Goal: Task Accomplishment & Management: Manage account settings

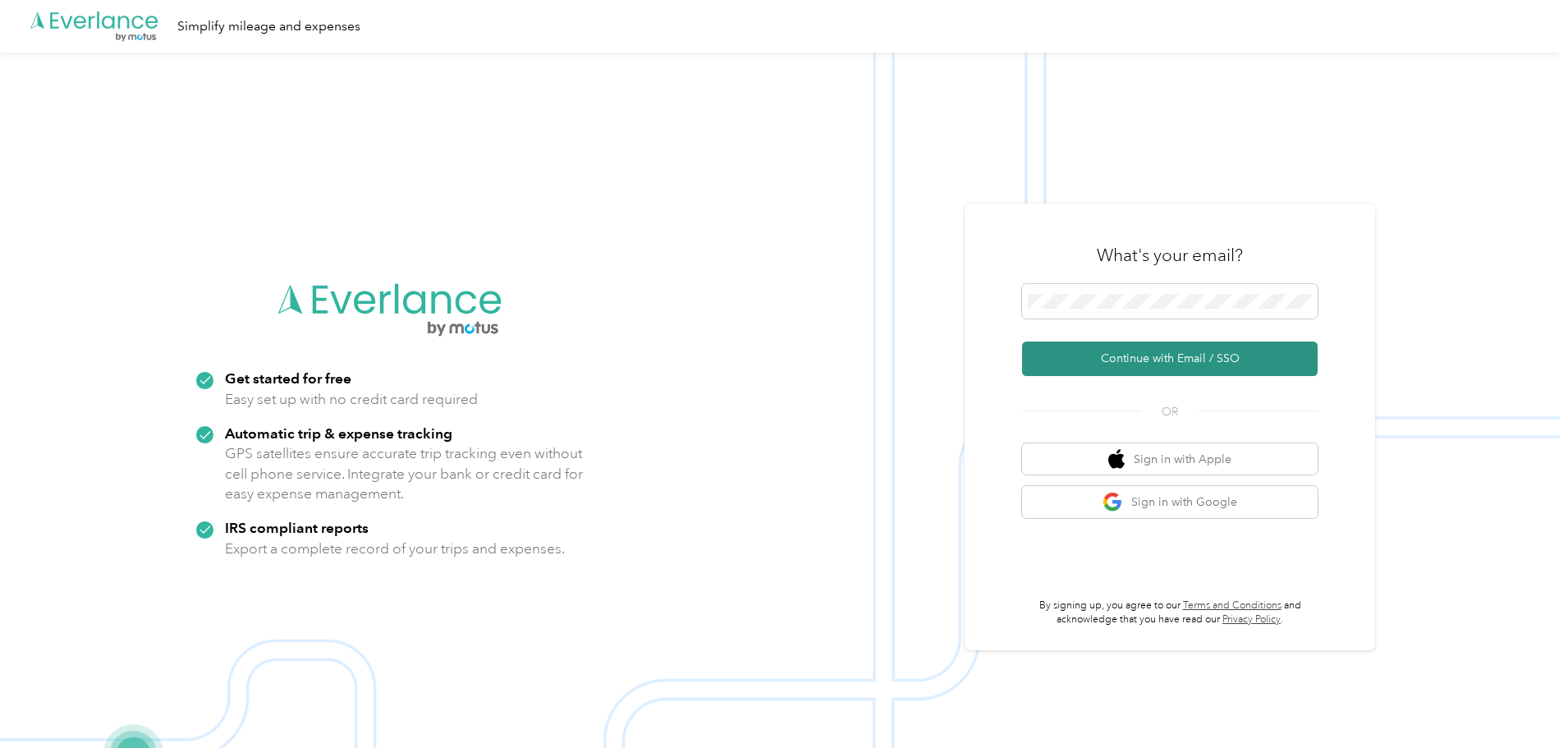
click at [1188, 358] on button "Continue with Email / SSO" at bounding box center [1169, 358] width 295 height 34
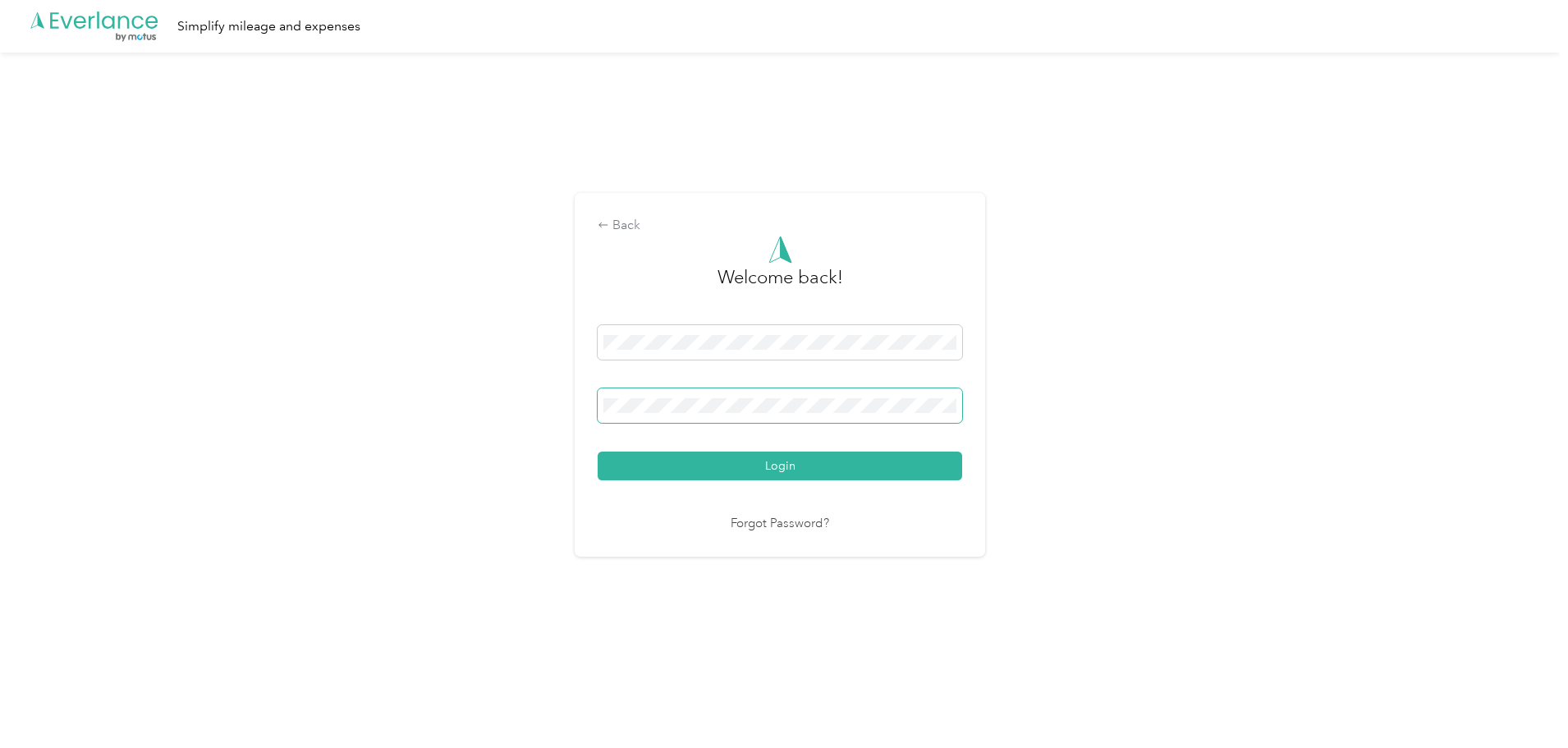
click at [598, 451] on button "Login" at bounding box center [780, 465] width 364 height 28
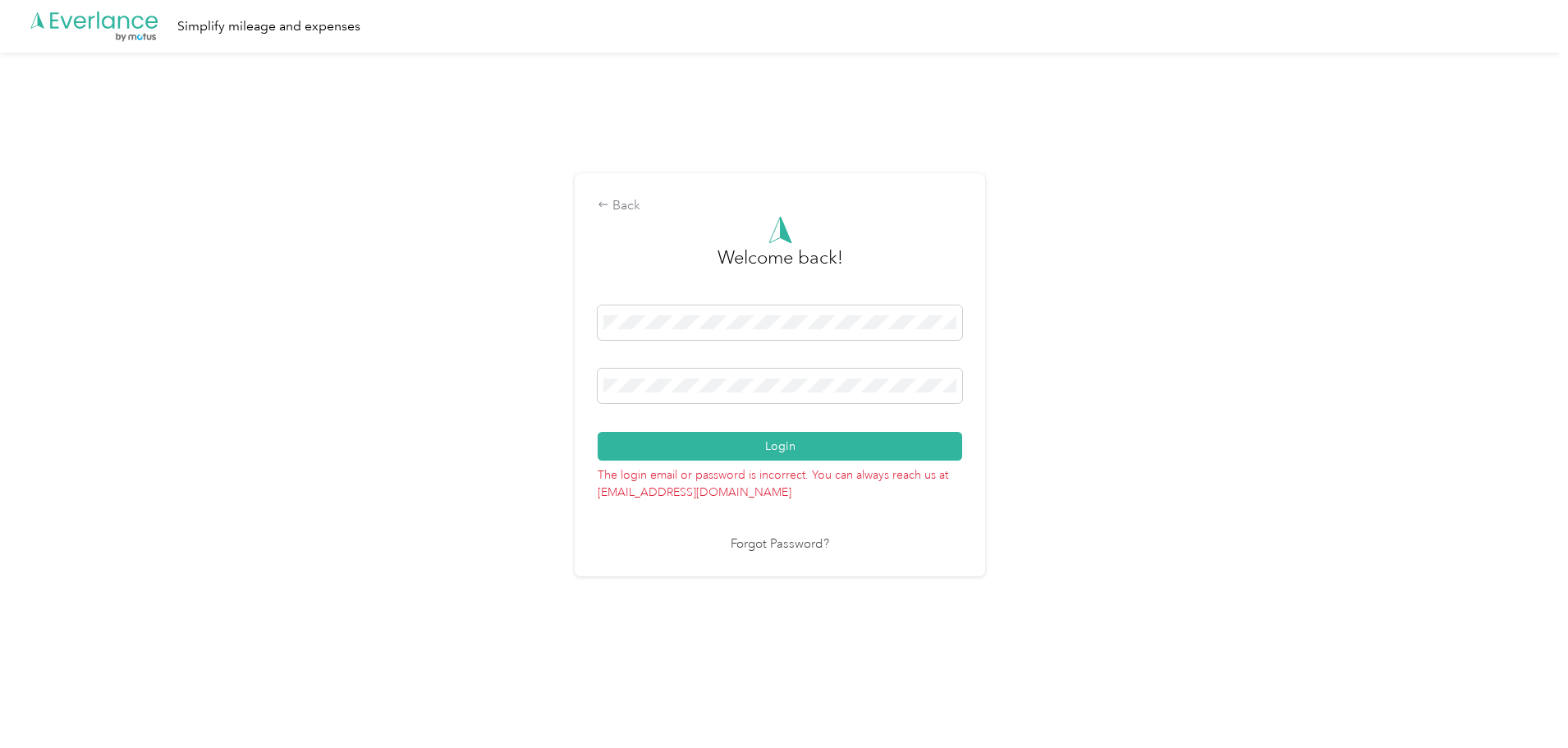
click at [545, 369] on div "Back Welcome back! Login The login email or password is incorrect. You can alwa…" at bounding box center [780, 381] width 1560 height 658
click at [598, 432] on button "Login" at bounding box center [780, 446] width 364 height 28
click at [786, 540] on link "Forgot Password?" at bounding box center [780, 545] width 98 height 19
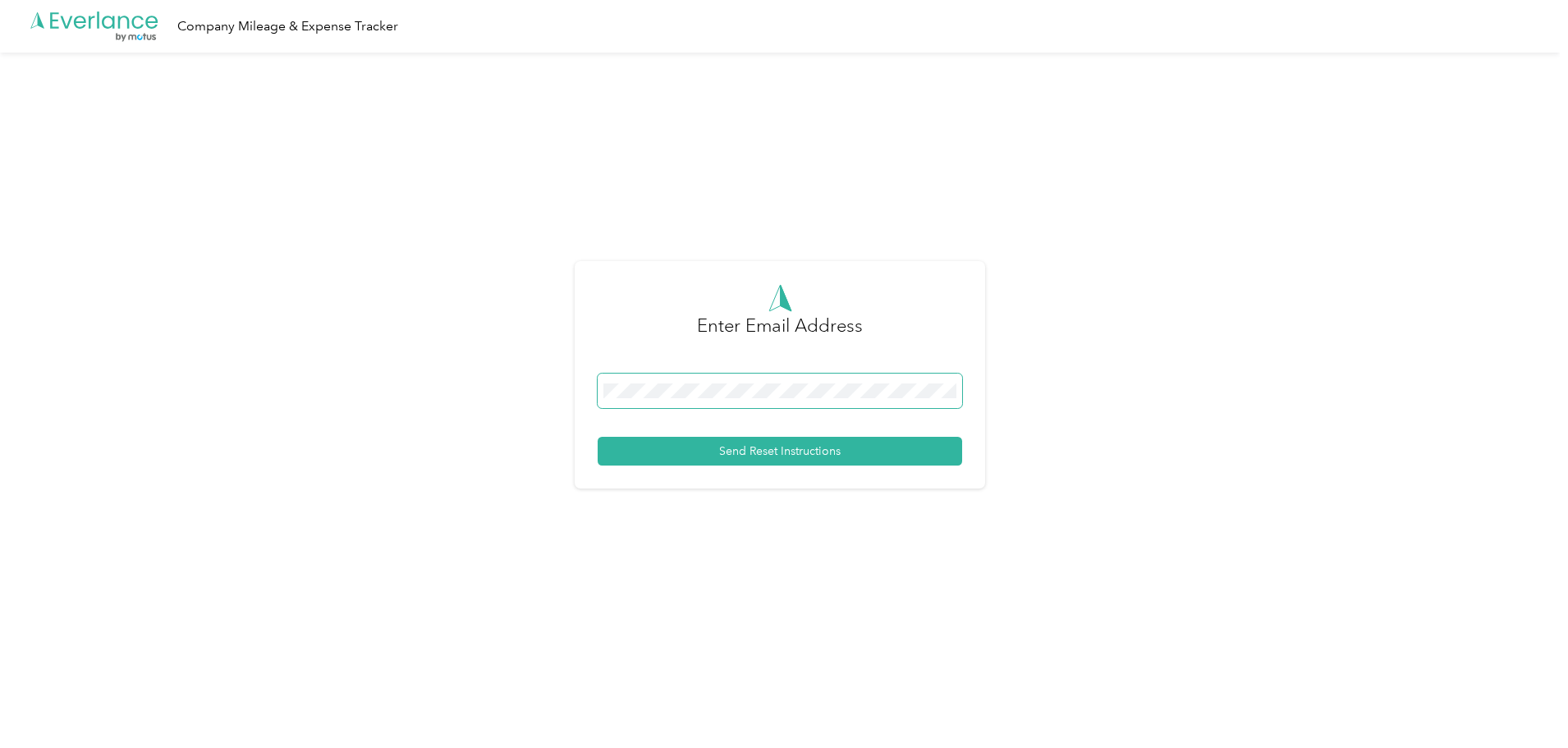
click at [637, 382] on span at bounding box center [780, 390] width 364 height 34
click at [731, 449] on button "Send Reset Instructions" at bounding box center [780, 451] width 364 height 28
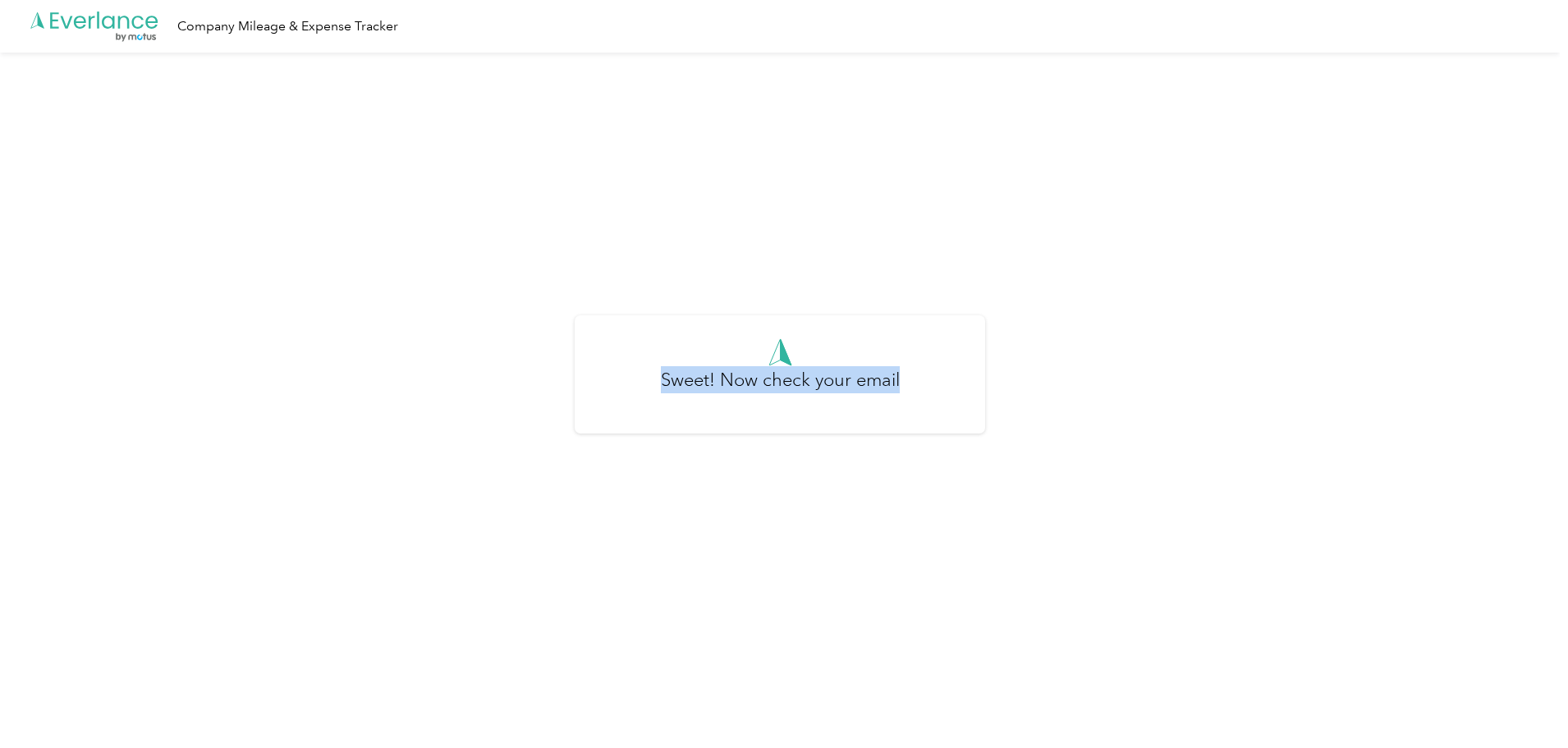
drag, startPoint x: 665, startPoint y: 376, endPoint x: 965, endPoint y: 394, distance: 300.5
click at [962, 394] on div "Sweet! Now check your email" at bounding box center [780, 388] width 364 height 44
click at [1119, 393] on div "Sweet! Now check your email" at bounding box center [780, 381] width 1560 height 658
drag, startPoint x: 354, startPoint y: 324, endPoint x: 320, endPoint y: 279, distance: 56.4
click at [353, 324] on div "Sweet! Now check your email" at bounding box center [780, 381] width 1560 height 658
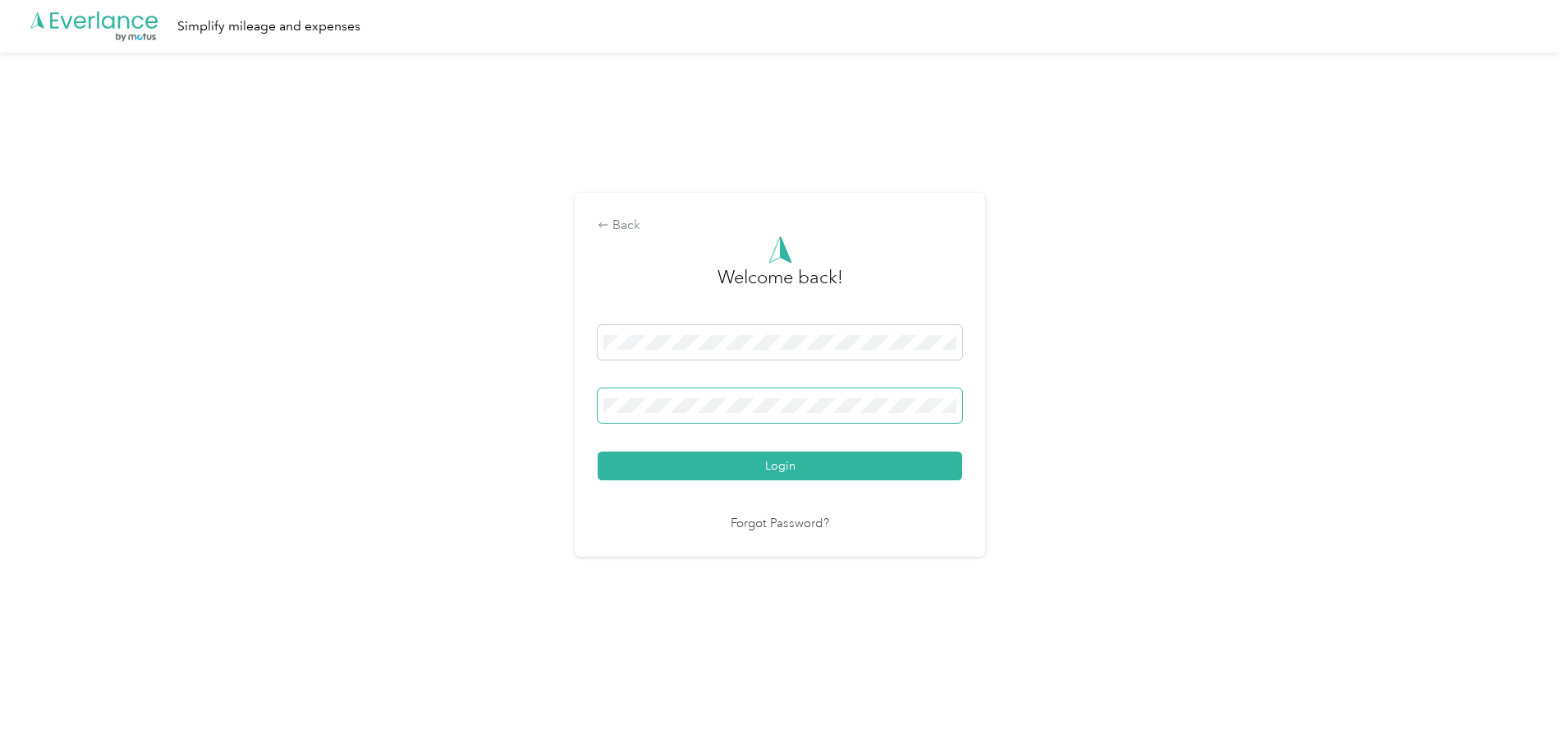
click at [598, 451] on button "Login" at bounding box center [780, 465] width 364 height 28
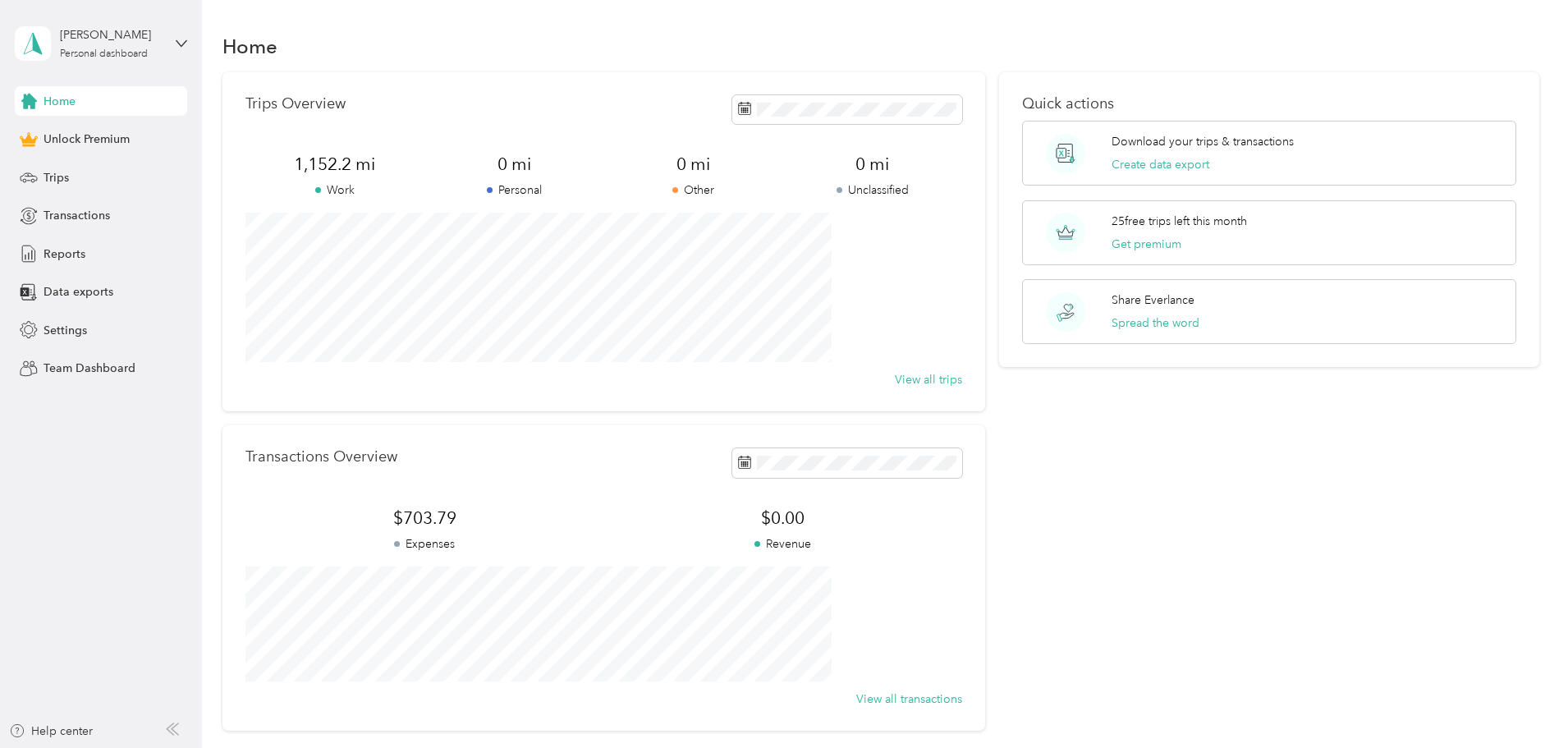
click at [172, 36] on div "Lance Wayman Personal dashboard" at bounding box center [101, 43] width 173 height 58
click at [249, 255] on div "Trips Overview 1,152.2 mi Work 0 mi Personal 0 mi Other 0 mi Unclassified View …" at bounding box center [882, 401] width 1318 height 658
click at [73, 176] on div "Trips" at bounding box center [101, 177] width 173 height 29
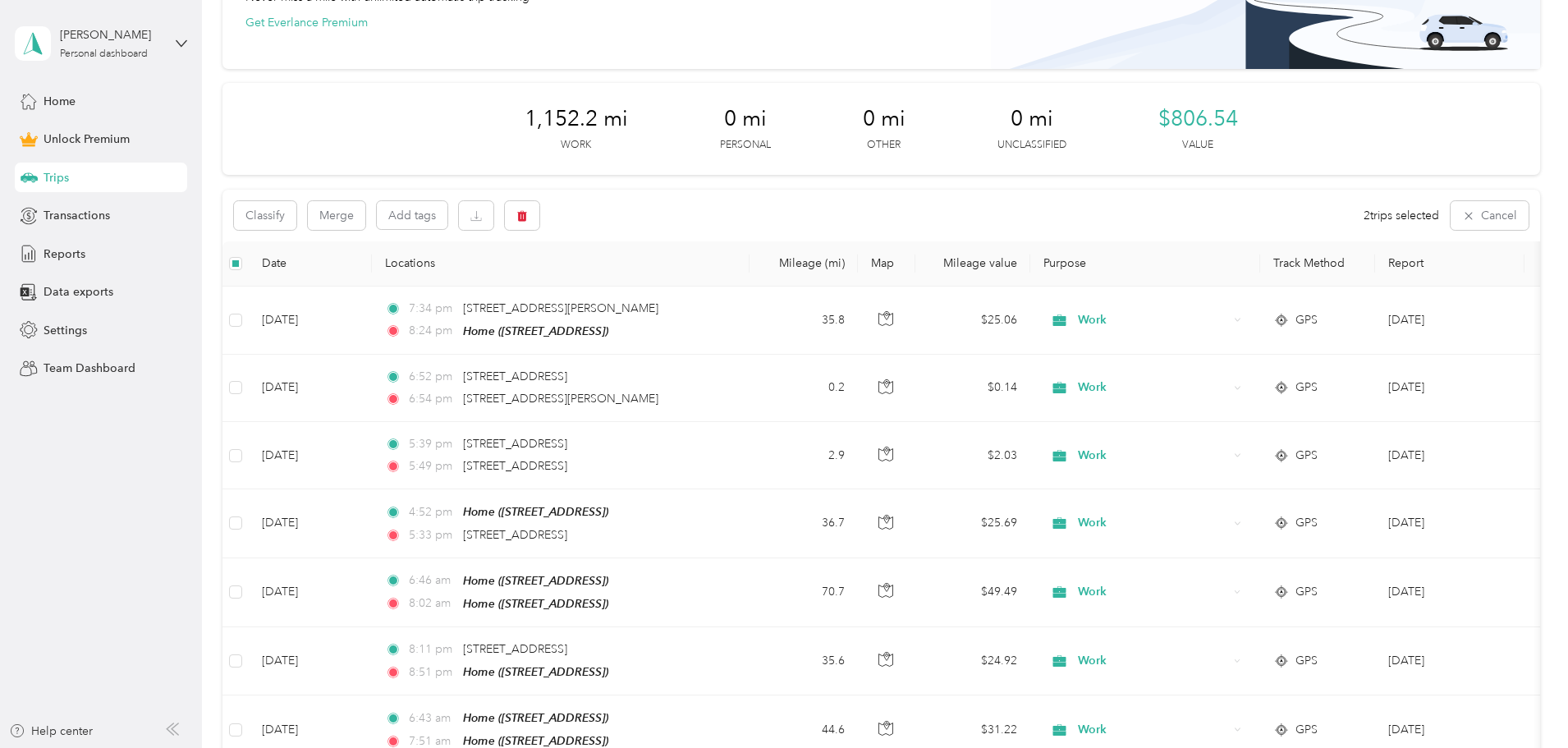
scroll to position [80, 0]
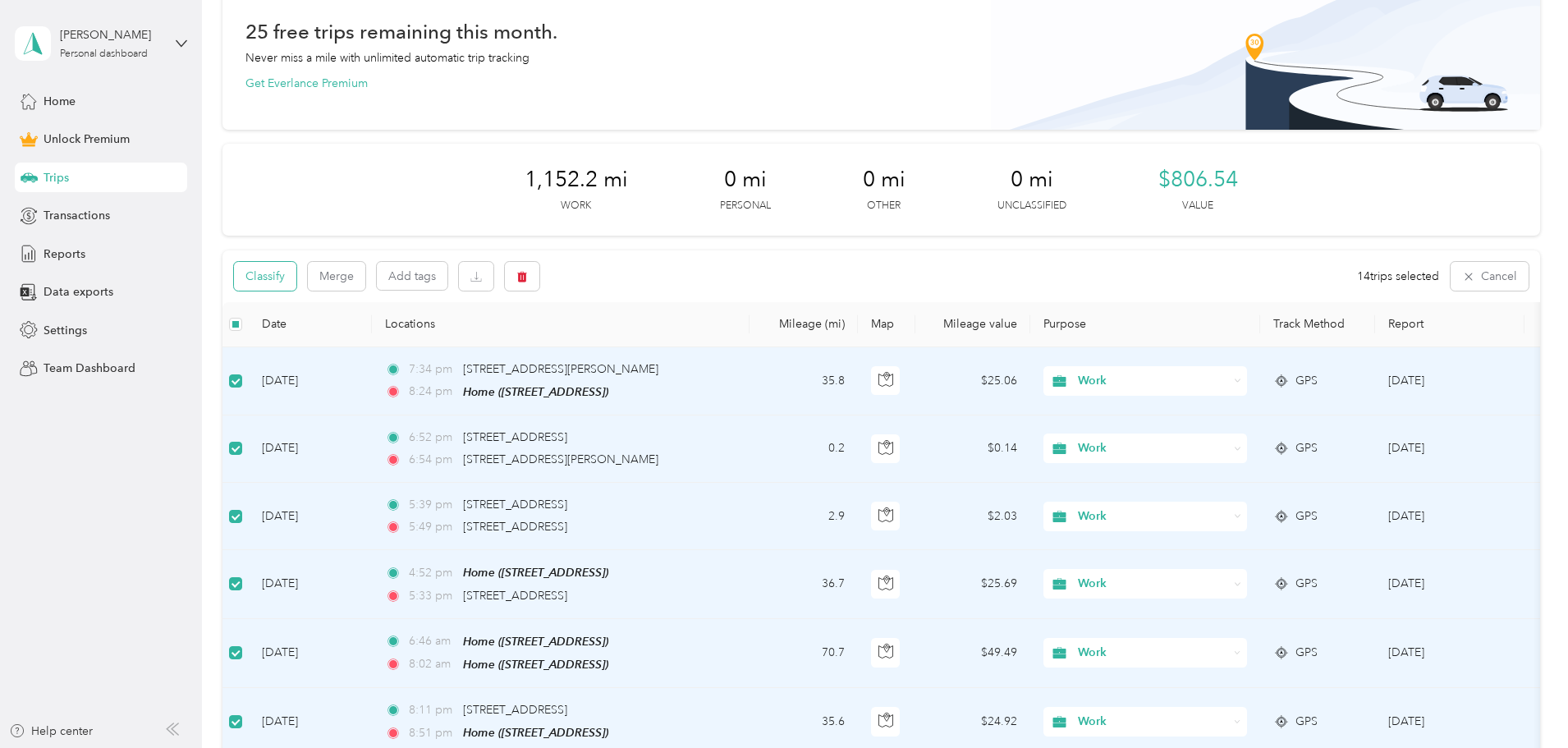
click at [296, 284] on button "Classify" at bounding box center [265, 276] width 63 height 28
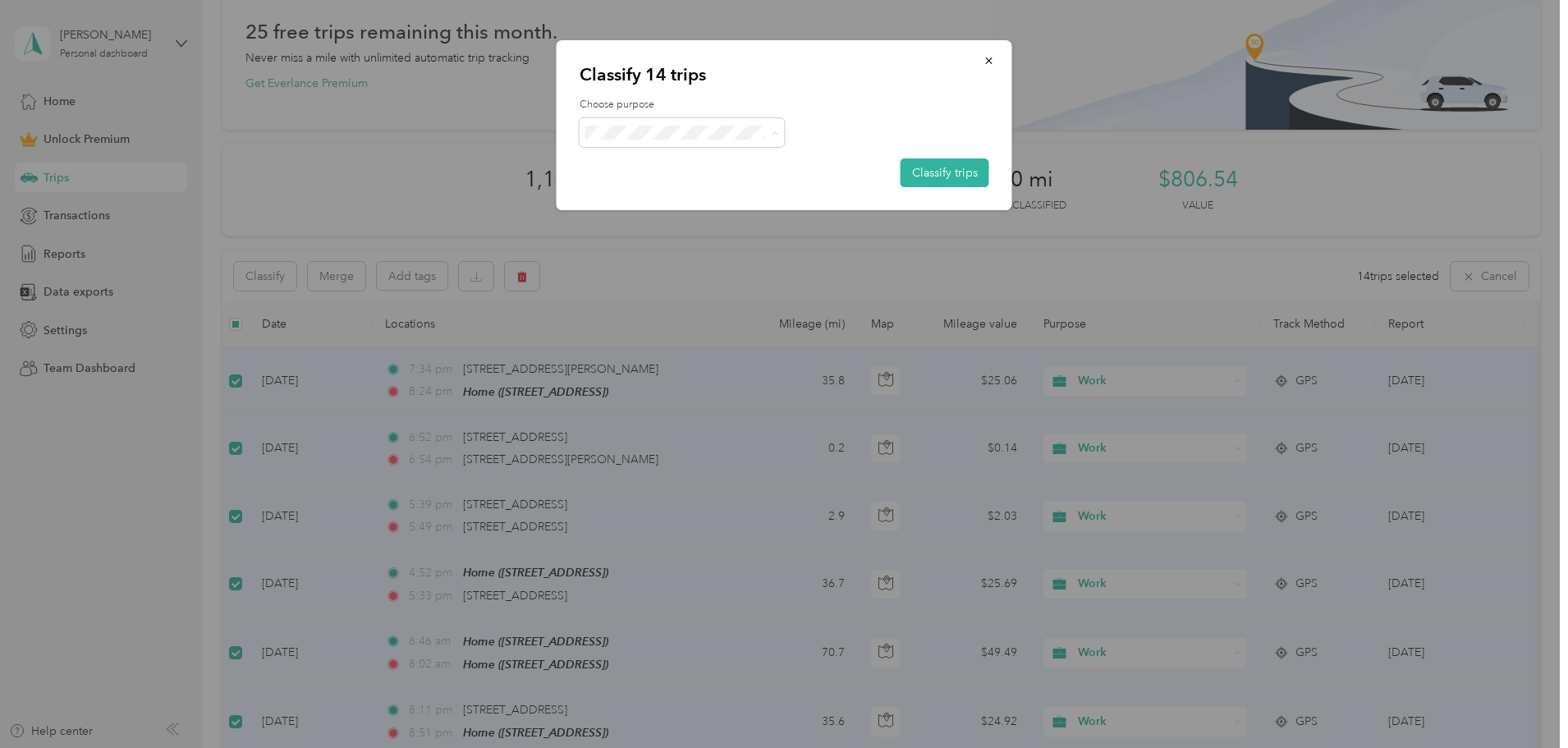
click at [651, 191] on span "Personal" at bounding box center [696, 191] width 153 height 18
click at [952, 174] on button "Classify trips" at bounding box center [945, 173] width 88 height 28
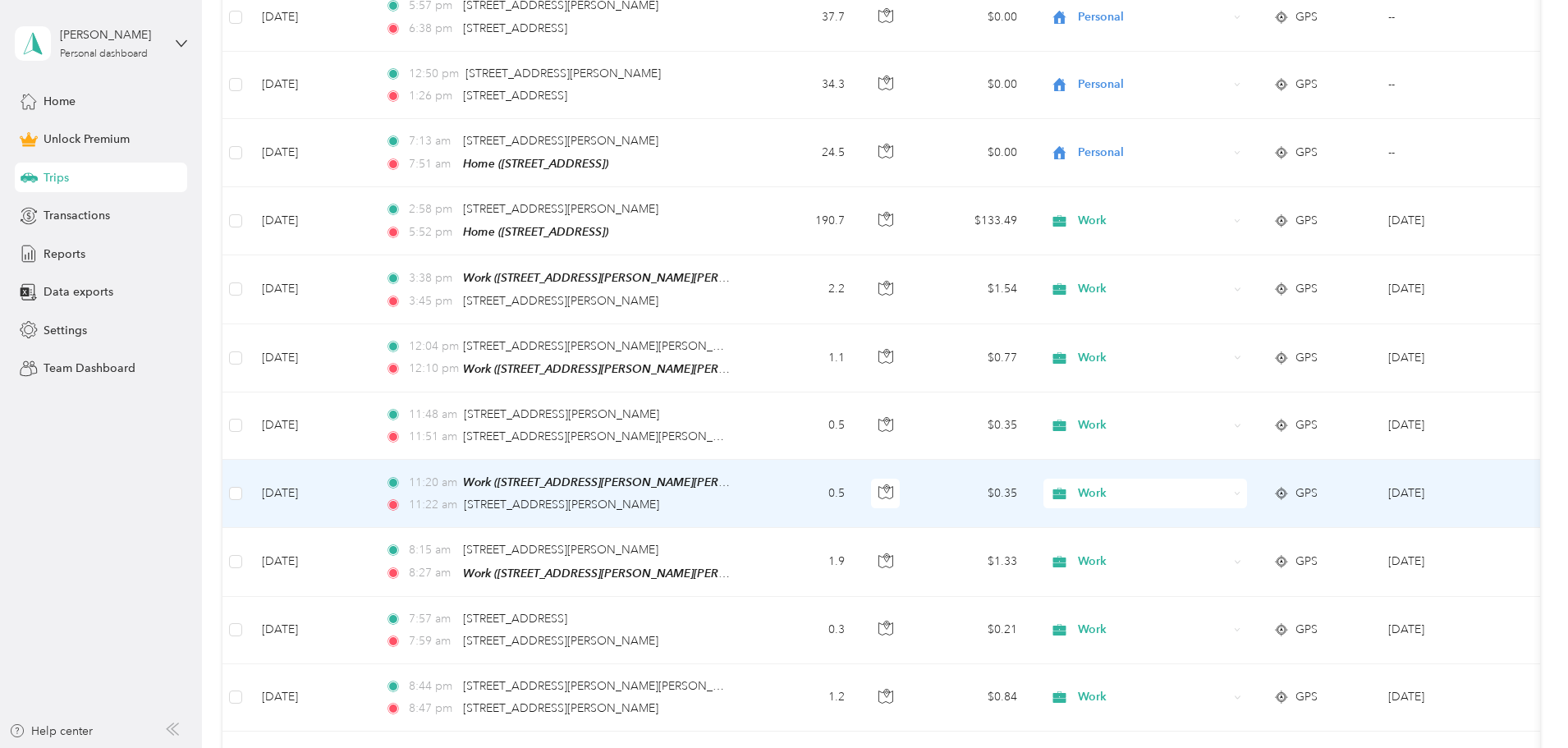
scroll to position [1229, 0]
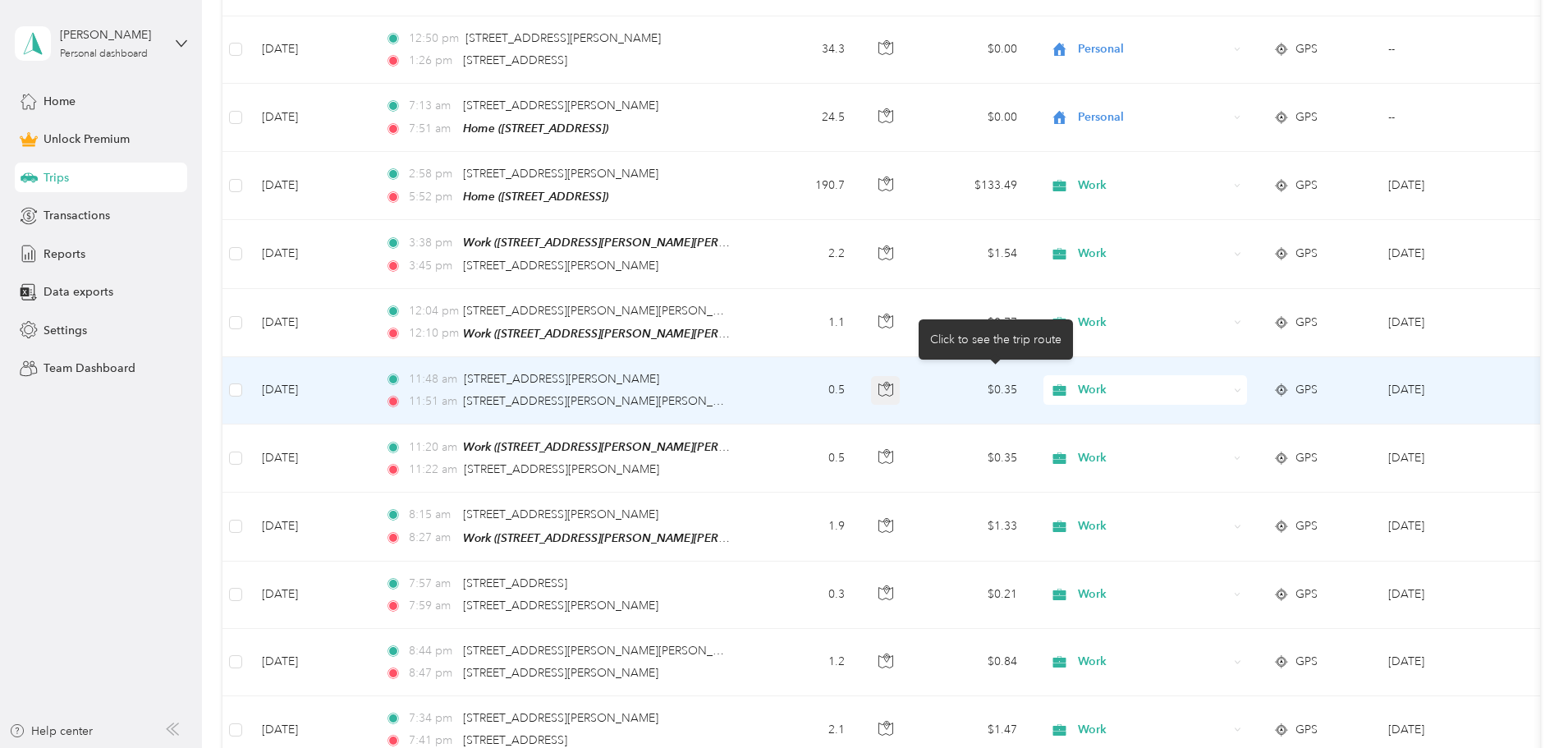
click at [893, 382] on icon "button" at bounding box center [886, 389] width 15 height 15
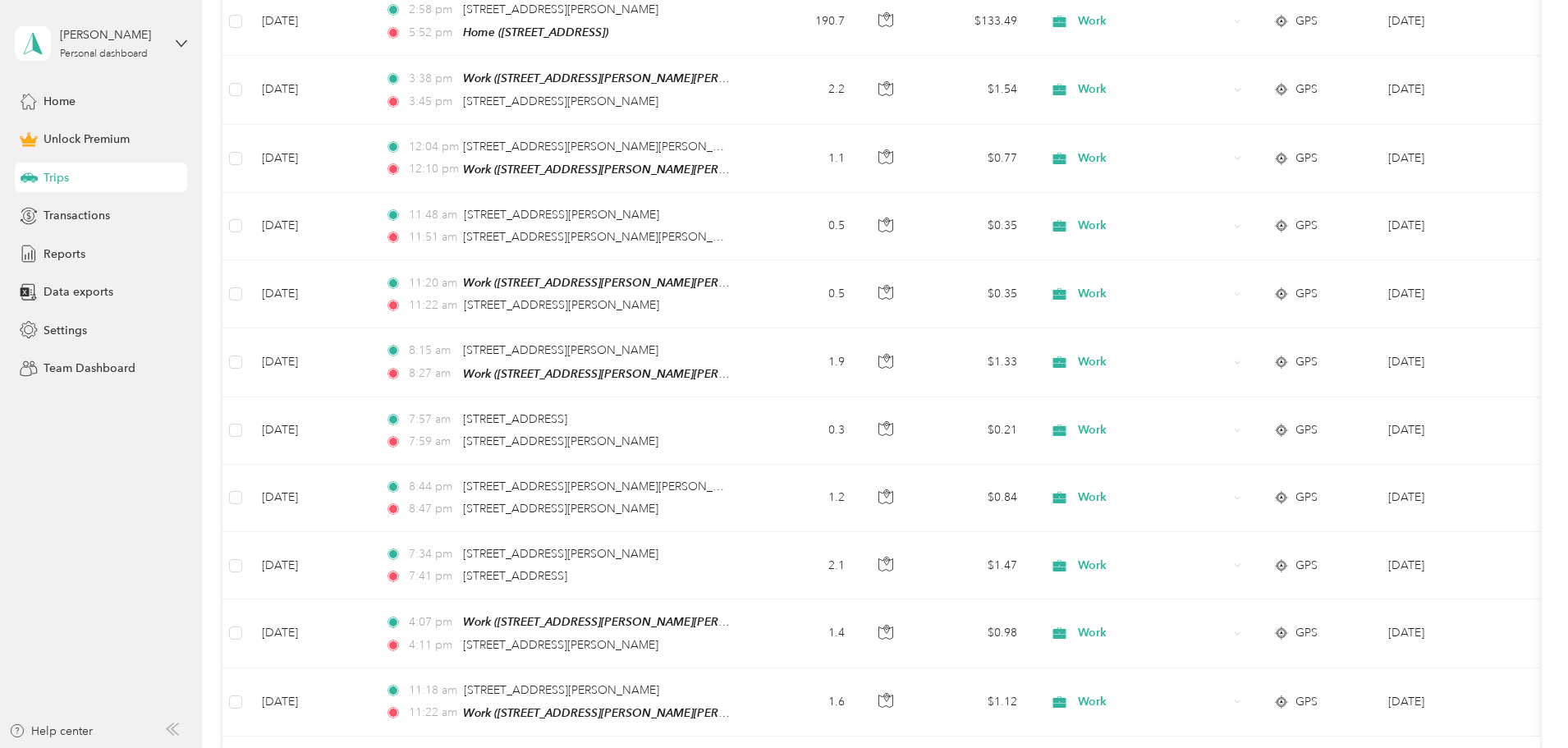
scroll to position [1476, 0]
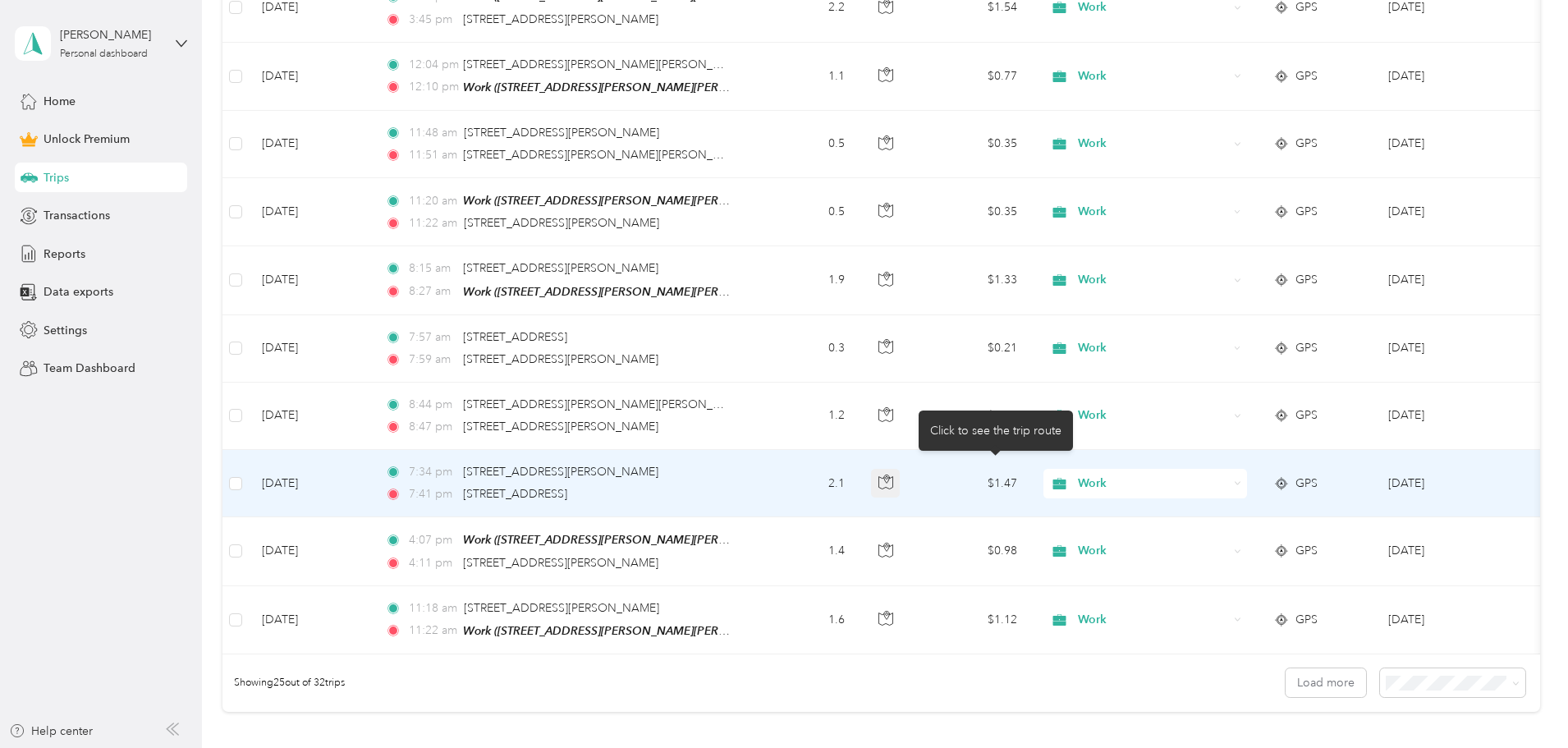
click at [893, 474] on icon "button" at bounding box center [886, 482] width 15 height 15
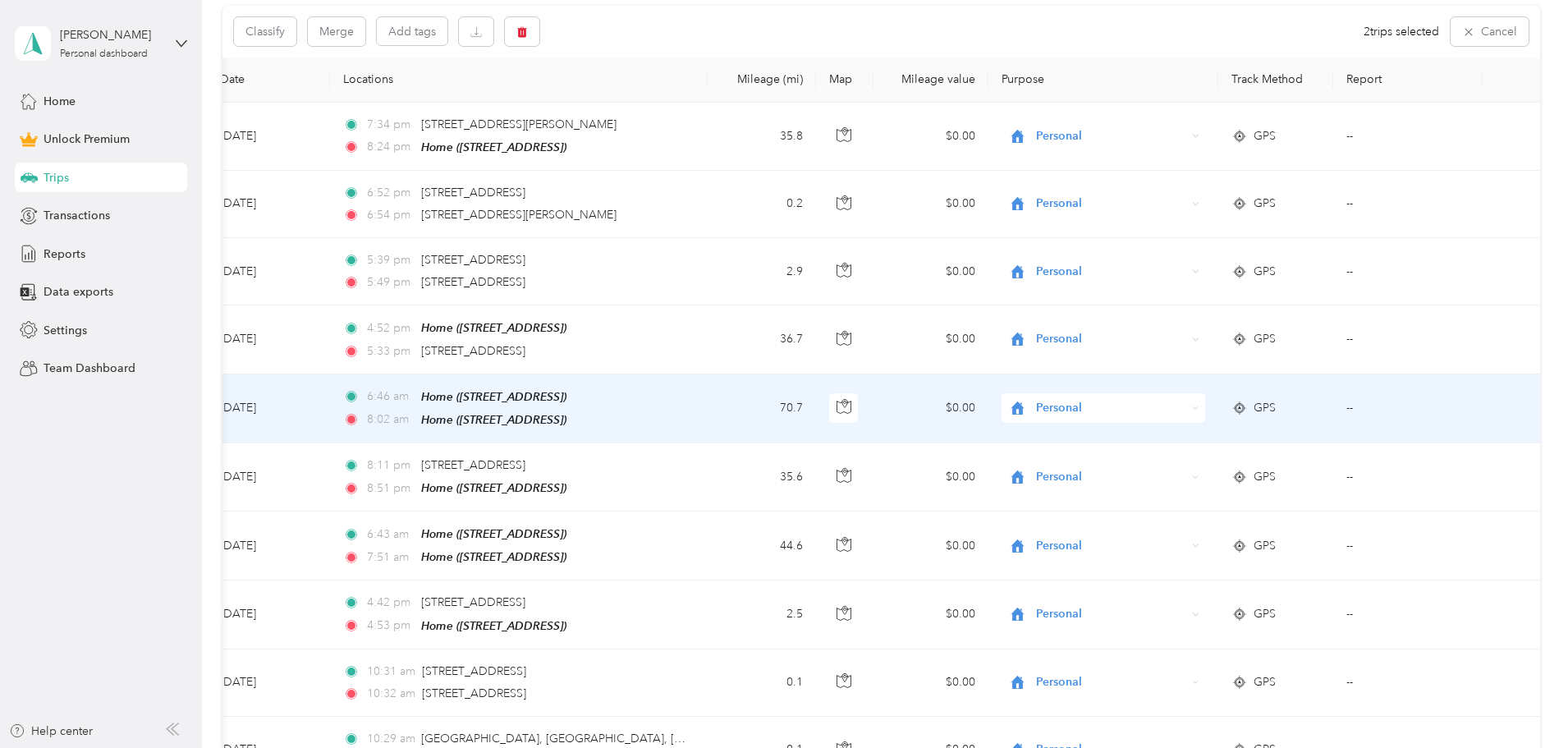
scroll to position [78, 0]
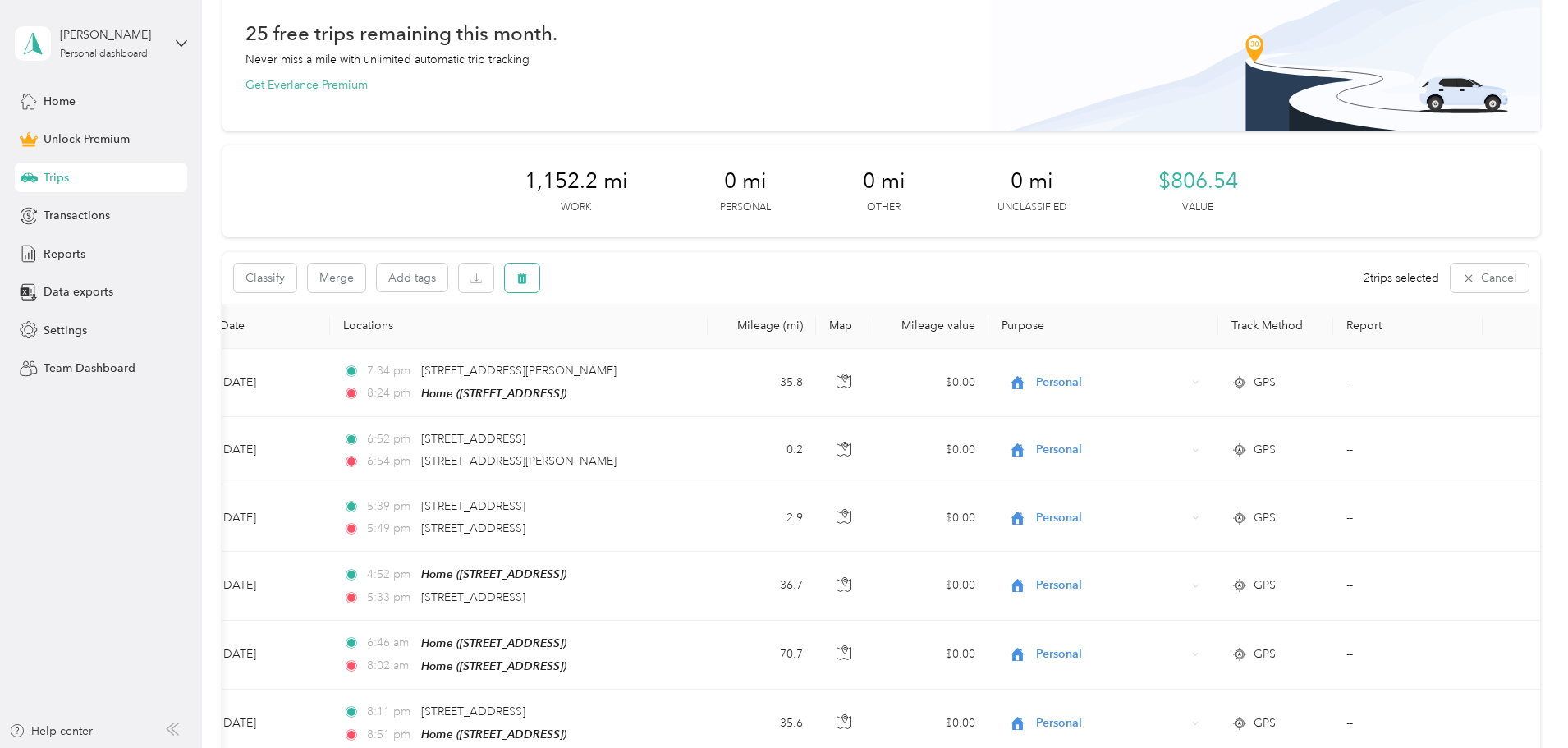
click at [528, 278] on icon "button" at bounding box center [522, 279] width 12 height 12
click at [746, 342] on button "Yes" at bounding box center [754, 346] width 32 height 26
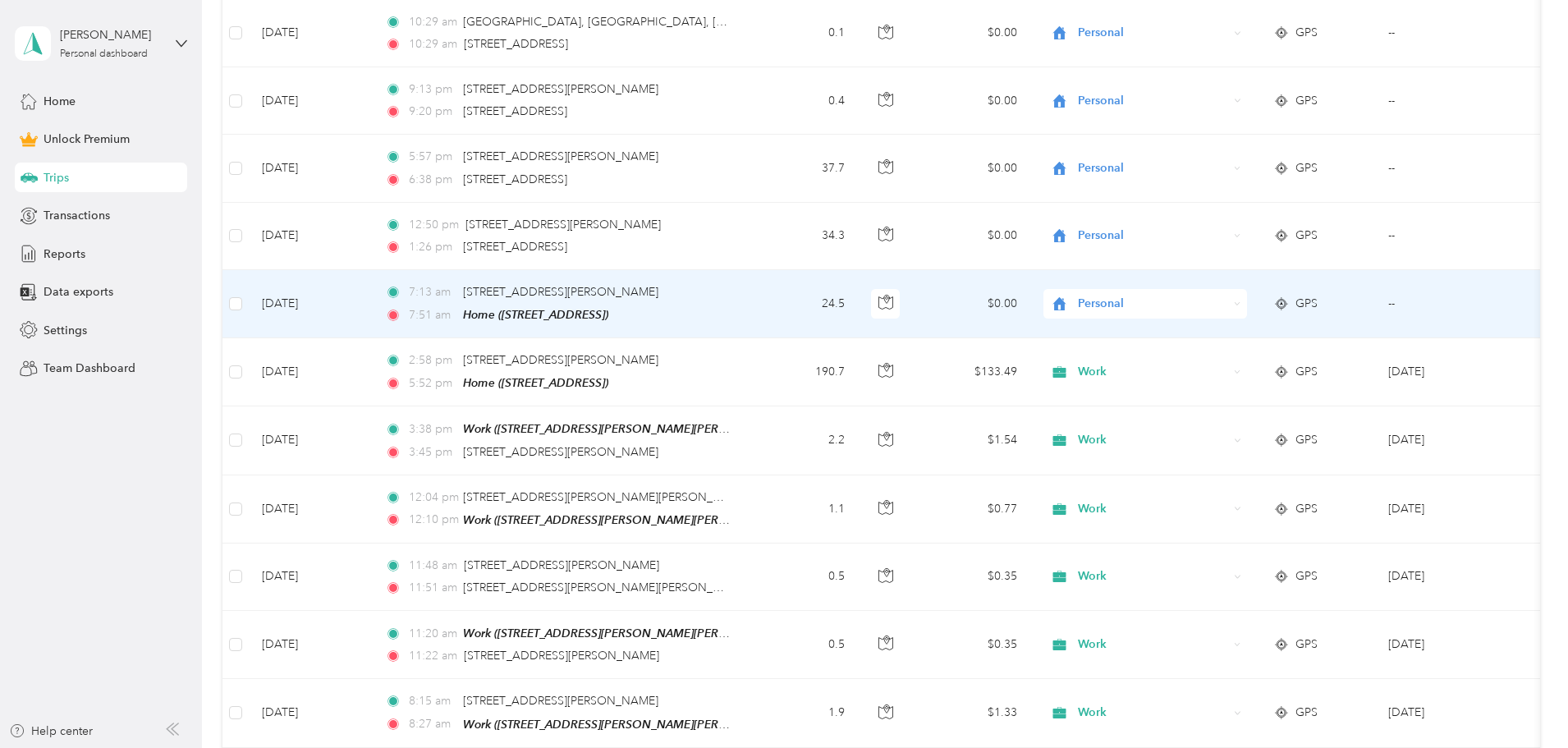
scroll to position [1310, 0]
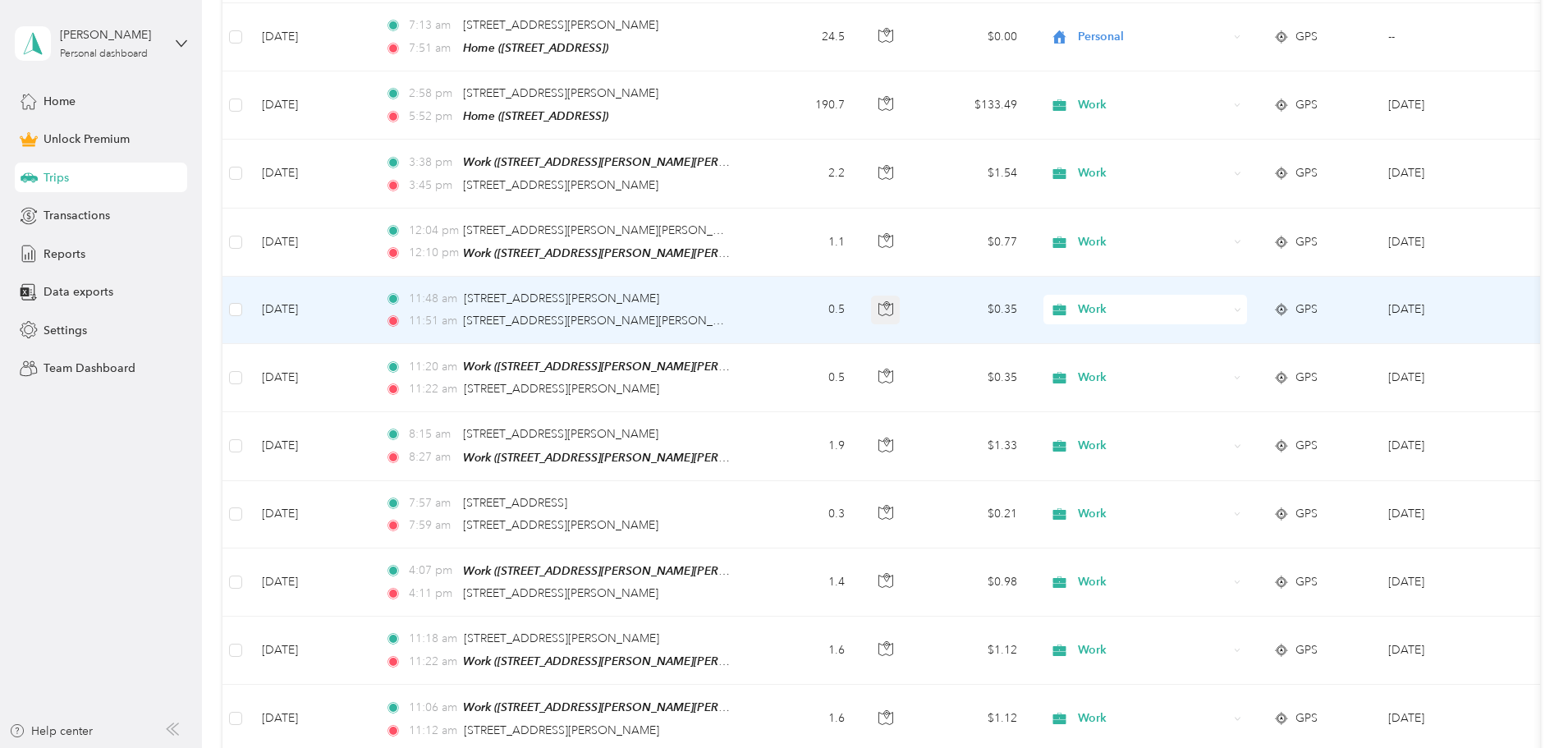
click at [893, 301] on icon "button" at bounding box center [886, 309] width 15 height 15
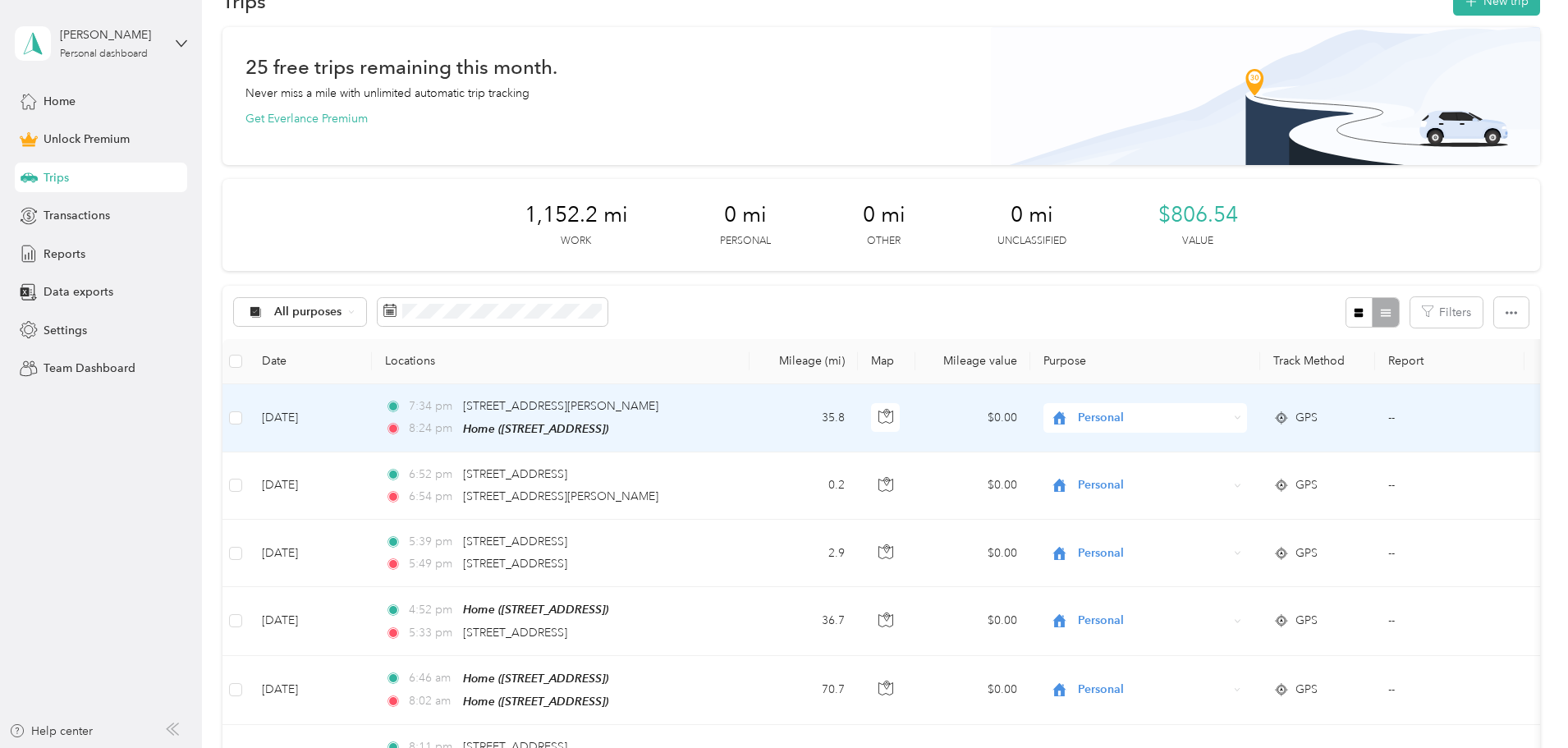
scroll to position [82, 0]
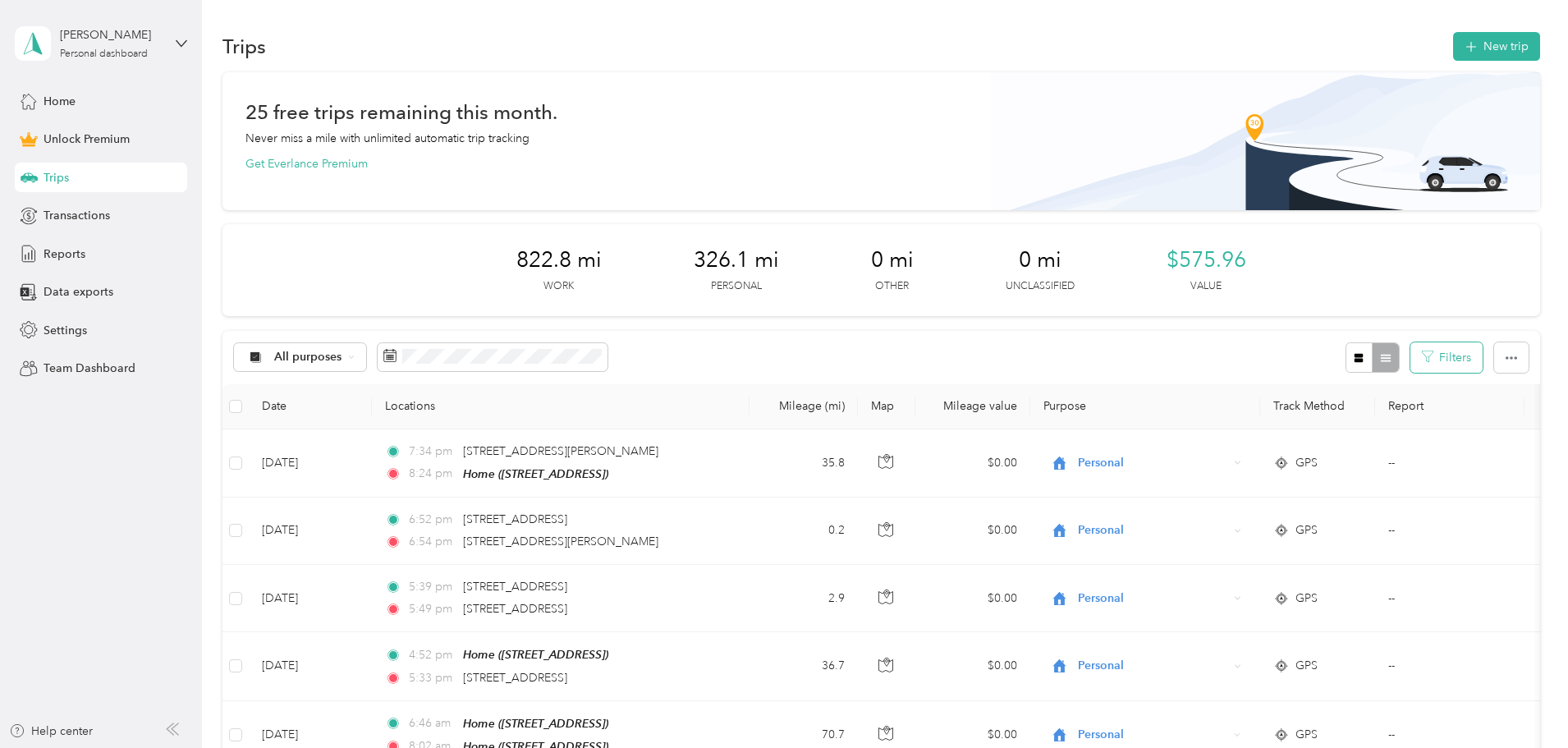
click at [1410, 354] on button "Filters" at bounding box center [1446, 357] width 73 height 30
click at [1148, 343] on div "All purposes Filters" at bounding box center [882, 358] width 1318 height 53
click at [1505, 358] on icon "button" at bounding box center [1511, 358] width 12 height 12
click at [1032, 358] on div "All purposes Filters" at bounding box center [882, 358] width 1318 height 53
click at [259, 358] on icon at bounding box center [254, 356] width 9 height 9
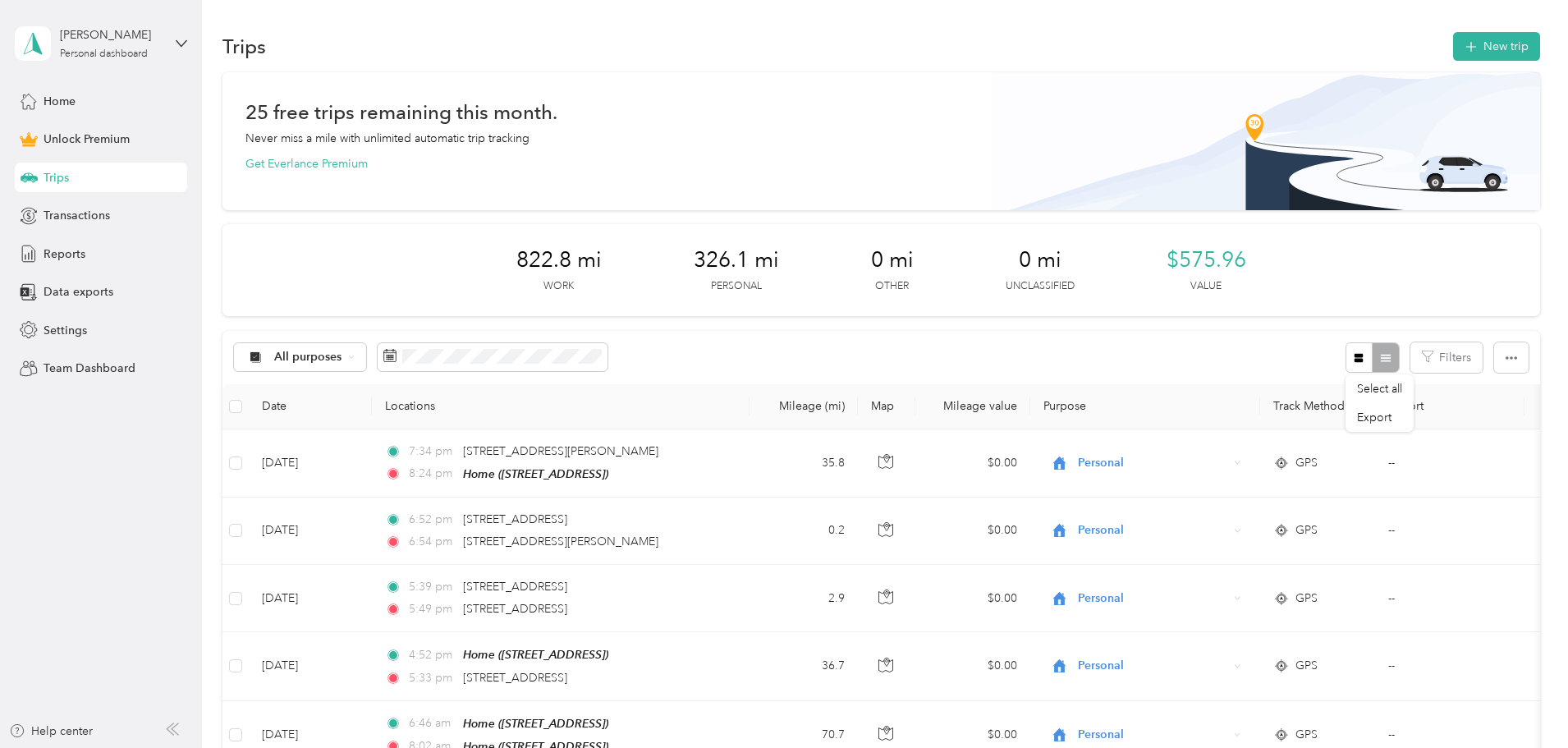
click at [410, 473] on span "Personal" at bounding box center [424, 469] width 79 height 18
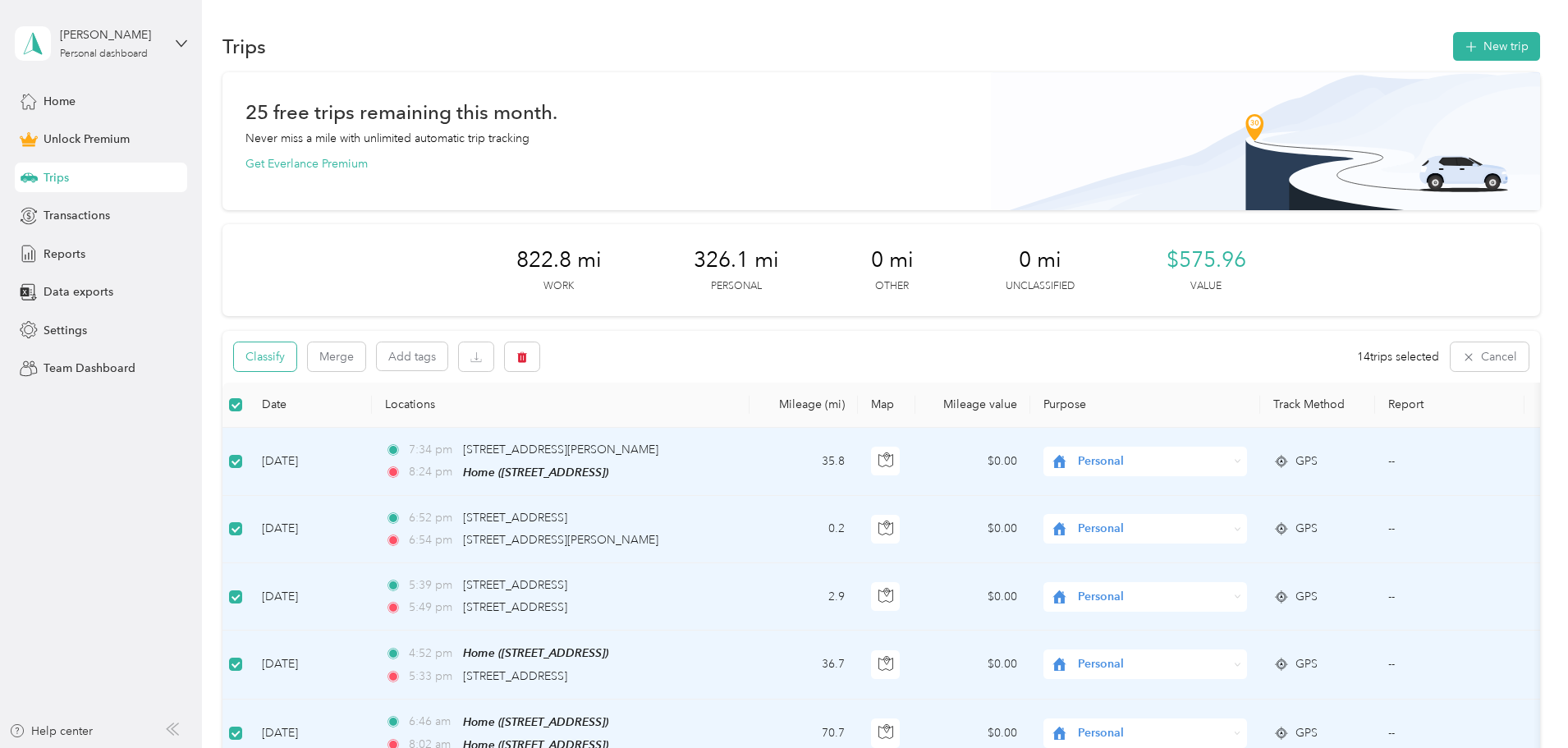
click at [296, 355] on button "Classify" at bounding box center [265, 356] width 63 height 28
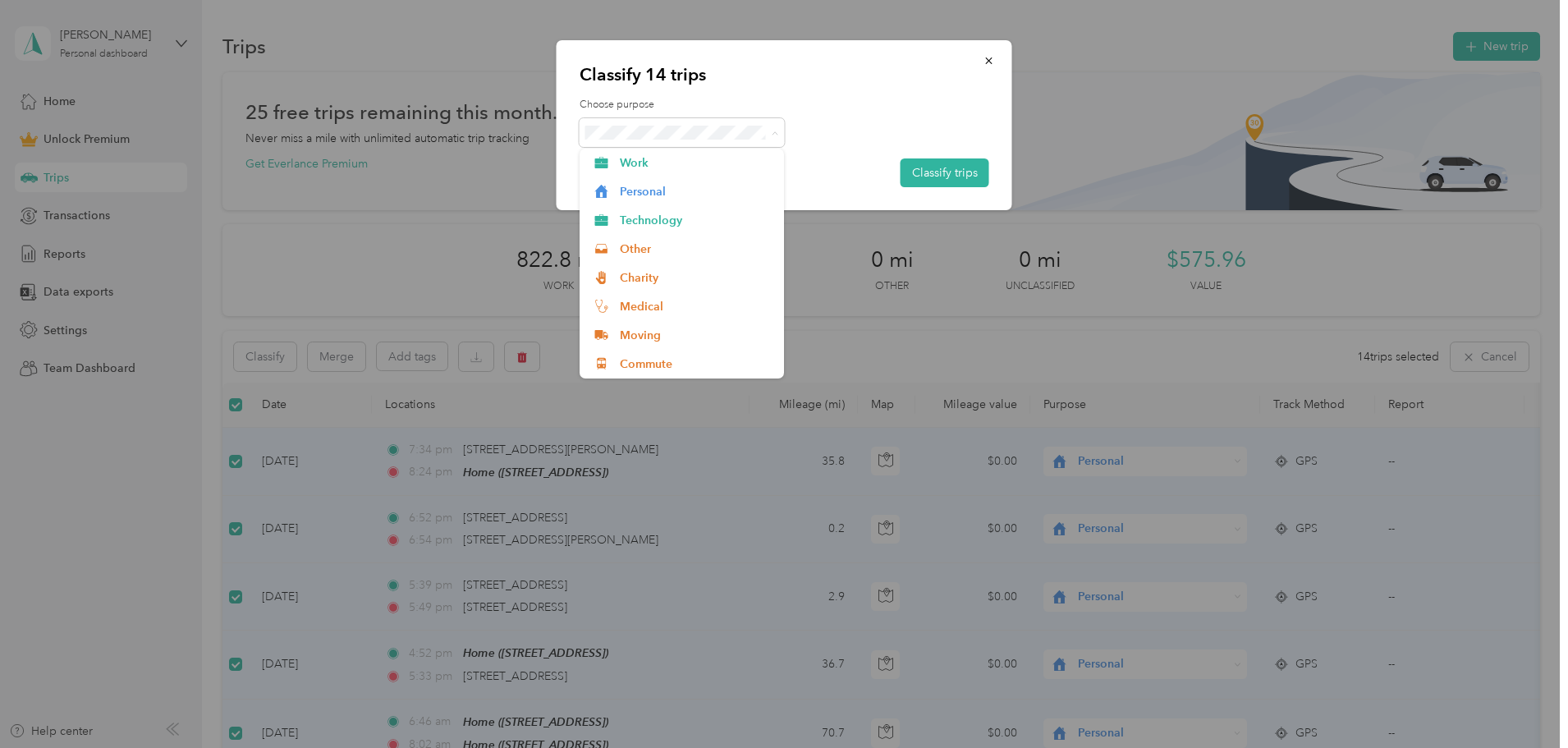
click at [802, 121] on div at bounding box center [784, 133] width 410 height 28
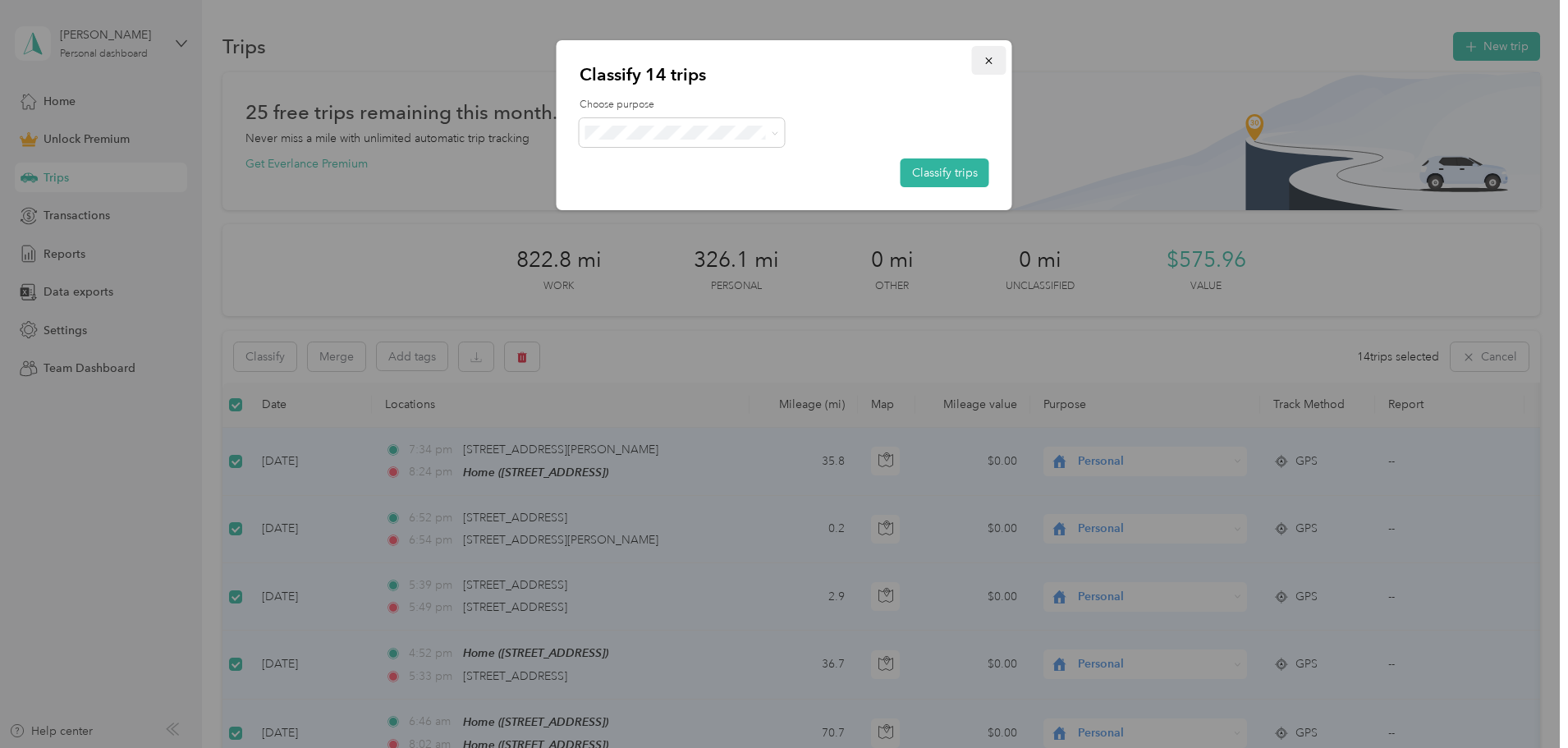
click at [991, 53] on span "button" at bounding box center [989, 60] width 12 height 14
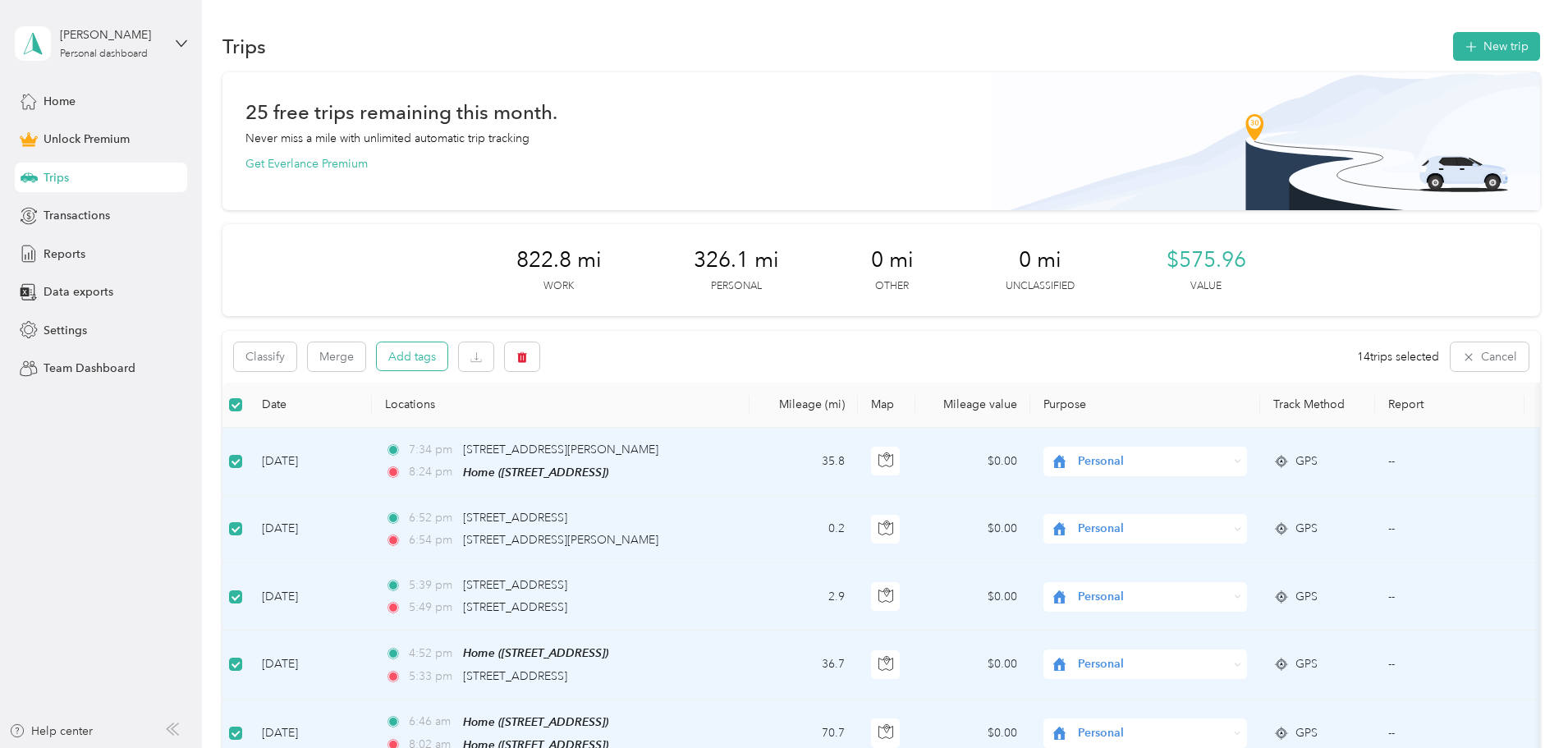
click at [447, 362] on button "Add tags" at bounding box center [412, 355] width 71 height 28
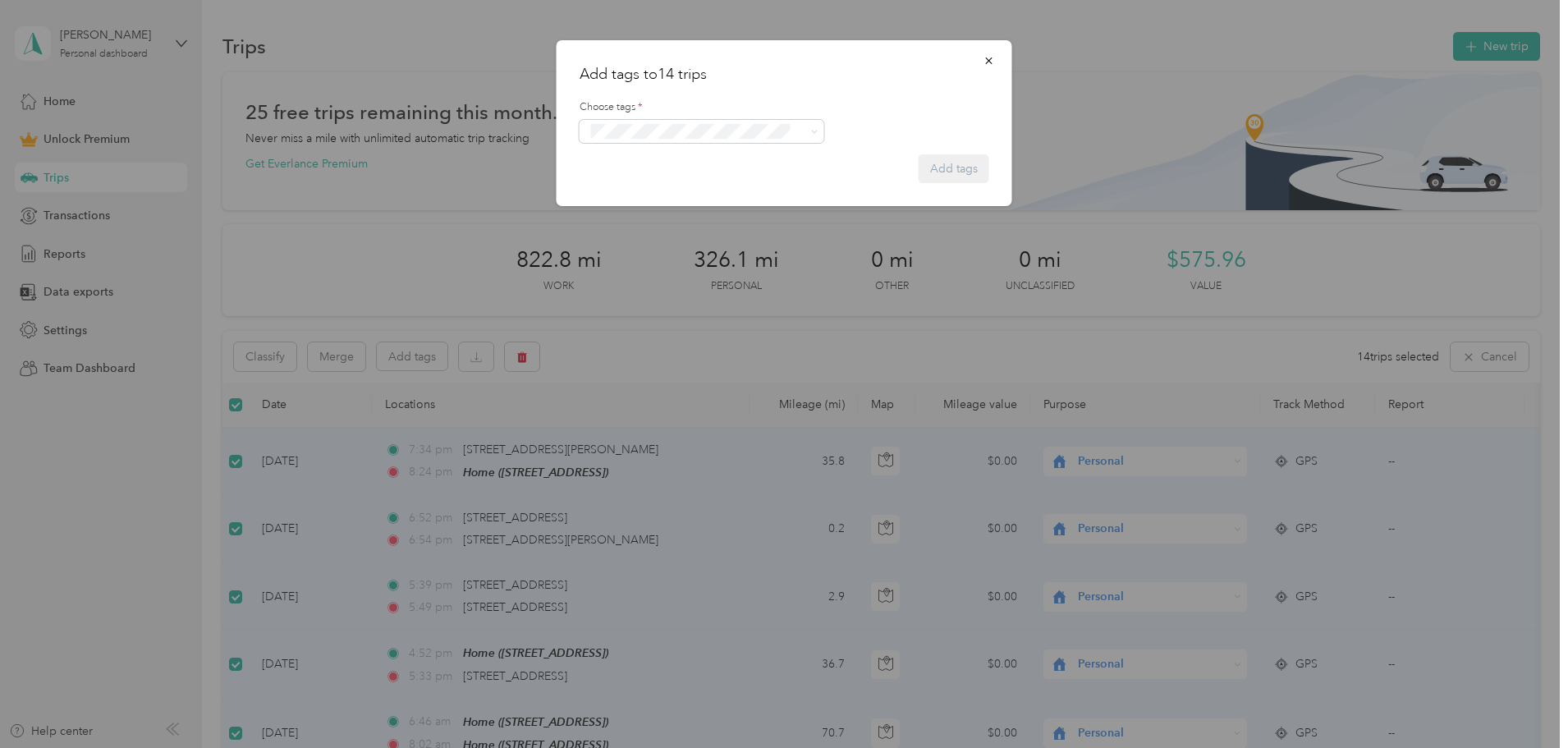
click at [750, 116] on div "Choose tags *" at bounding box center [784, 122] width 410 height 43
click at [744, 141] on span at bounding box center [701, 132] width 244 height 23
click at [988, 53] on button "button" at bounding box center [988, 60] width 34 height 28
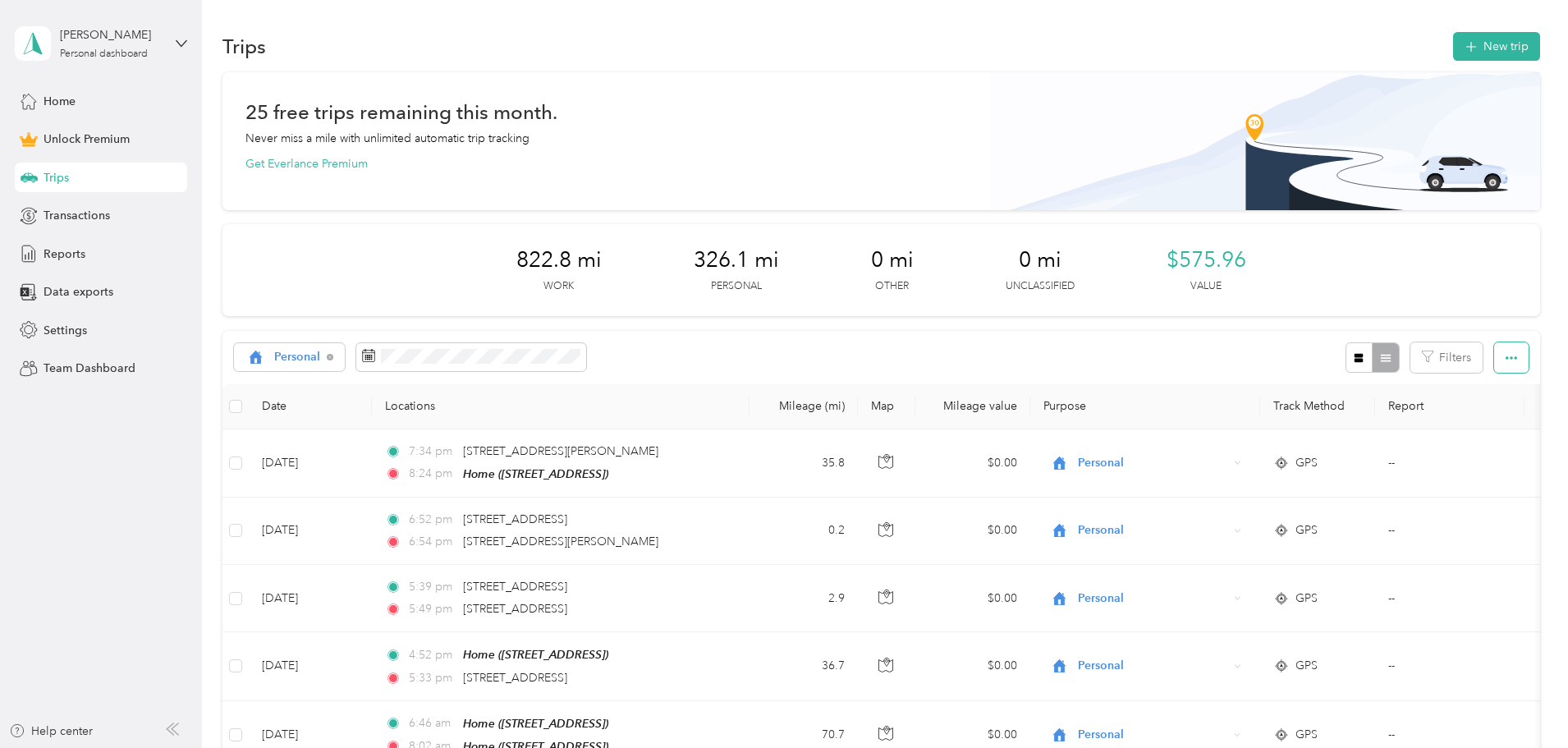
click at [1505, 354] on icon "button" at bounding box center [1511, 358] width 12 height 12
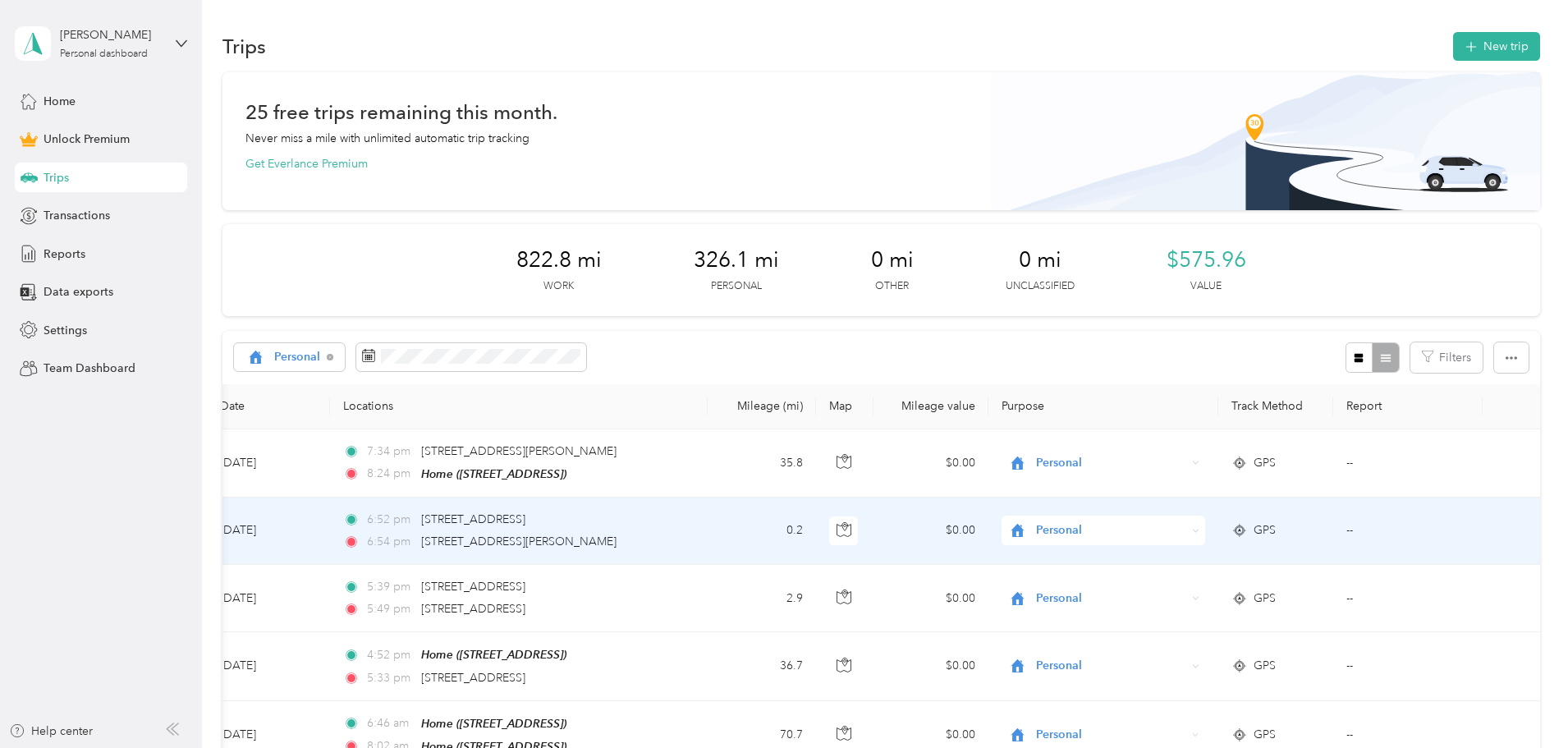
scroll to position [0, 265]
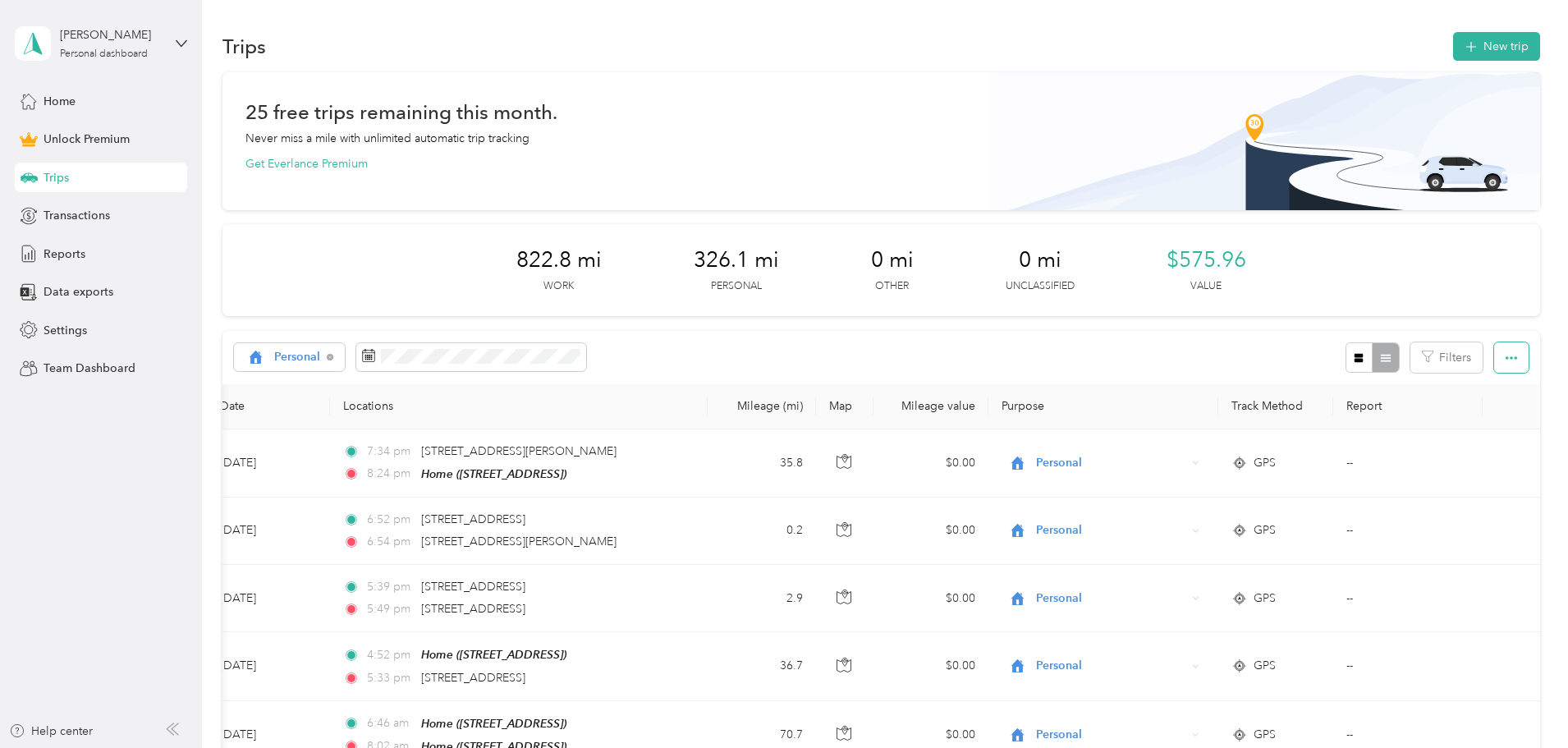
click at [1494, 349] on button "button" at bounding box center [1510, 357] width 34 height 30
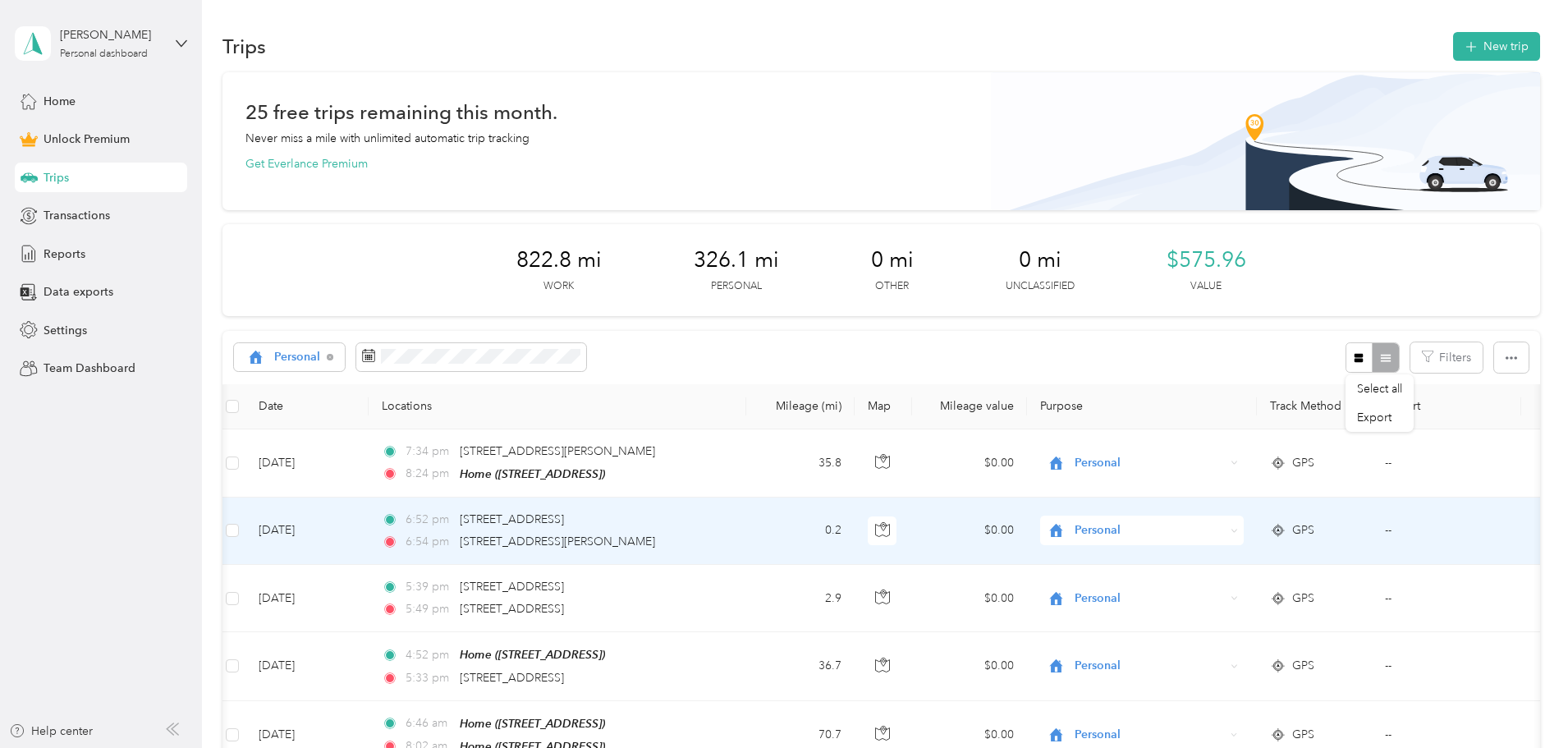
scroll to position [0, 0]
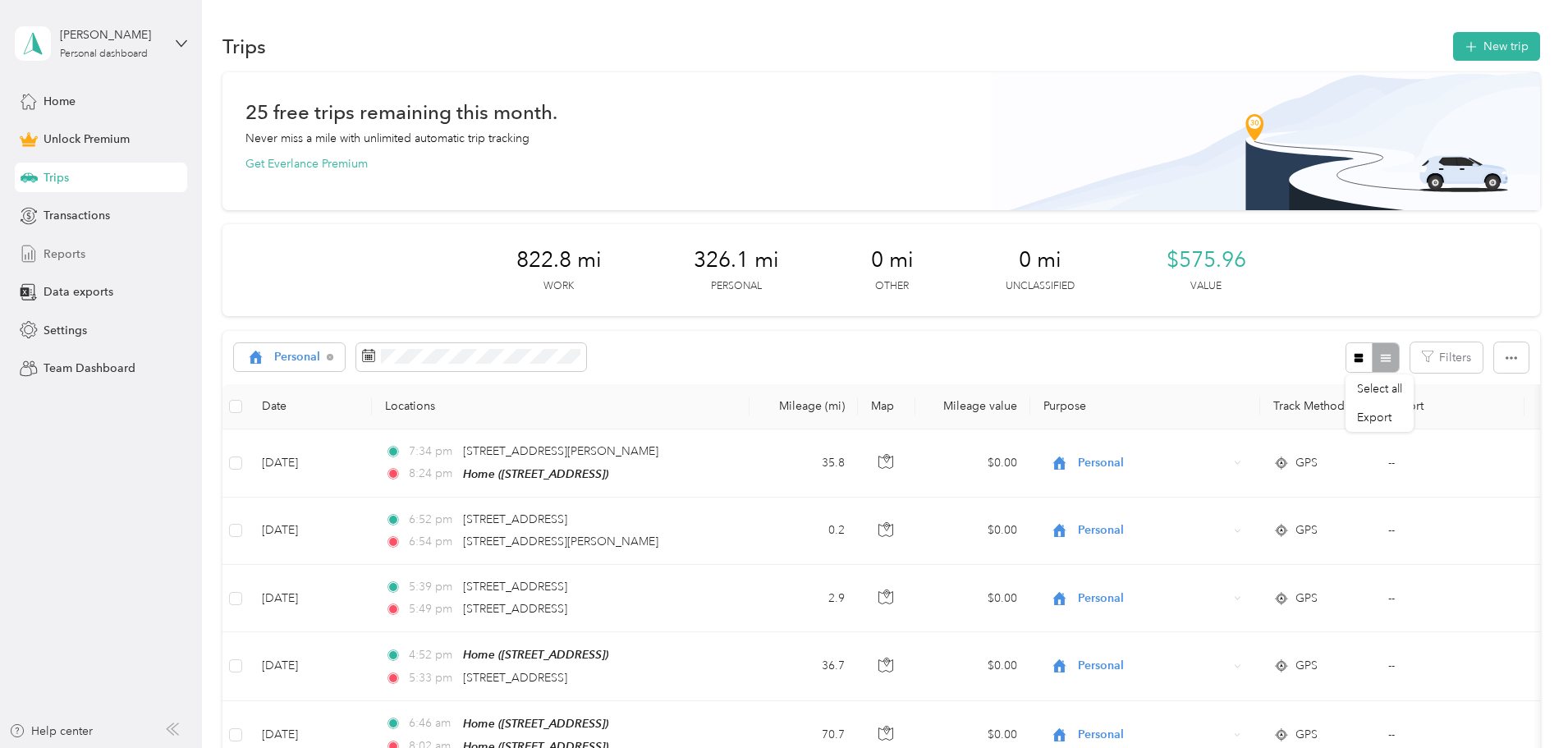
click at [66, 256] on span "Reports" at bounding box center [64, 254] width 42 height 18
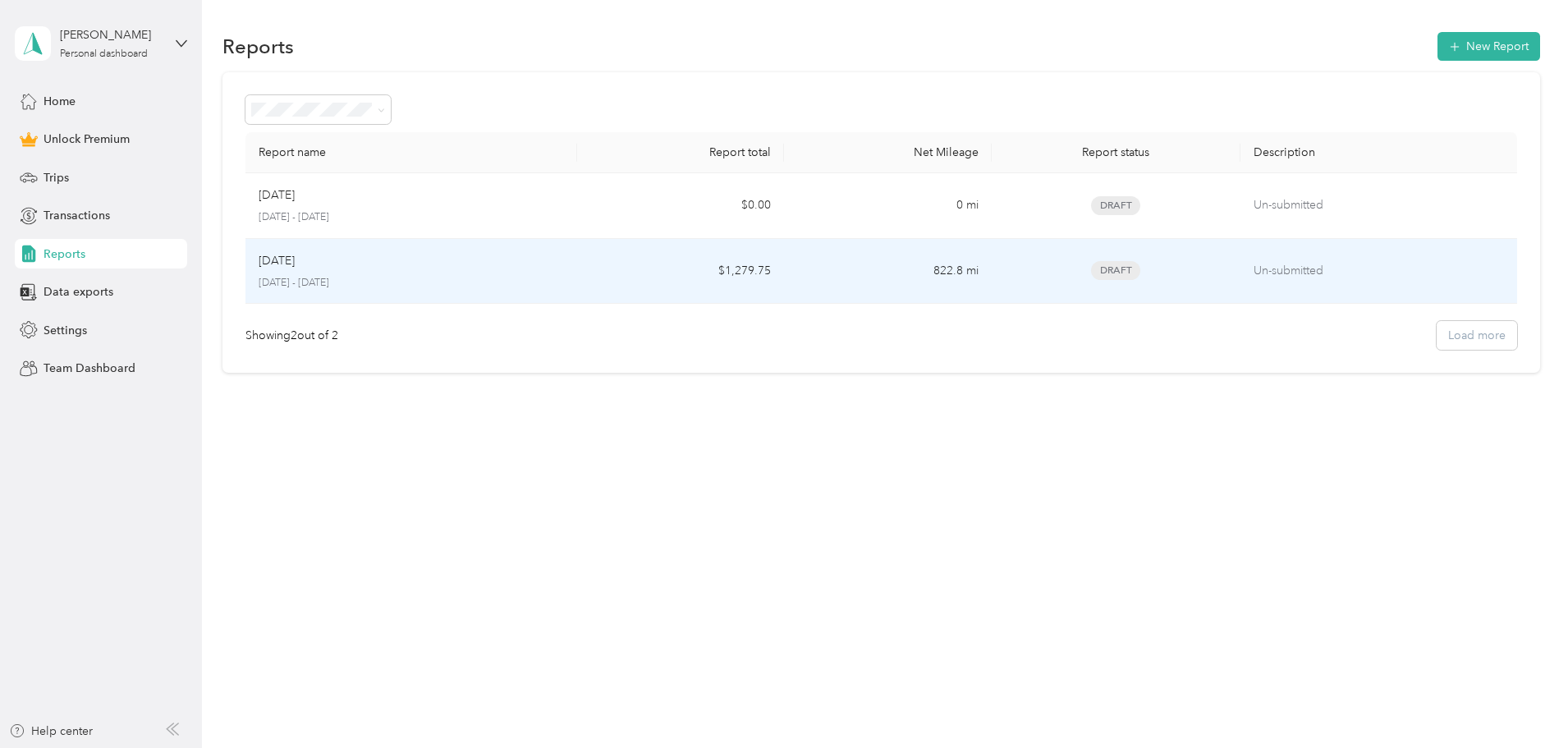
click at [564, 269] on div "[DATE]" at bounding box center [411, 261] width 305 height 18
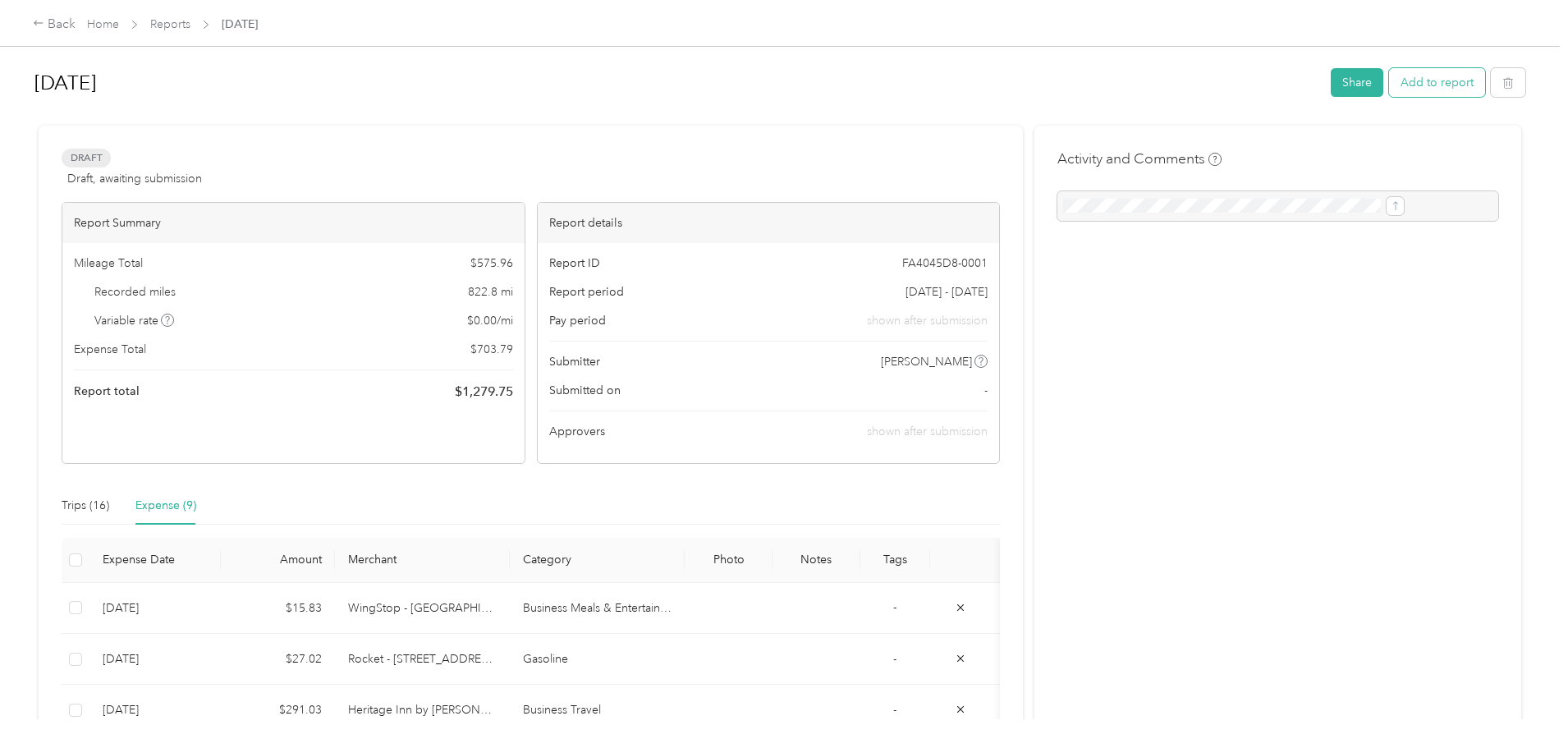
click at [1389, 83] on button "Add to report" at bounding box center [1436, 83] width 96 height 28
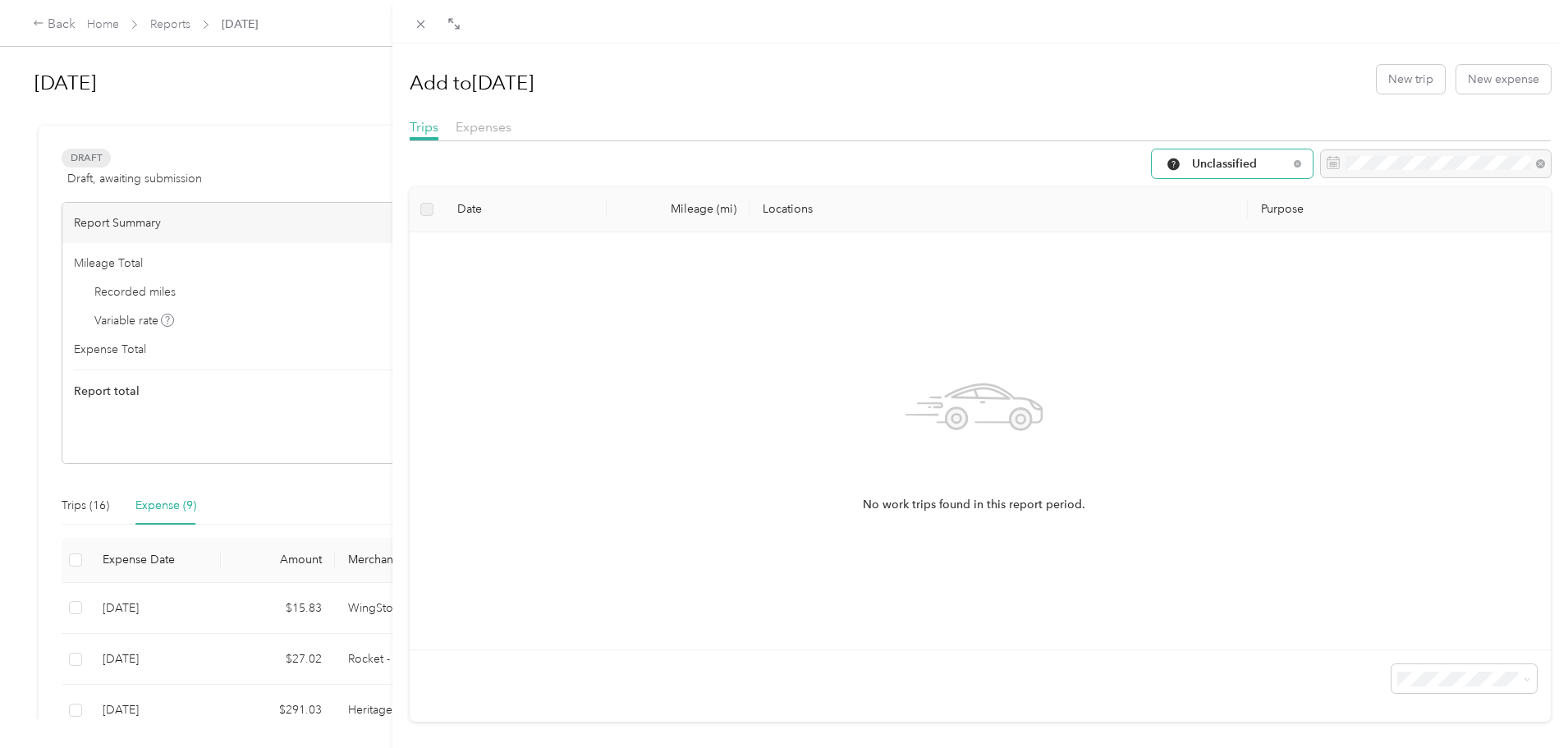
click at [1265, 164] on span "Unclassified" at bounding box center [1239, 164] width 96 height 12
click at [1210, 82] on div "Add to [DATE] New trip New expense" at bounding box center [980, 78] width 1142 height 48
click at [419, 28] on icon at bounding box center [420, 24] width 14 height 14
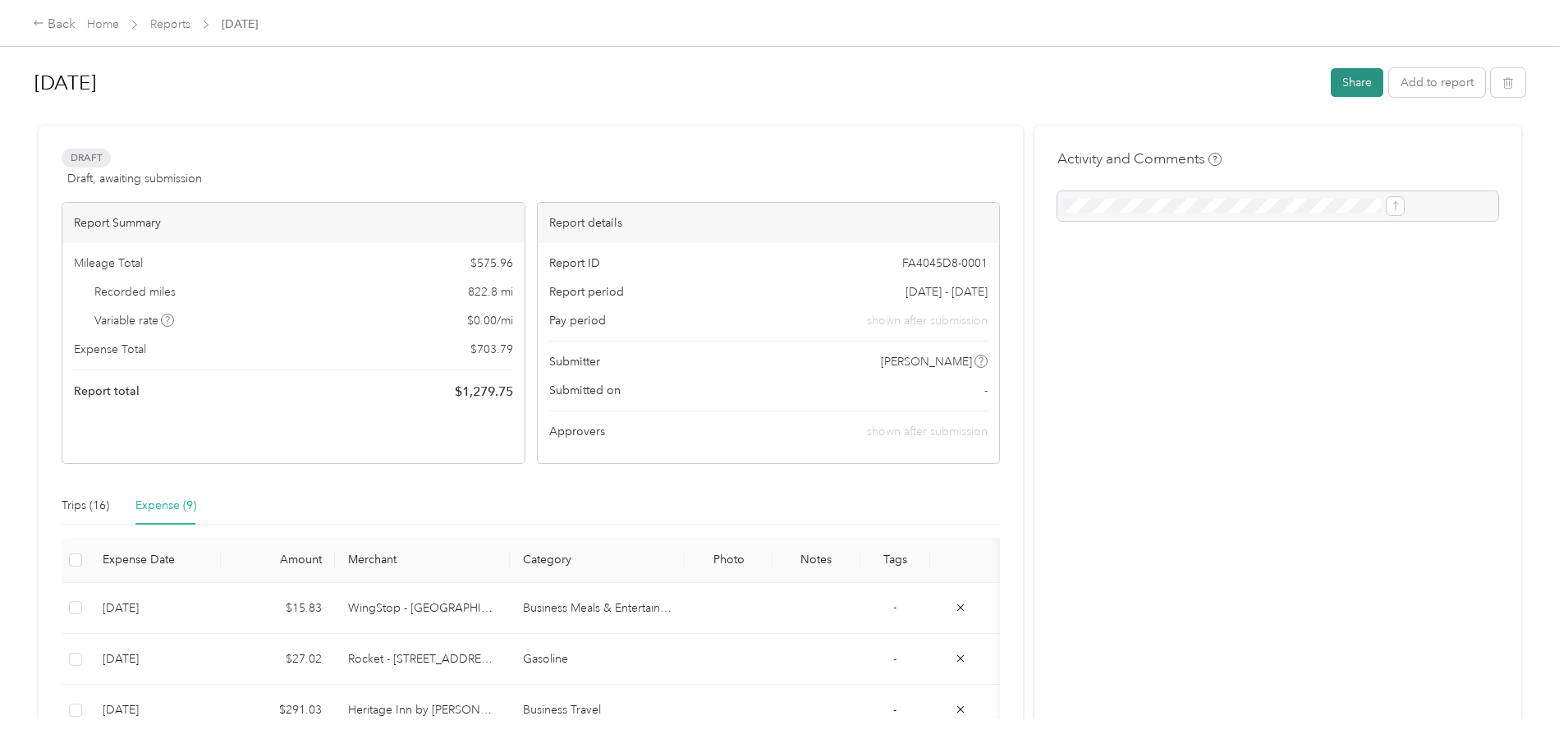
click at [1331, 88] on button "Share" at bounding box center [1357, 83] width 53 height 28
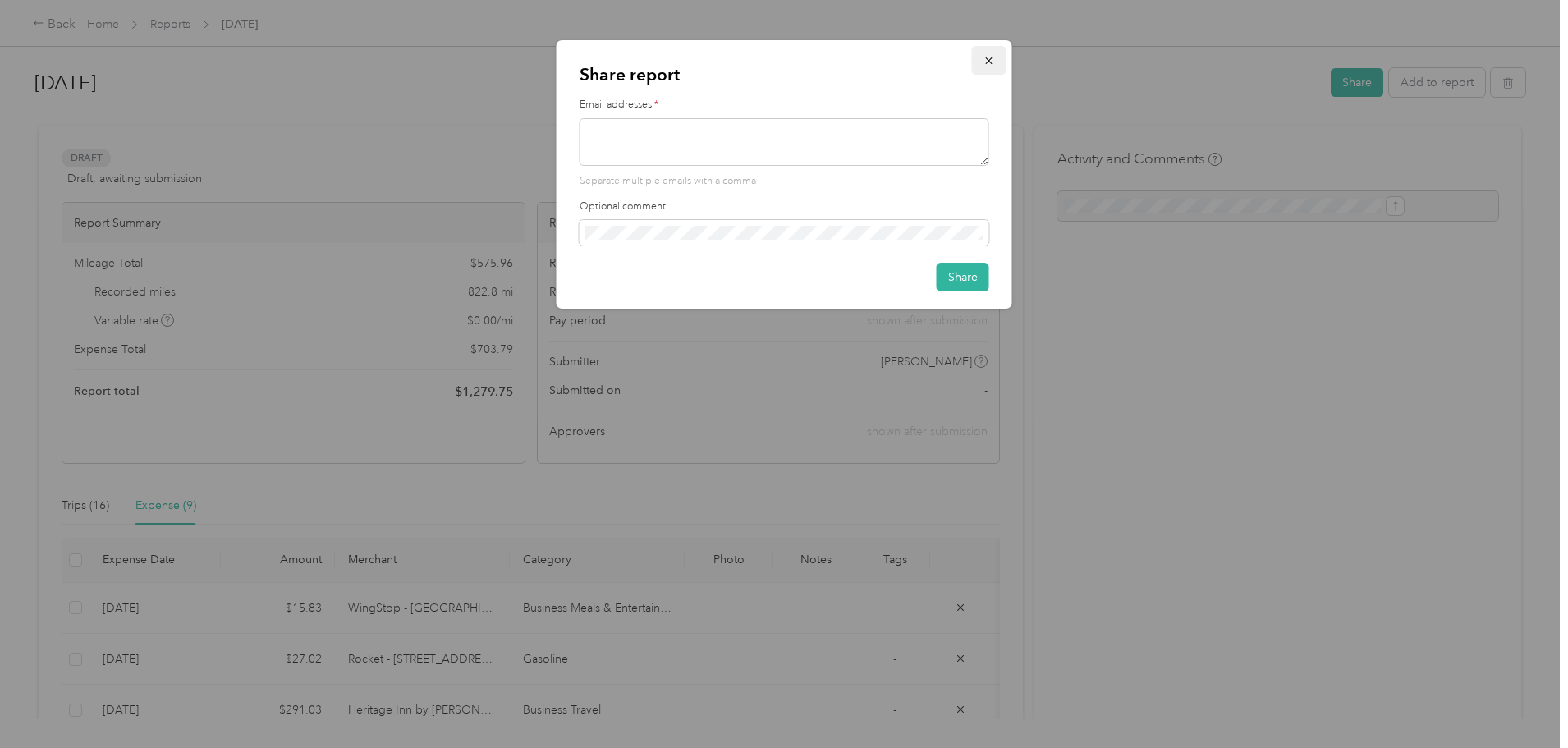
click at [994, 58] on icon "button" at bounding box center [989, 61] width 12 height 12
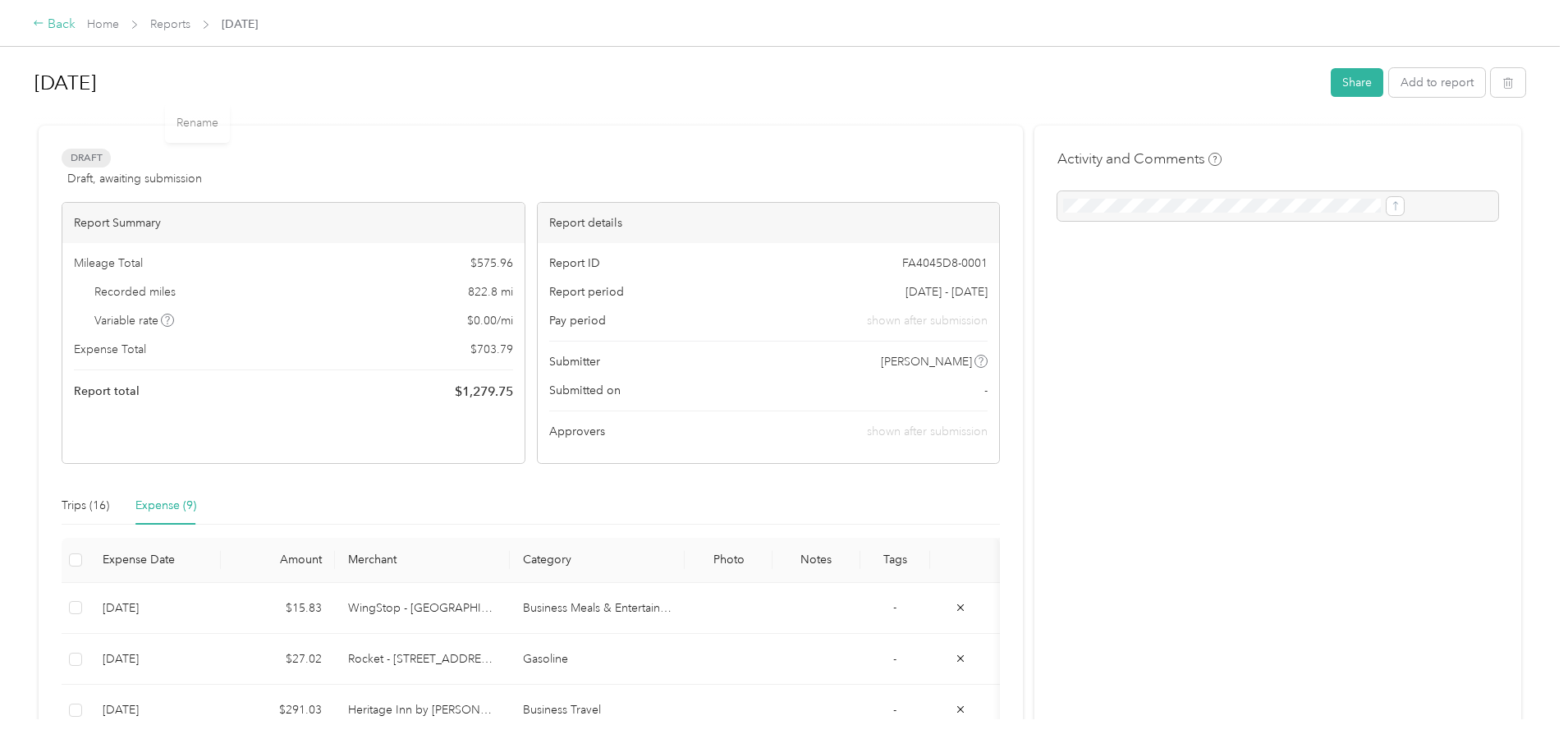
click at [76, 25] on div "Back" at bounding box center [53, 25] width 43 height 20
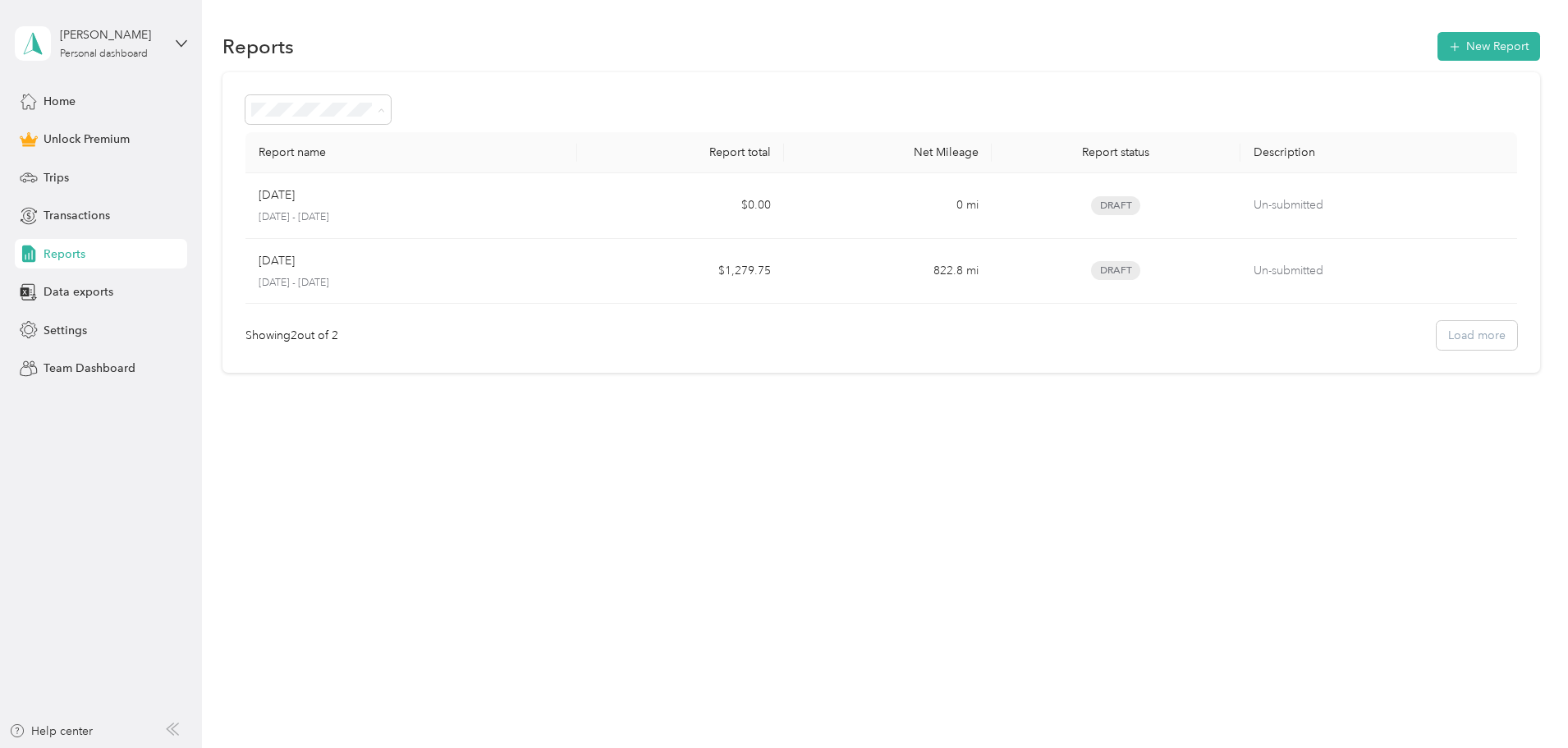
click at [277, 266] on div "Report name Report total Net Mileage Report status Description Oct [DATE] - [DA…" at bounding box center [882, 223] width 1318 height 301
click at [64, 327] on span "Settings" at bounding box center [65, 330] width 43 height 18
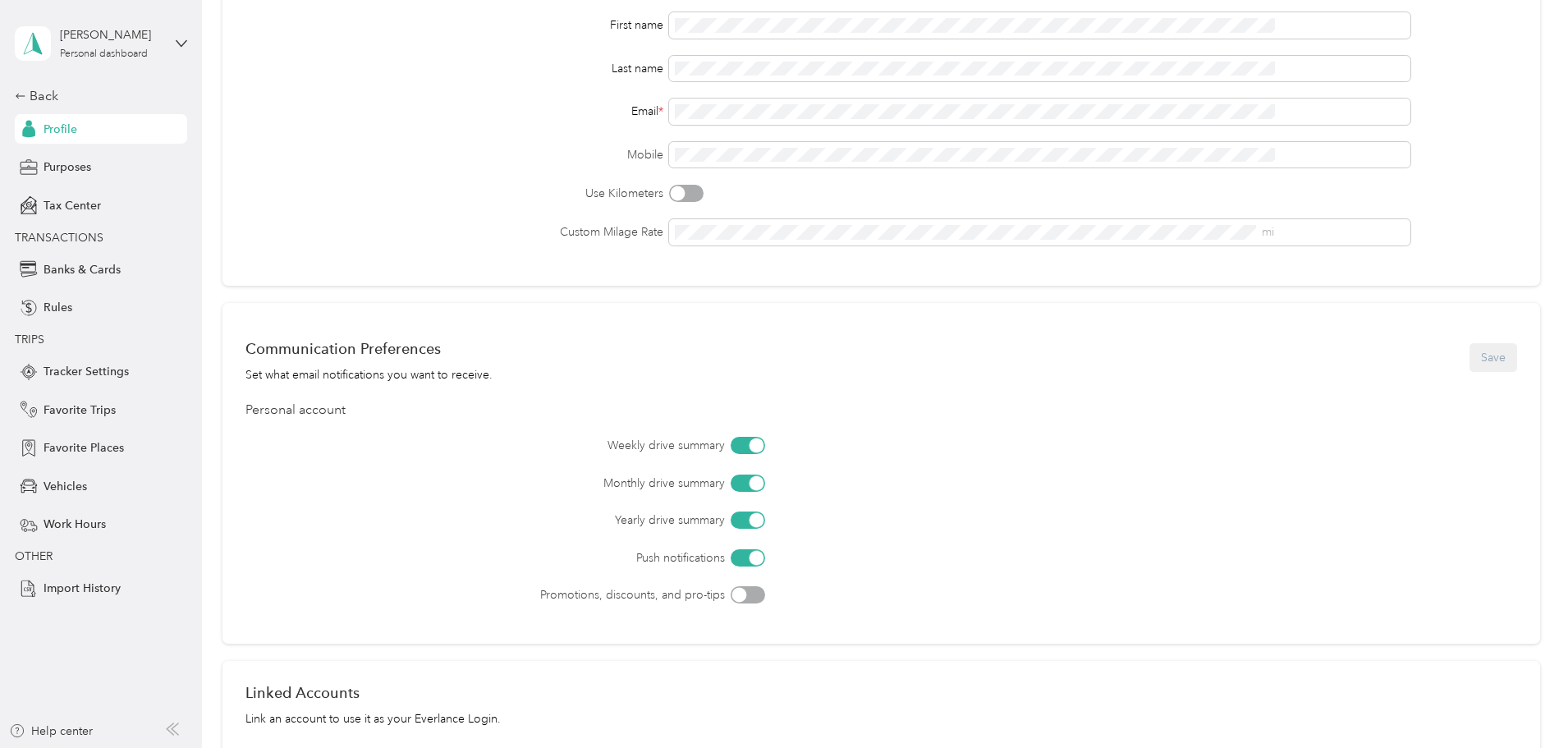
scroll to position [329, 0]
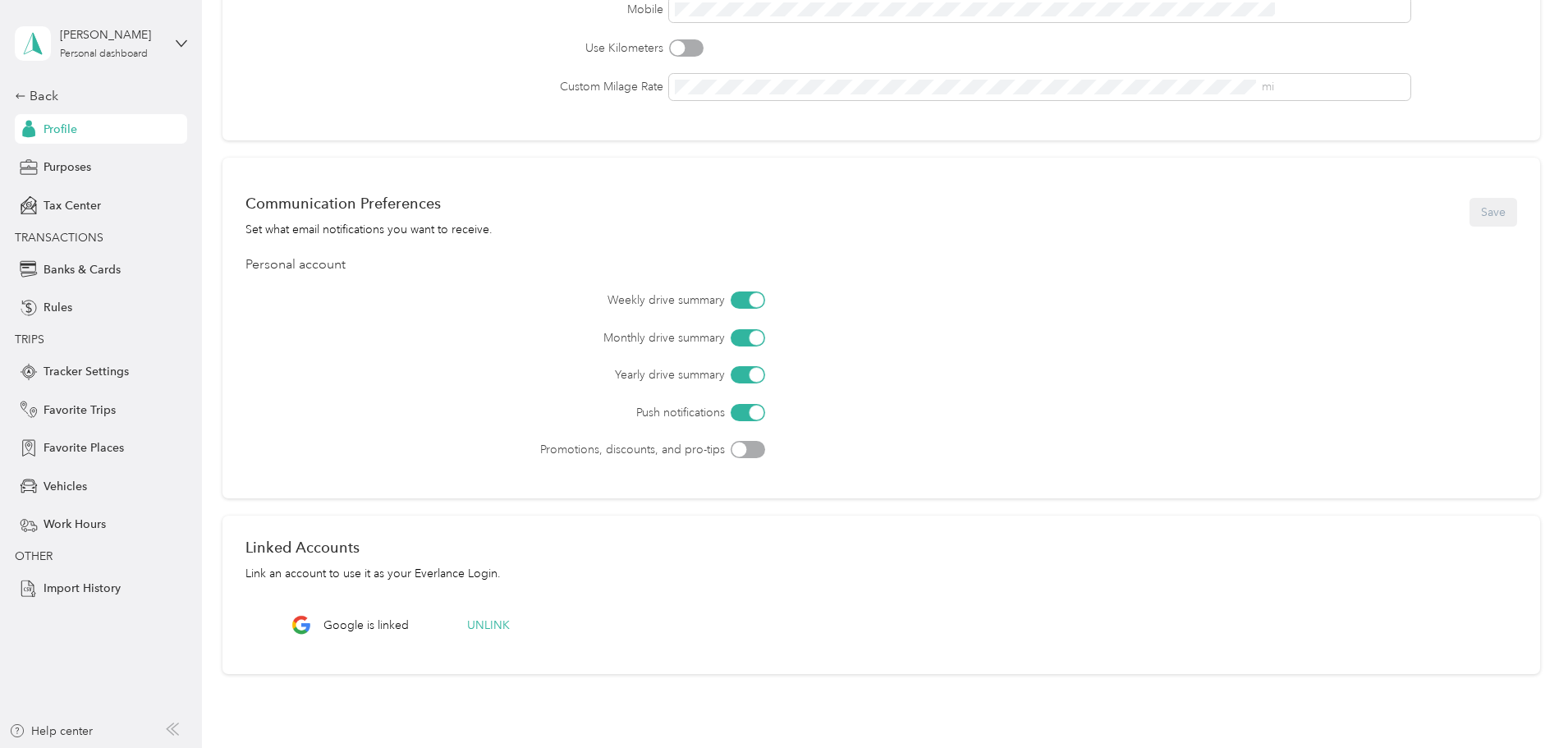
click at [765, 293] on div at bounding box center [747, 299] width 34 height 18
click at [1470, 214] on button "Save" at bounding box center [1493, 212] width 48 height 28
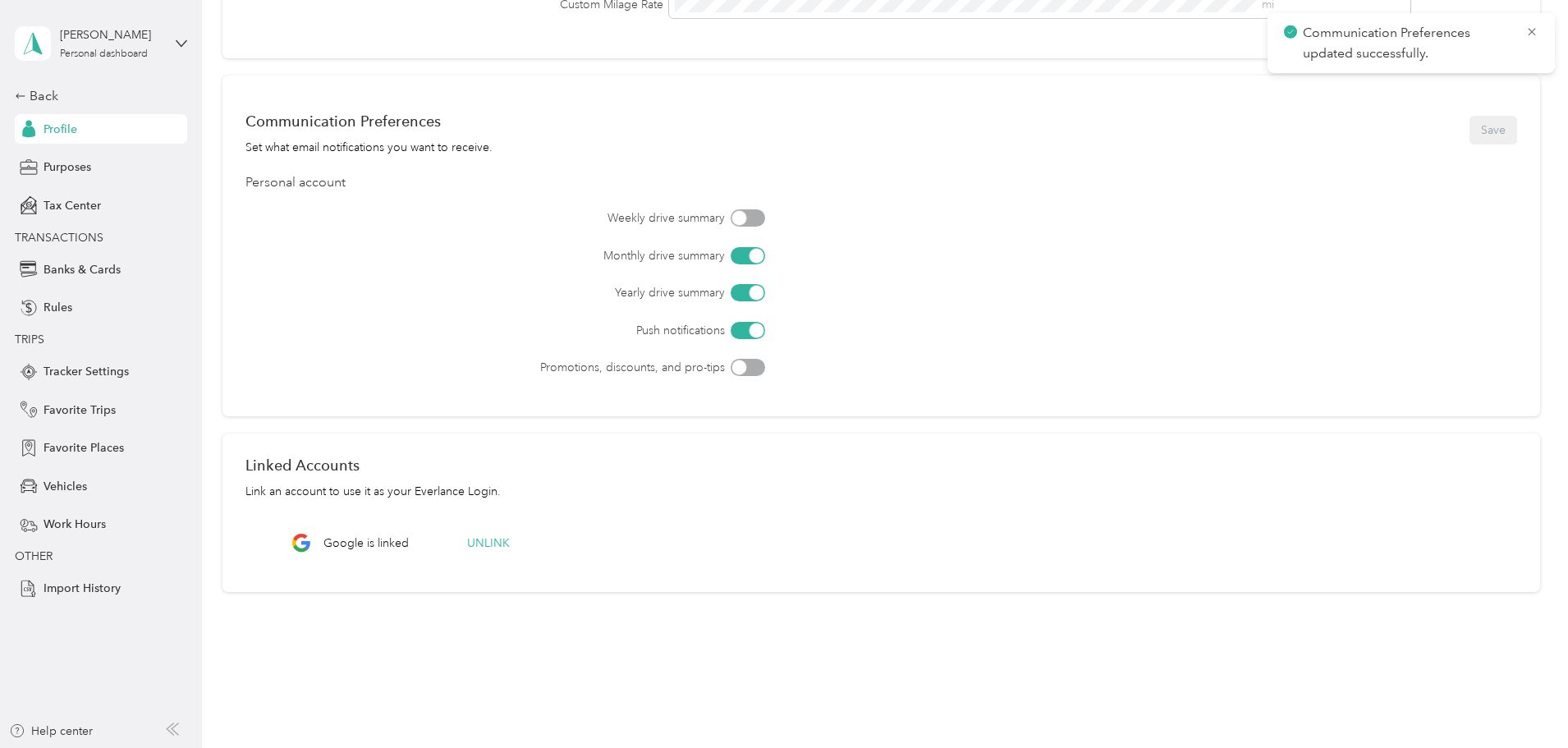
scroll to position [439, 0]
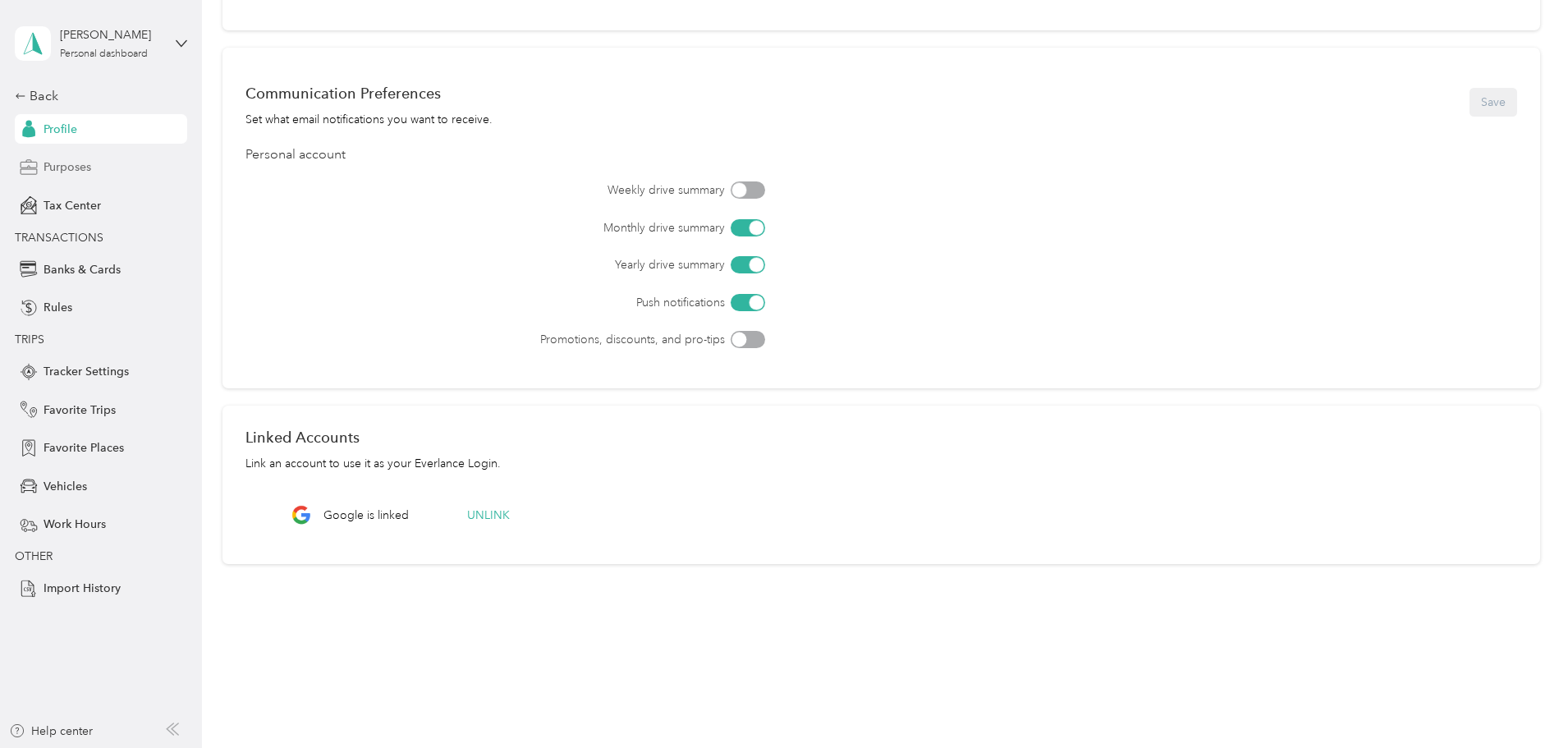
click at [83, 168] on span "Purposes" at bounding box center [67, 167] width 48 height 18
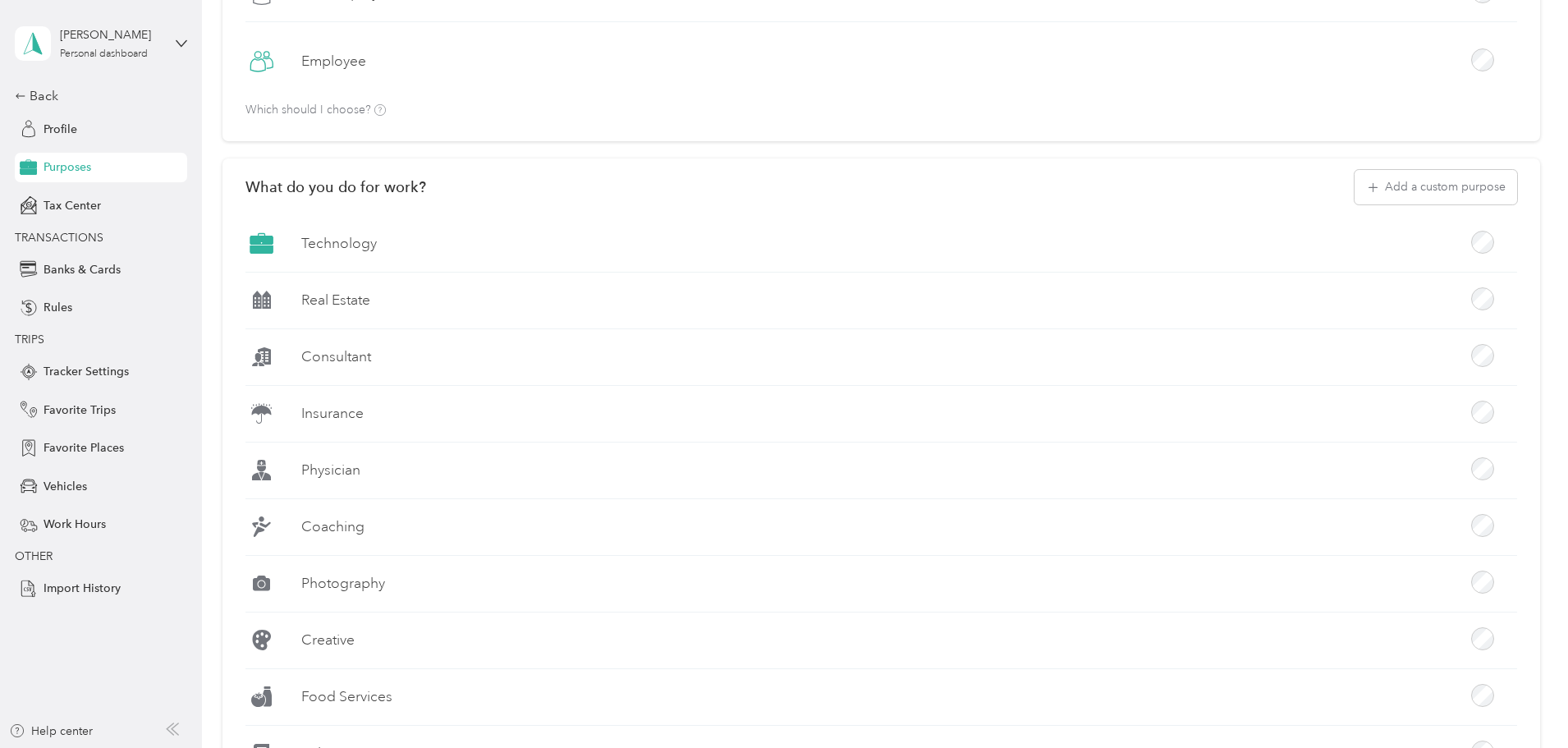
scroll to position [133, 0]
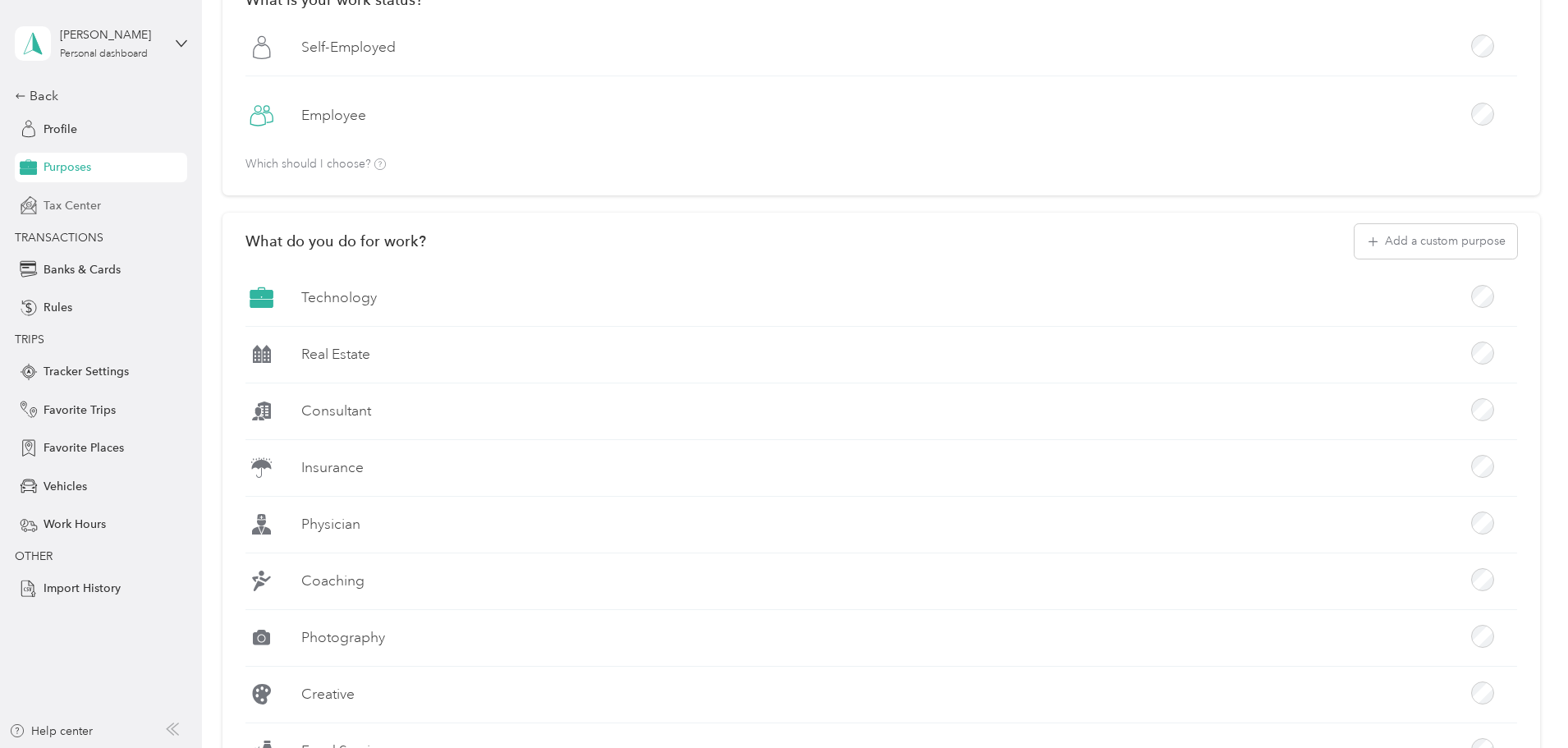
click at [70, 205] on span "Tax Center" at bounding box center [72, 205] width 58 height 18
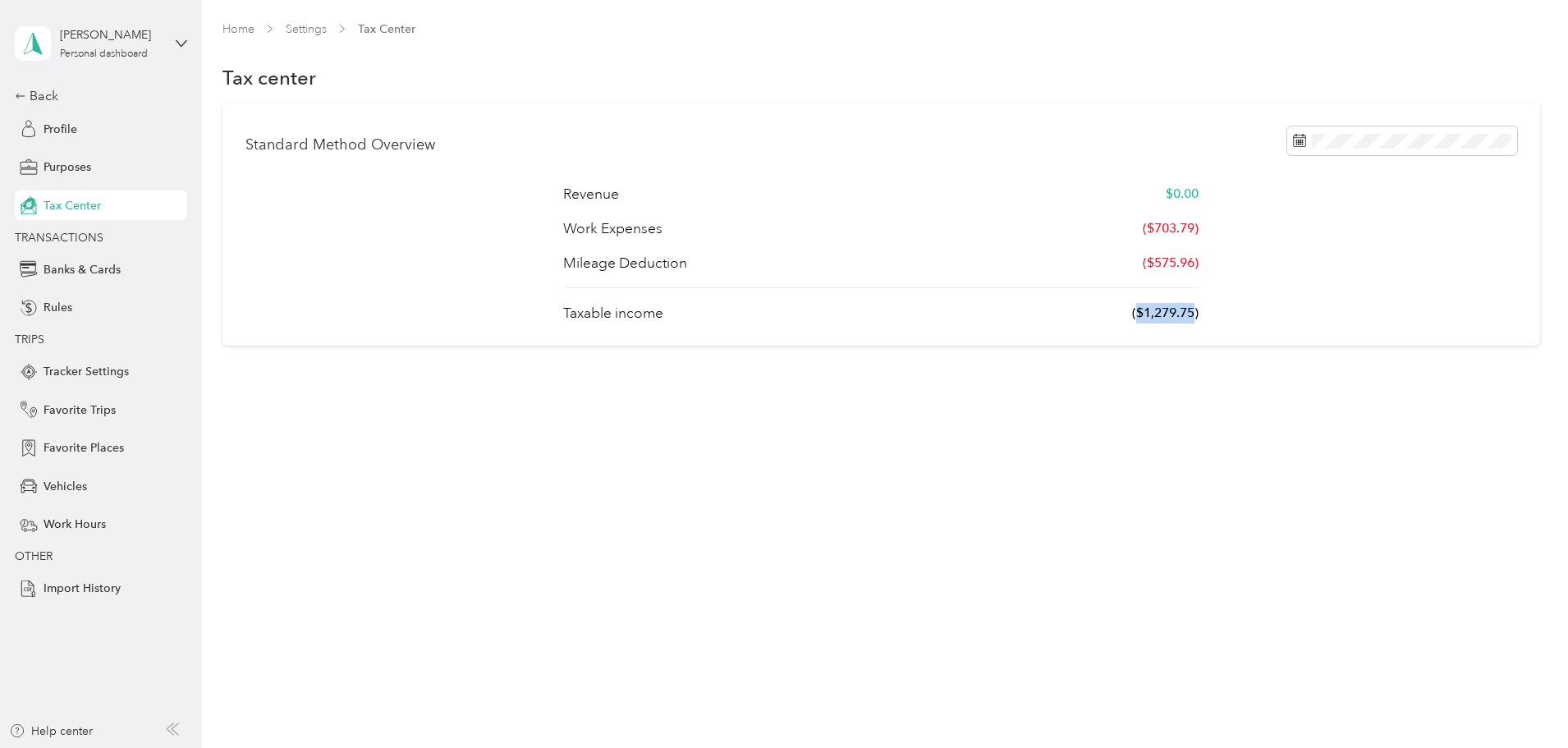
drag, startPoint x: 1147, startPoint y: 314, endPoint x: 1084, endPoint y: 315, distance: 63.0
click at [1132, 315] on p "($1,279.75)" at bounding box center [1165, 313] width 67 height 21
drag, startPoint x: 622, startPoint y: 193, endPoint x: 704, endPoint y: 193, distance: 82.0
click at [704, 193] on div "Revenue $0.00" at bounding box center [881, 193] width 636 height 21
click at [792, 191] on div "Revenue $0.00" at bounding box center [881, 193] width 636 height 21
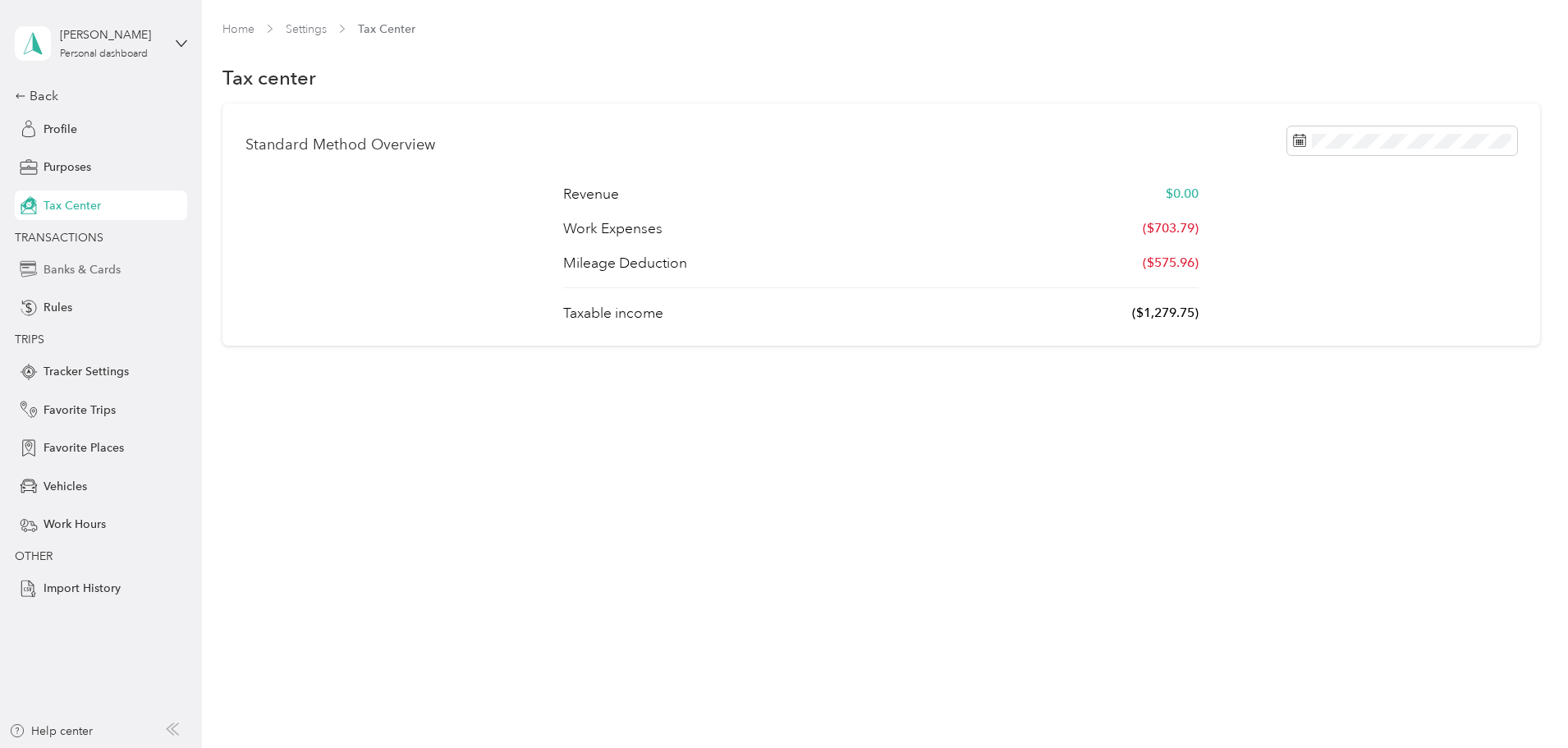
click at [89, 274] on span "Banks & Cards" at bounding box center [82, 269] width 78 height 18
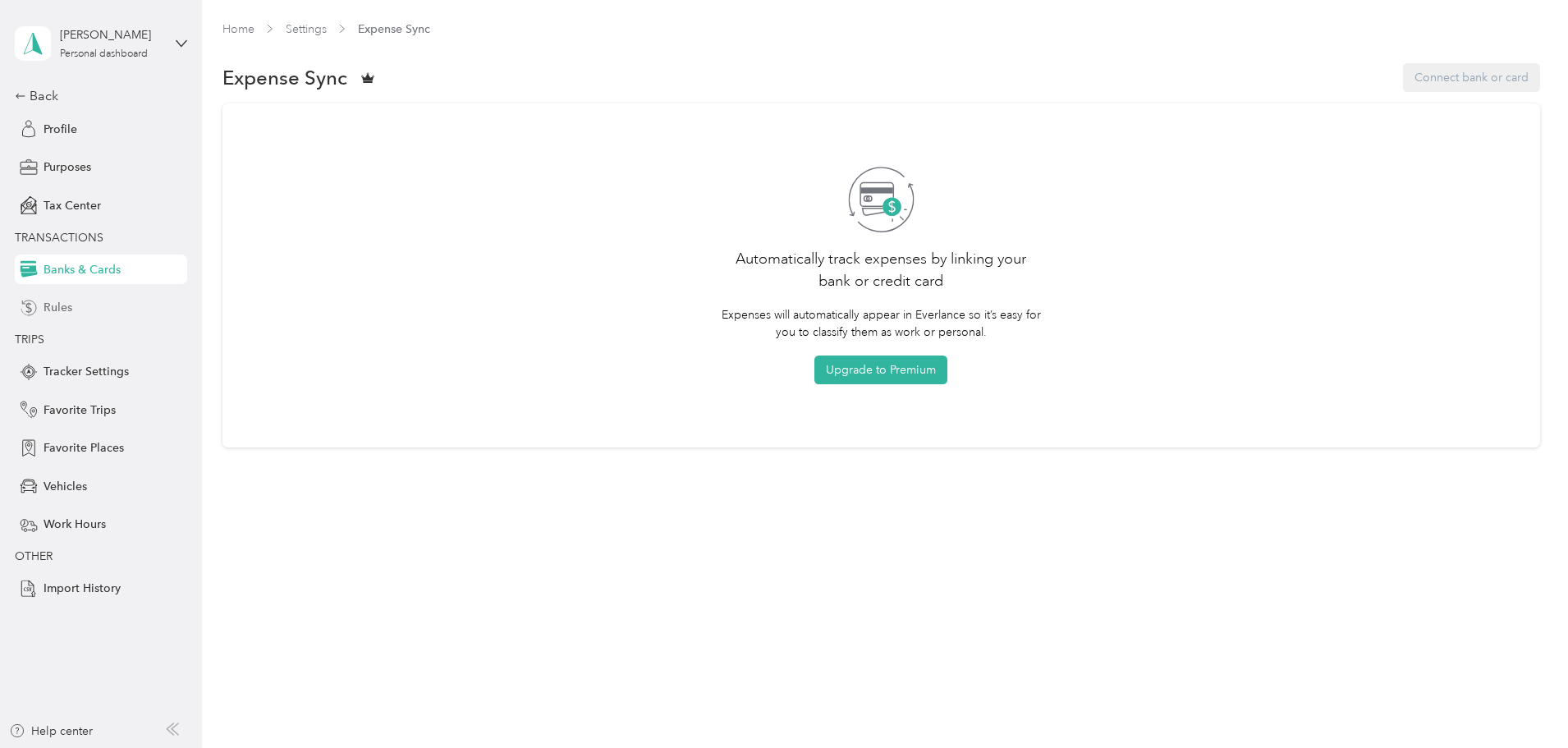
click at [59, 302] on span "Rules" at bounding box center [58, 307] width 28 height 18
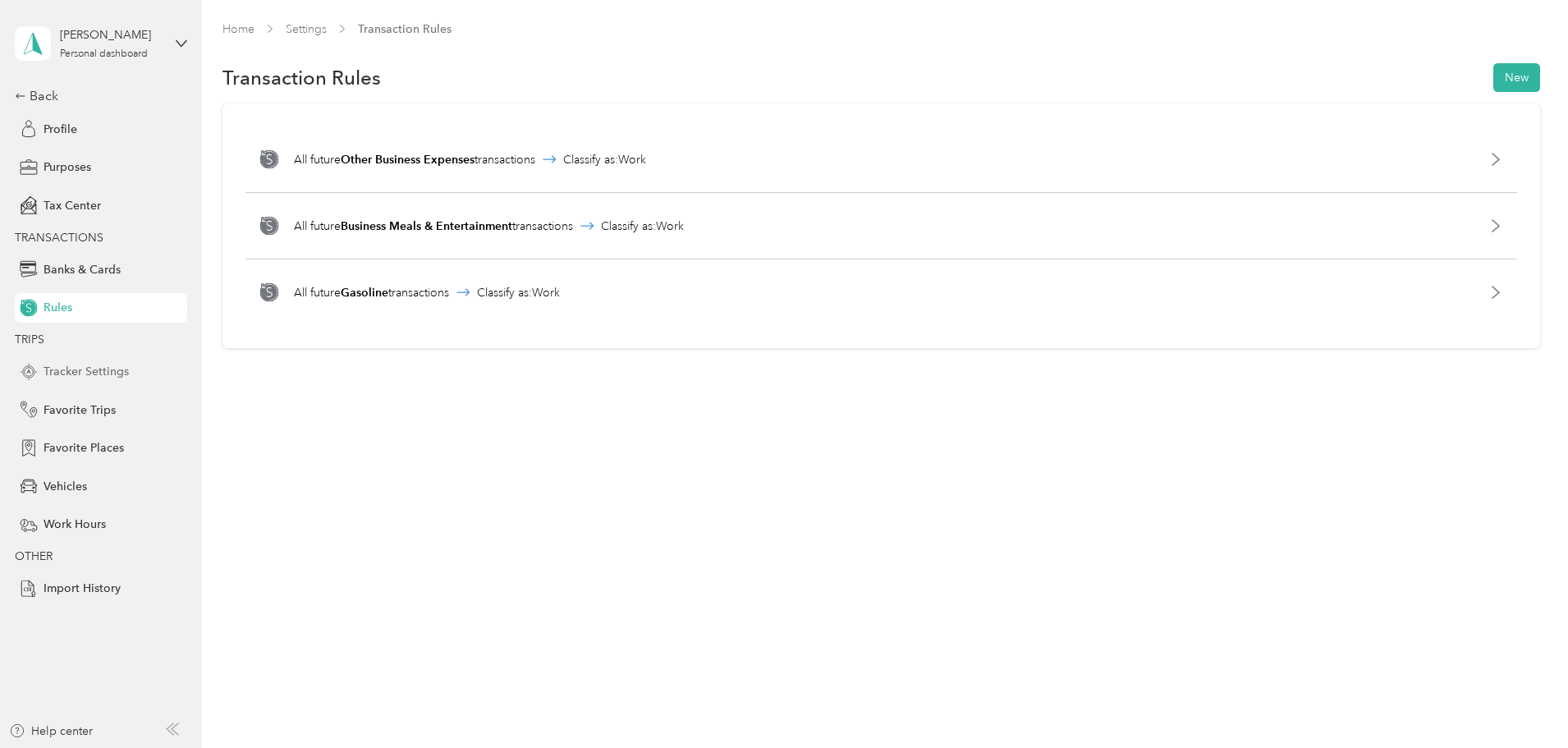
click at [96, 369] on span "Tracker Settings" at bounding box center [86, 371] width 85 height 18
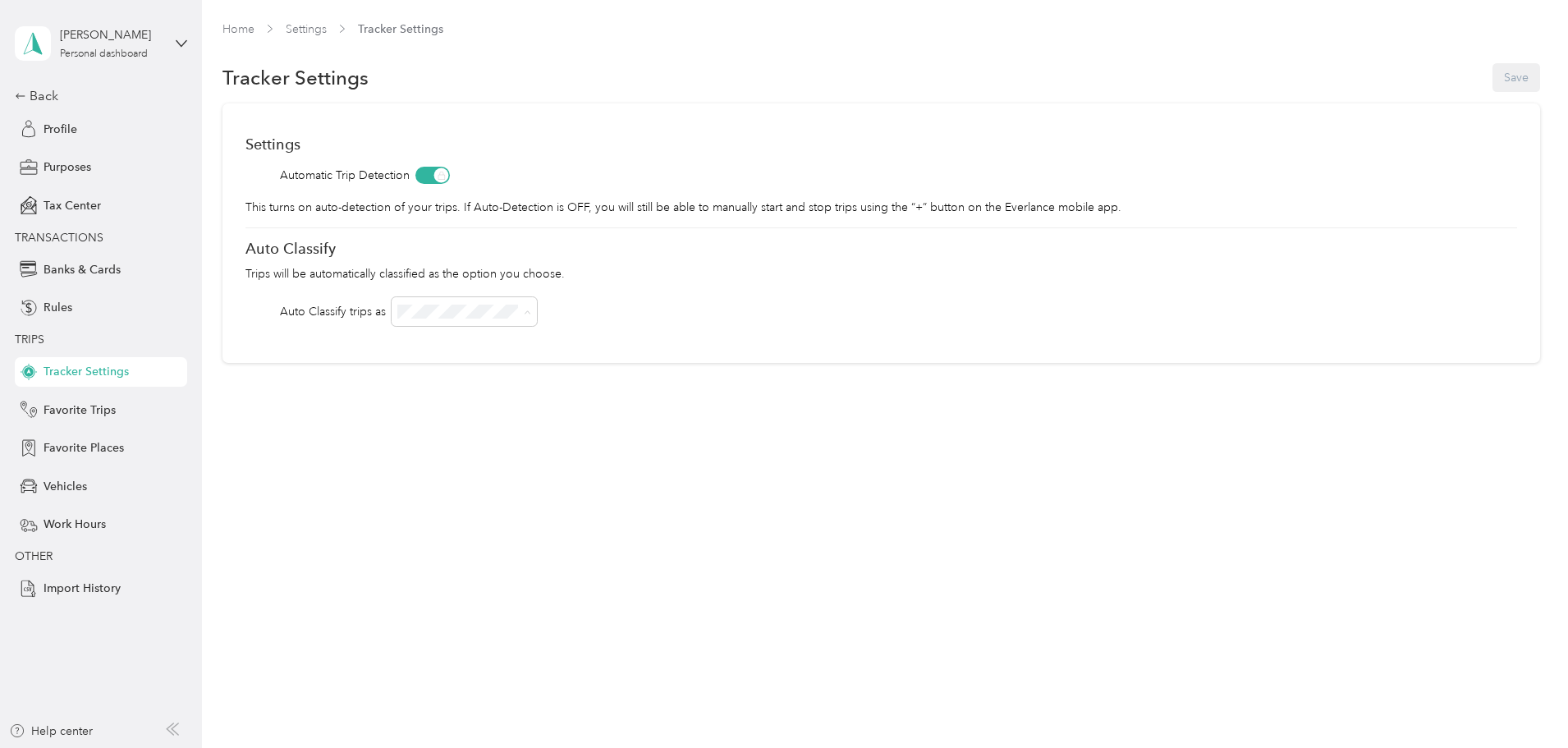
click at [807, 369] on div "Home Settings Tracker Settings Tracker Settings Save Settings Automatic Trip De…" at bounding box center [881, 226] width 1358 height 452
click at [549, 535] on div "OFF" at bounding box center [575, 543] width 123 height 18
click at [1492, 76] on button "Save" at bounding box center [1515, 78] width 48 height 28
click at [1532, 31] on icon at bounding box center [1531, 31] width 8 height 8
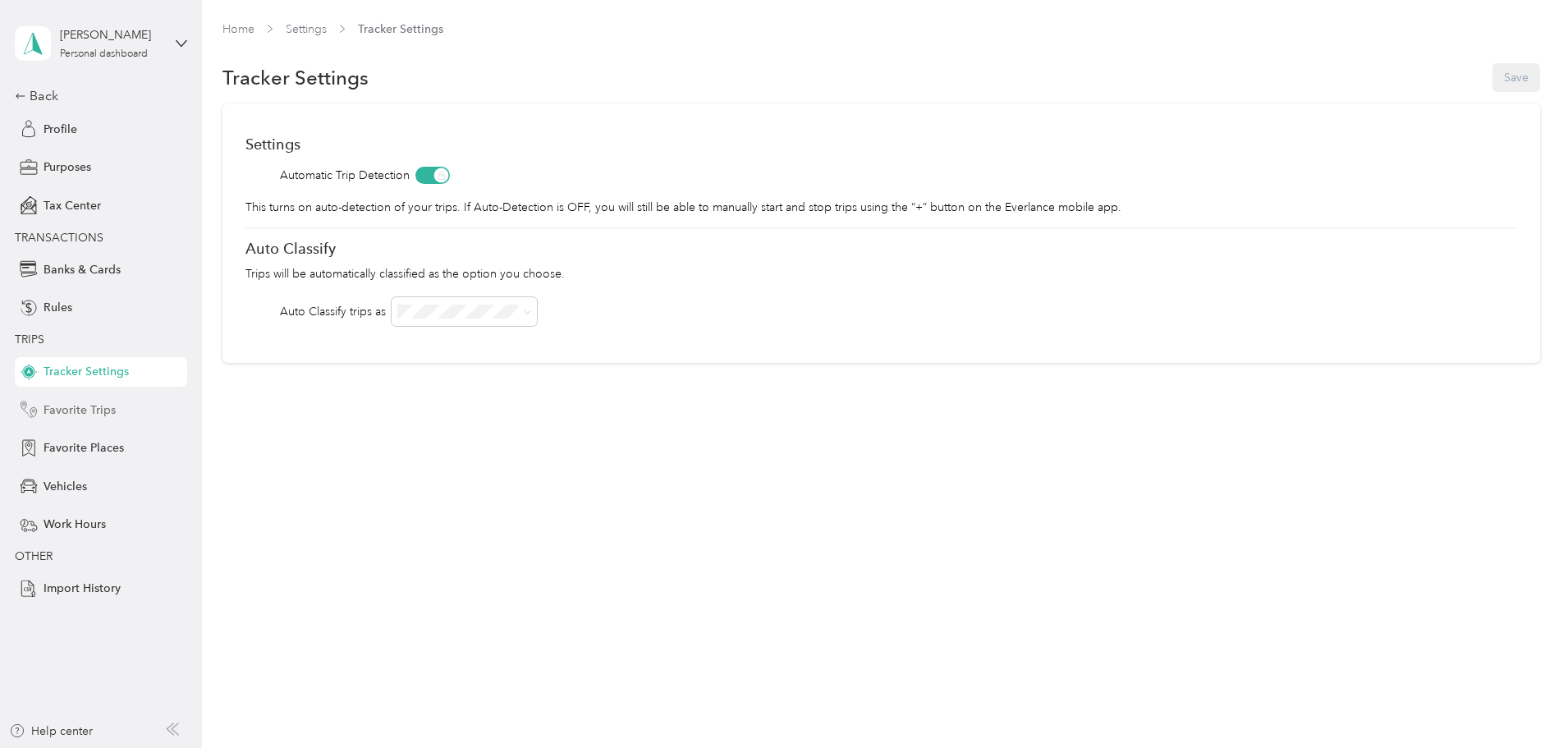
click at [97, 412] on span "Favorite Trips" at bounding box center [79, 409] width 73 height 18
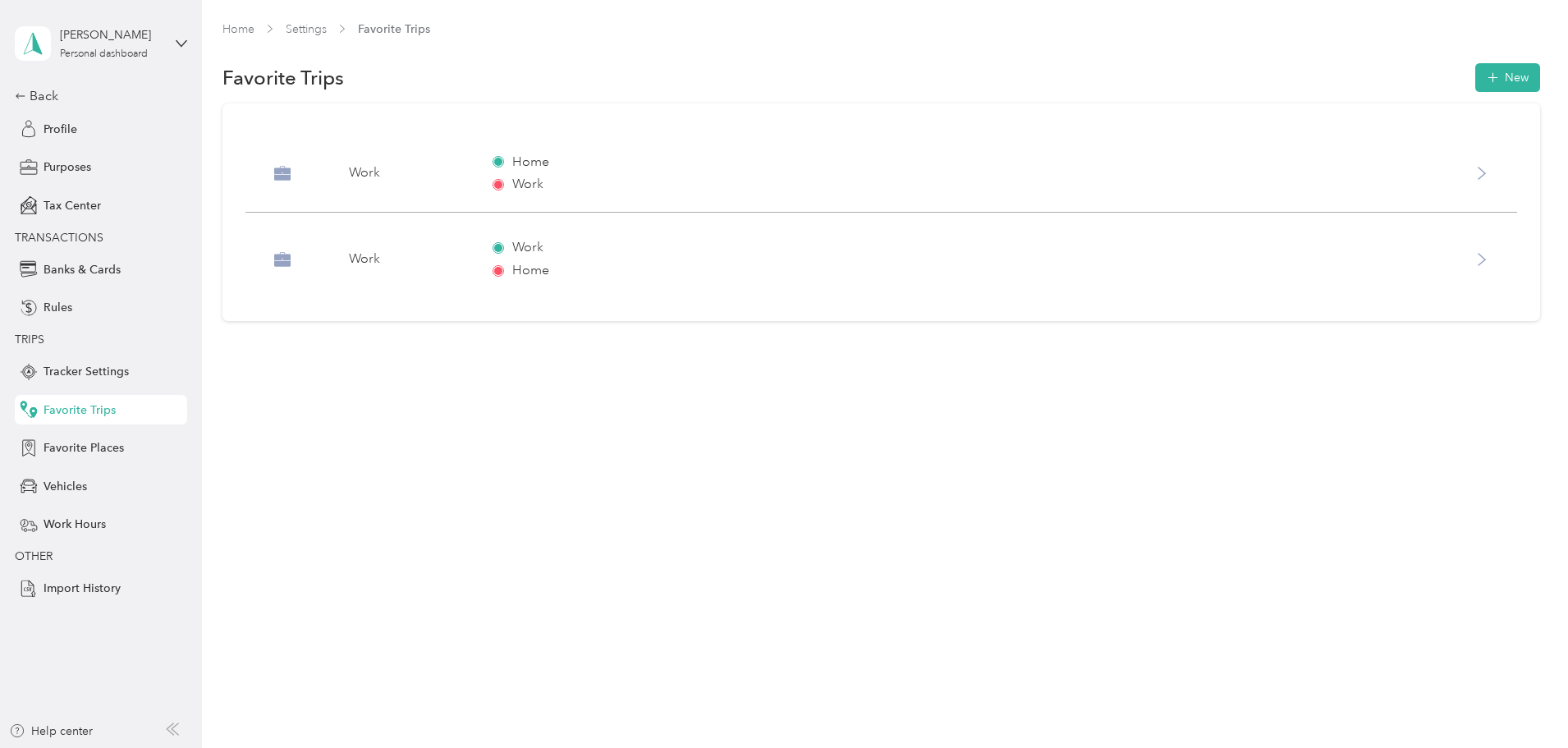
click at [464, 167] on div "Work" at bounding box center [406, 173] width 115 height 20
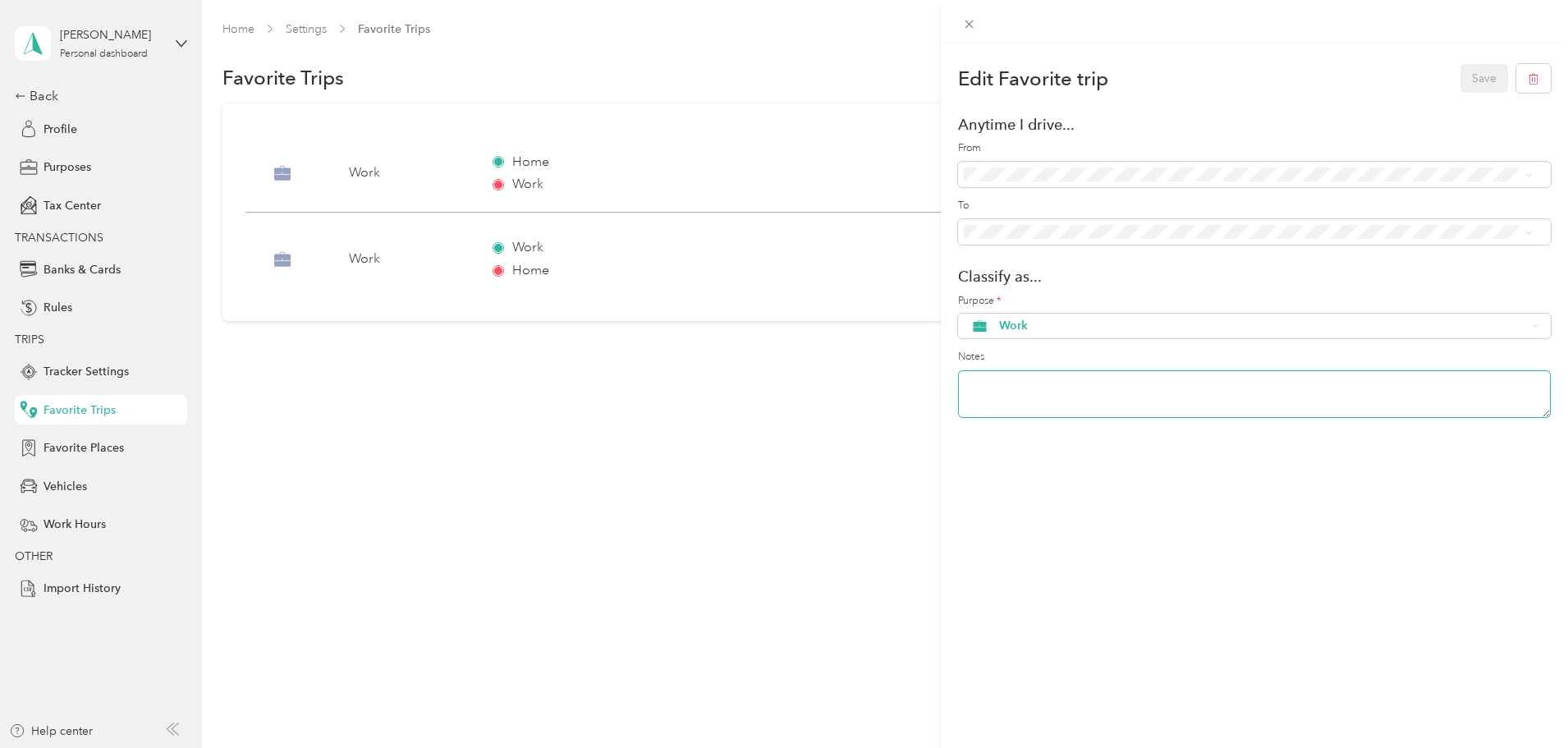
click at [1038, 384] on textarea at bounding box center [1254, 394] width 593 height 48
type textarea "Home to Work"
click at [1460, 81] on button "Save" at bounding box center [1484, 78] width 48 height 28
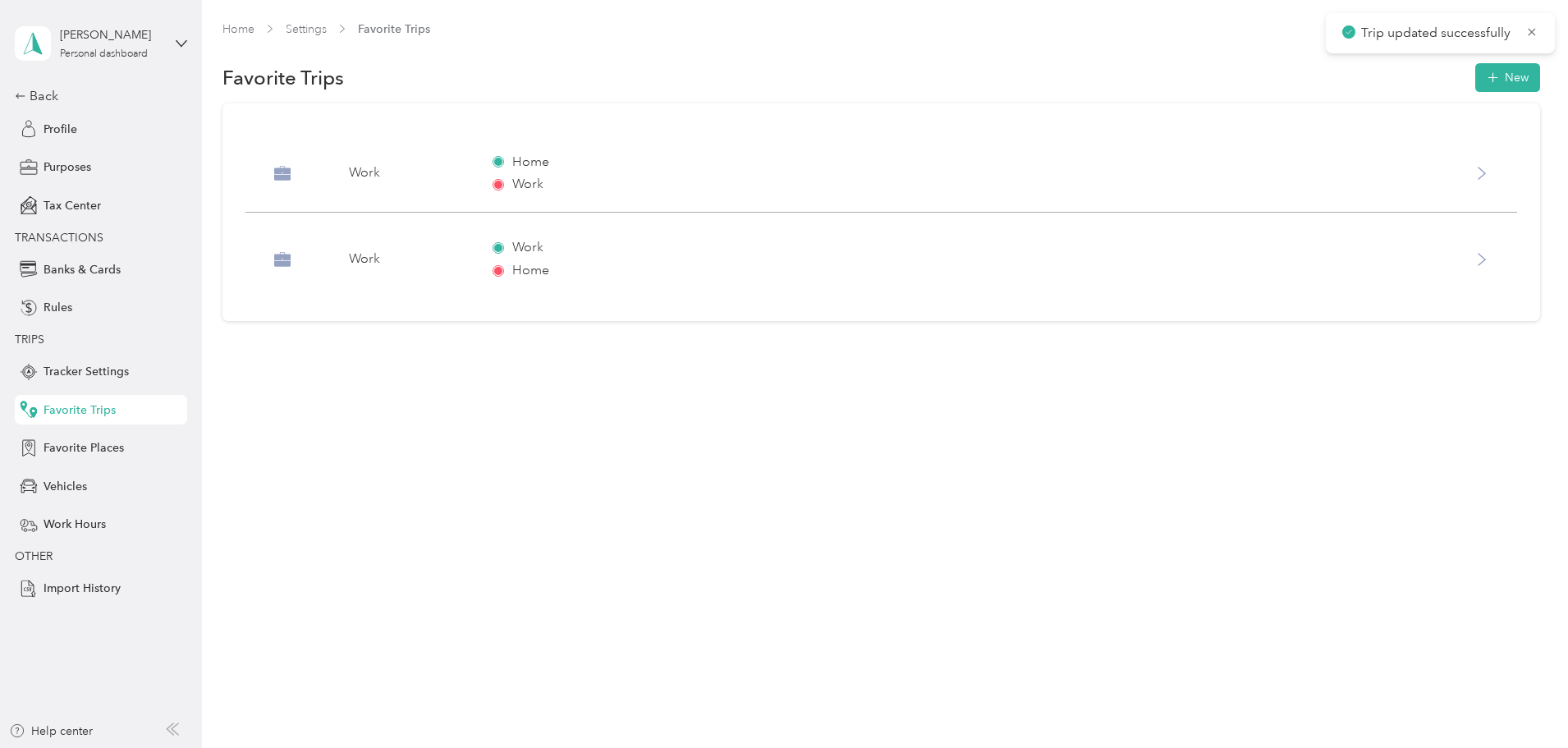
click at [806, 178] on div "Home Work" at bounding box center [953, 173] width 921 height 42
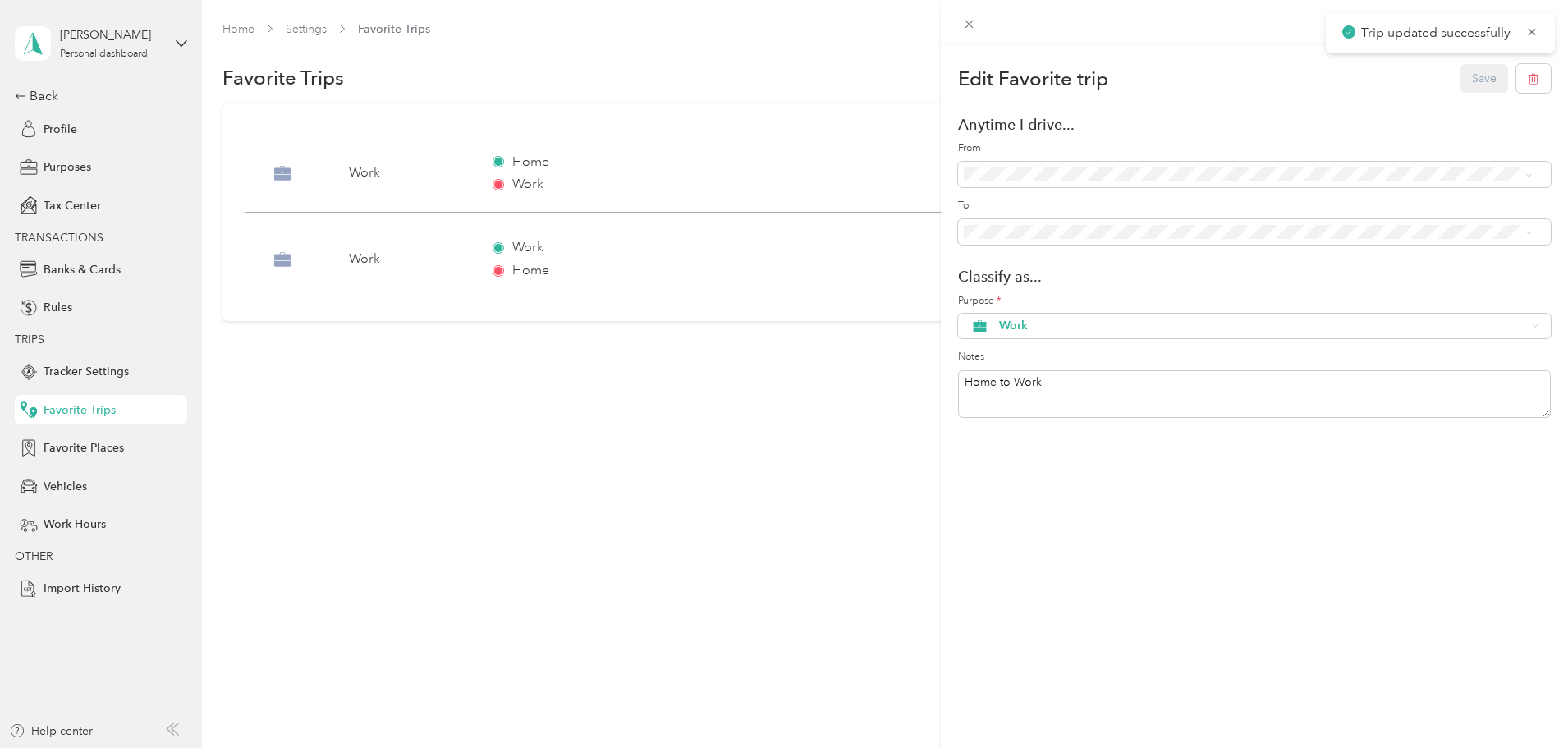
click at [755, 423] on div "Edit Favorite trip Save Anytime I drive... From To Classify as... Purpose * Wor…" at bounding box center [784, 374] width 1568 height 748
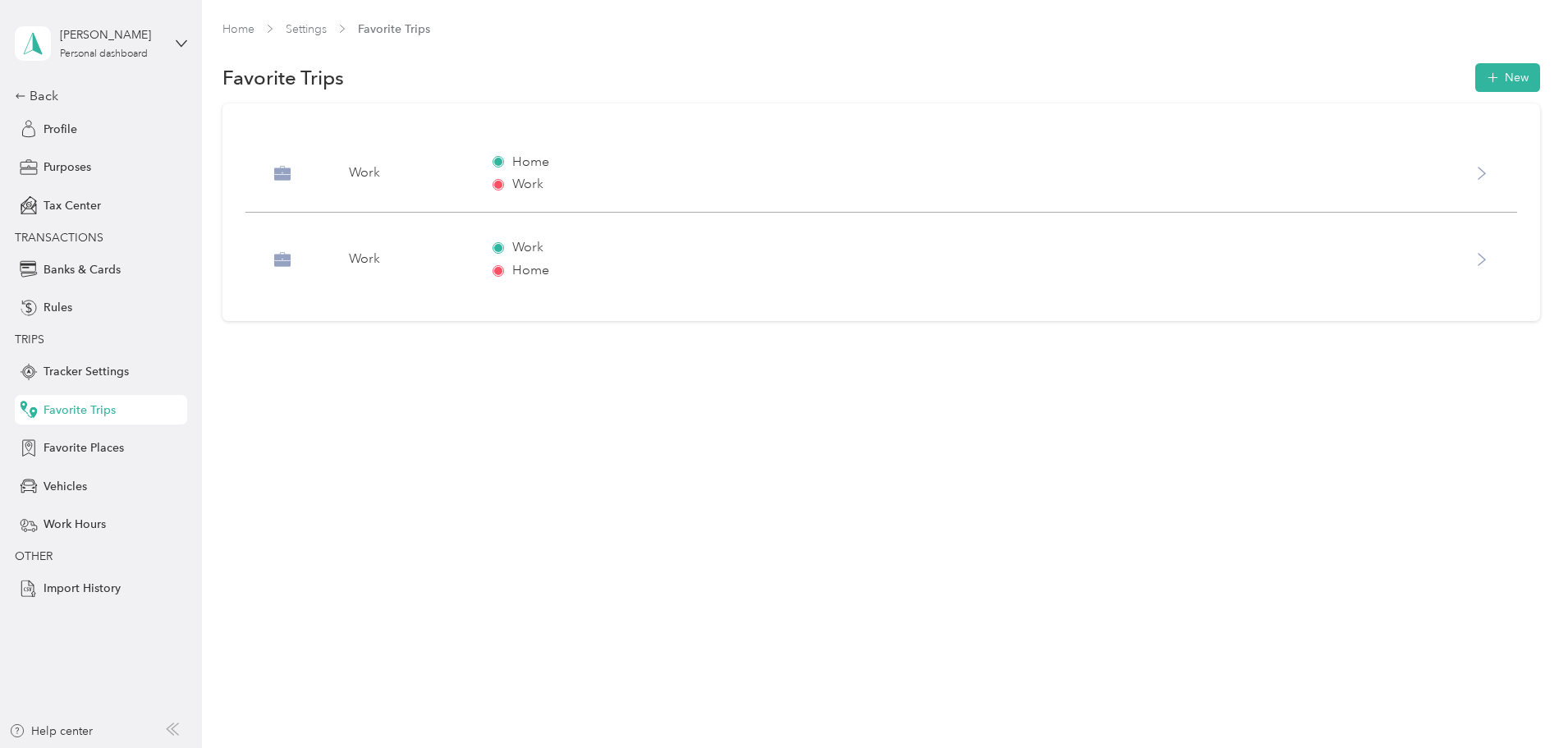
click at [716, 266] on div "Work Home" at bounding box center [953, 259] width 921 height 42
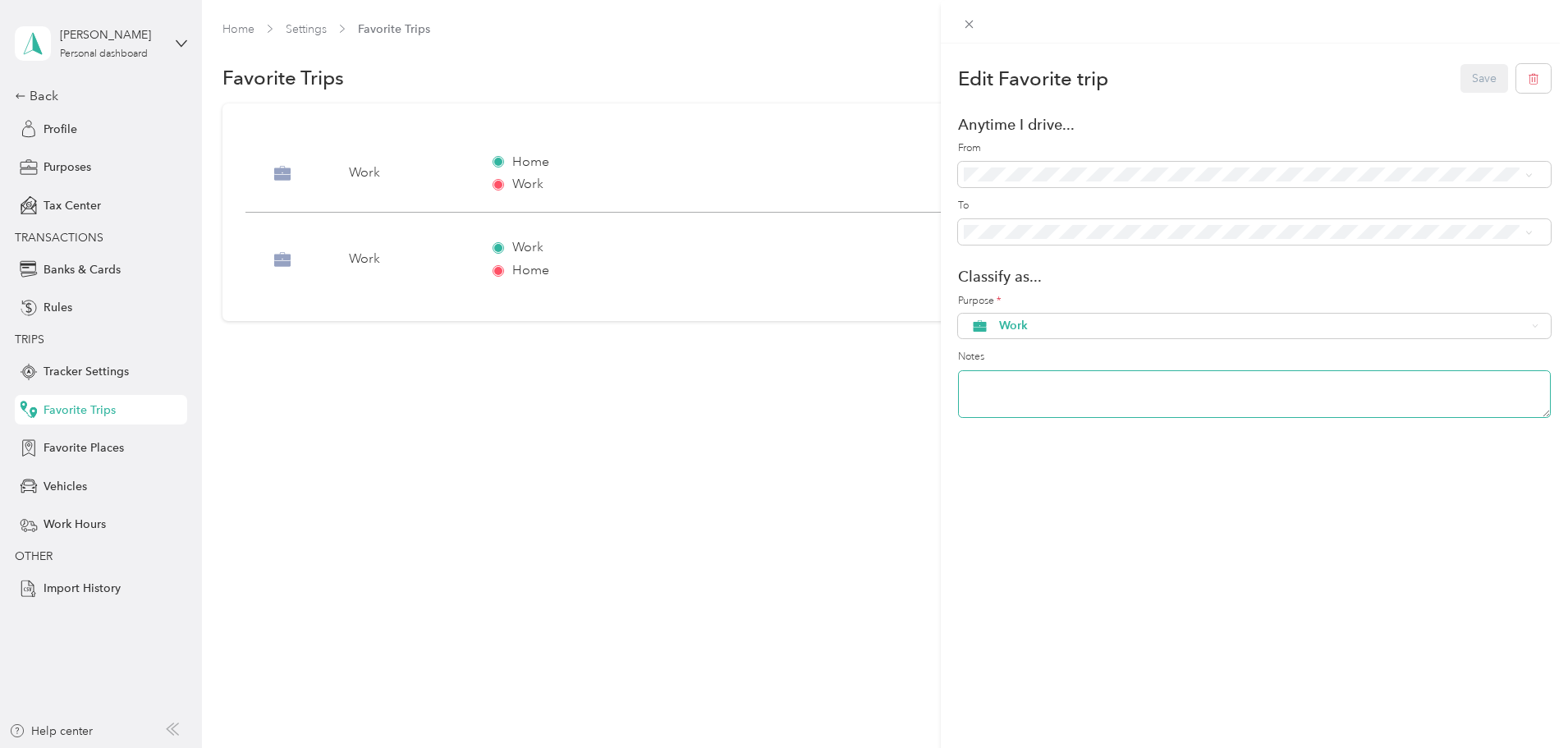
click at [1032, 390] on textarea at bounding box center [1254, 394] width 593 height 48
type textarea "Work to Home"
click at [1473, 75] on button "Save" at bounding box center [1484, 78] width 48 height 28
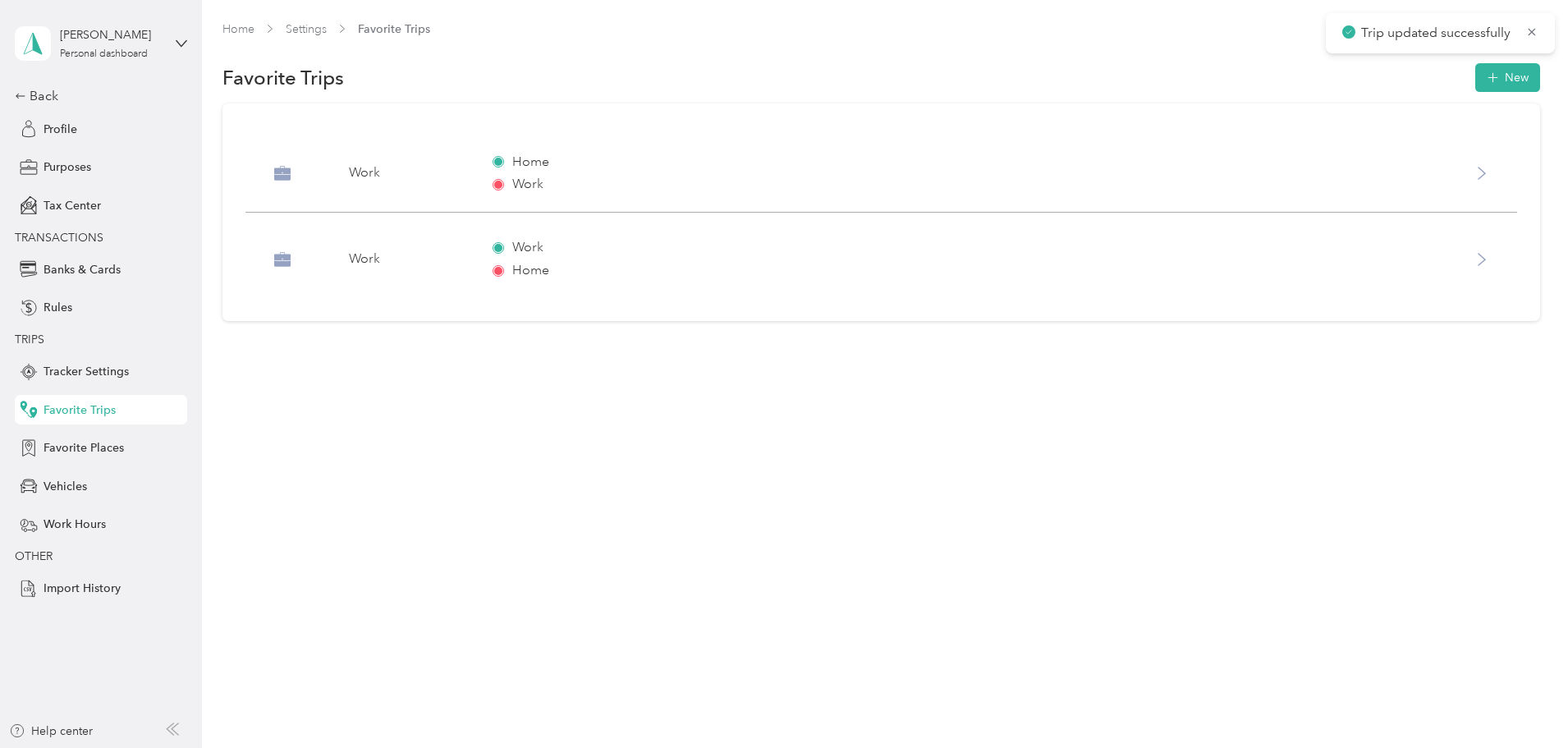
click at [1100, 470] on div "Home Settings Favorite Trips Favorite Trips New Work Home Work Work Work Home" at bounding box center [881, 374] width 1358 height 748
click at [98, 448] on span "Favorite Places" at bounding box center [83, 448] width 80 height 18
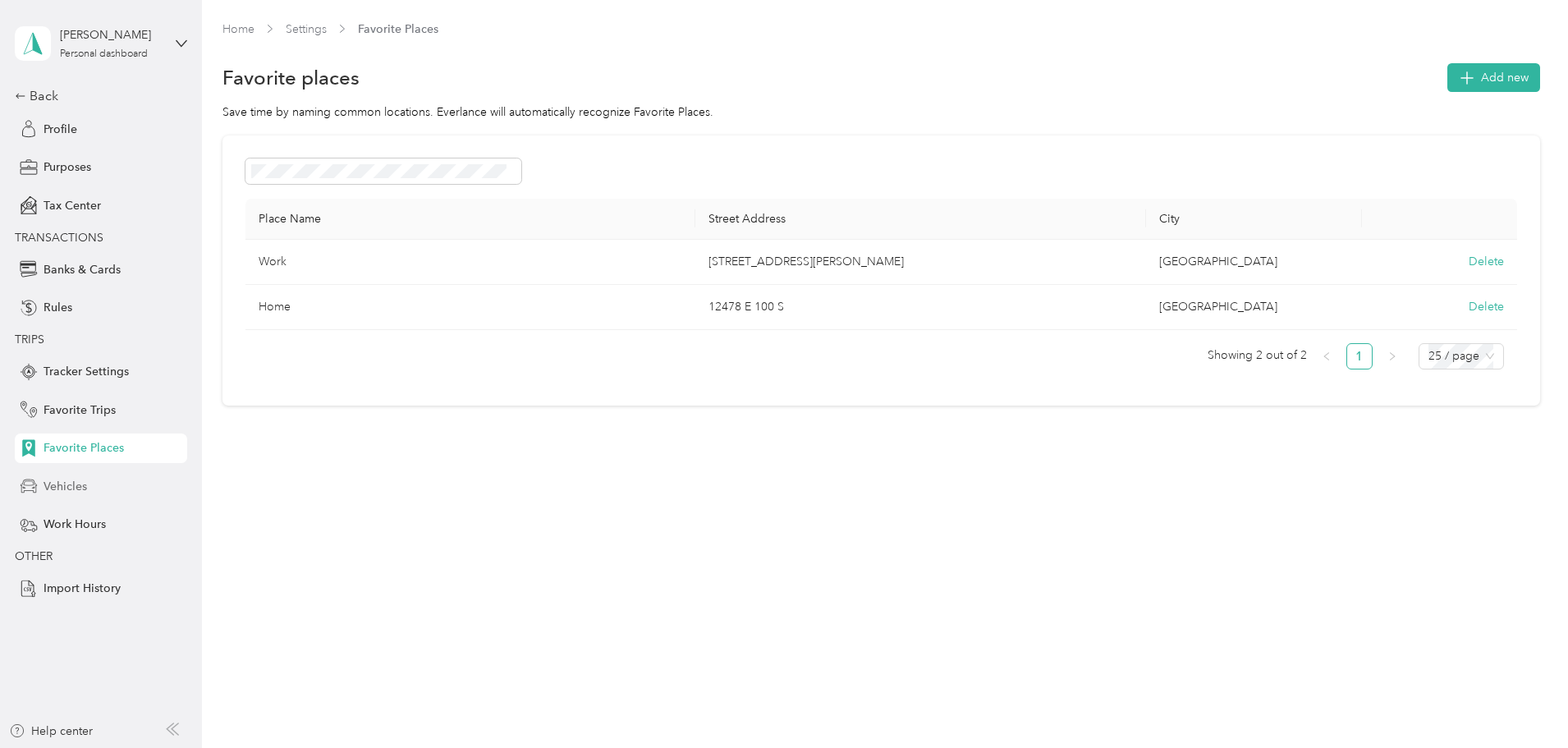
click at [68, 490] on span "Vehicles" at bounding box center [65, 486] width 43 height 18
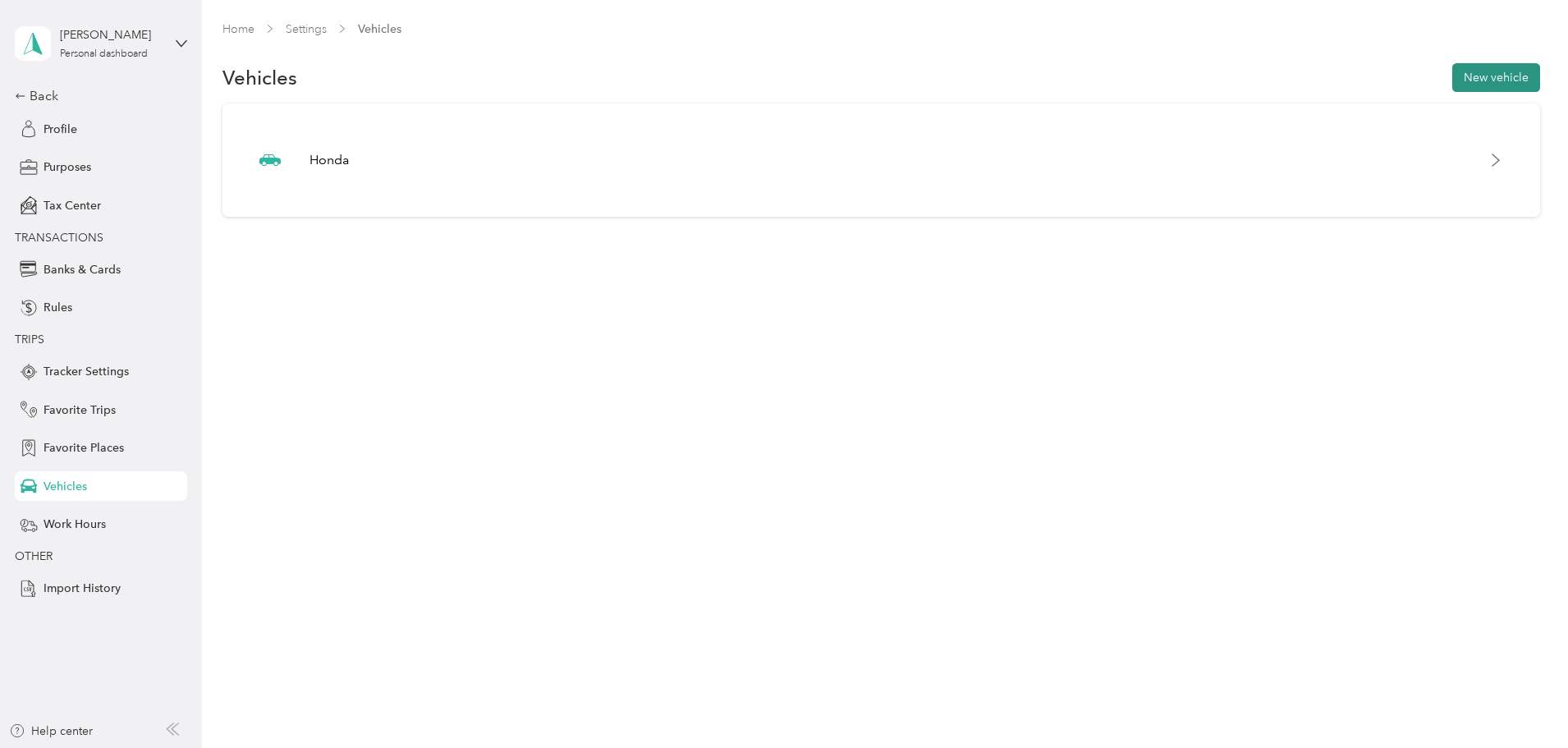
click at [1452, 73] on button "New vehicle" at bounding box center [1495, 78] width 88 height 28
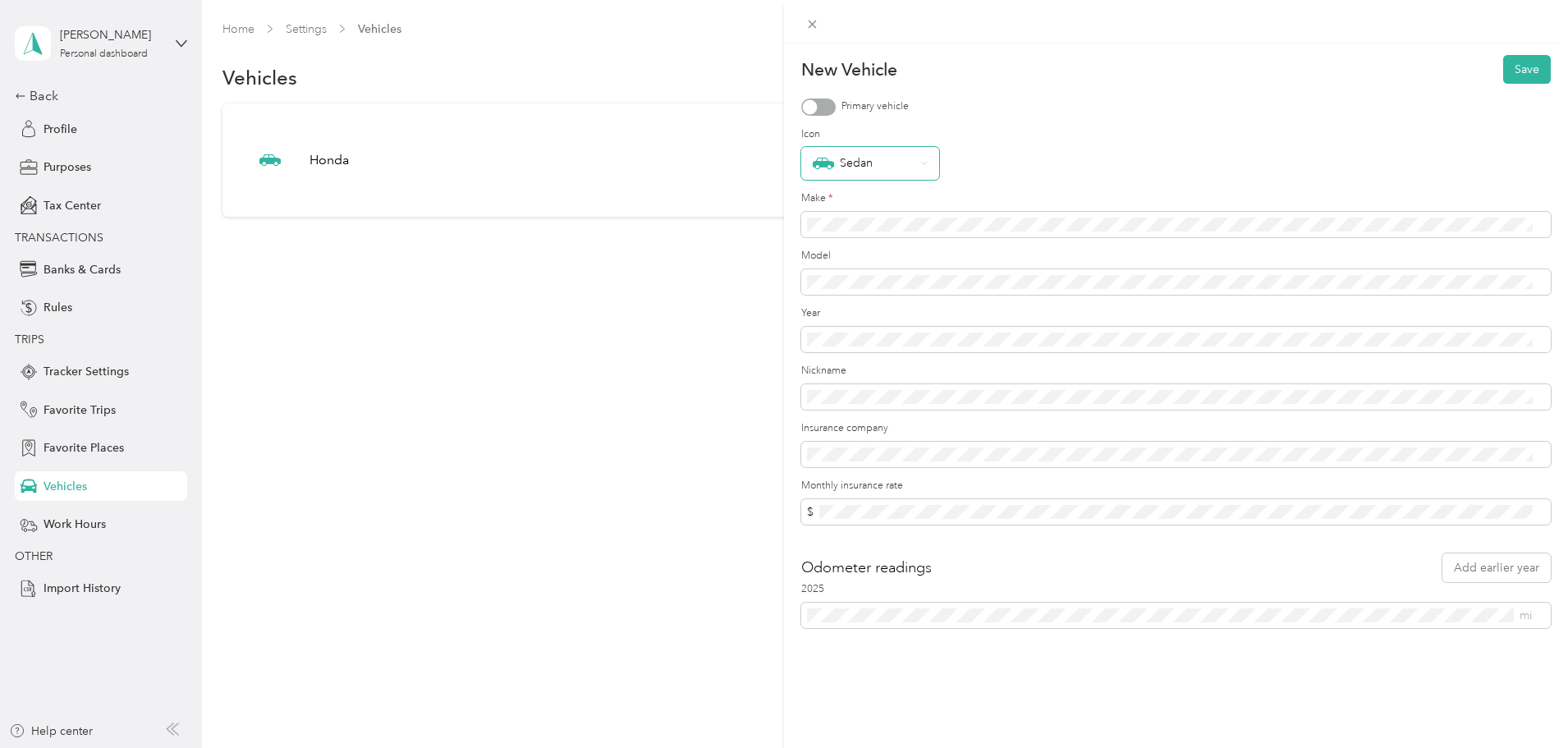
click at [872, 171] on div "Sedan" at bounding box center [863, 163] width 103 height 22
click at [869, 395] on div "Pickup" at bounding box center [870, 393] width 115 height 18
click at [1521, 73] on button "Save" at bounding box center [1526, 69] width 48 height 28
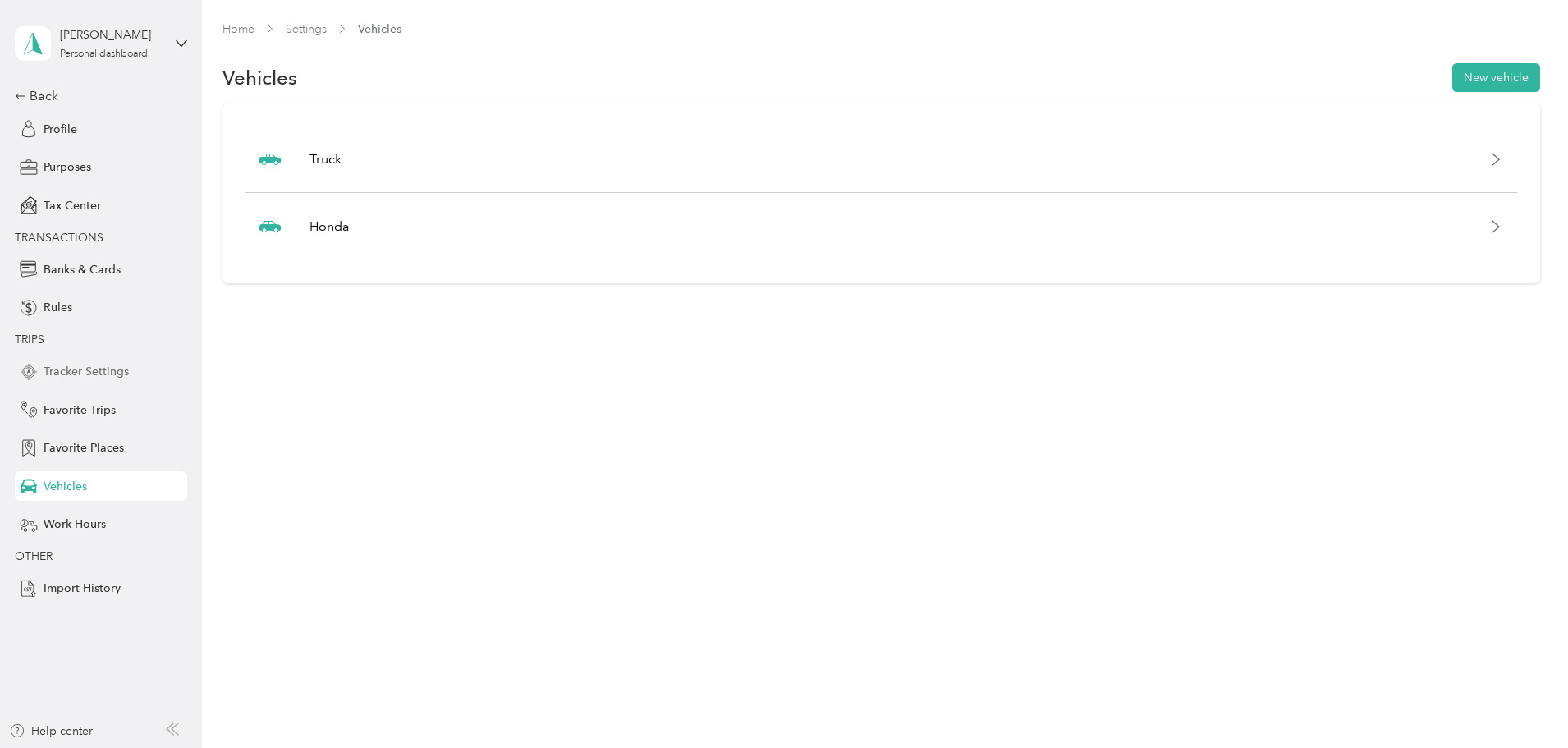
click at [87, 369] on span "Tracker Settings" at bounding box center [86, 371] width 85 height 18
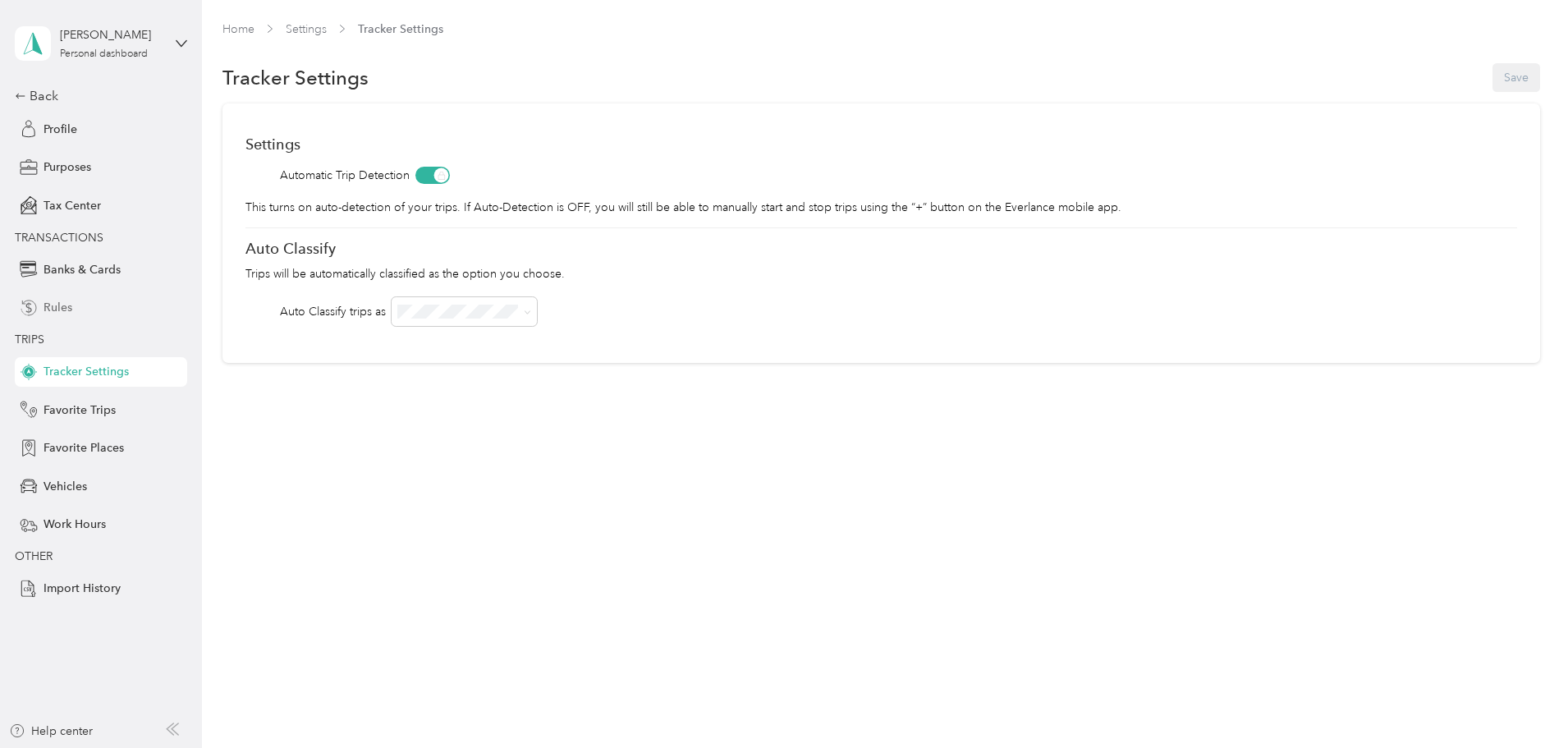
click at [69, 304] on span "Rules" at bounding box center [58, 307] width 28 height 18
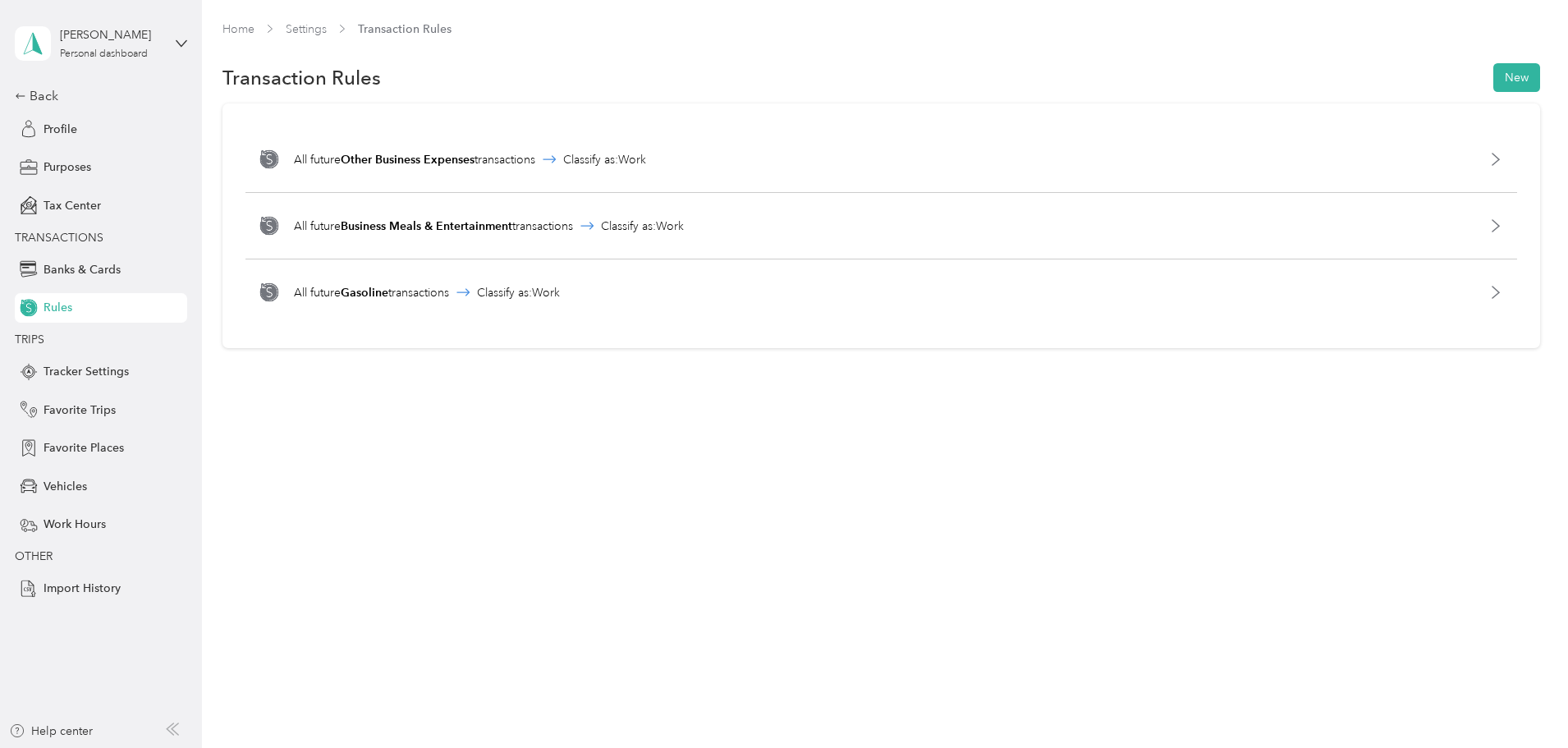
click at [916, 506] on div "Home Settings Transaction Rules Transaction Rules New All future Other Business…" at bounding box center [881, 374] width 1358 height 748
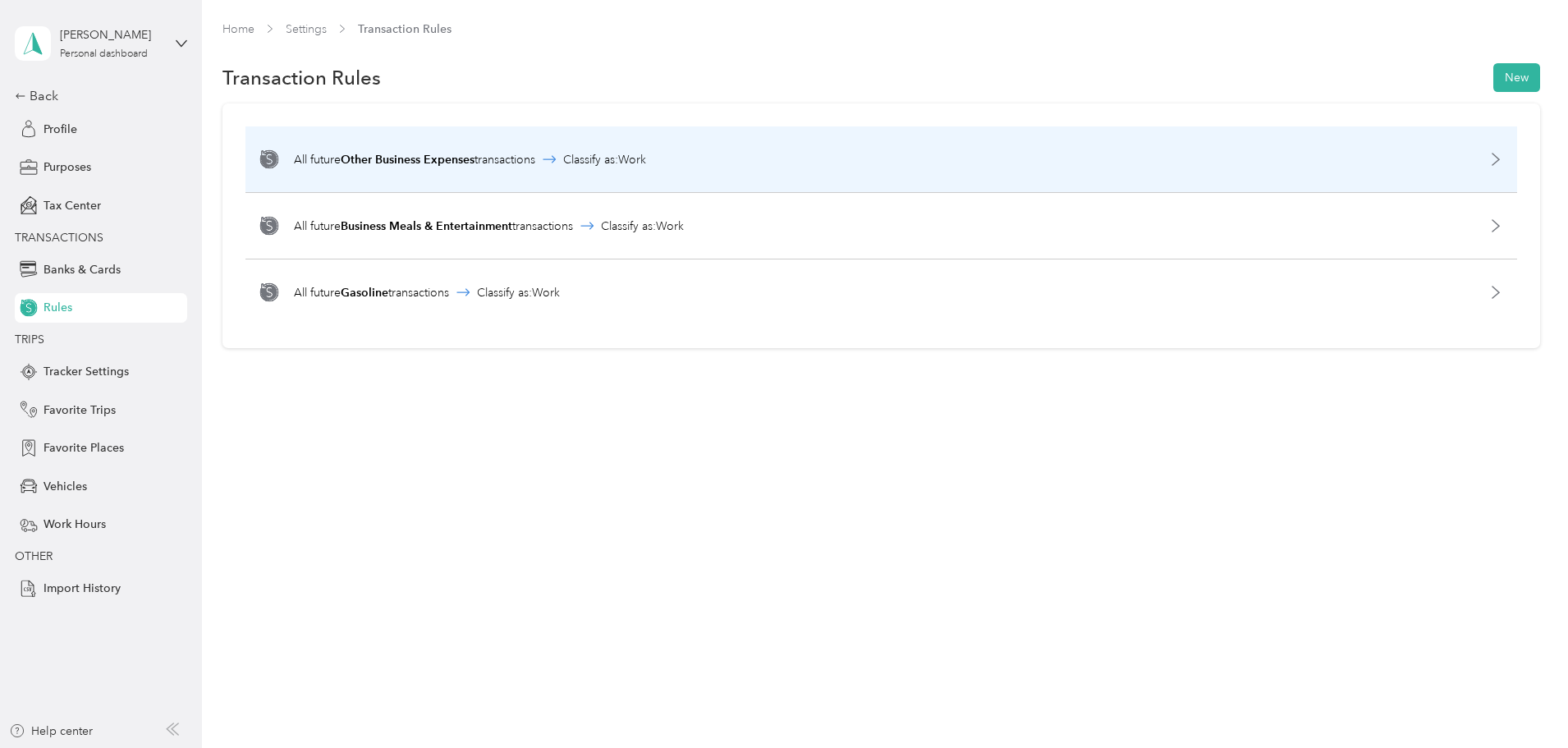
click at [1490, 155] on icon at bounding box center [1496, 159] width 13 height 13
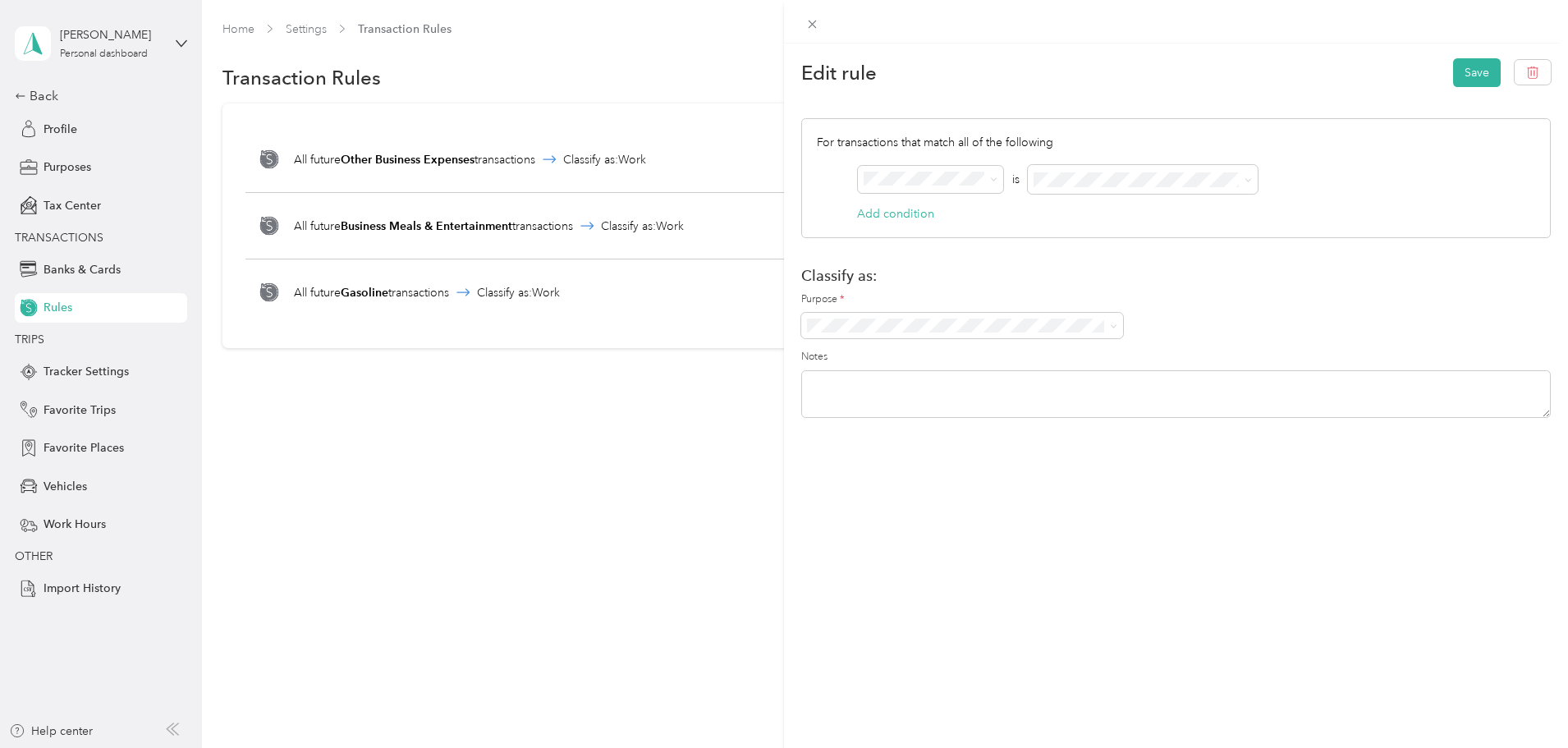
click at [1034, 273] on h1 "Classify as:" at bounding box center [1176, 275] width 750 height 18
click at [602, 480] on div "Edit rule Save For transactions that match all of the following AND is Add cond…" at bounding box center [784, 374] width 1568 height 748
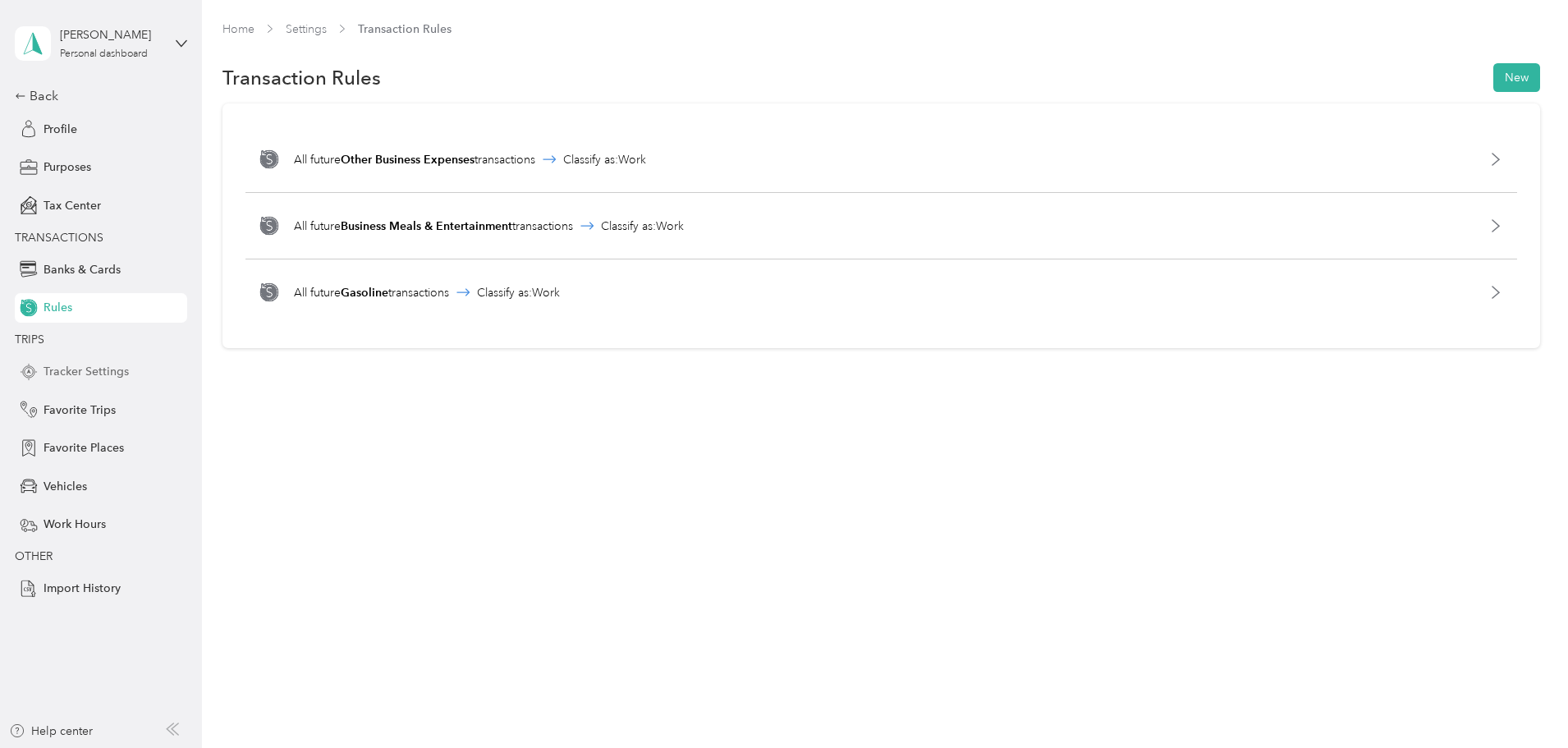
click at [88, 369] on span "Tracker Settings" at bounding box center [86, 371] width 85 height 18
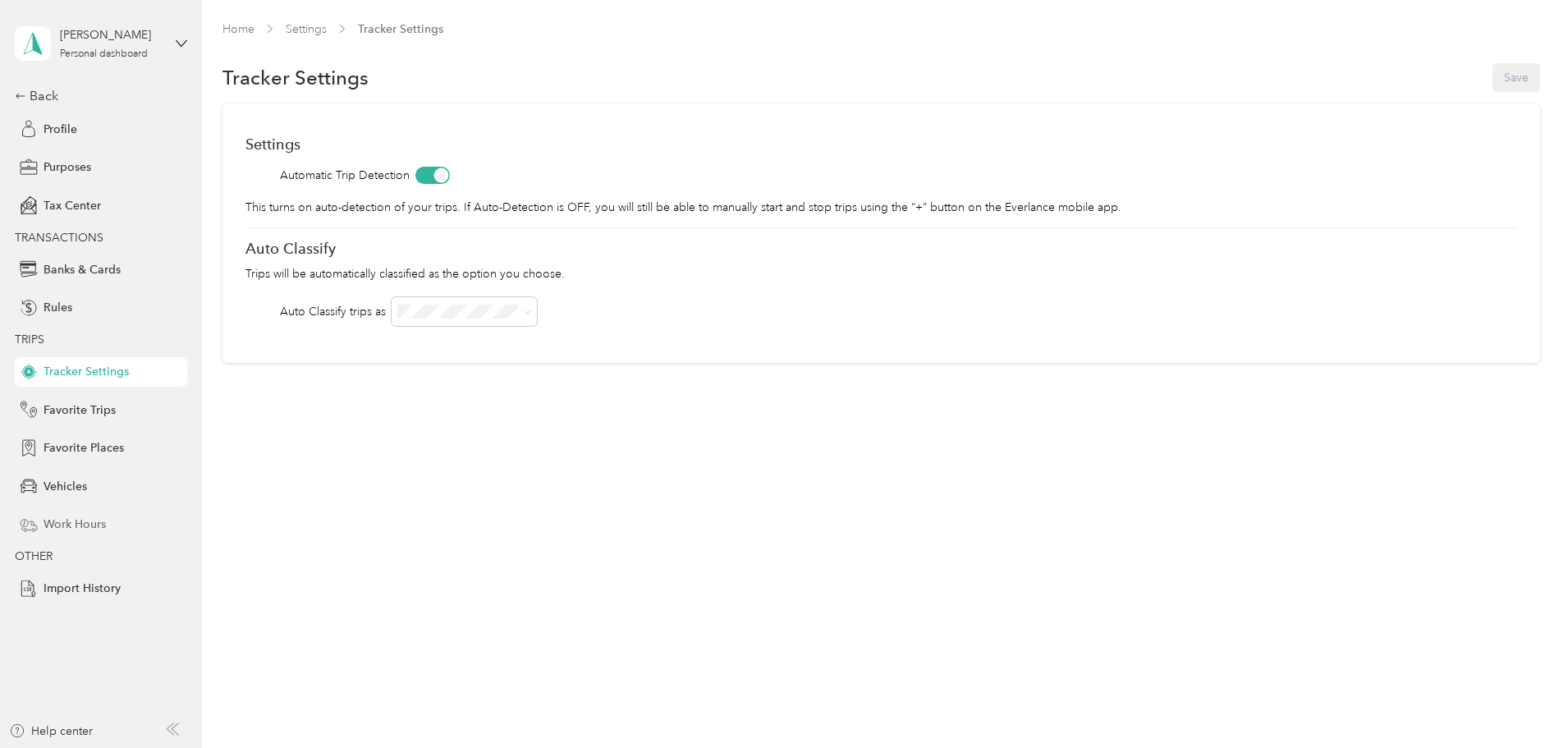
click at [88, 520] on span "Work Hours" at bounding box center [74, 524] width 63 height 18
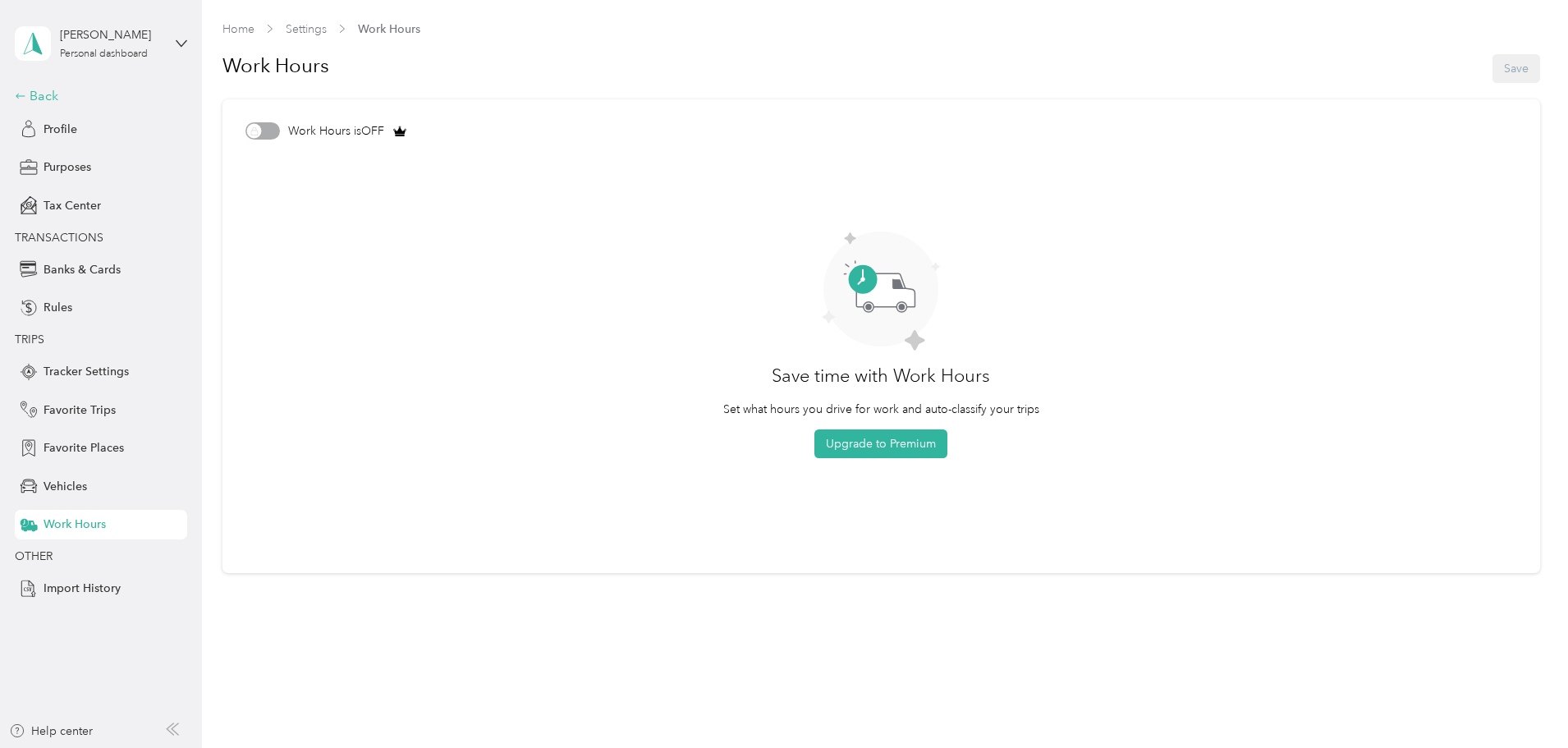
click at [41, 93] on div "Back" at bounding box center [97, 96] width 164 height 20
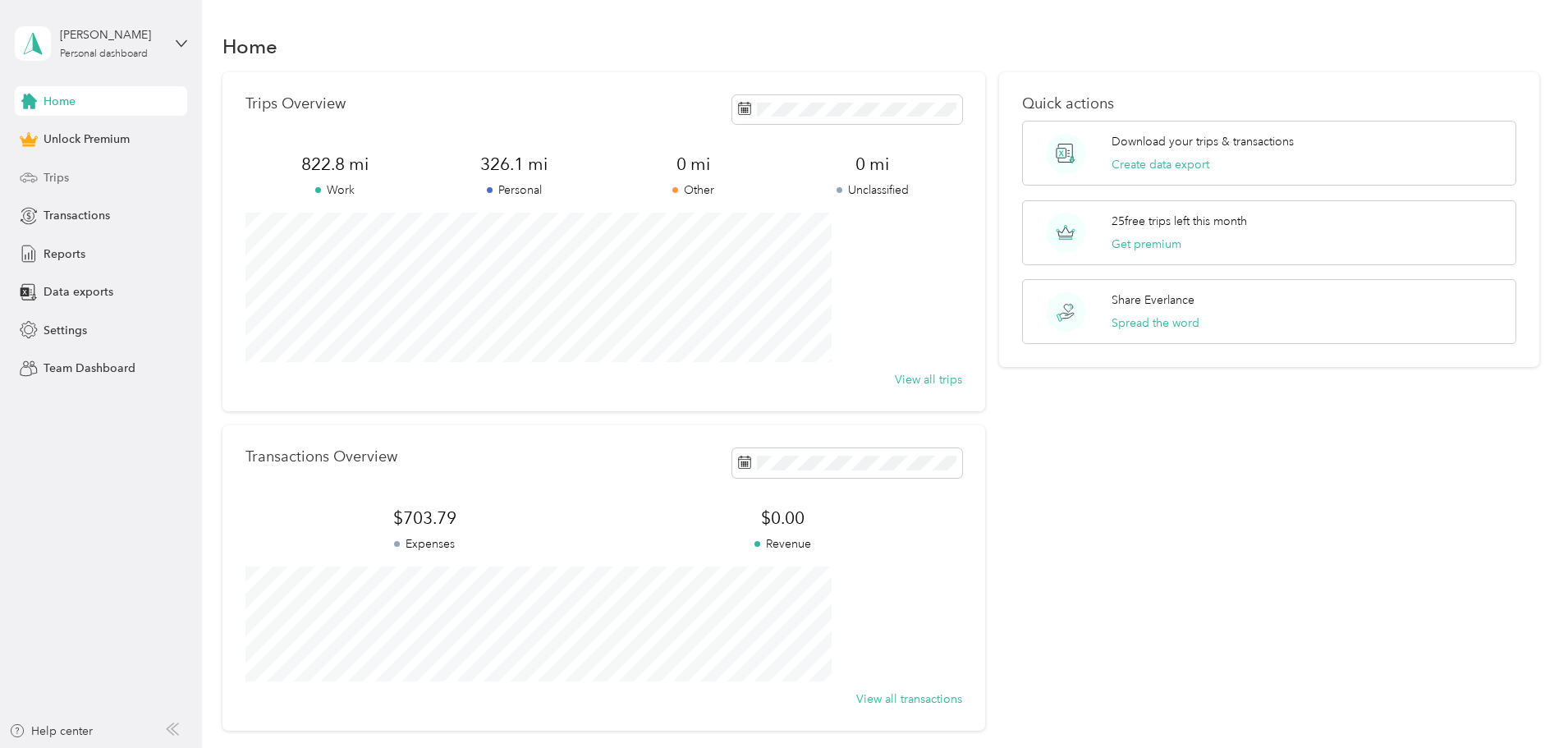
click at [82, 180] on div "Trips" at bounding box center [101, 177] width 173 height 29
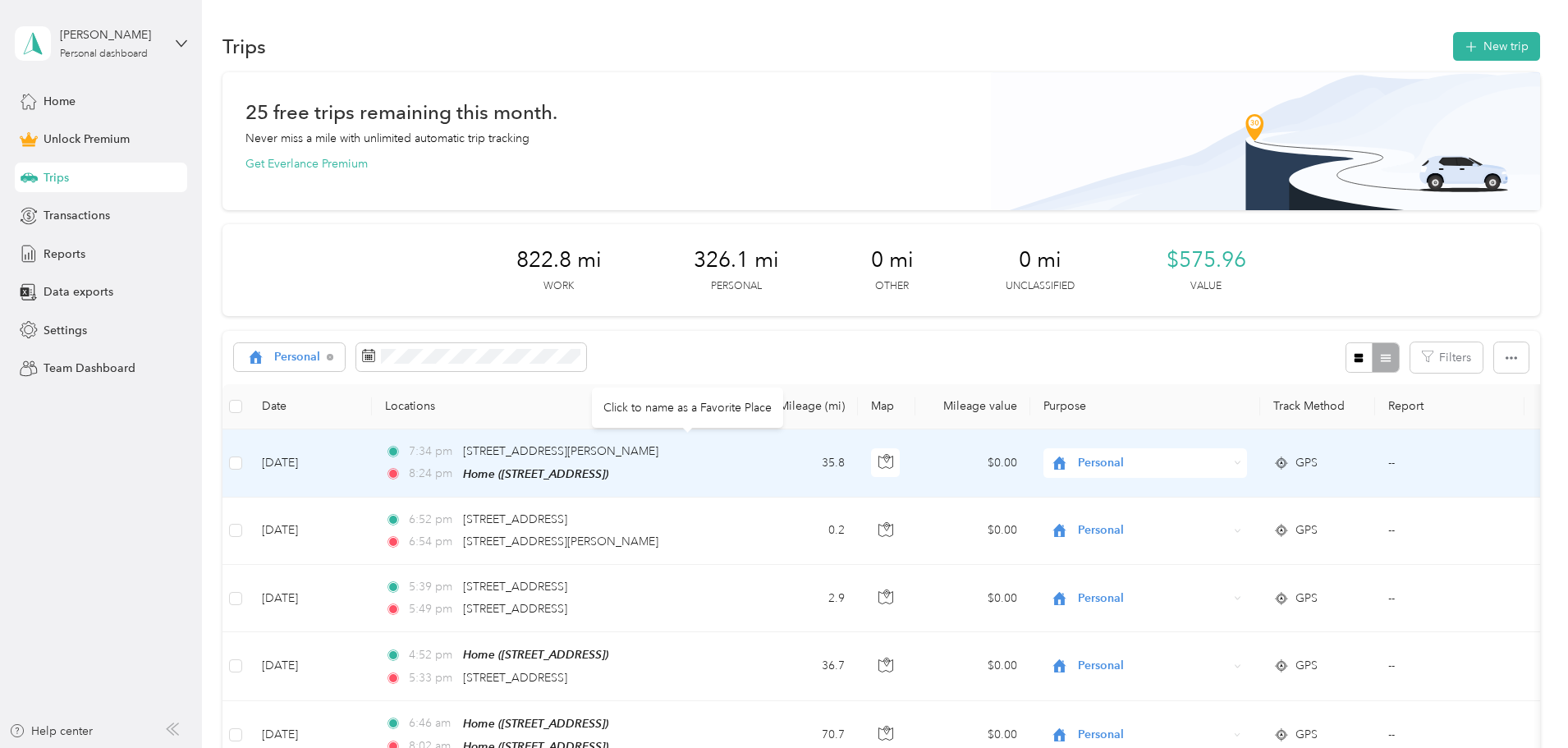
click at [730, 444] on div "7:34 pm [STREET_ADDRESS][PERSON_NAME]" at bounding box center [557, 452] width 344 height 18
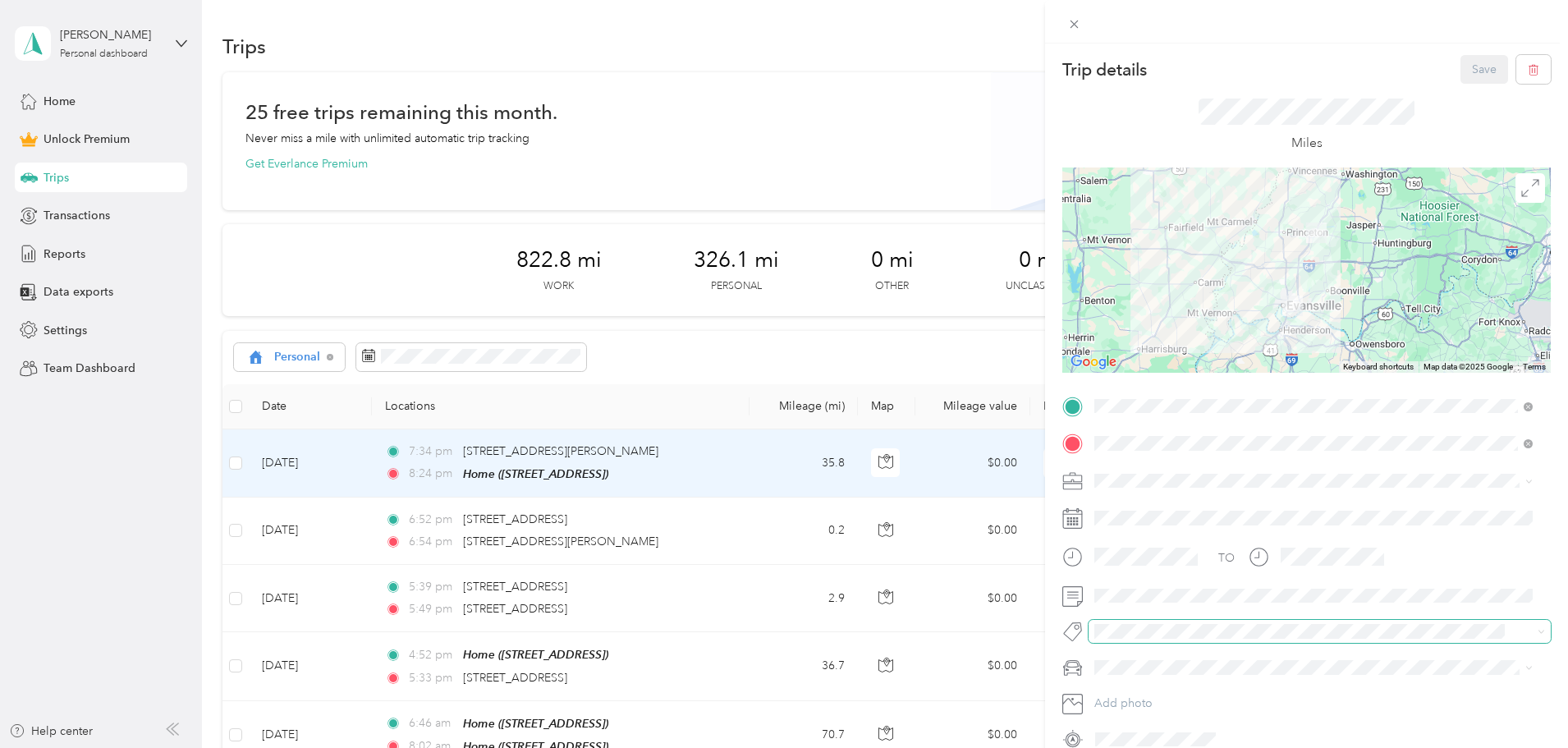
scroll to position [77, 0]
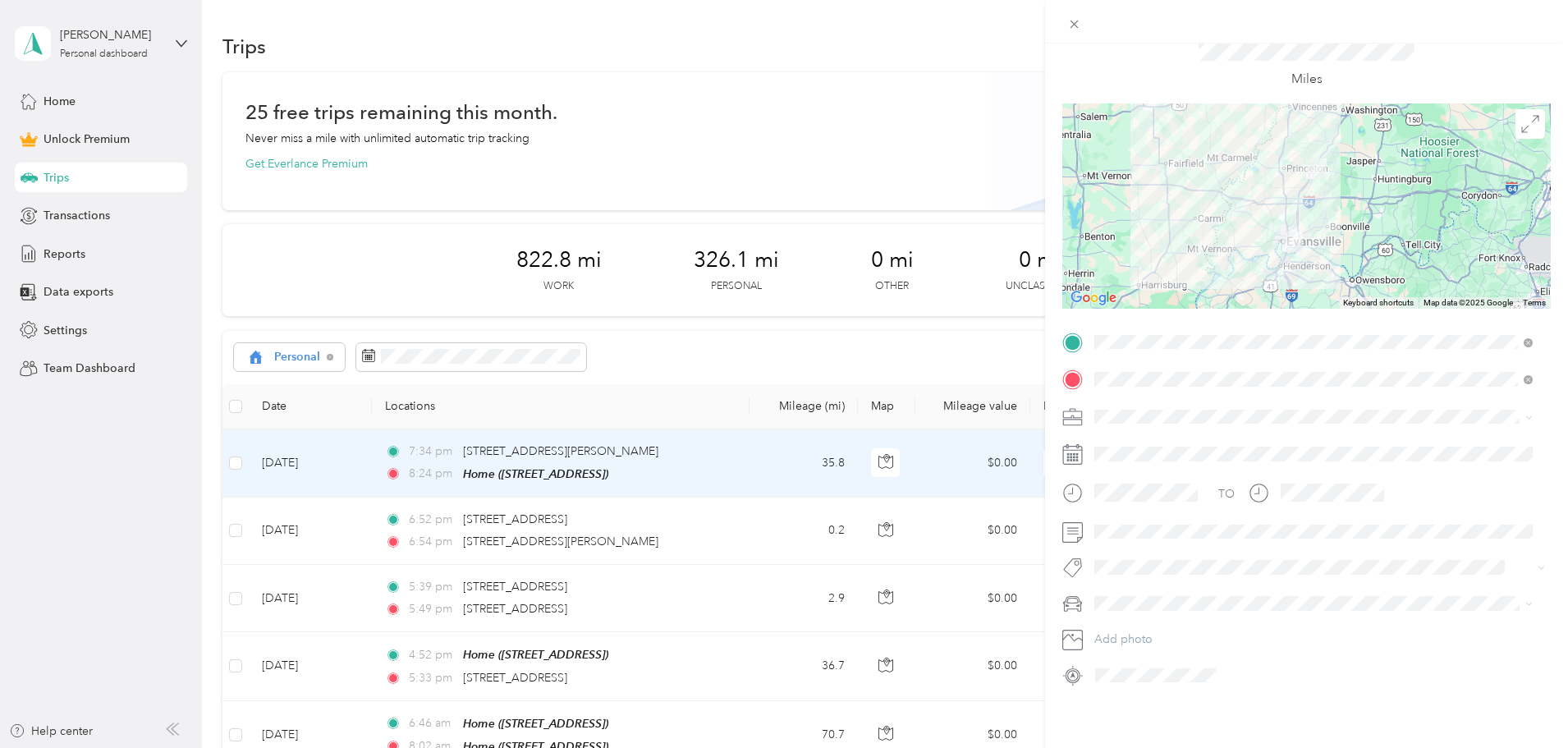
click at [285, 474] on div "Trip details Save This trip cannot be edited because it is either under review,…" at bounding box center [784, 374] width 1568 height 748
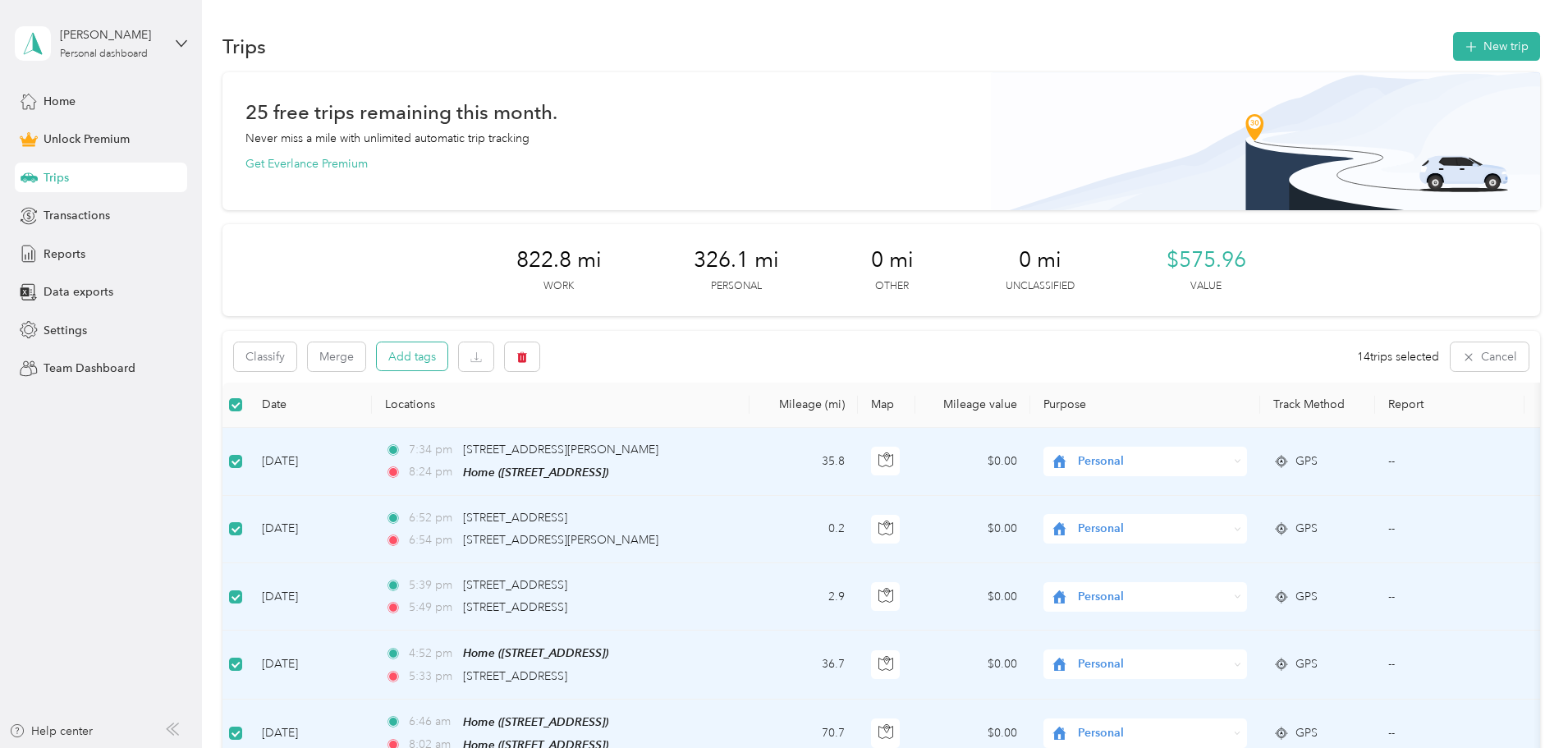
click at [447, 362] on button "Add tags" at bounding box center [412, 355] width 71 height 28
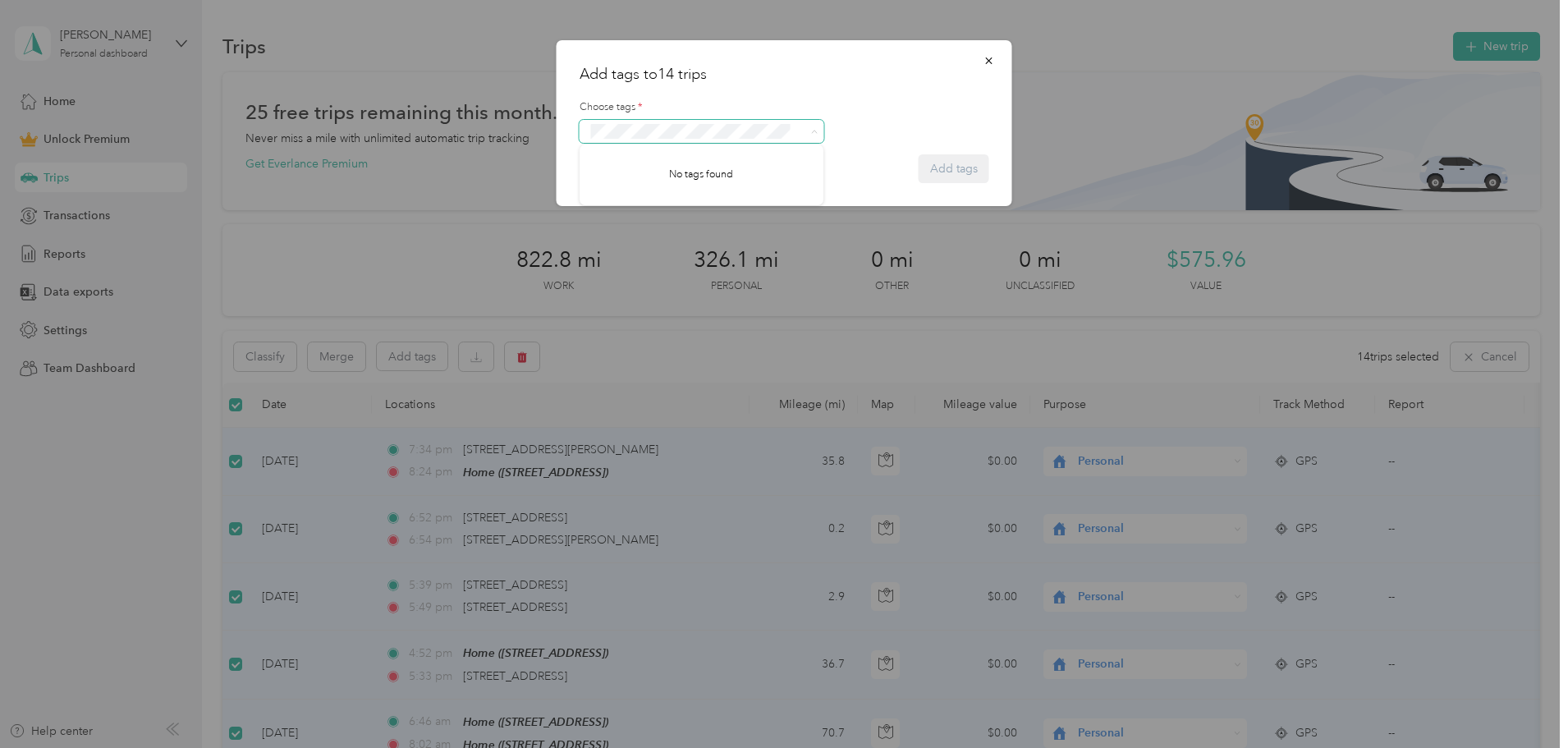
click at [810, 131] on span at bounding box center [812, 132] width 13 height 12
click at [983, 58] on icon "button" at bounding box center [989, 61] width 12 height 12
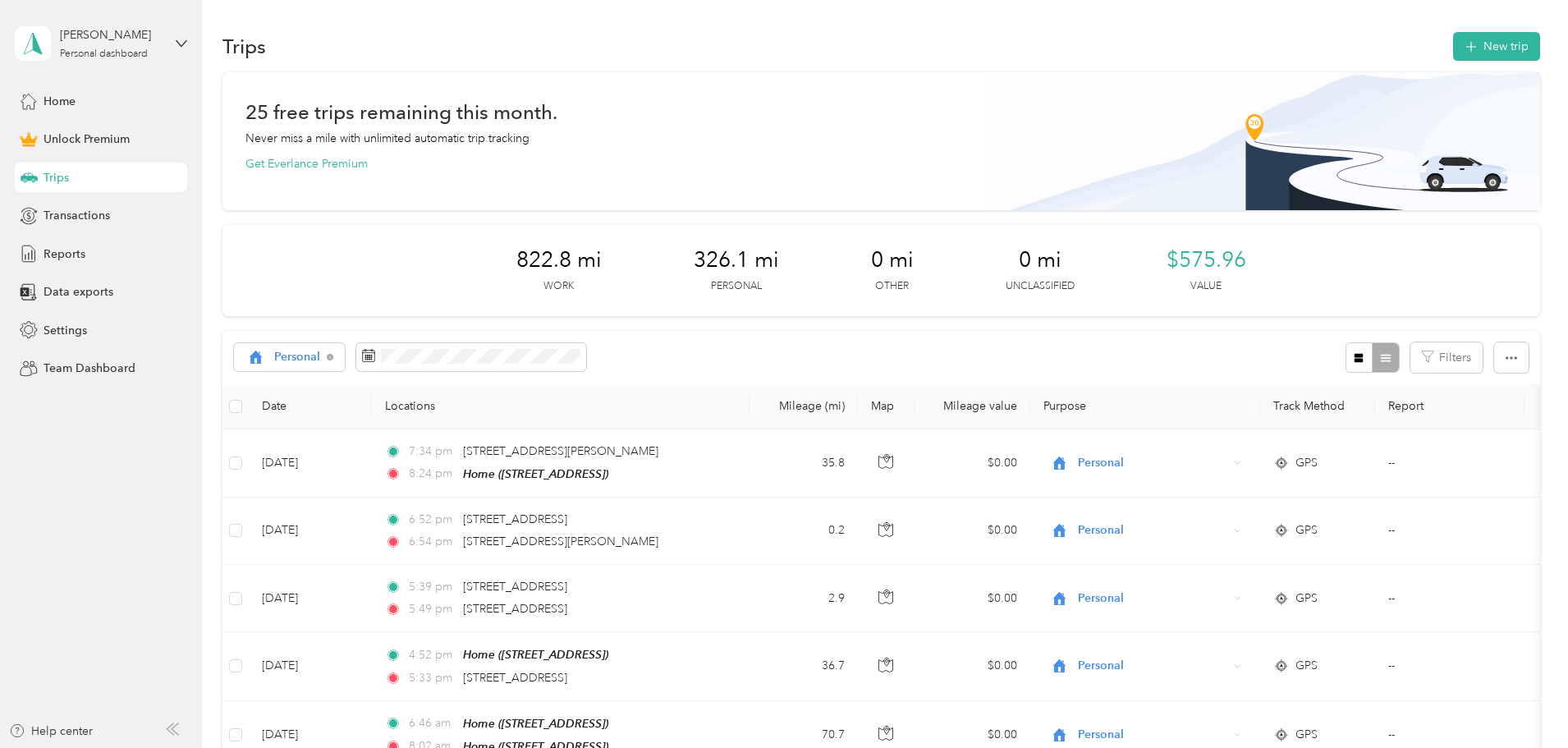
click at [366, 399] on th "Date" at bounding box center [310, 407] width 123 height 45
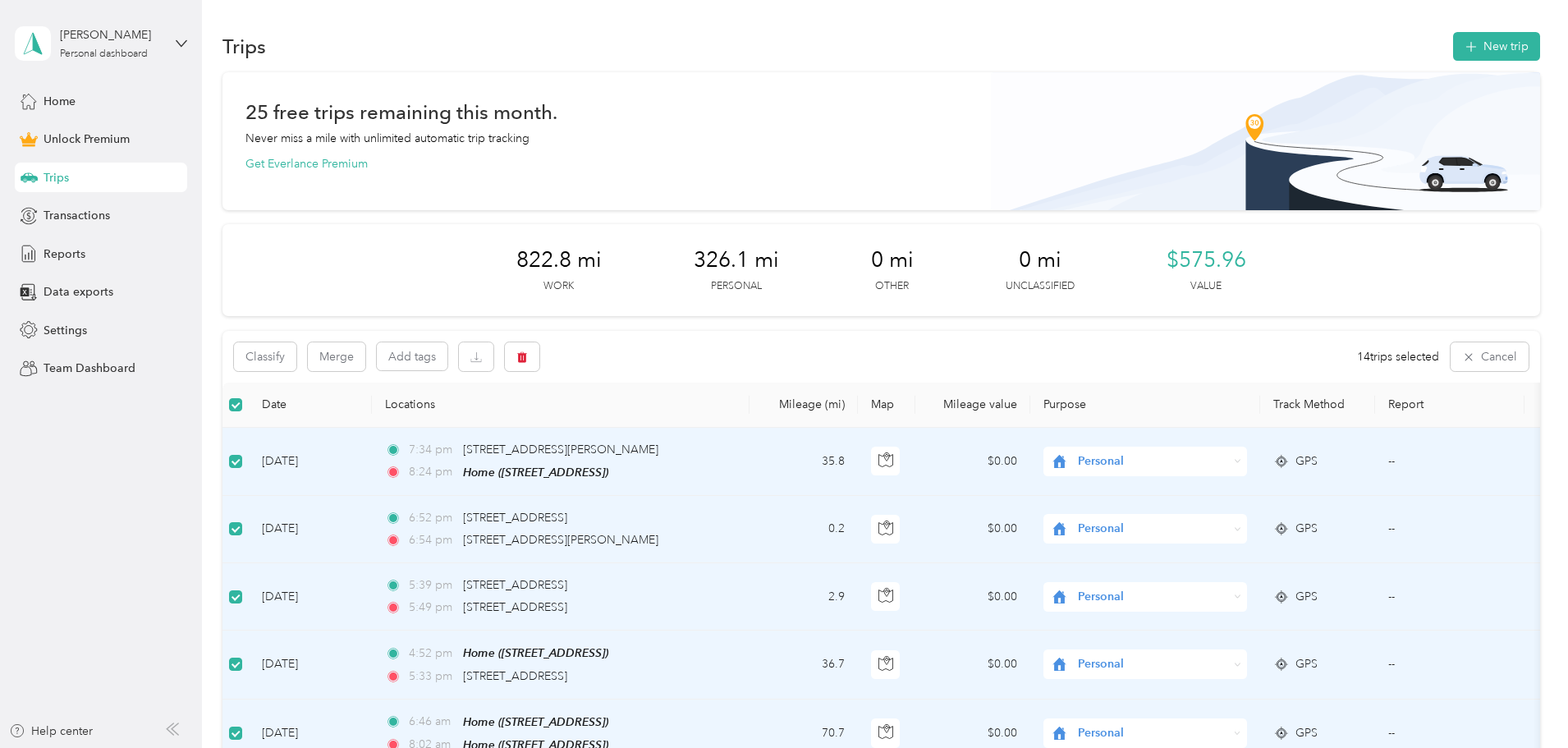
click at [372, 410] on th "Date" at bounding box center [310, 405] width 123 height 45
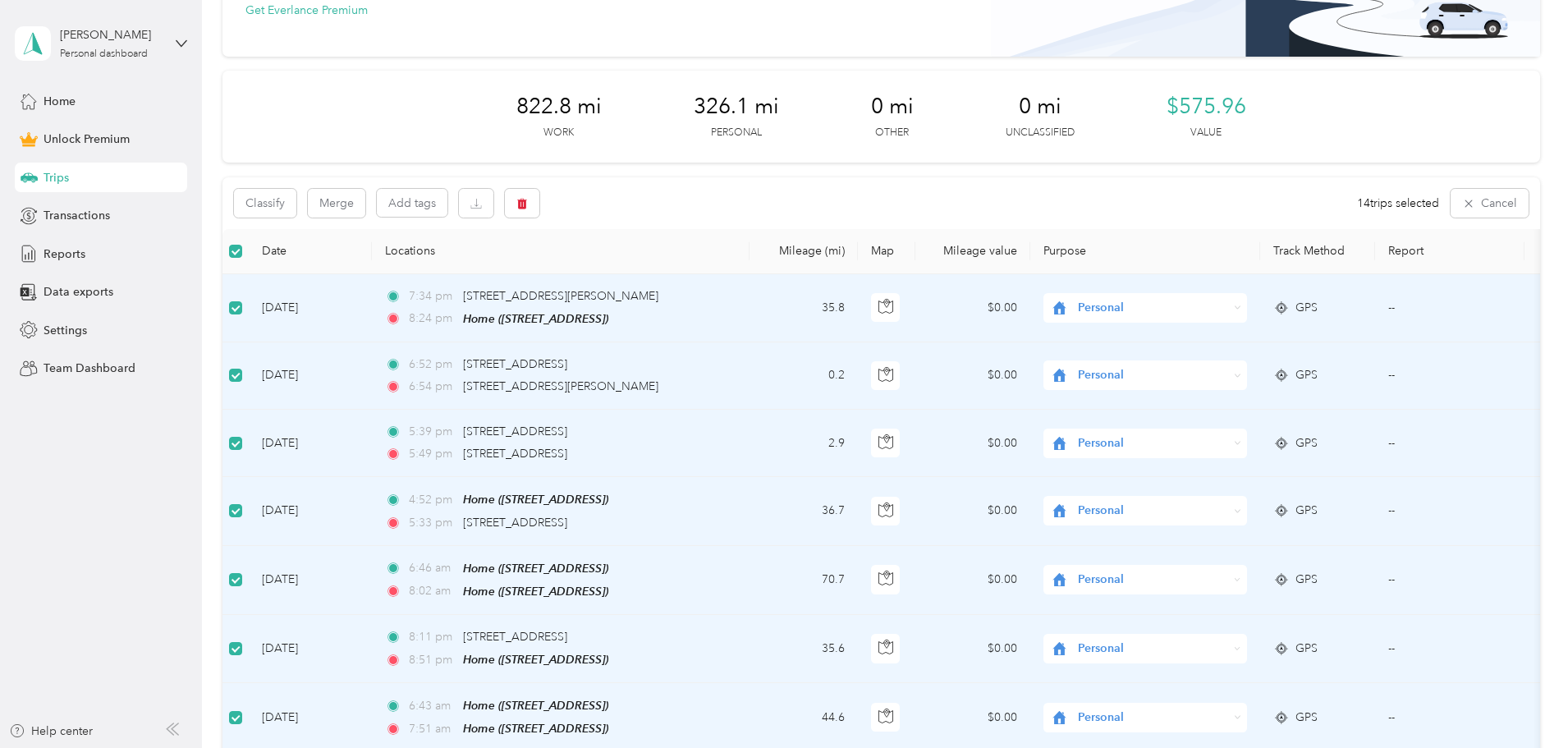
scroll to position [164, 0]
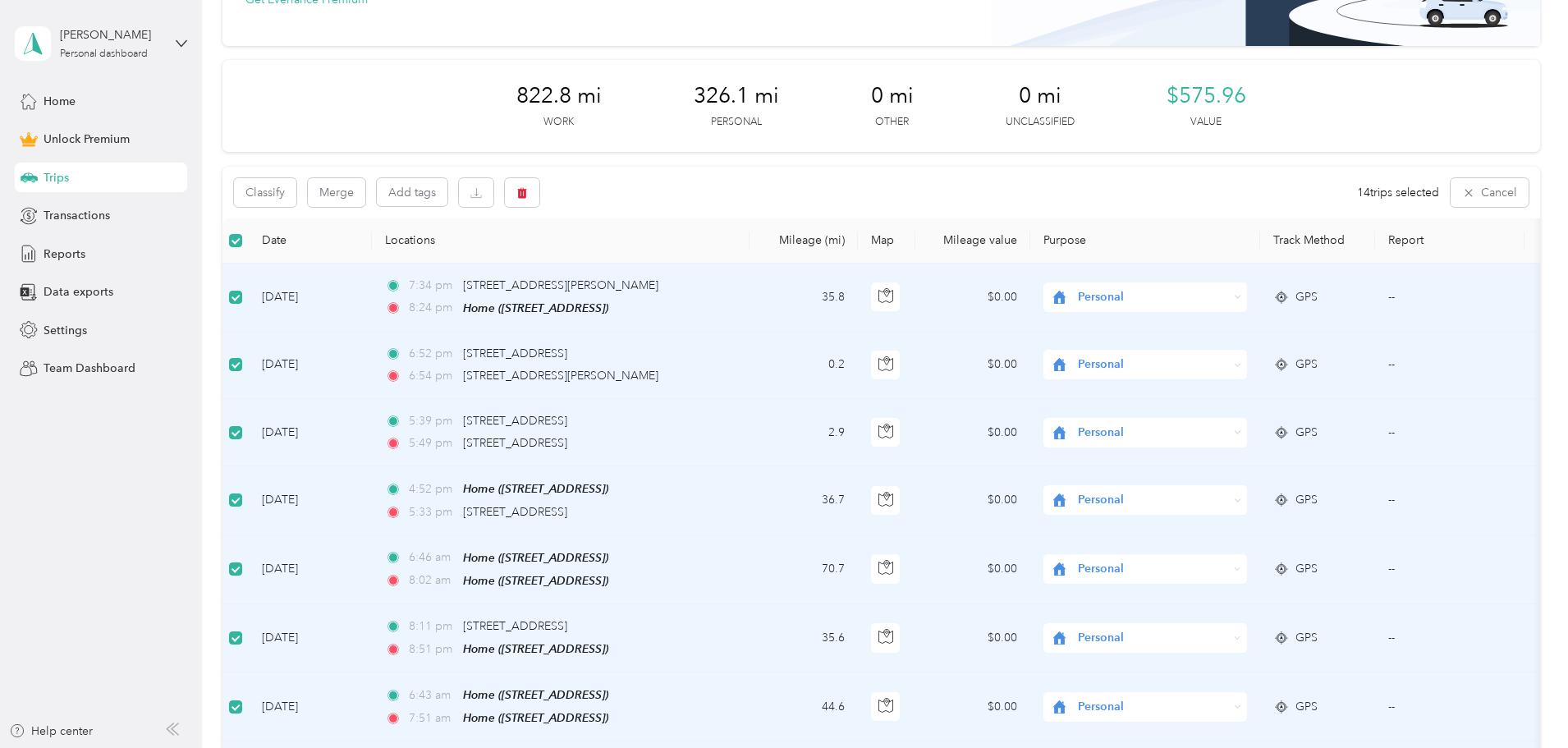
click at [372, 296] on td "[DATE]" at bounding box center [310, 298] width 123 height 68
click at [750, 288] on td "7:34 pm [STREET_ADDRESS][PERSON_NAME] 8:24 pm Home ([STREET_ADDRESS])" at bounding box center [560, 298] width 378 height 68
click at [249, 235] on th at bounding box center [235, 241] width 26 height 45
click at [296, 193] on button "Classify" at bounding box center [265, 193] width 63 height 28
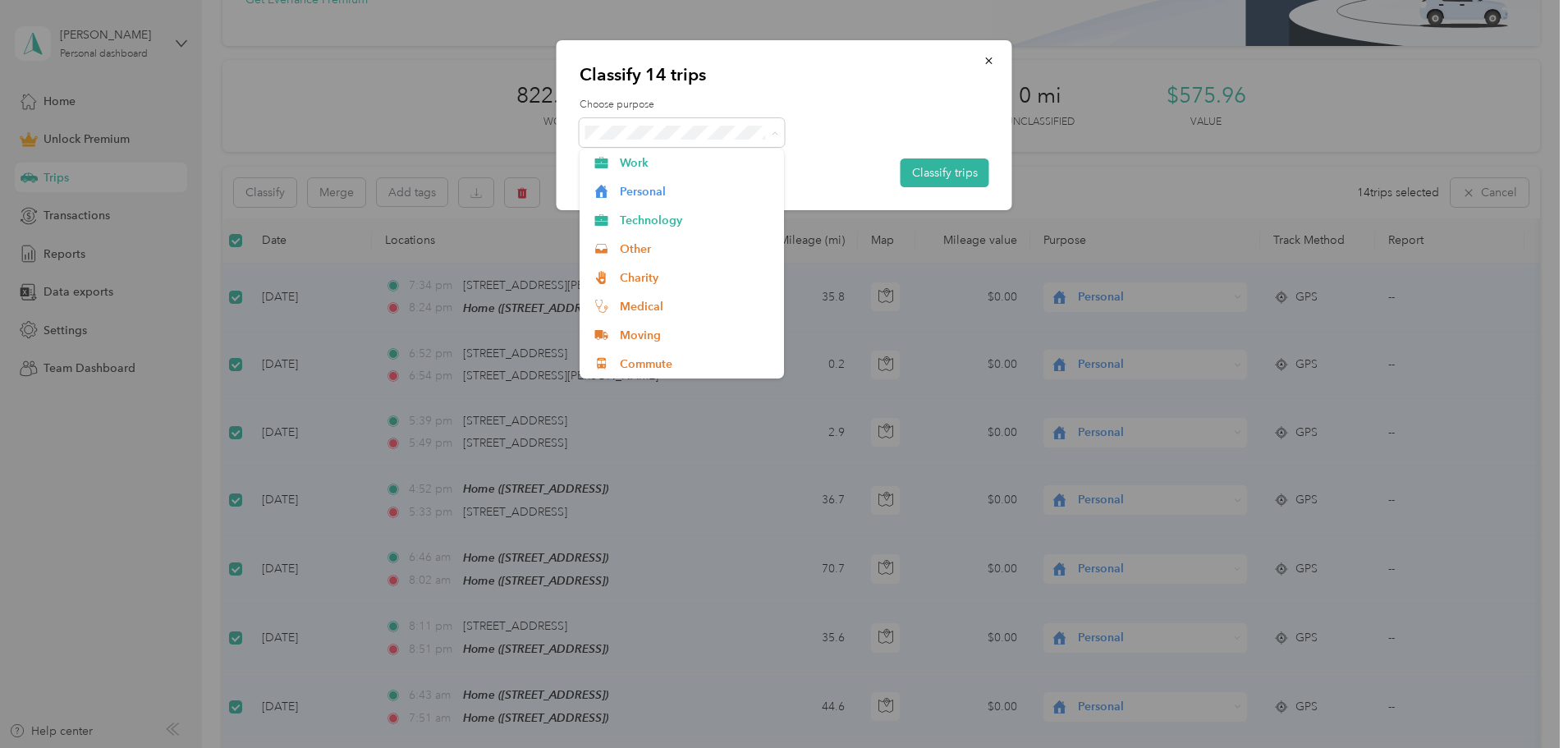
click at [887, 125] on div at bounding box center [784, 133] width 410 height 28
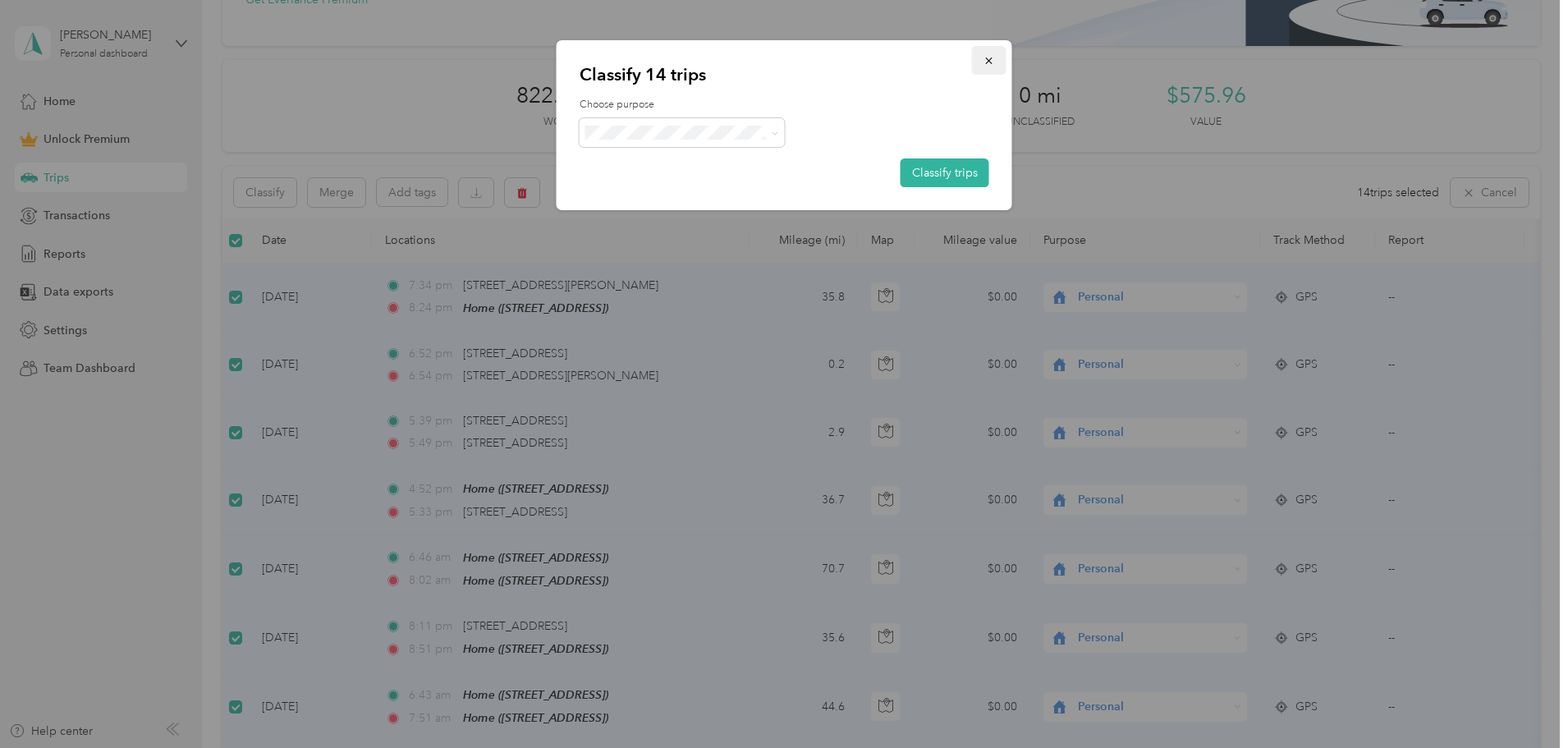
click at [989, 60] on icon "button" at bounding box center [988, 61] width 7 height 7
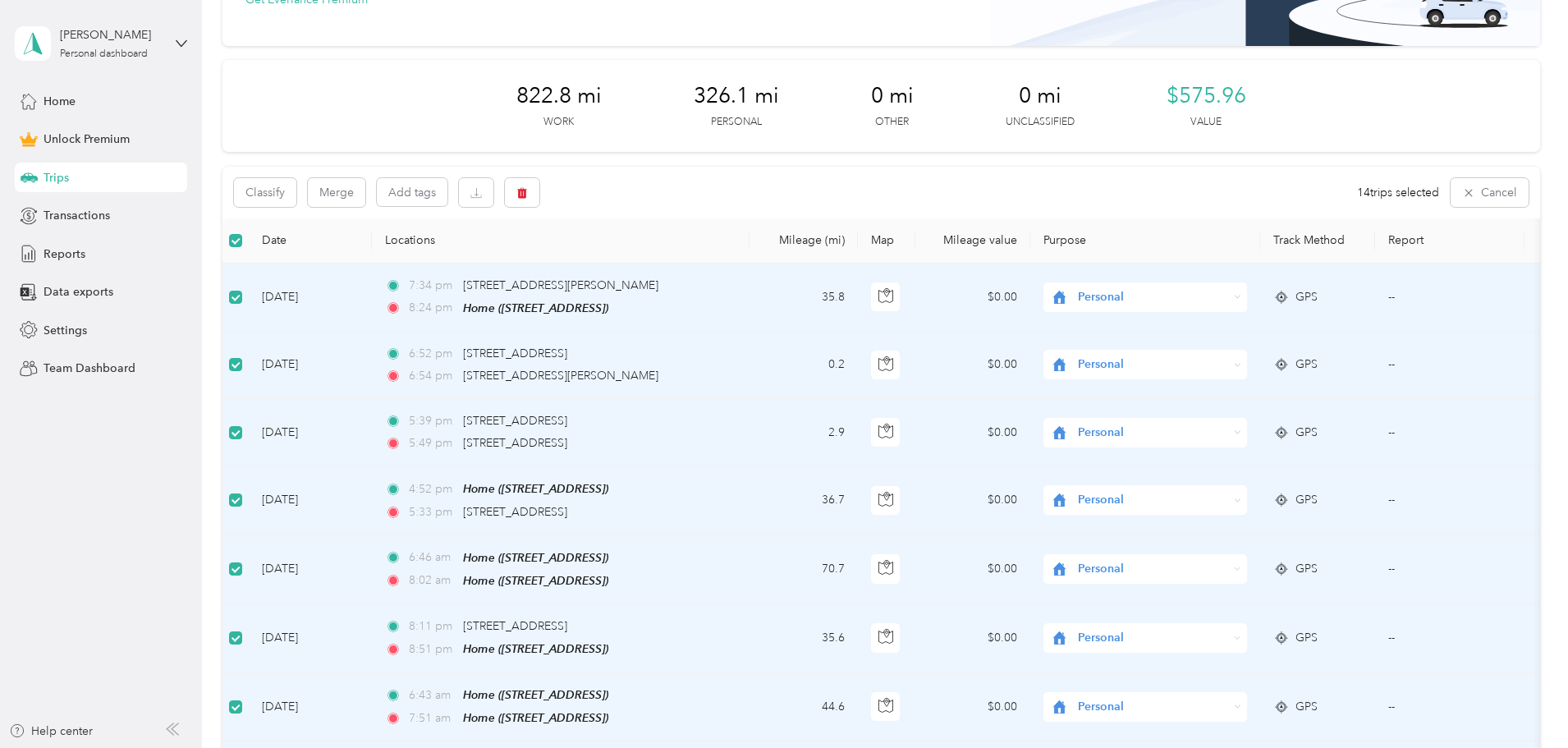
click at [759, 190] on div "Classify Merge Add tags 14 trips selected Cancel" at bounding box center [882, 193] width 1318 height 52
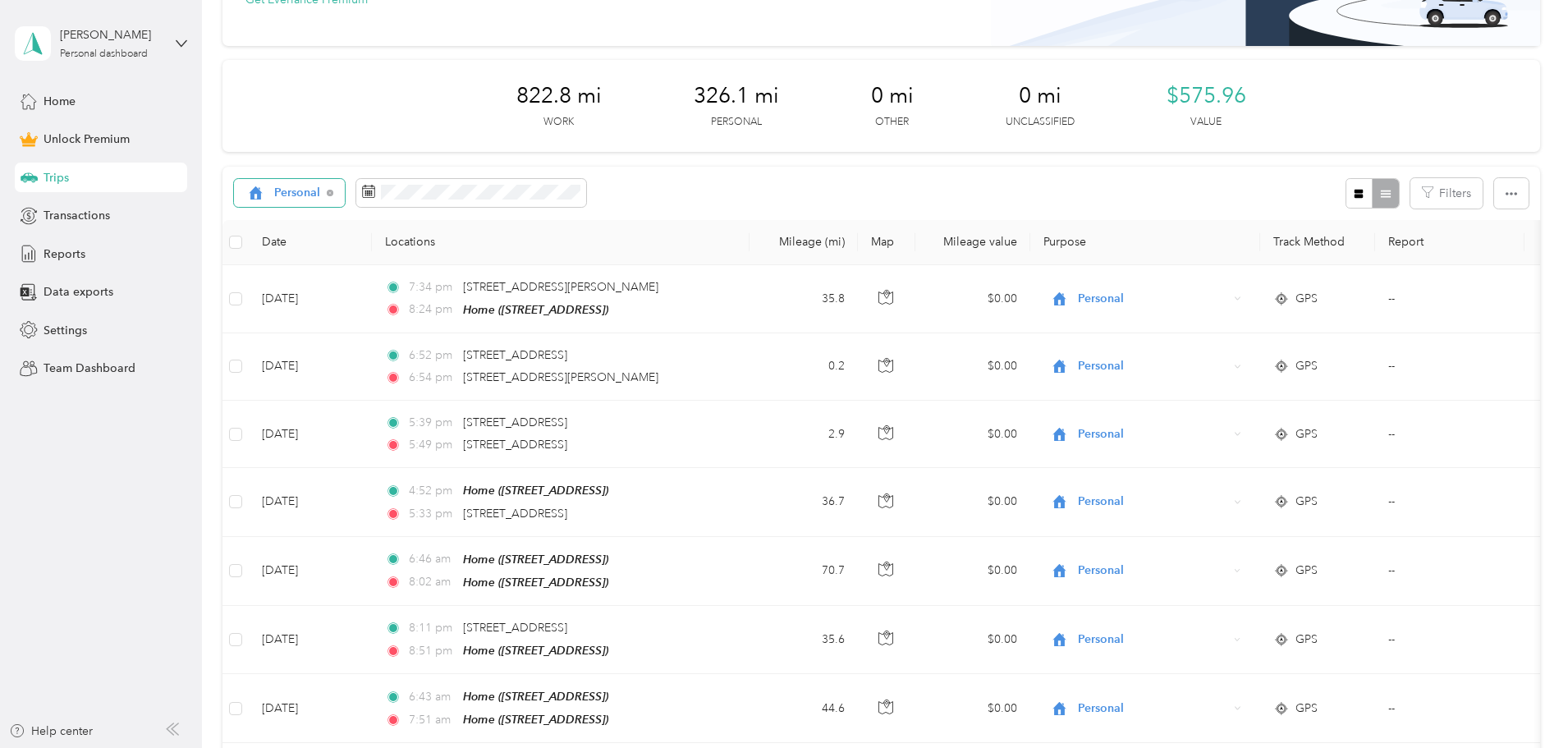
click at [345, 186] on div "Personal" at bounding box center [290, 193] width 112 height 28
click at [395, 279] on span "Work" at bounding box center [418, 280] width 68 height 18
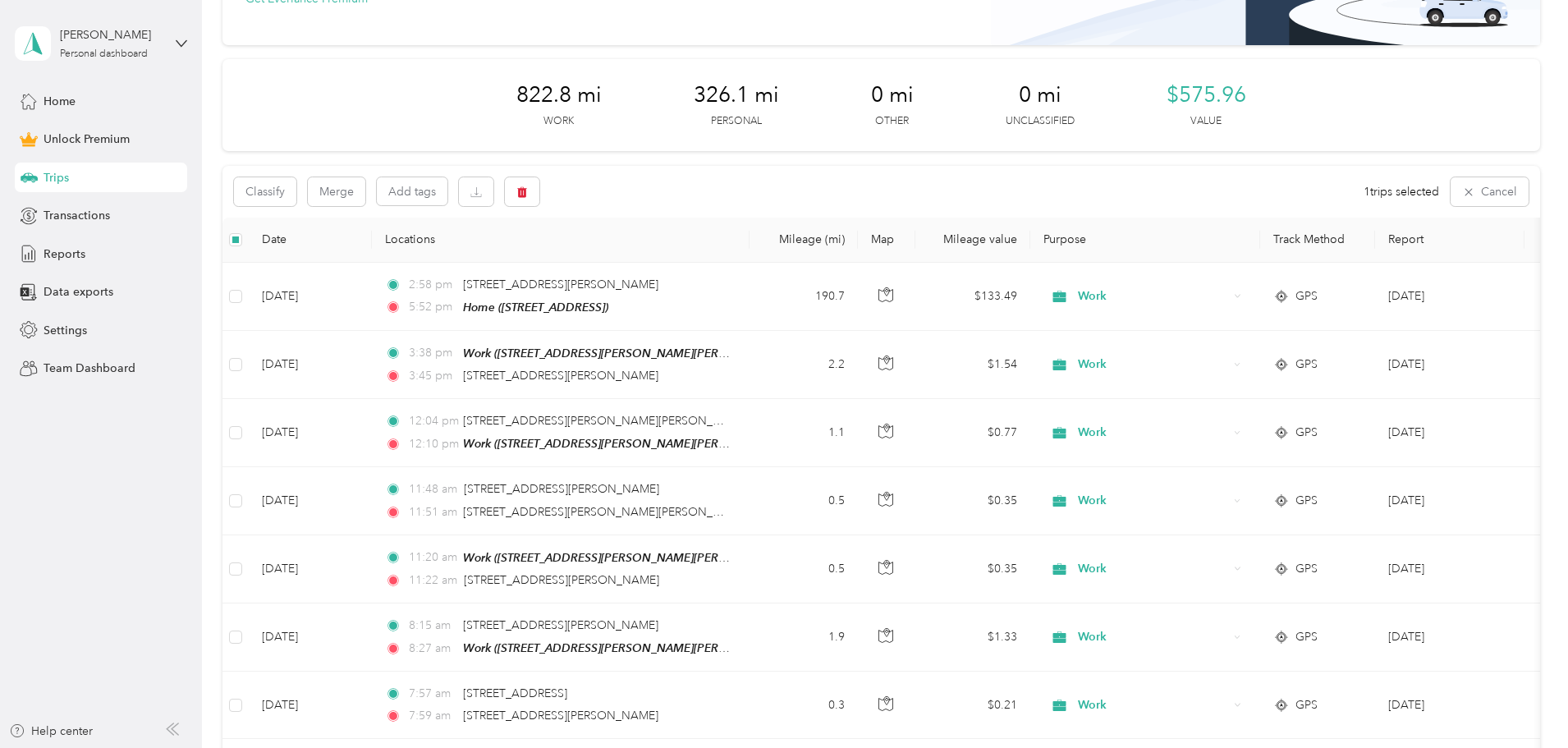
scroll to position [163, 0]
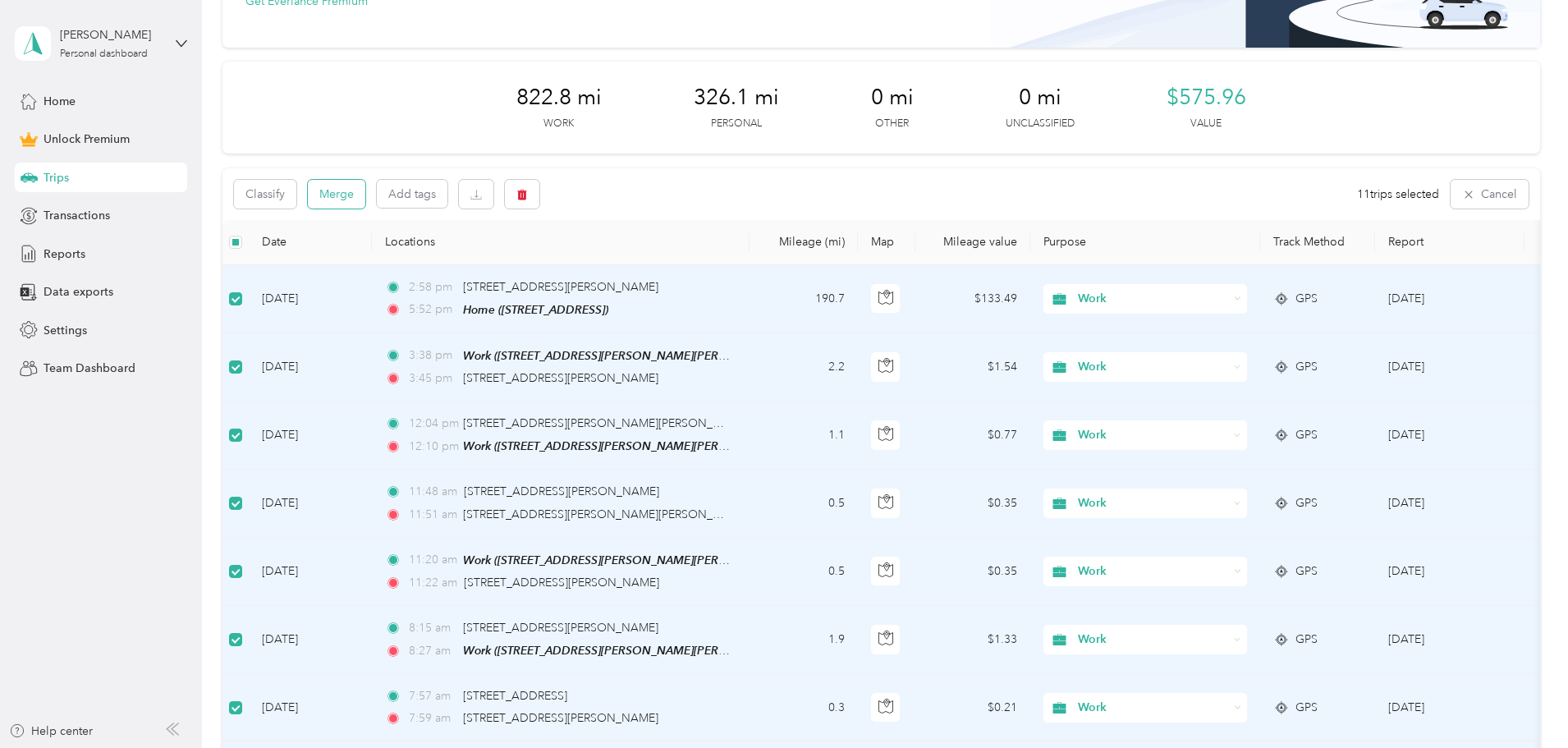
click at [365, 194] on button "Merge" at bounding box center [336, 194] width 58 height 28
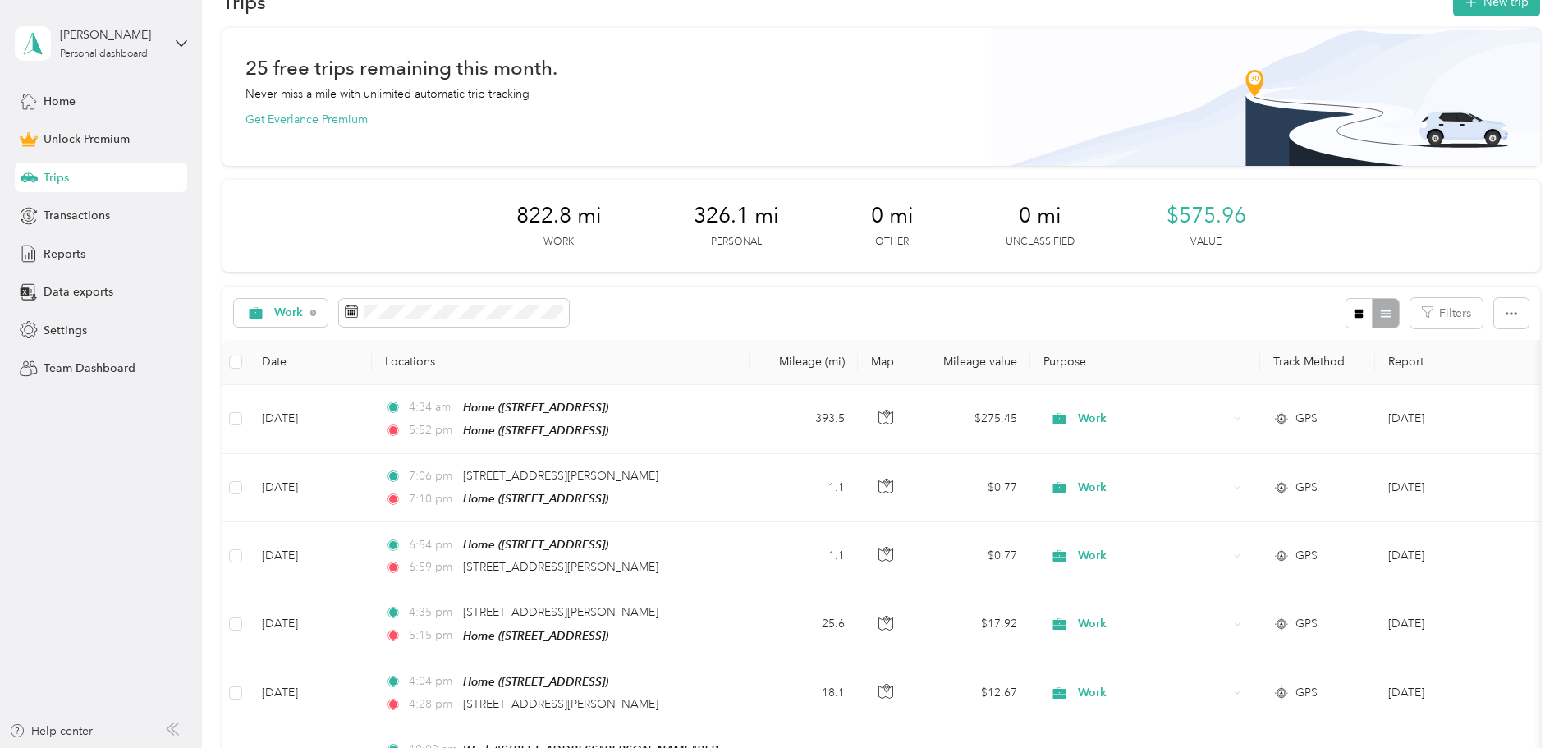
scroll to position [82, 0]
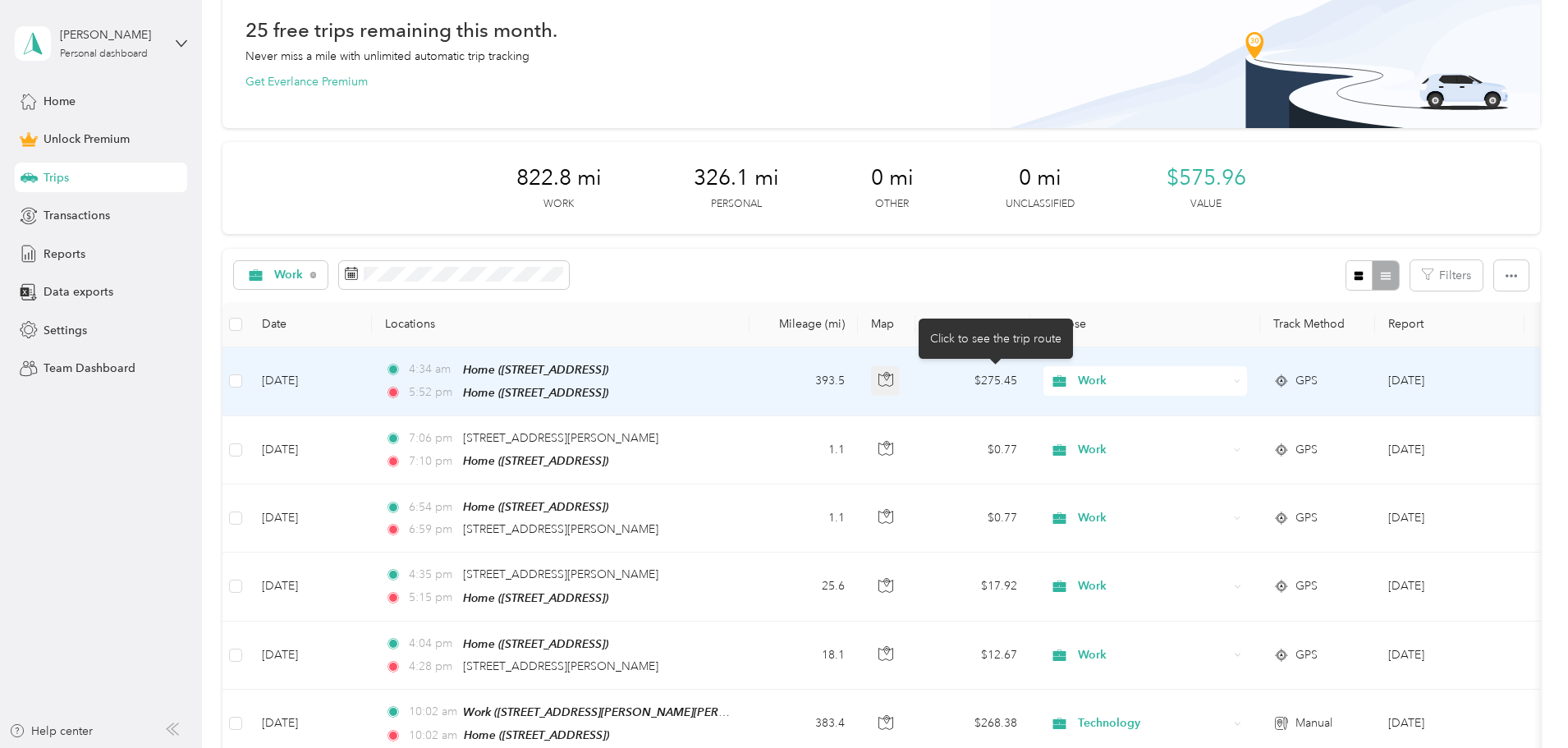
click at [893, 379] on icon "button" at bounding box center [886, 379] width 15 height 15
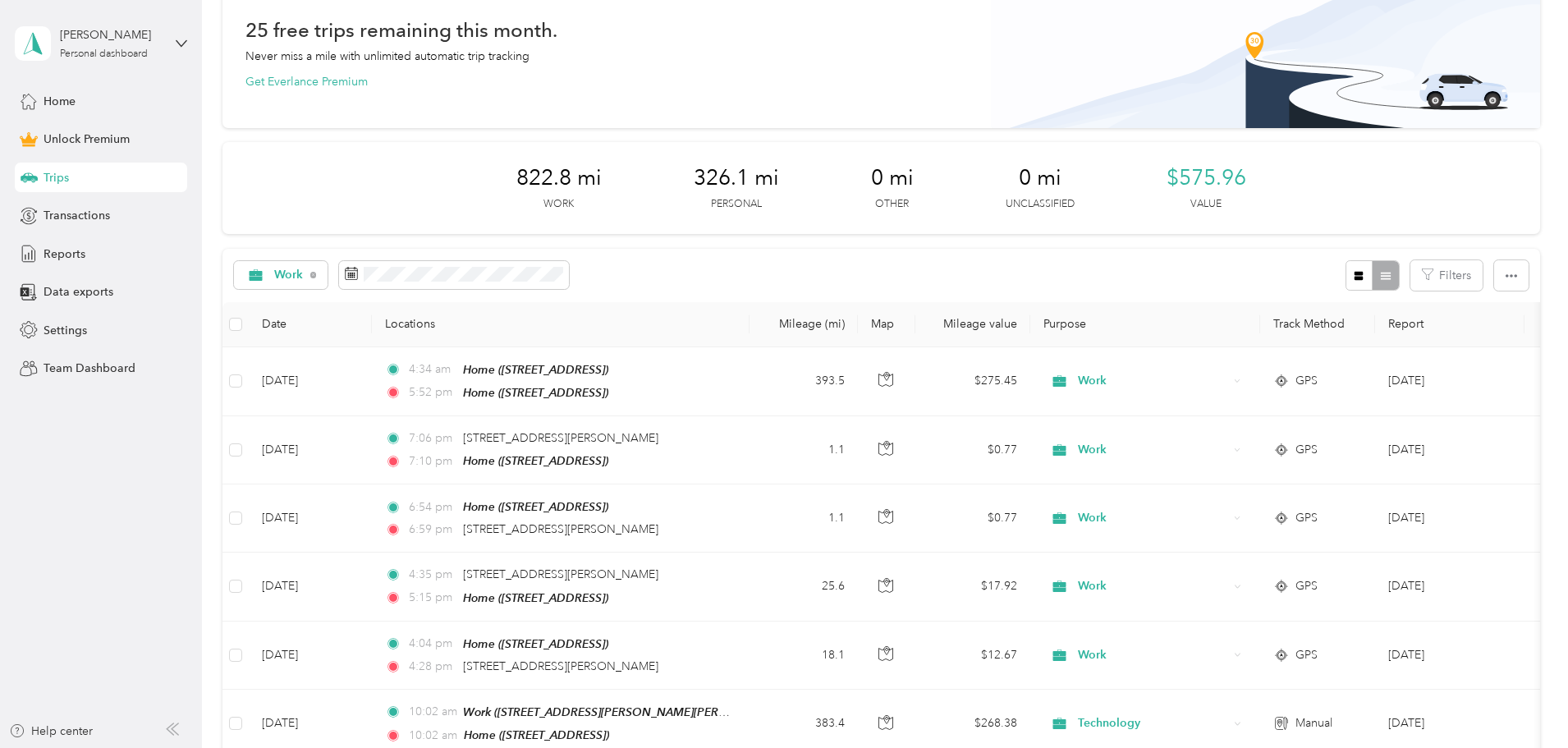
click at [236, 379] on div "25 free trips remaining this month. Never miss a mile with unlimited automatic …" at bounding box center [882, 432] width 1318 height 884
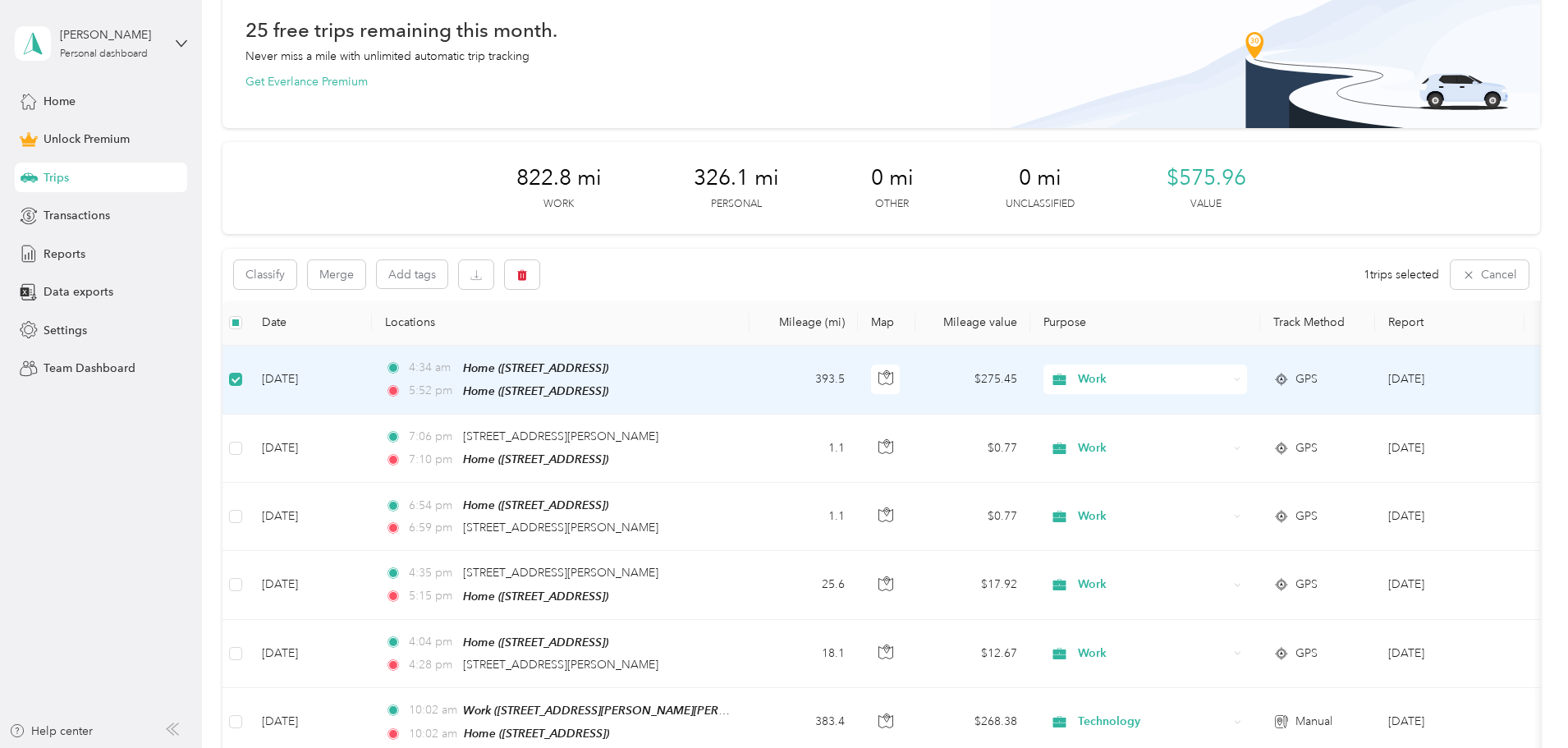
click at [730, 362] on div "4:34 am Home ([STREET_ADDRESS])" at bounding box center [557, 368] width 344 height 19
click at [730, 369] on div "4:34 am Home ([STREET_ADDRESS])" at bounding box center [557, 369] width 344 height 19
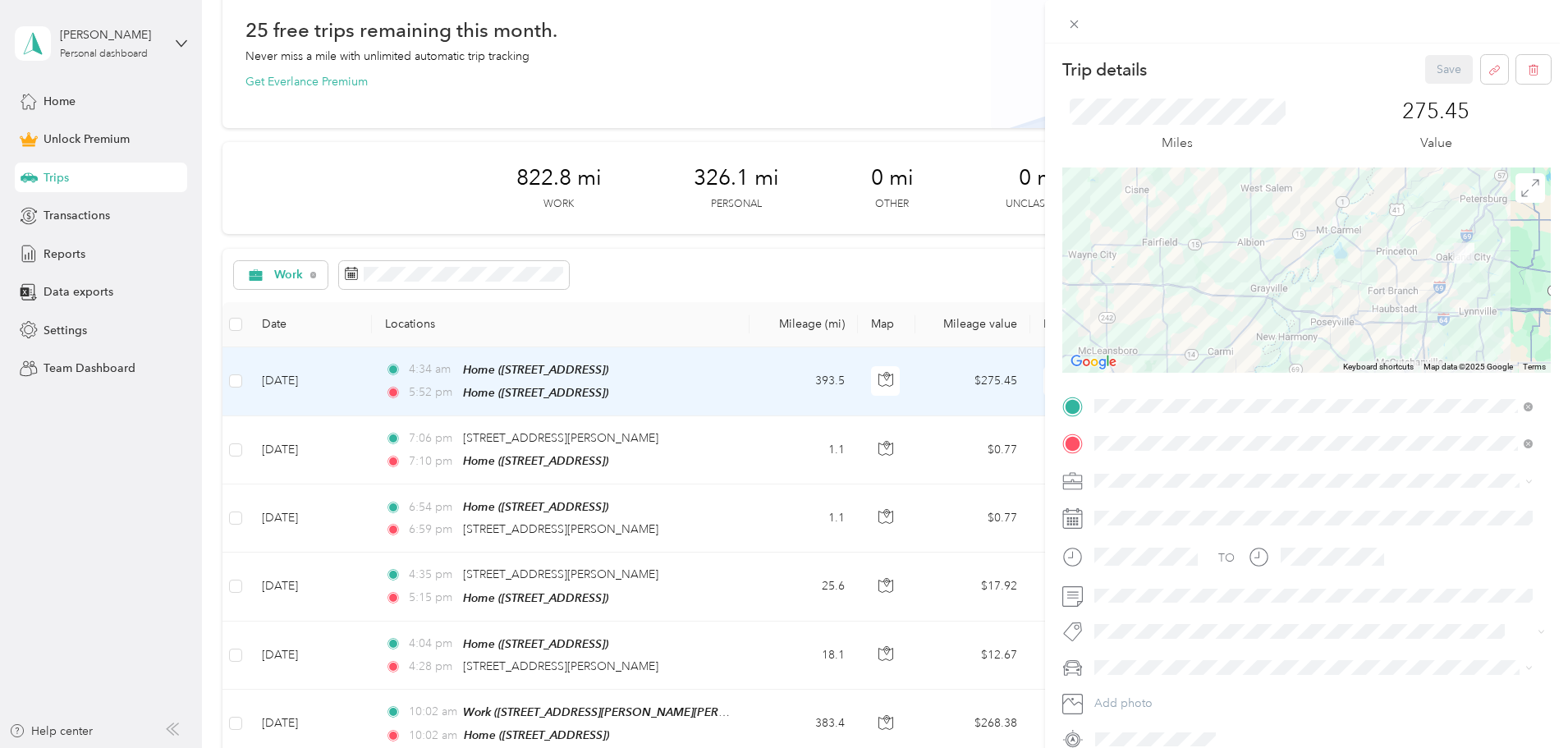
drag, startPoint x: 1143, startPoint y: 300, endPoint x: 1420, endPoint y: 301, distance: 277.0
click at [1417, 301] on div at bounding box center [1307, 270] width 489 height 205
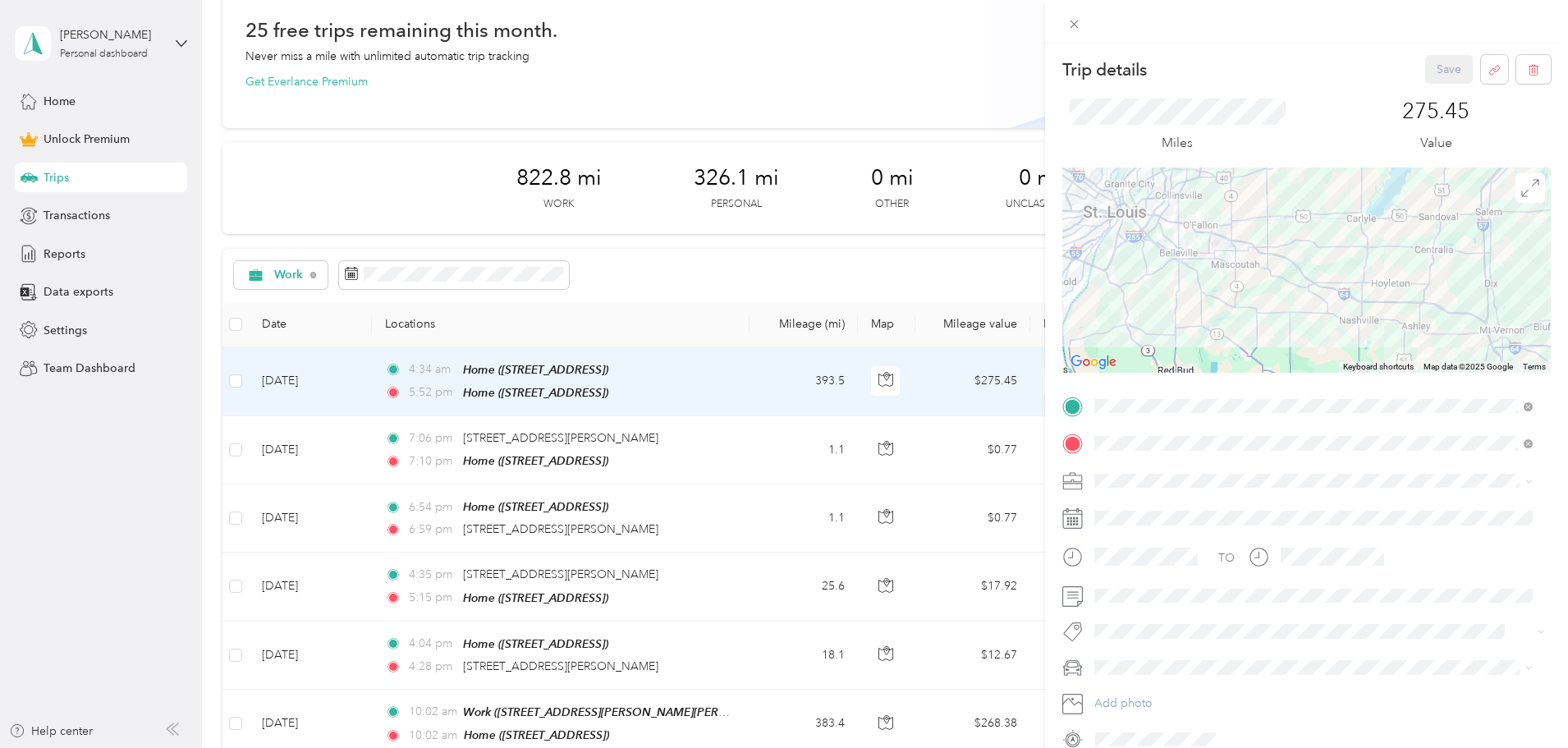
drag, startPoint x: 1160, startPoint y: 276, endPoint x: 1387, endPoint y: 350, distance: 238.8
click at [1341, 350] on div at bounding box center [1307, 270] width 489 height 205
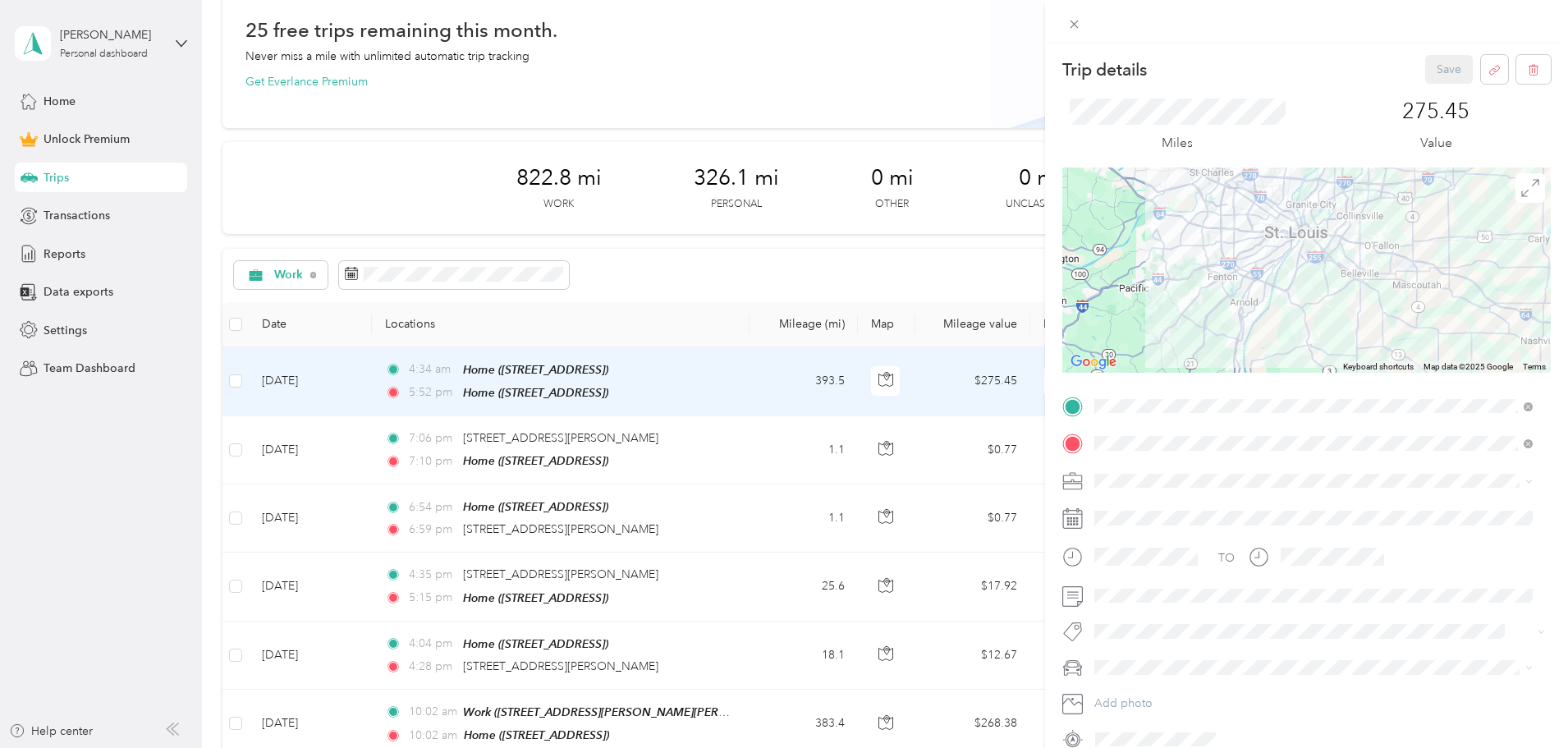
drag, startPoint x: 1127, startPoint y: 270, endPoint x: 1286, endPoint y: 289, distance: 160.1
click at [1286, 289] on div at bounding box center [1307, 270] width 489 height 205
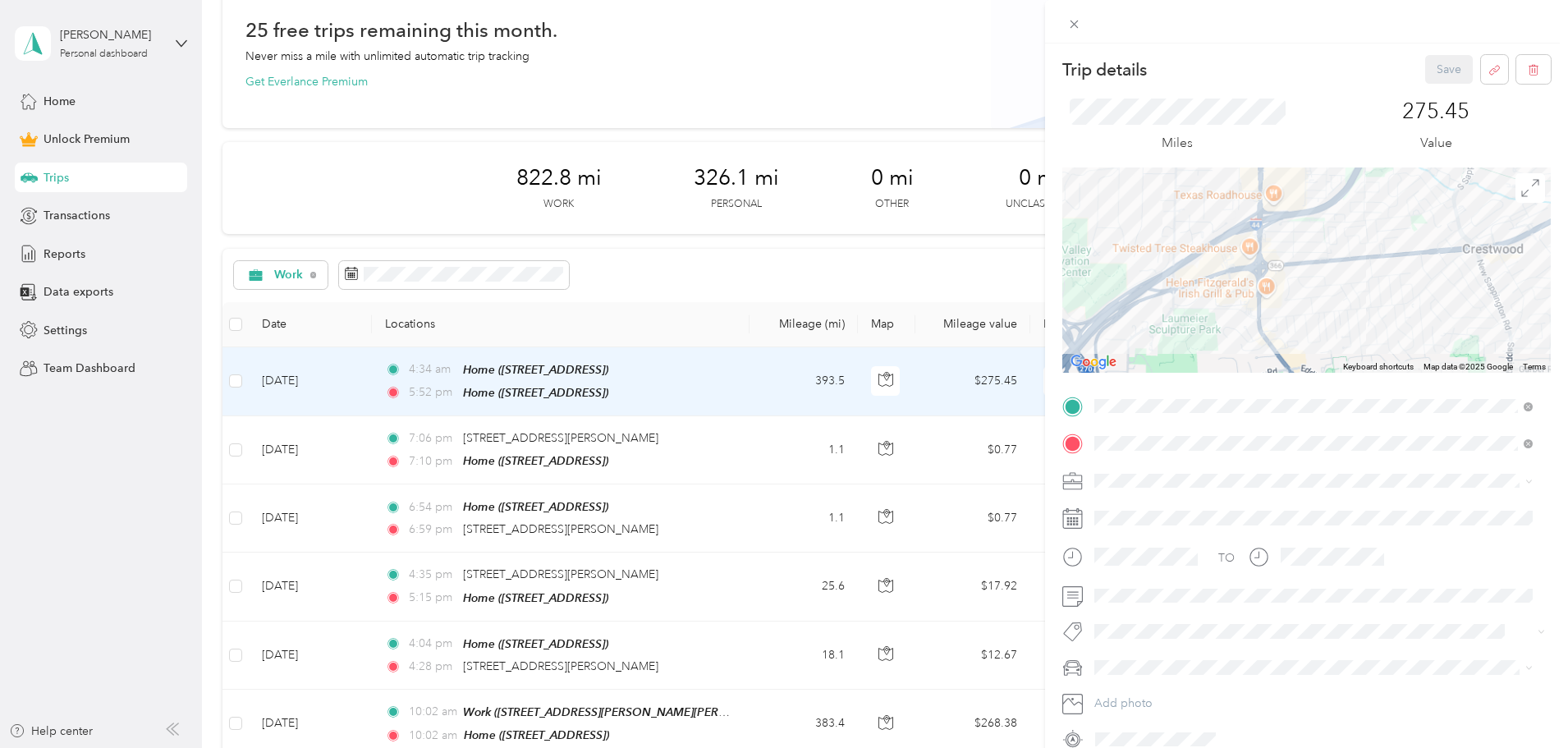
drag, startPoint x: 1300, startPoint y: 295, endPoint x: 1475, endPoint y: 353, distance: 184.4
click at [1475, 353] on div at bounding box center [1307, 270] width 489 height 205
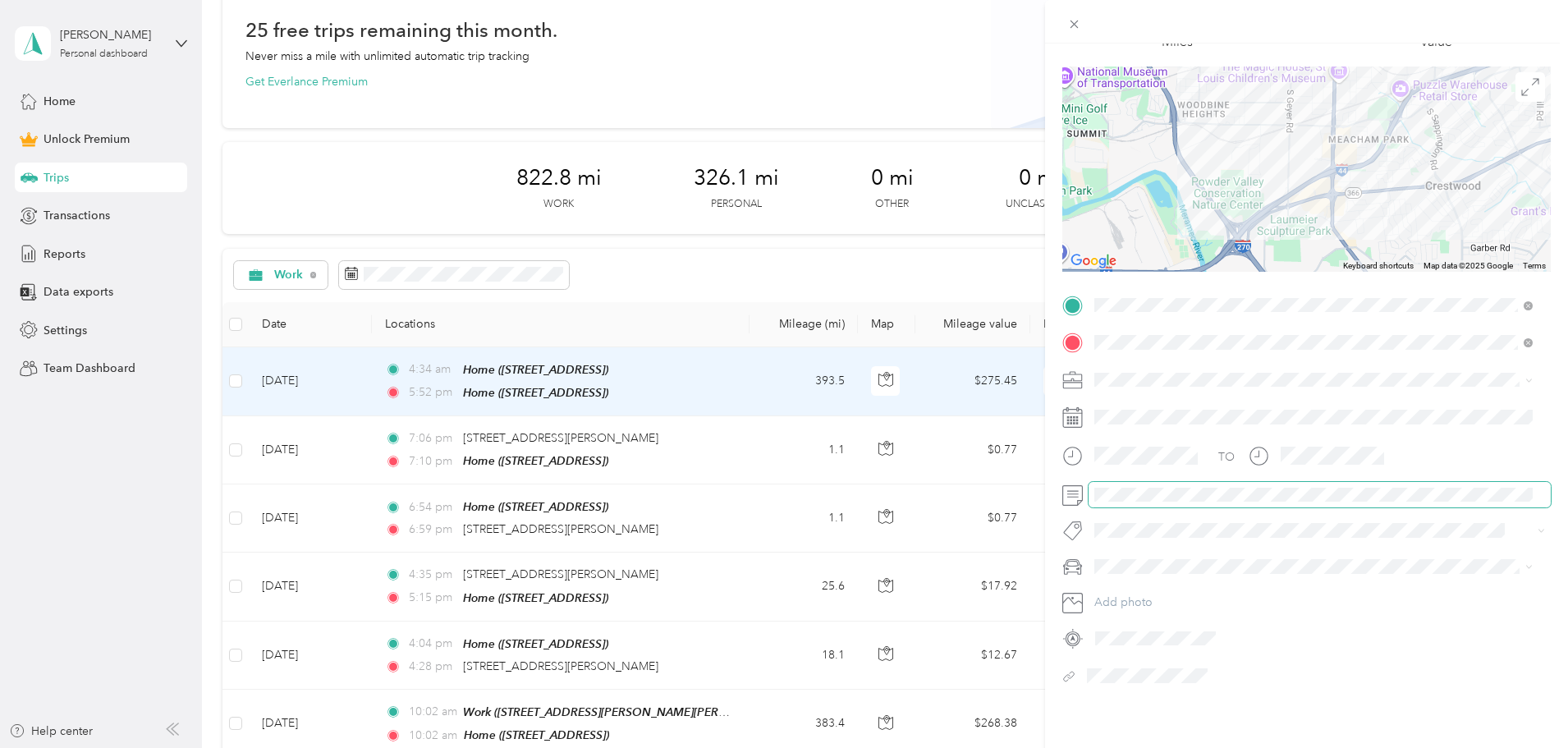
scroll to position [114, 0]
click at [1123, 602] on div "Honda" at bounding box center [1314, 610] width 427 height 18
click at [1118, 662] on div at bounding box center [1315, 674] width 470 height 26
click at [1136, 705] on div "Trip details Save This trip cannot be edited because it is either under review,…" at bounding box center [1306, 417] width 523 height 748
click at [1324, 565] on button "Add tag Round Trip" at bounding box center [1314, 567] width 124 height 28
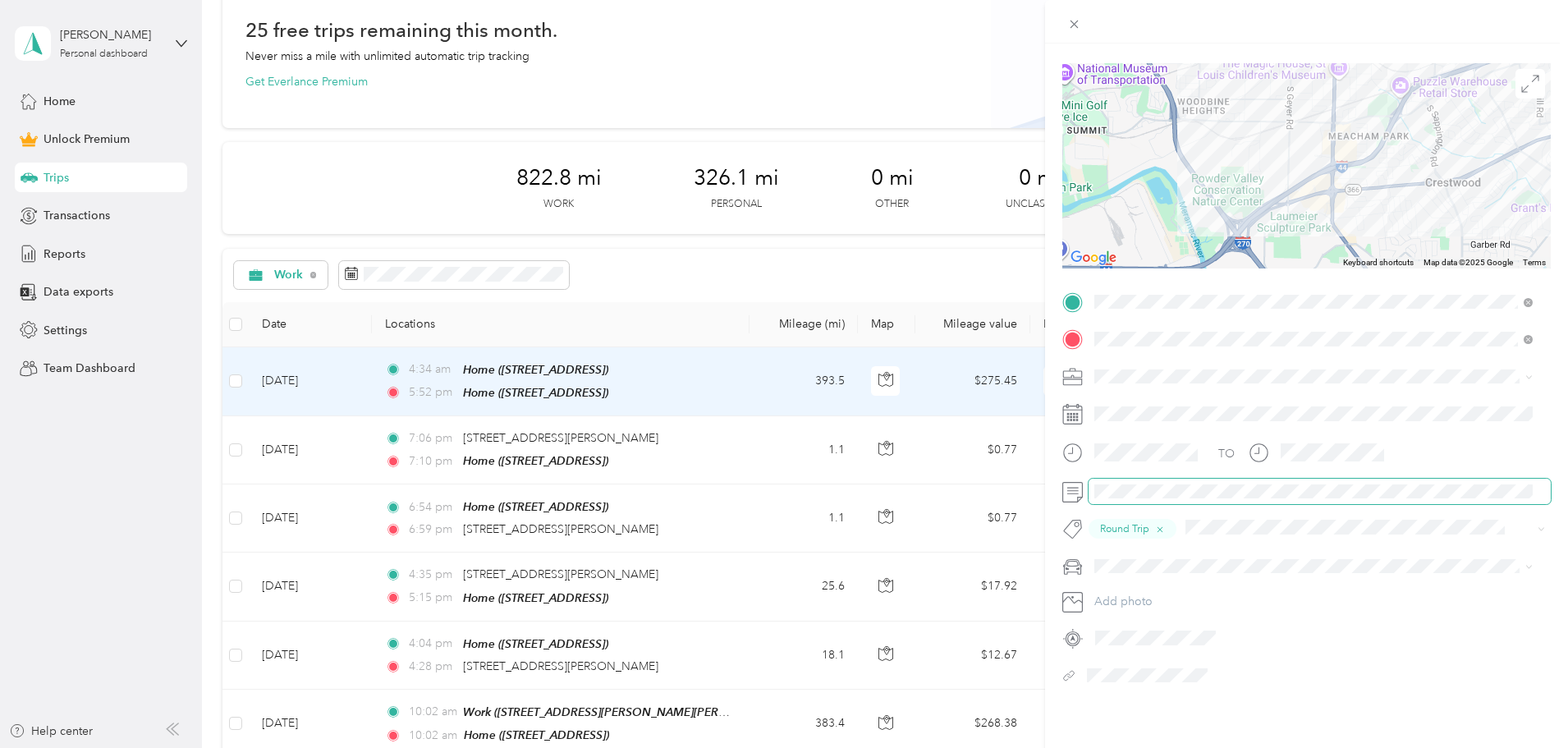
click at [1087, 479] on div at bounding box center [1307, 491] width 489 height 26
click at [294, 436] on div "Trip details Save This trip cannot be edited because it is either under review,…" at bounding box center [784, 374] width 1568 height 748
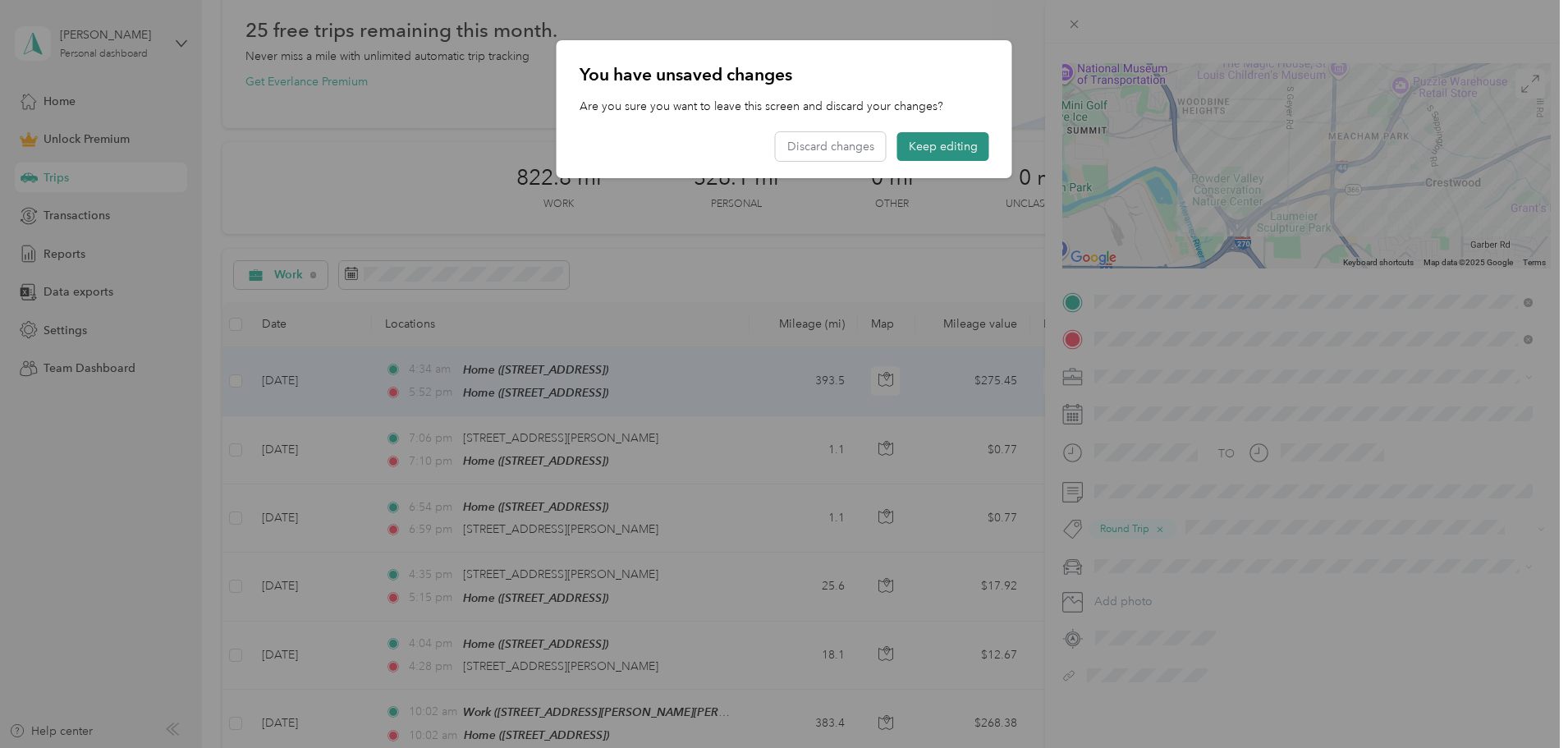
click at [940, 143] on button "Keep editing" at bounding box center [943, 146] width 92 height 28
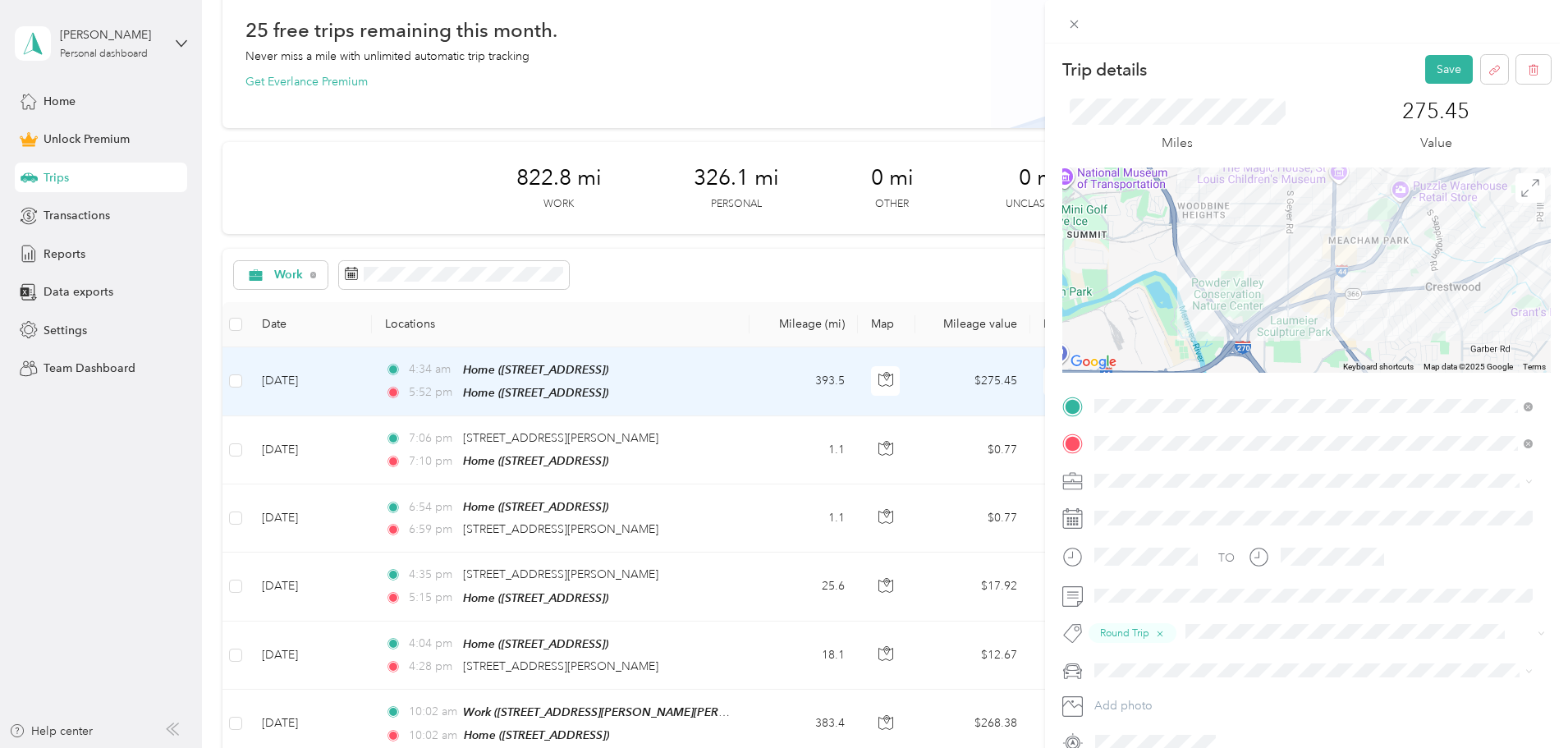
scroll to position [0, 0]
click at [1439, 74] on button "Save" at bounding box center [1449, 69] width 48 height 28
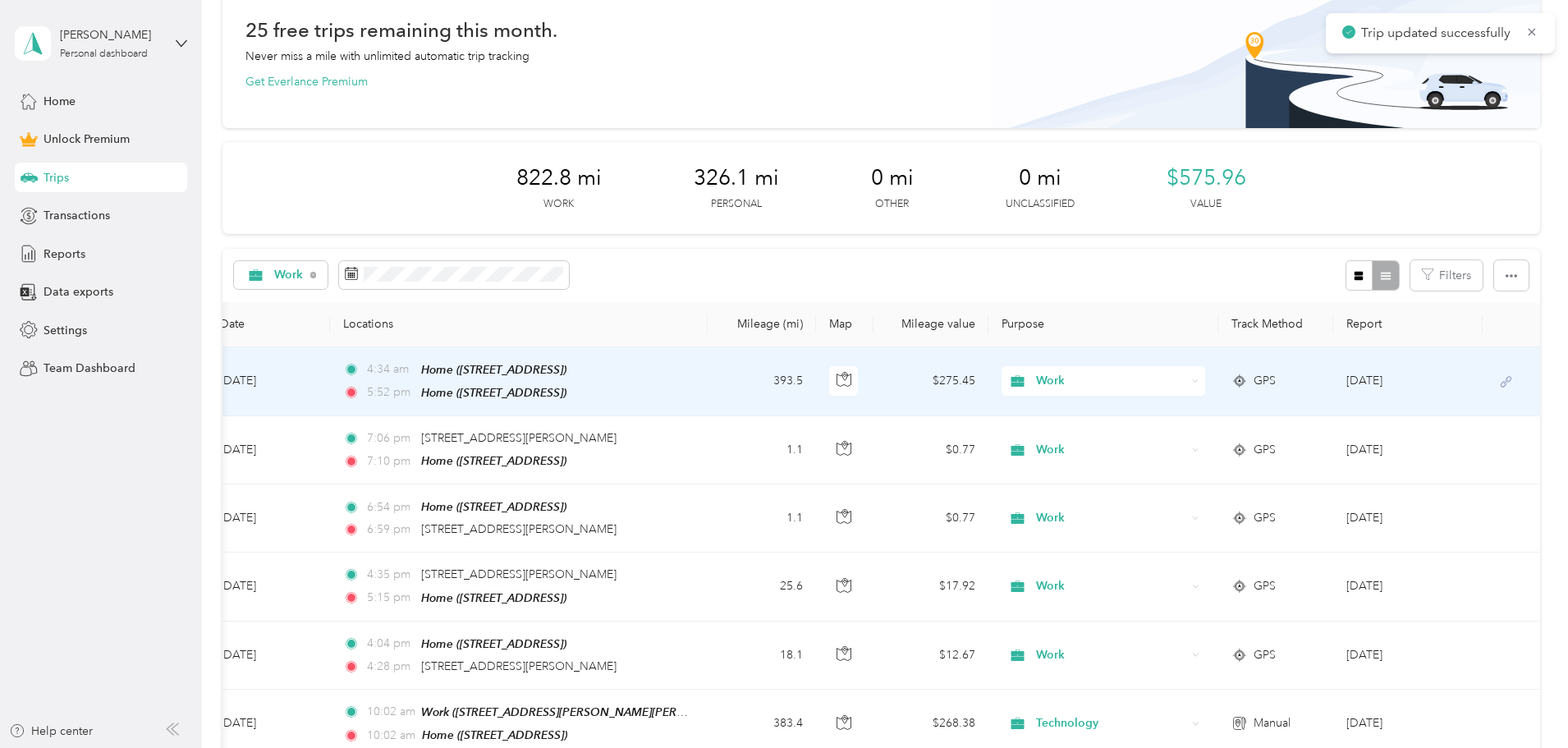
scroll to position [0, 265]
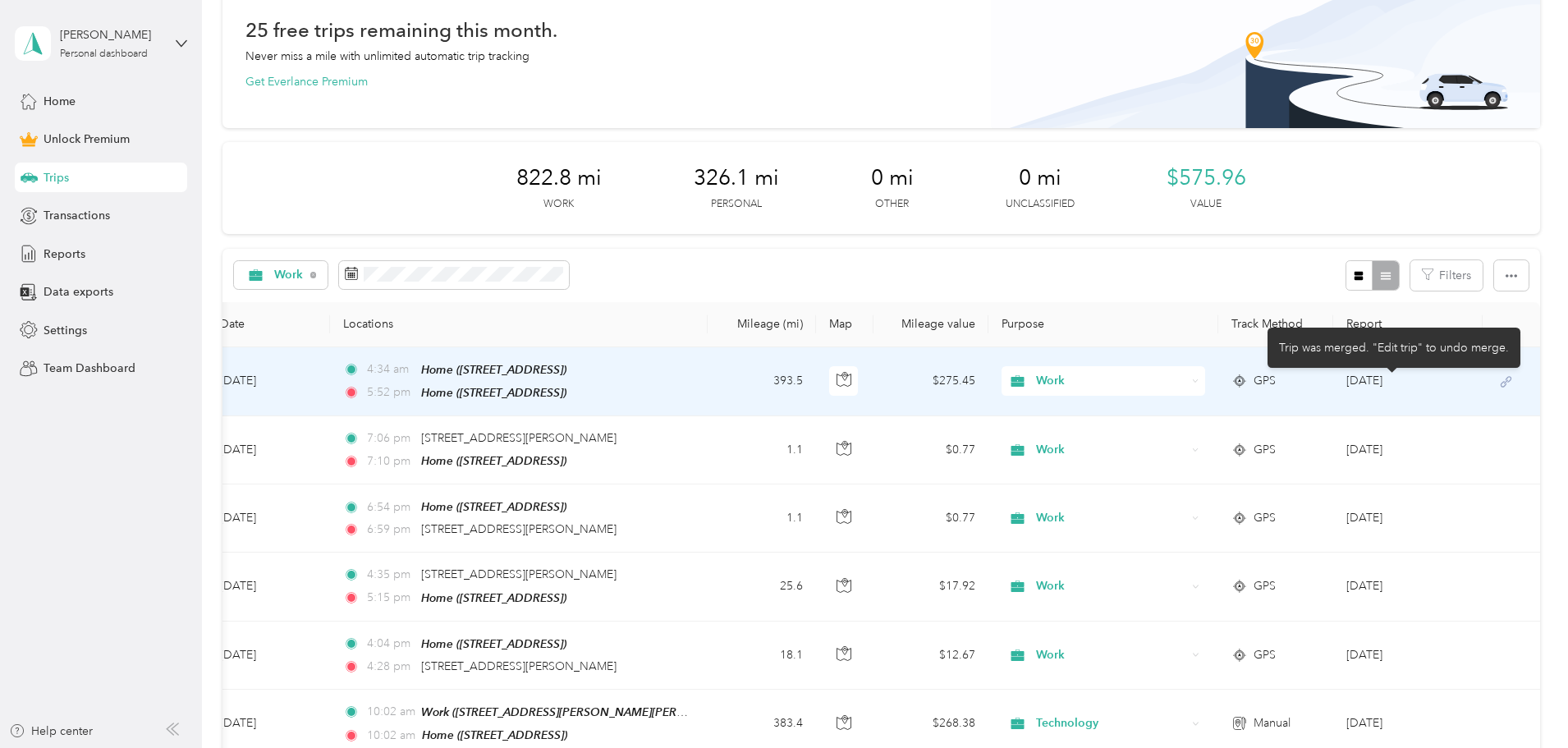
click at [1495, 376] on icon at bounding box center [1505, 382] width 21 height 13
click at [578, 374] on td "4:34 am Home ([STREET_ADDRESS]) 5:52 pm Home ([STREET_ADDRESS])" at bounding box center [519, 381] width 378 height 69
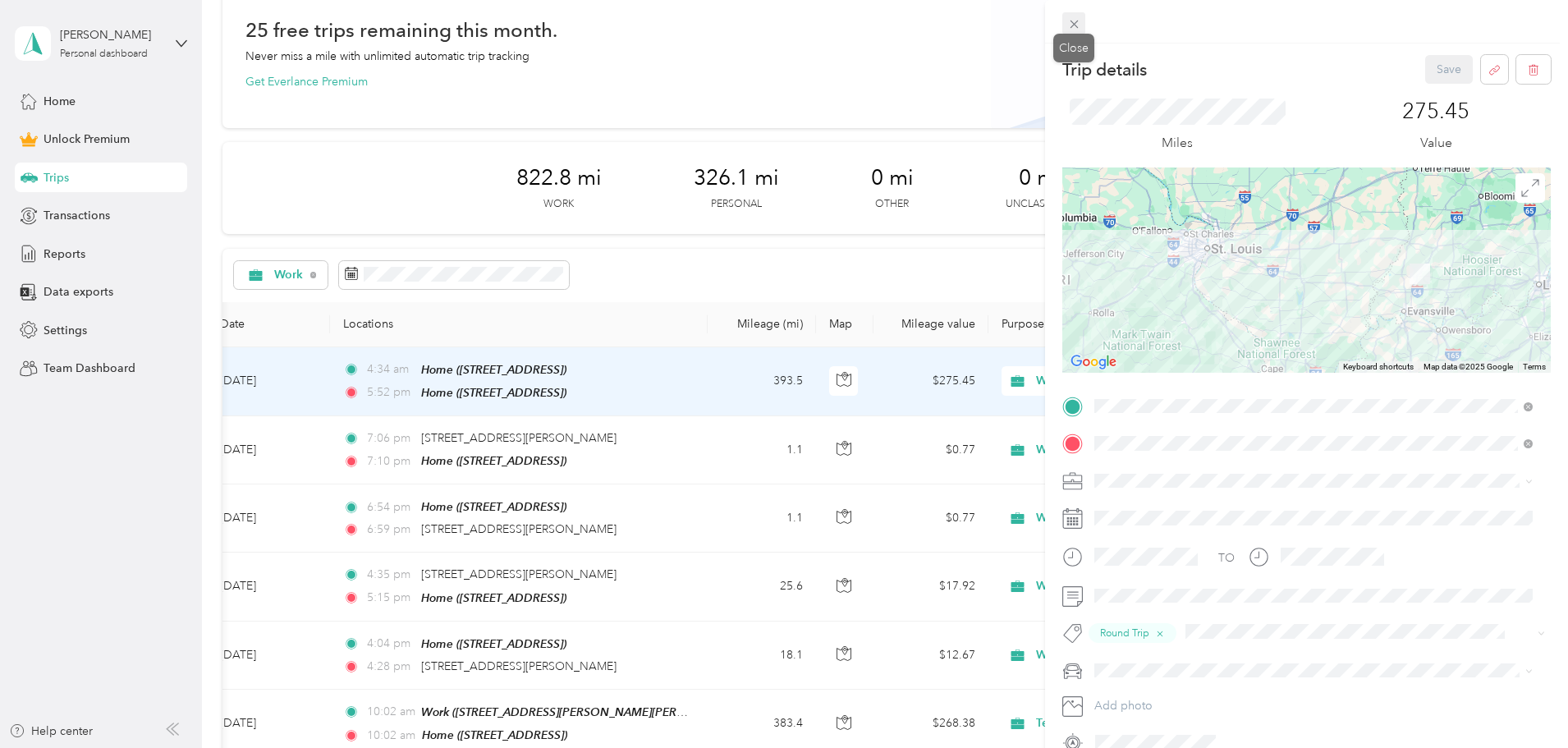
click at [1076, 25] on icon at bounding box center [1074, 24] width 14 height 14
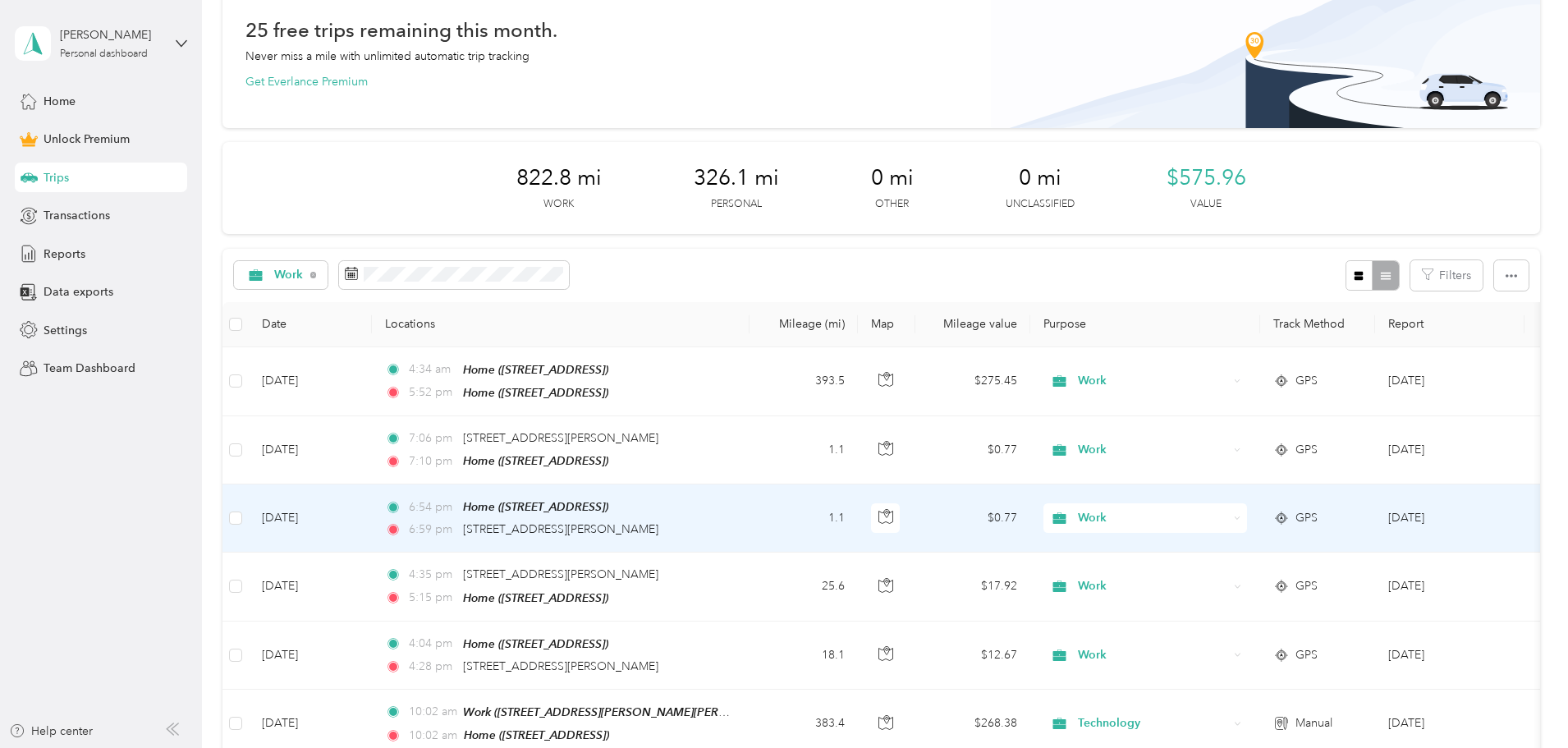
scroll to position [164, 0]
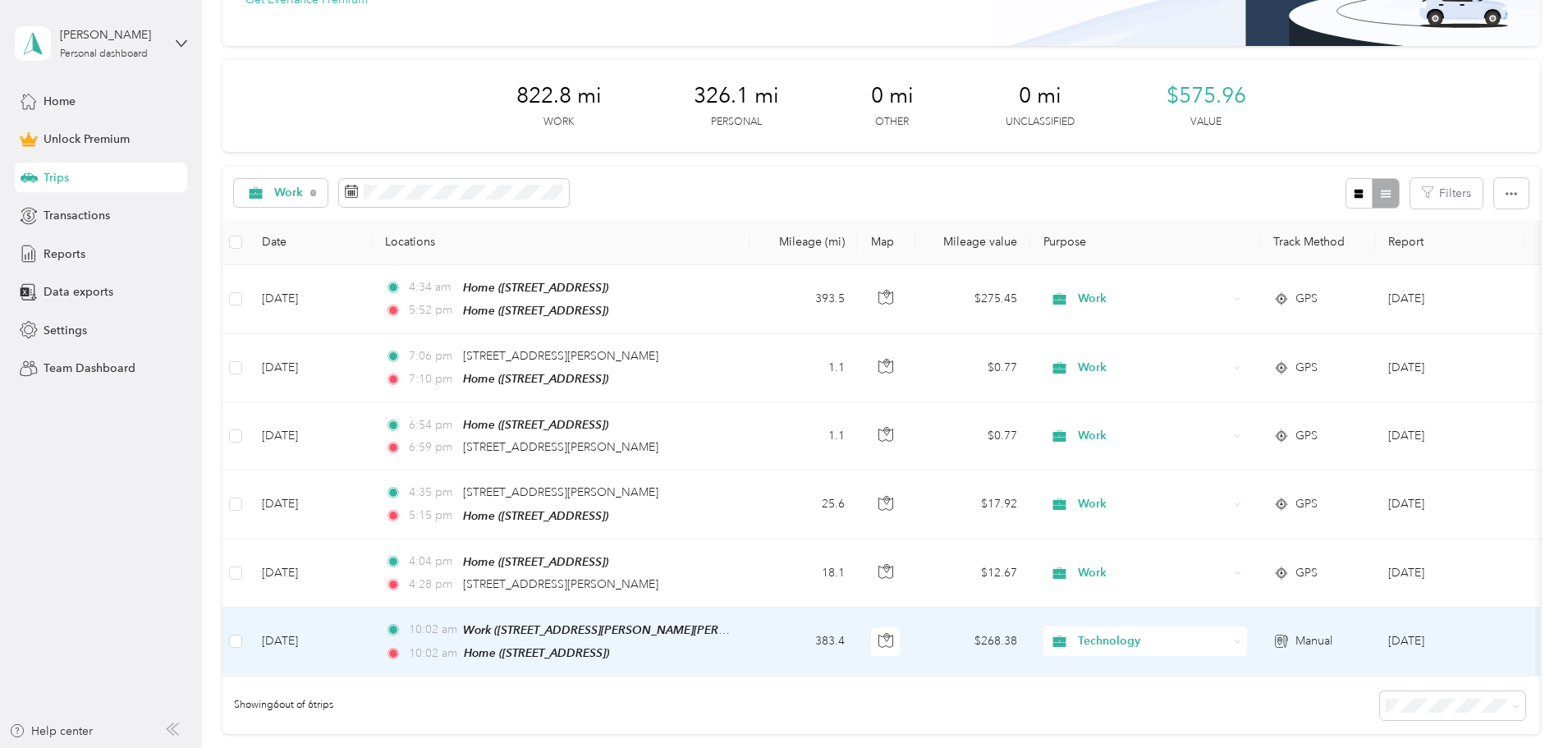
click at [750, 635] on td "10:02 am Work ([STREET_ADDRESS][PERSON_NAME][PERSON_NAME]) 10:02 am Home ([STRE…" at bounding box center [560, 641] width 378 height 69
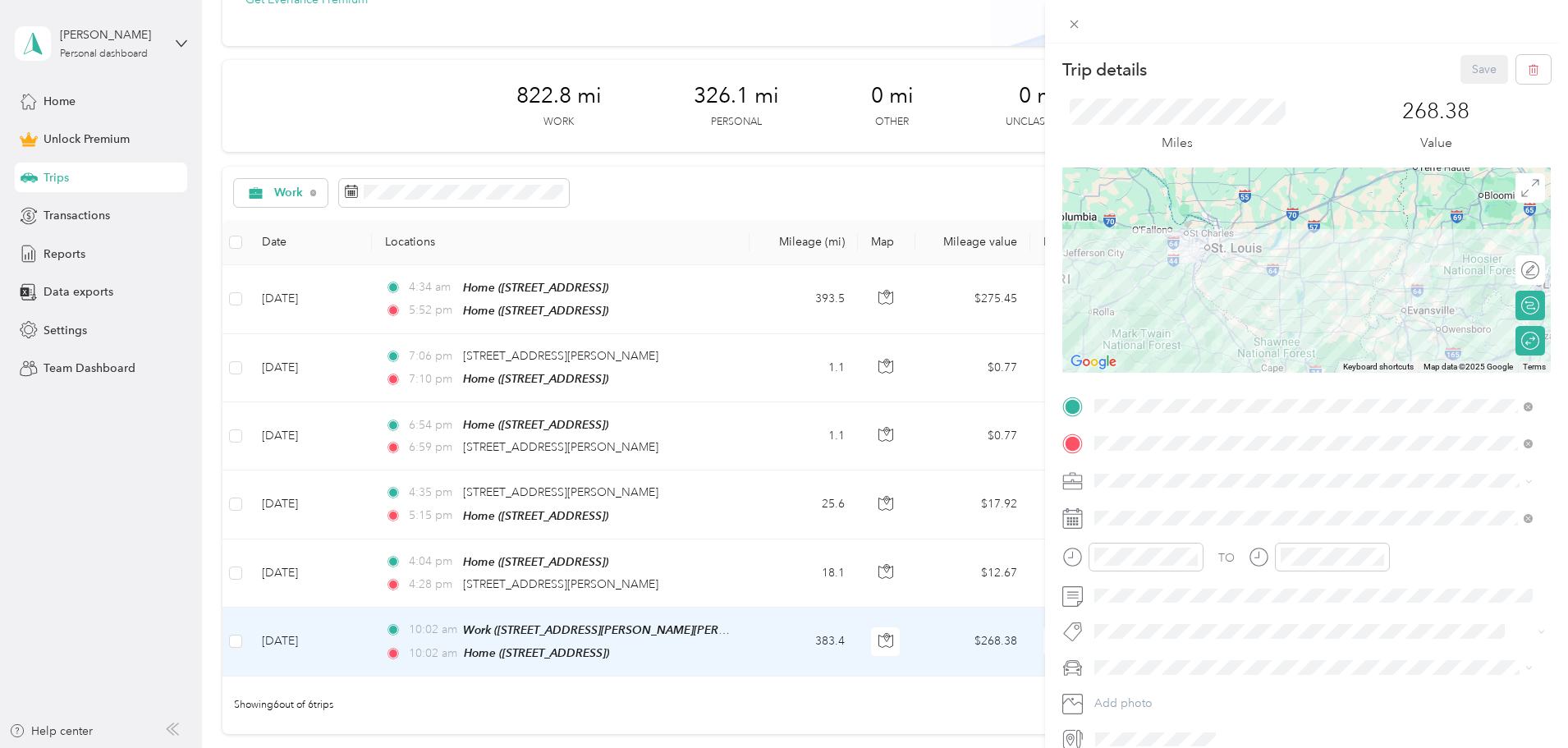
scroll to position [77, 0]
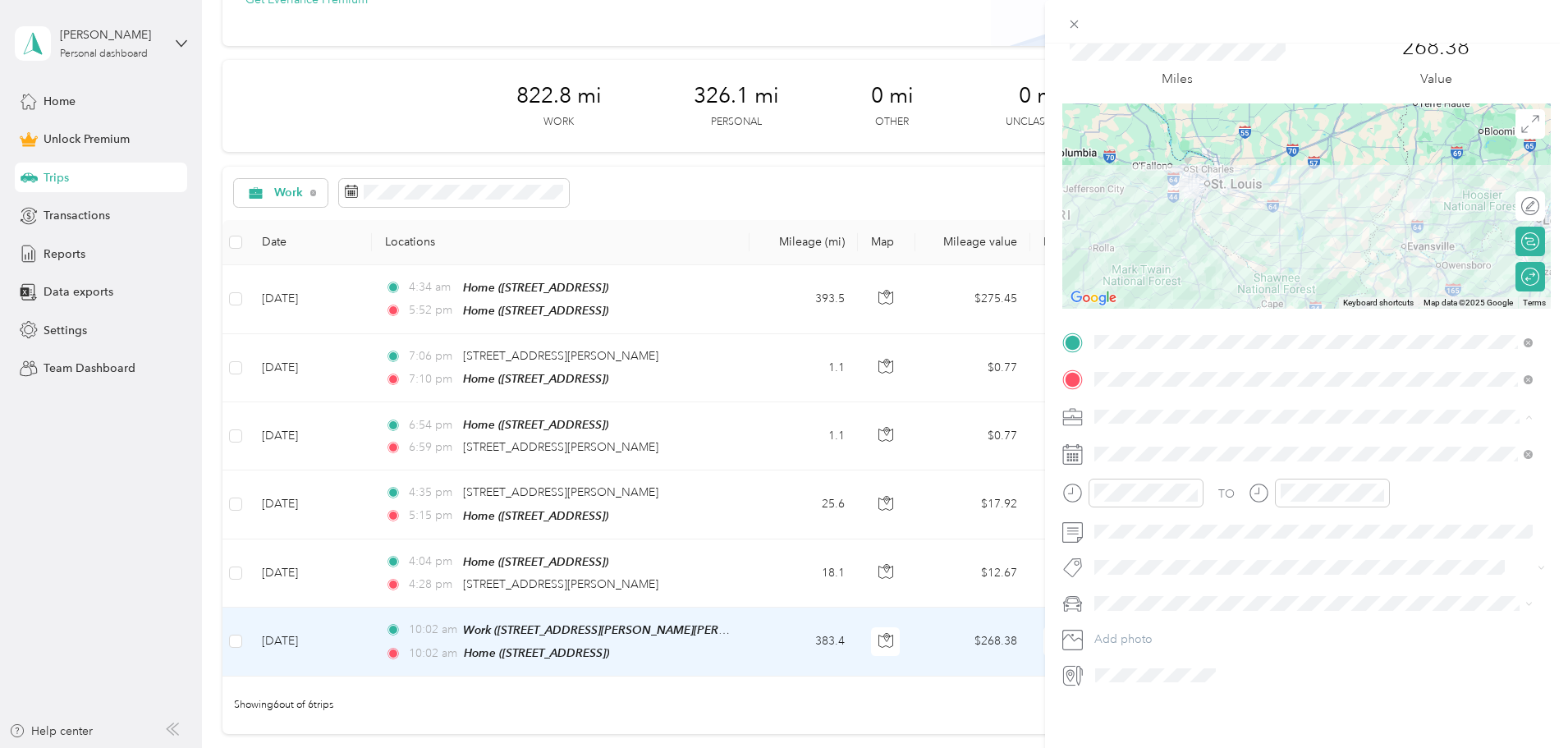
click at [1150, 427] on div "Work" at bounding box center [1314, 433] width 427 height 18
click at [1149, 587] on button "Round Trip" at bounding box center [1136, 584] width 73 height 21
click at [1136, 590] on span at bounding box center [1319, 603] width 462 height 26
drag, startPoint x: 1125, startPoint y: 644, endPoint x: 1151, endPoint y: 676, distance: 41.2
click at [1125, 645] on div "Honda" at bounding box center [1314, 648] width 427 height 18
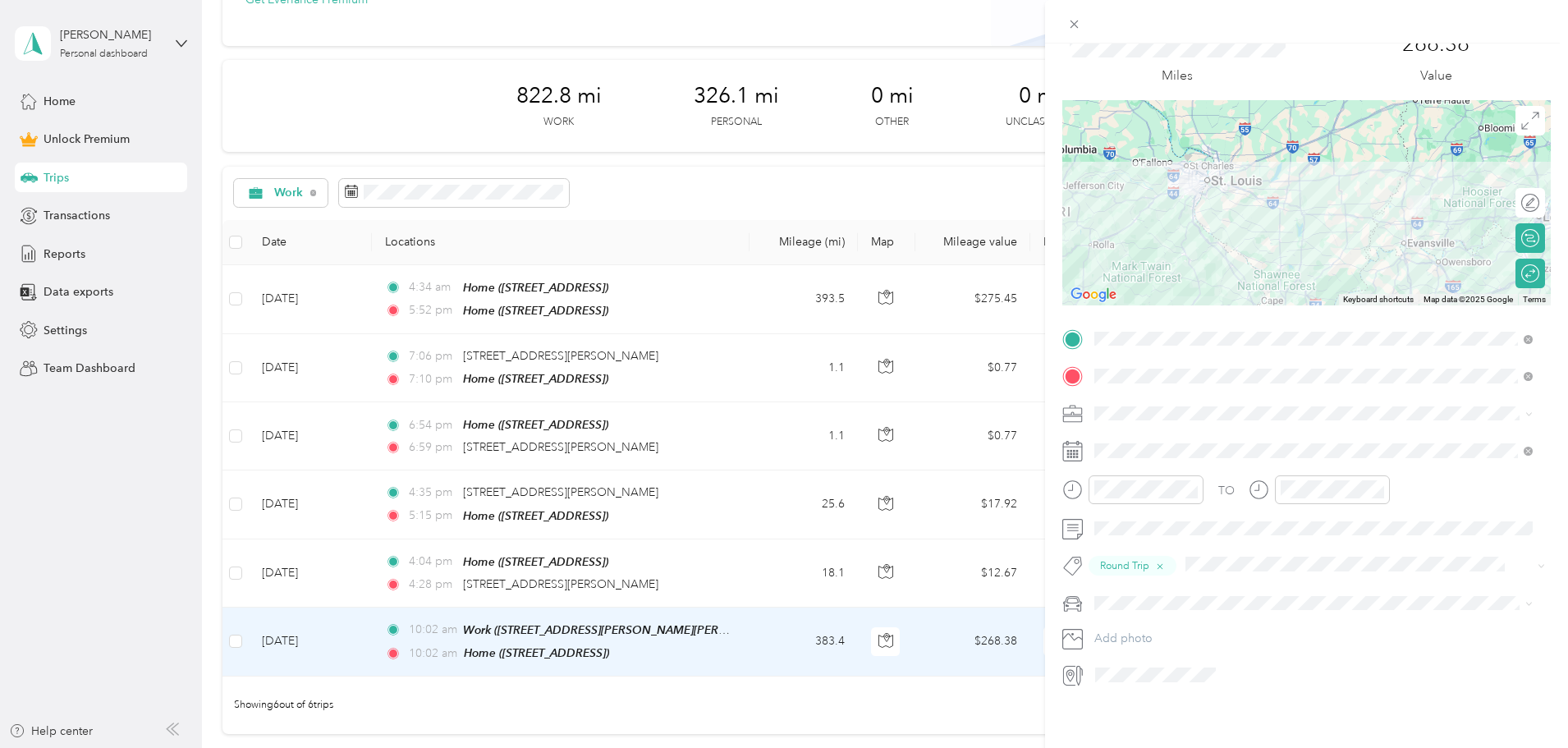
click at [1177, 404] on div "Home [STREET_ADDRESS]" at bounding box center [1177, 404] width 104 height 34
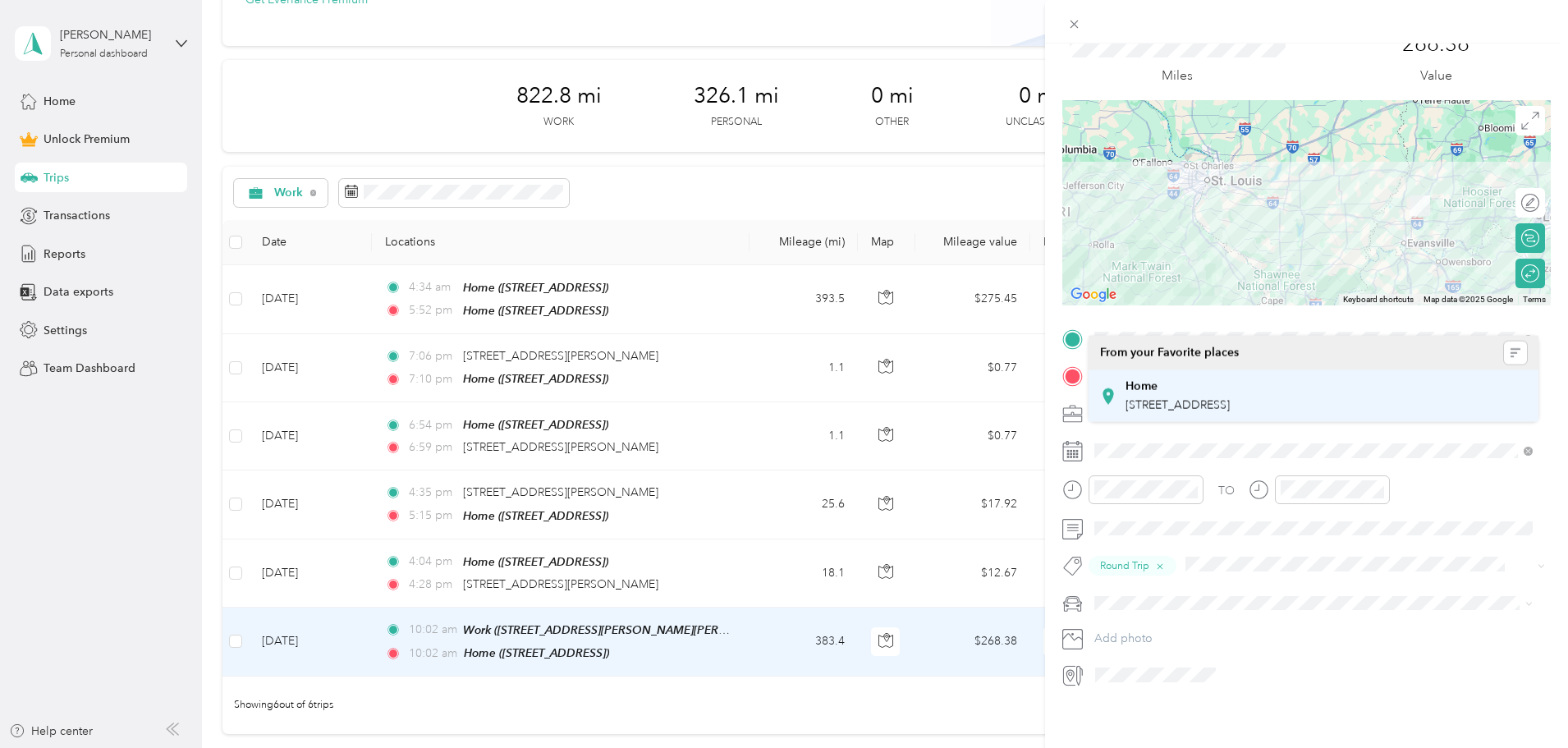
scroll to position [97, 0]
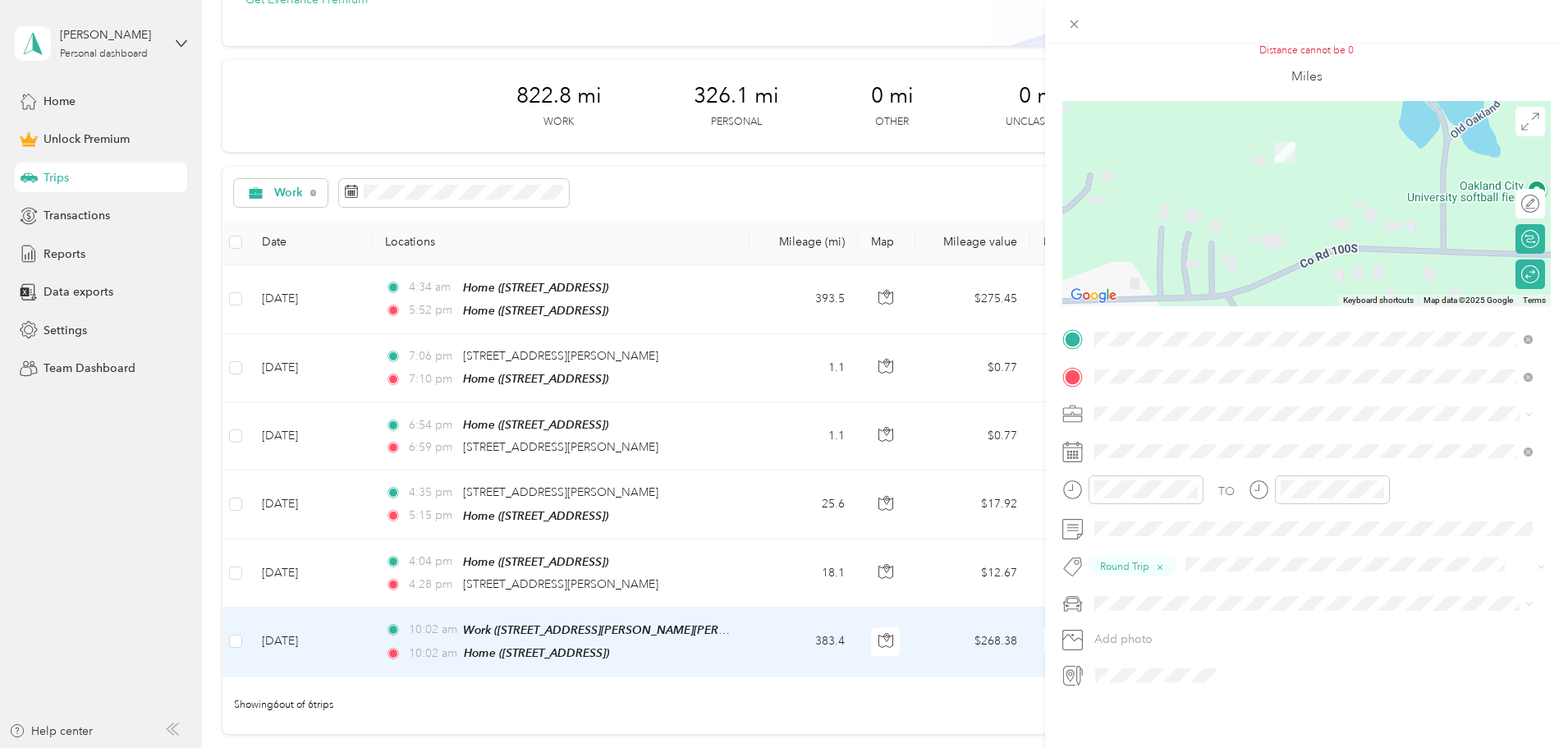
click at [1173, 436] on div "Work [STREET_ADDRESS][PERSON_NAME]" at bounding box center [1223, 439] width 195 height 34
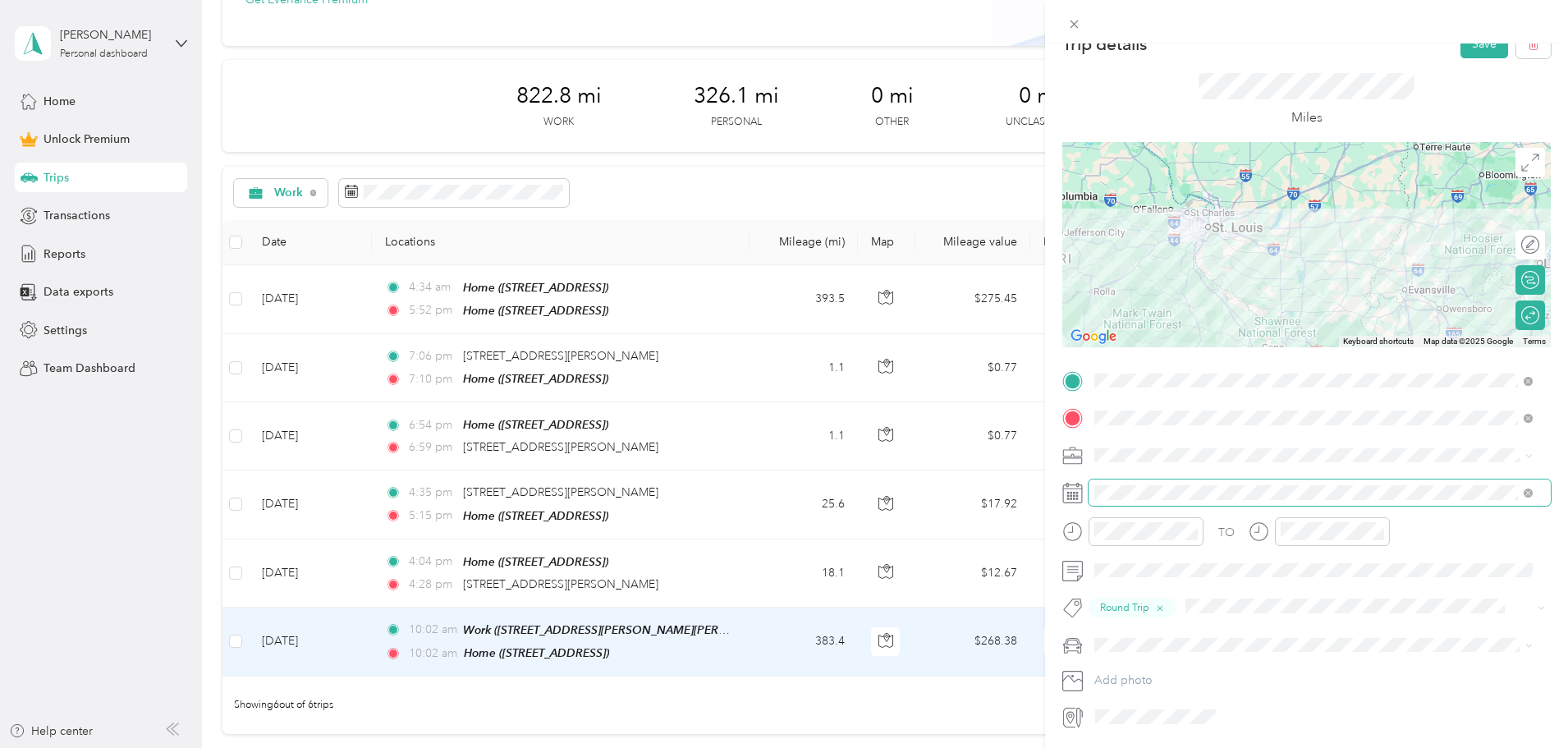
scroll to position [0, 0]
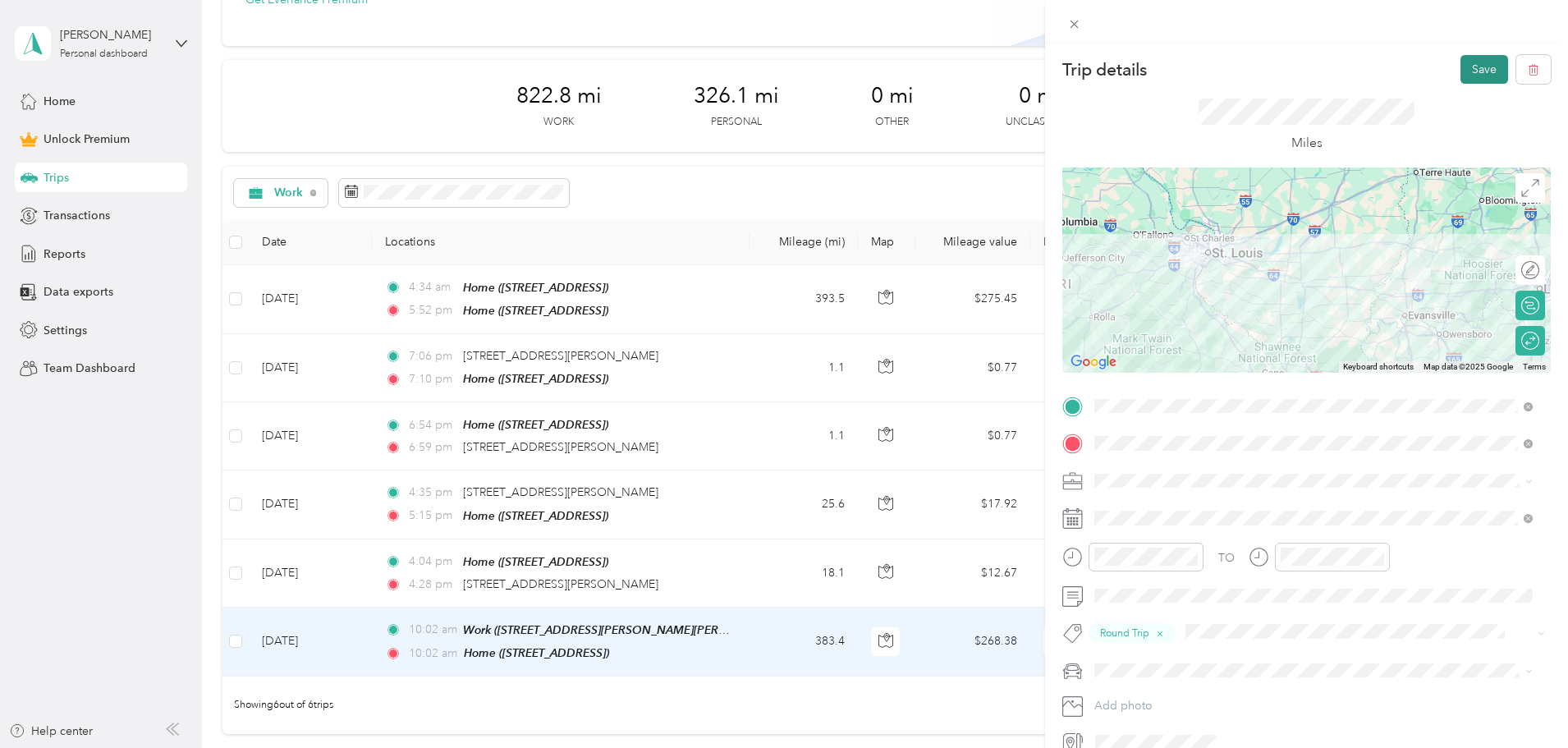
click at [1464, 78] on button "Save" at bounding box center [1484, 69] width 48 height 28
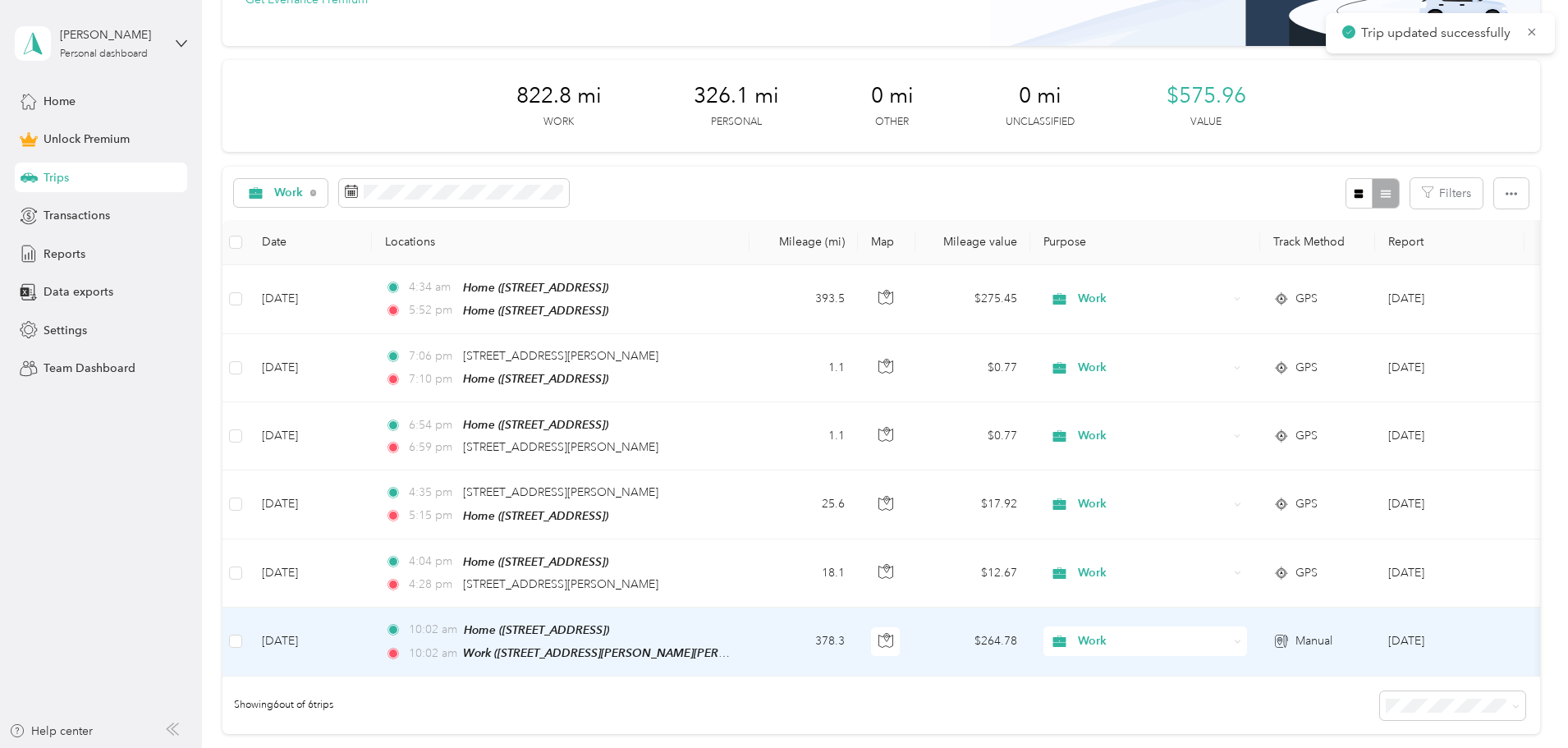
click at [730, 632] on div "10:02 am Home ([STREET_ADDRESS])" at bounding box center [557, 630] width 344 height 19
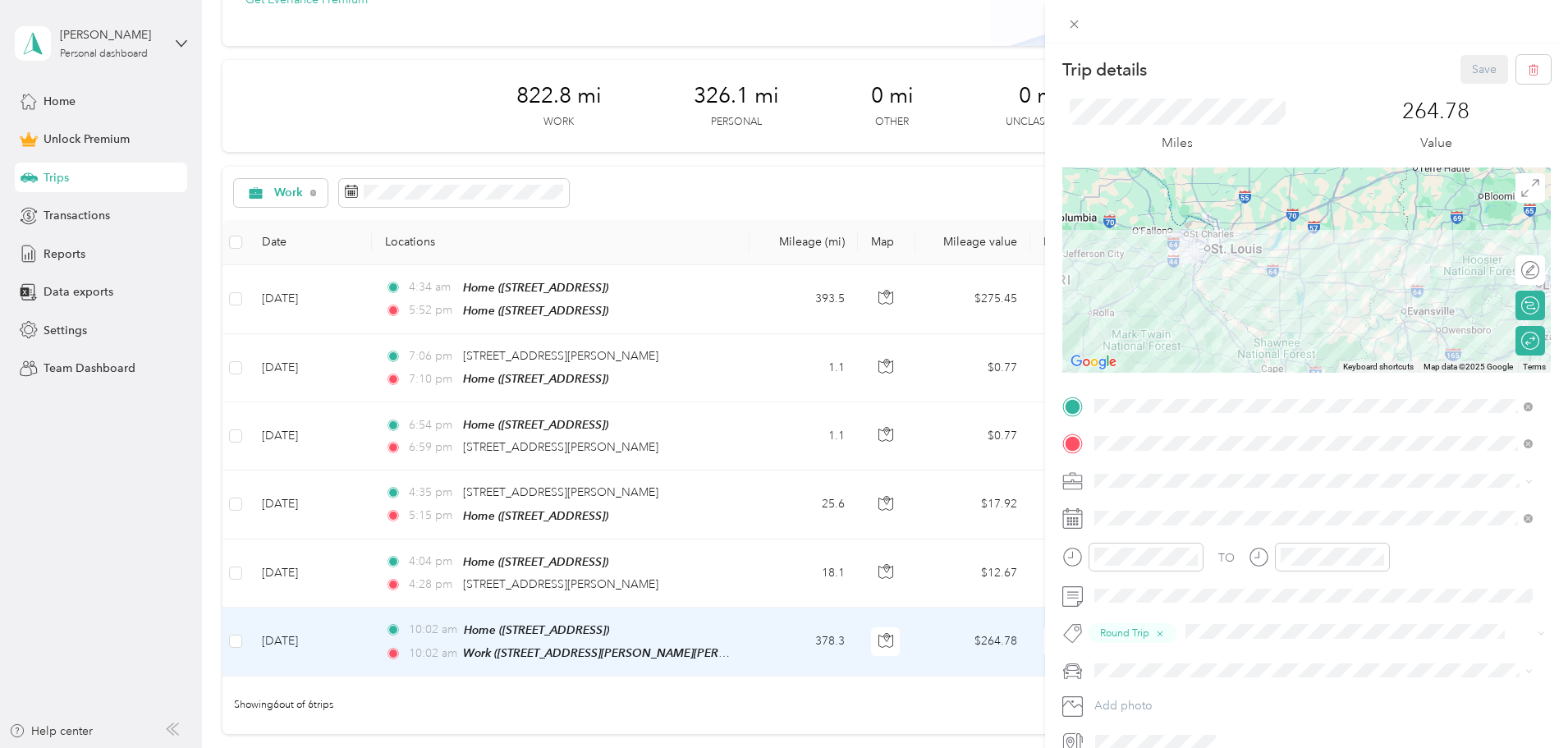
click at [254, 576] on div "Trip details Save This trip cannot be edited because it is either under review,…" at bounding box center [784, 374] width 1568 height 748
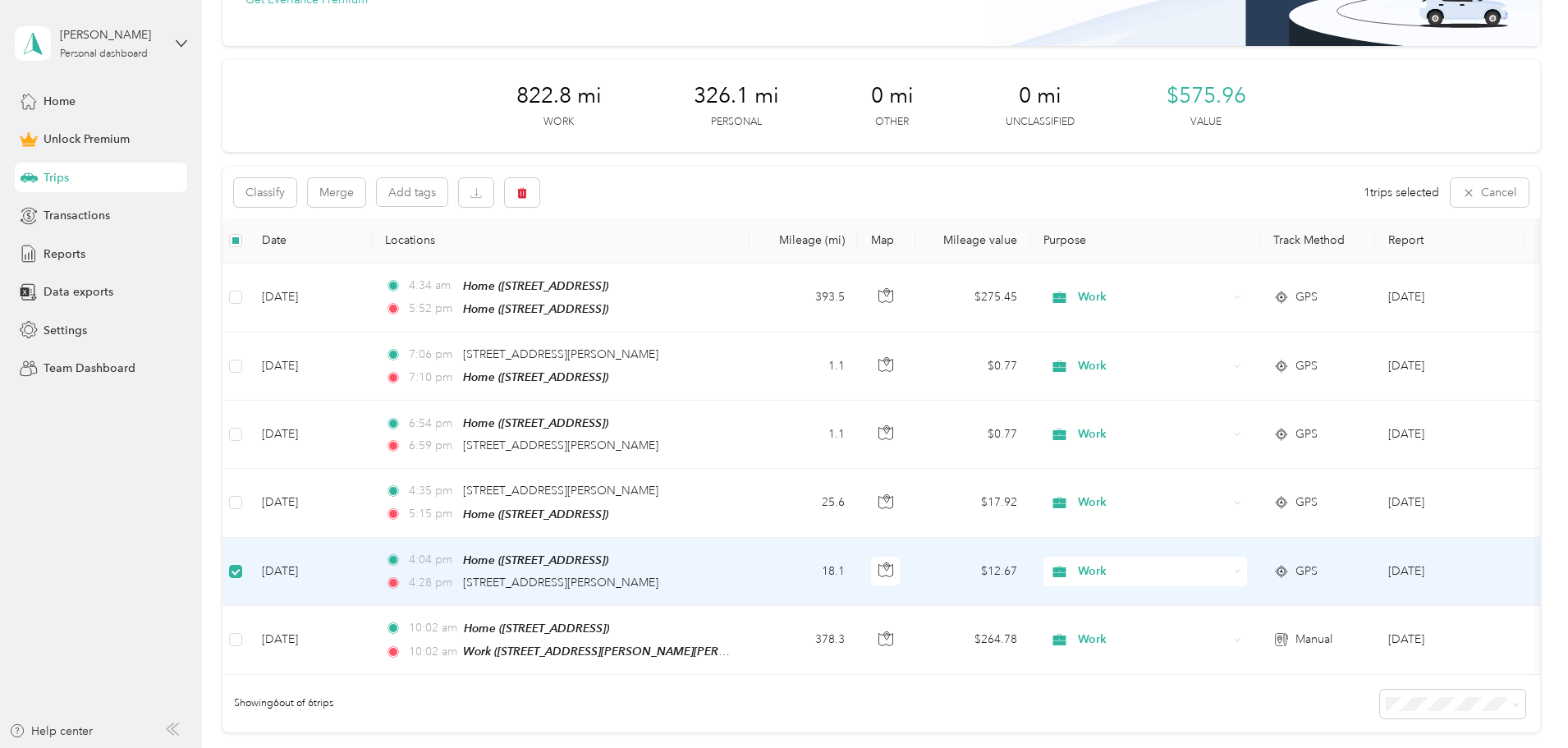
click at [300, 486] on div "25 free trips remaining this month. Never miss a mile with unlimited automatic …" at bounding box center [882, 349] width 1318 height 882
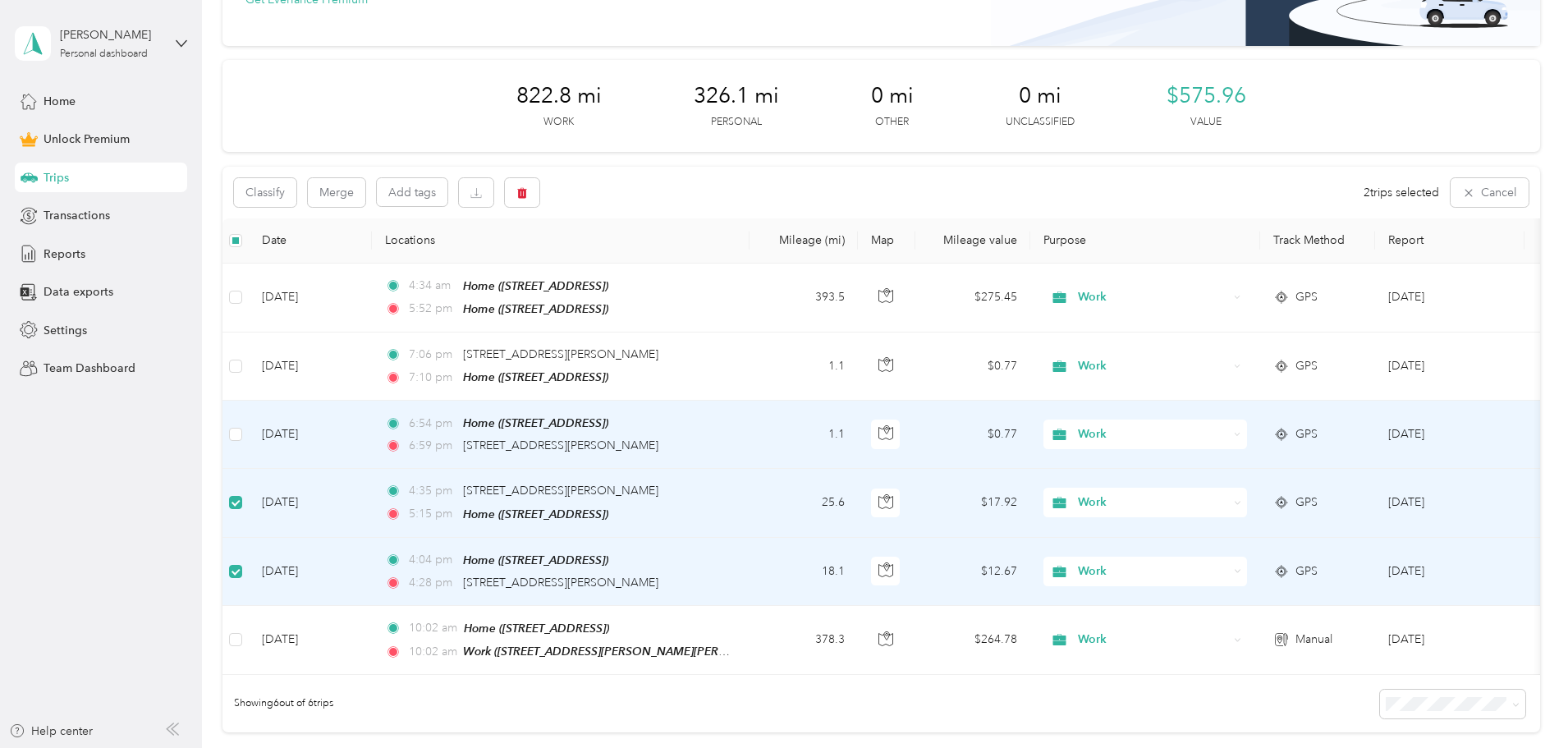
click at [249, 418] on td at bounding box center [235, 434] width 26 height 68
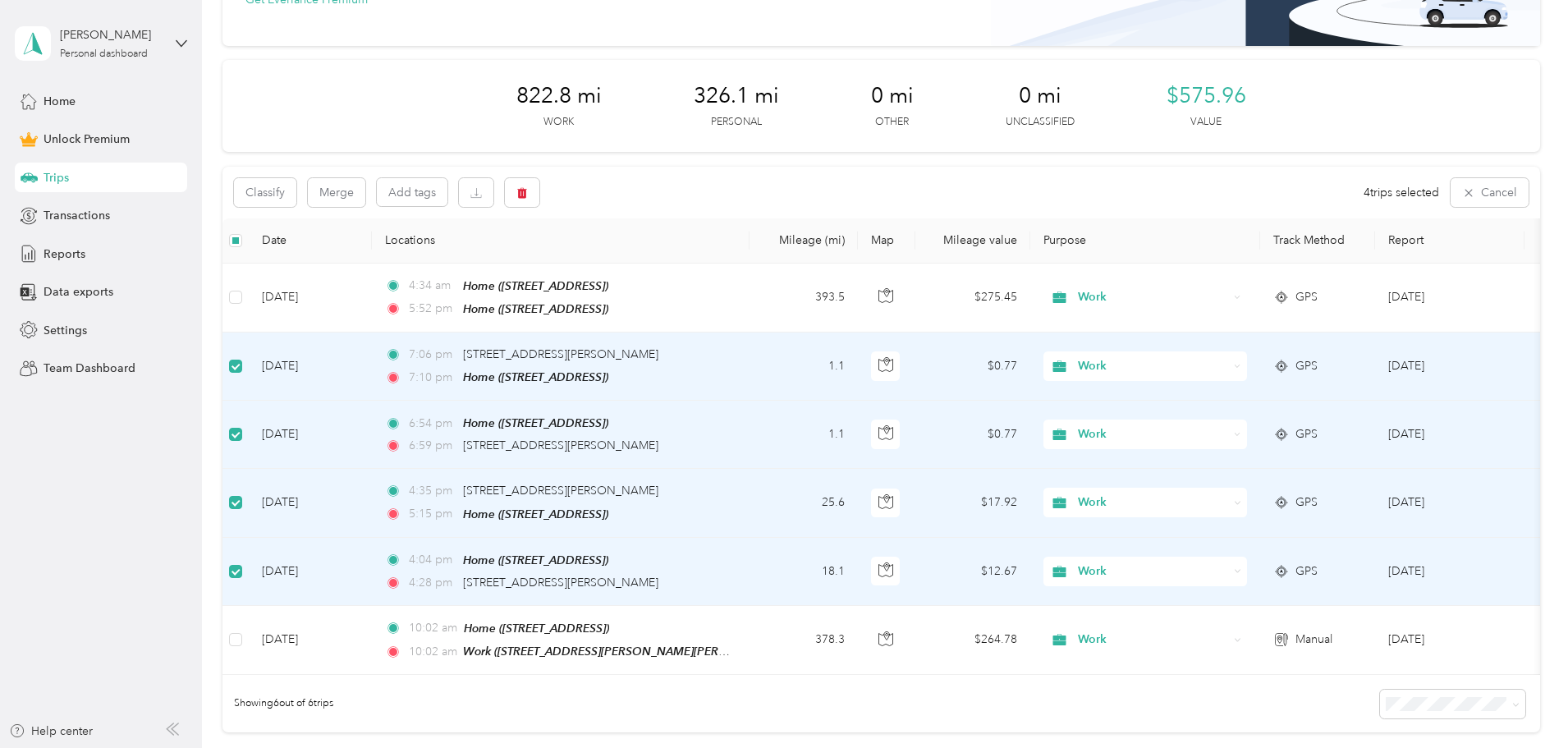
click at [1229, 365] on span "Work" at bounding box center [1153, 366] width 150 height 18
click at [1241, 418] on span "Personal" at bounding box center [1269, 423] width 152 height 18
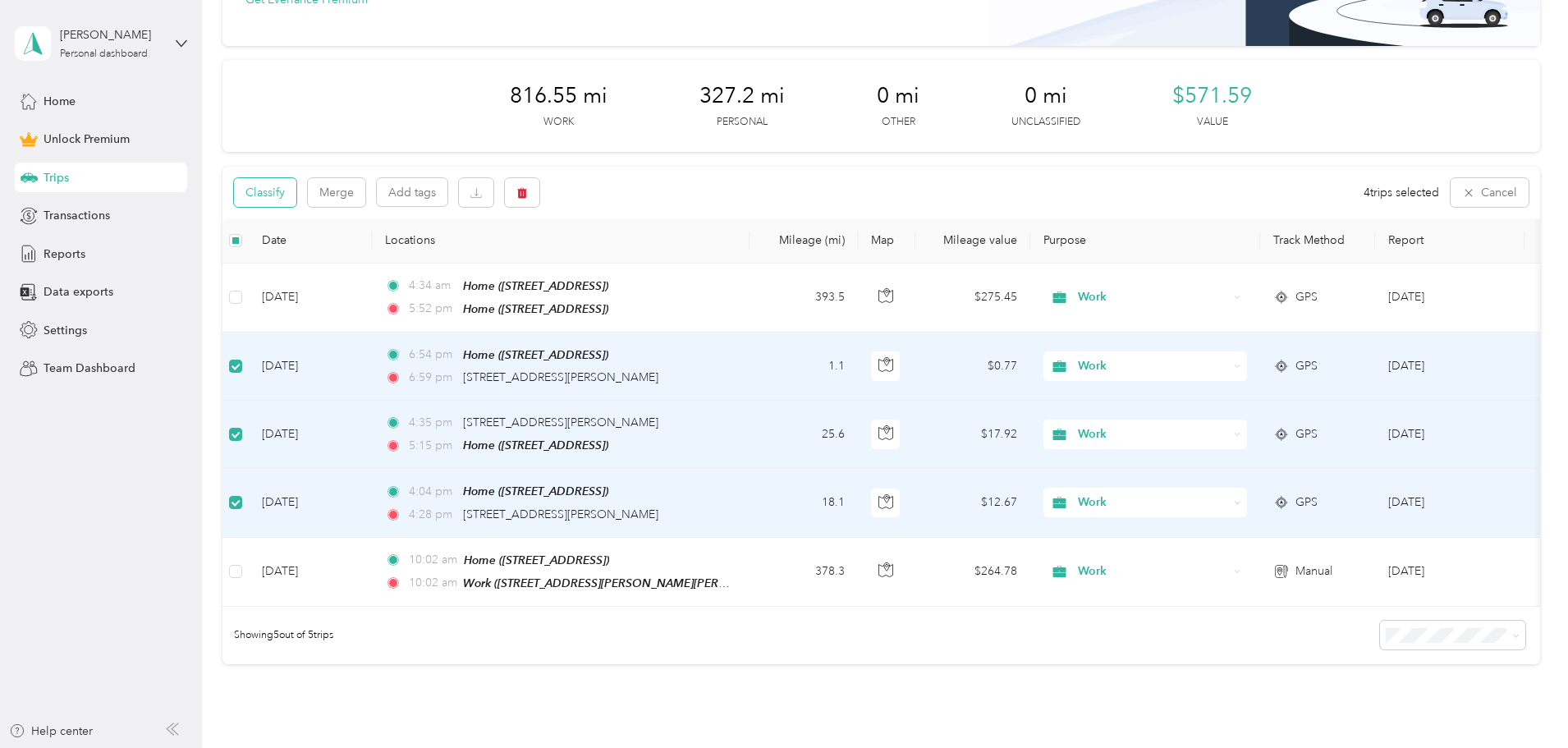
click at [296, 180] on button "Classify" at bounding box center [265, 193] width 63 height 28
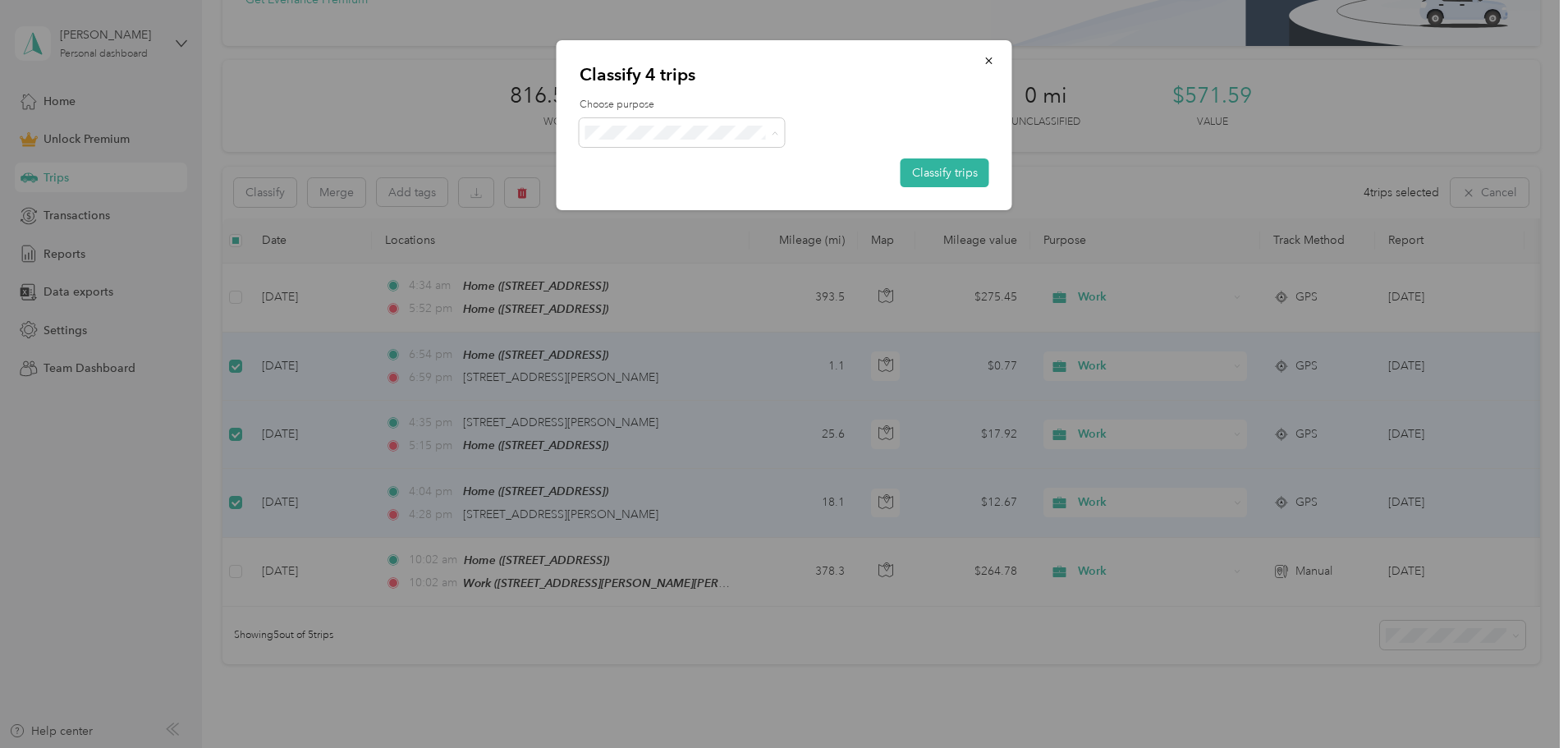
click at [634, 192] on span "Personal" at bounding box center [696, 191] width 153 height 18
click at [961, 178] on button "Classify trips" at bounding box center [945, 173] width 88 height 28
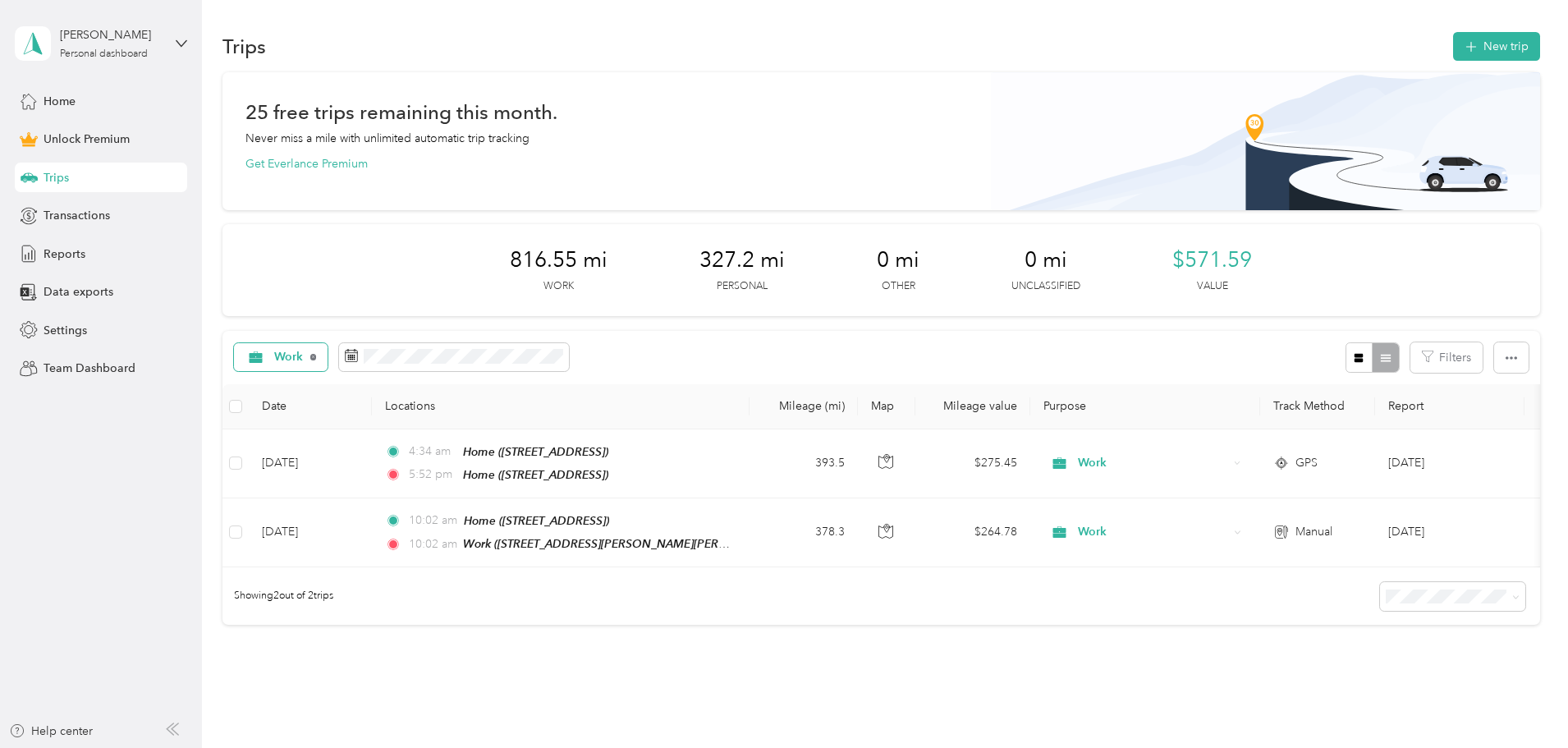
click at [317, 355] on icon at bounding box center [314, 357] width 7 height 7
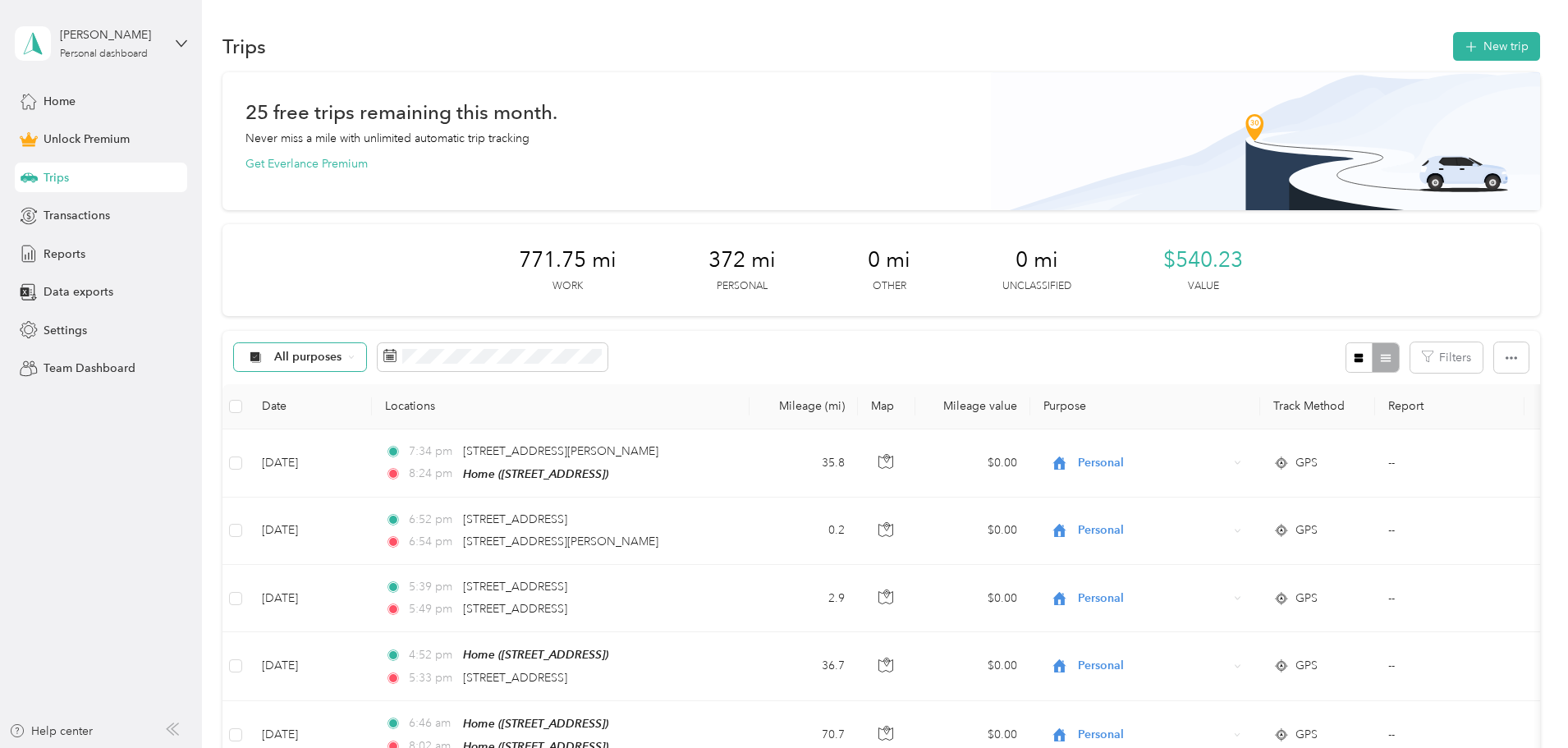
click at [367, 354] on div "All purposes" at bounding box center [300, 356] width 133 height 28
click at [411, 473] on span "Personal" at bounding box center [424, 473] width 79 height 18
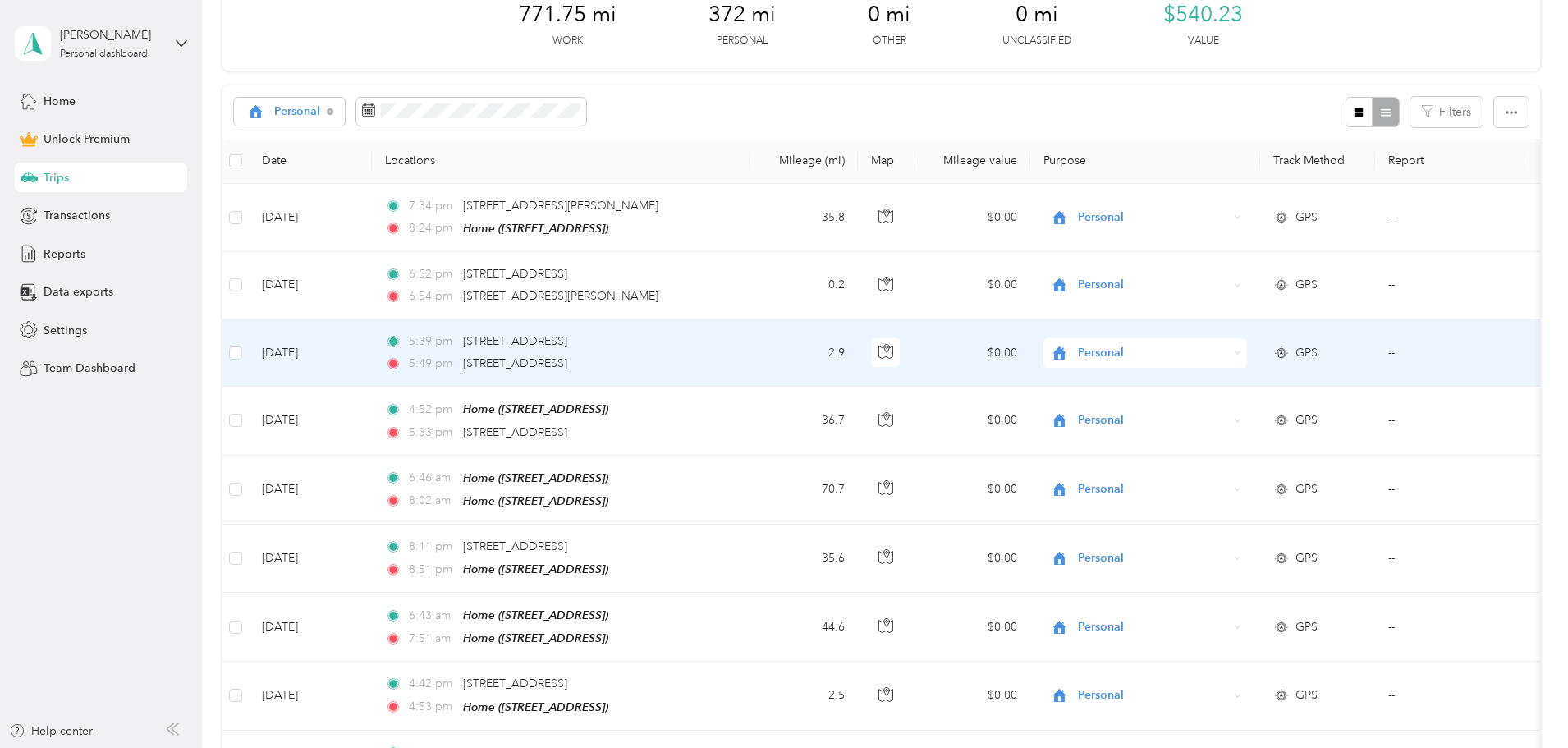
scroll to position [246, 0]
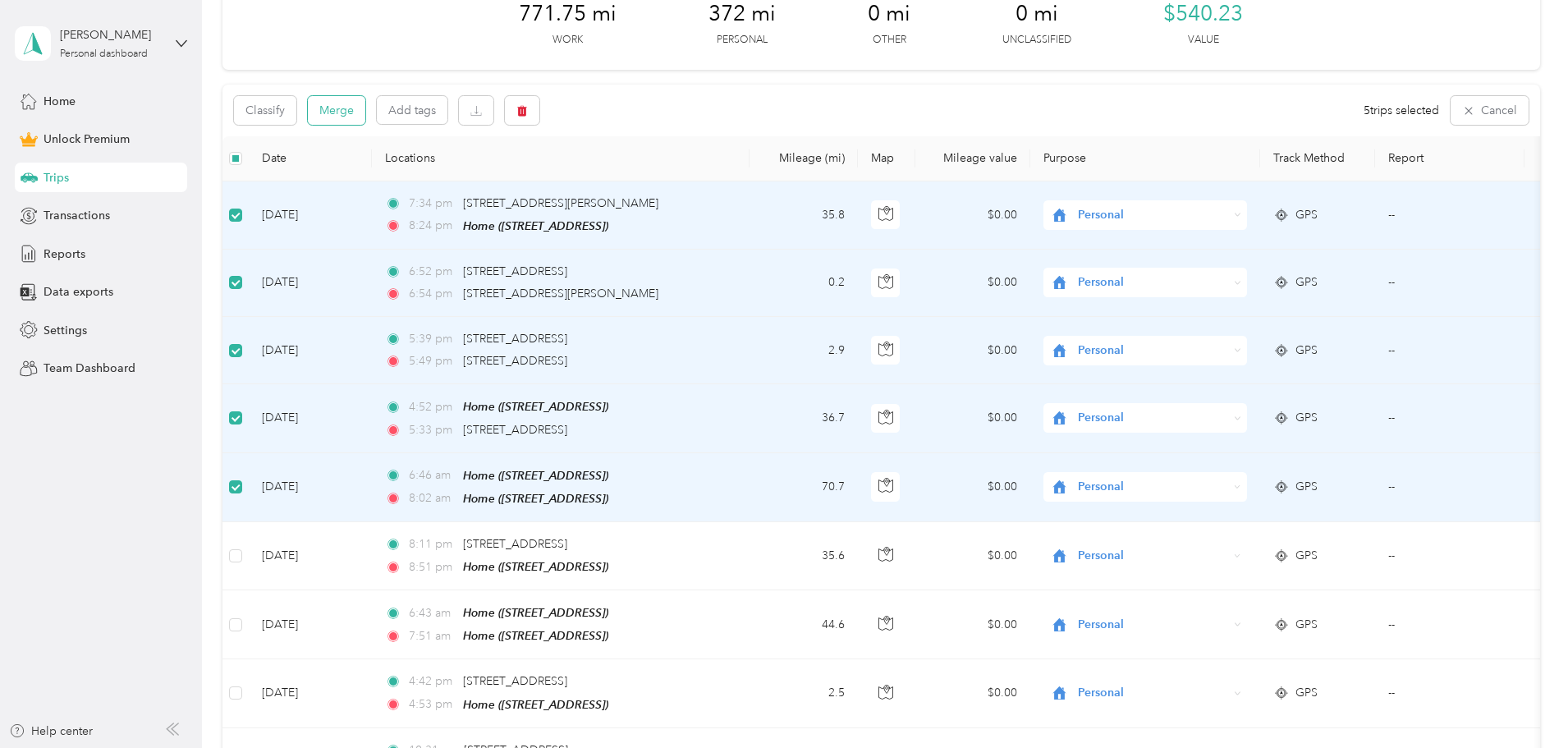
click at [365, 104] on button "Merge" at bounding box center [336, 110] width 58 height 28
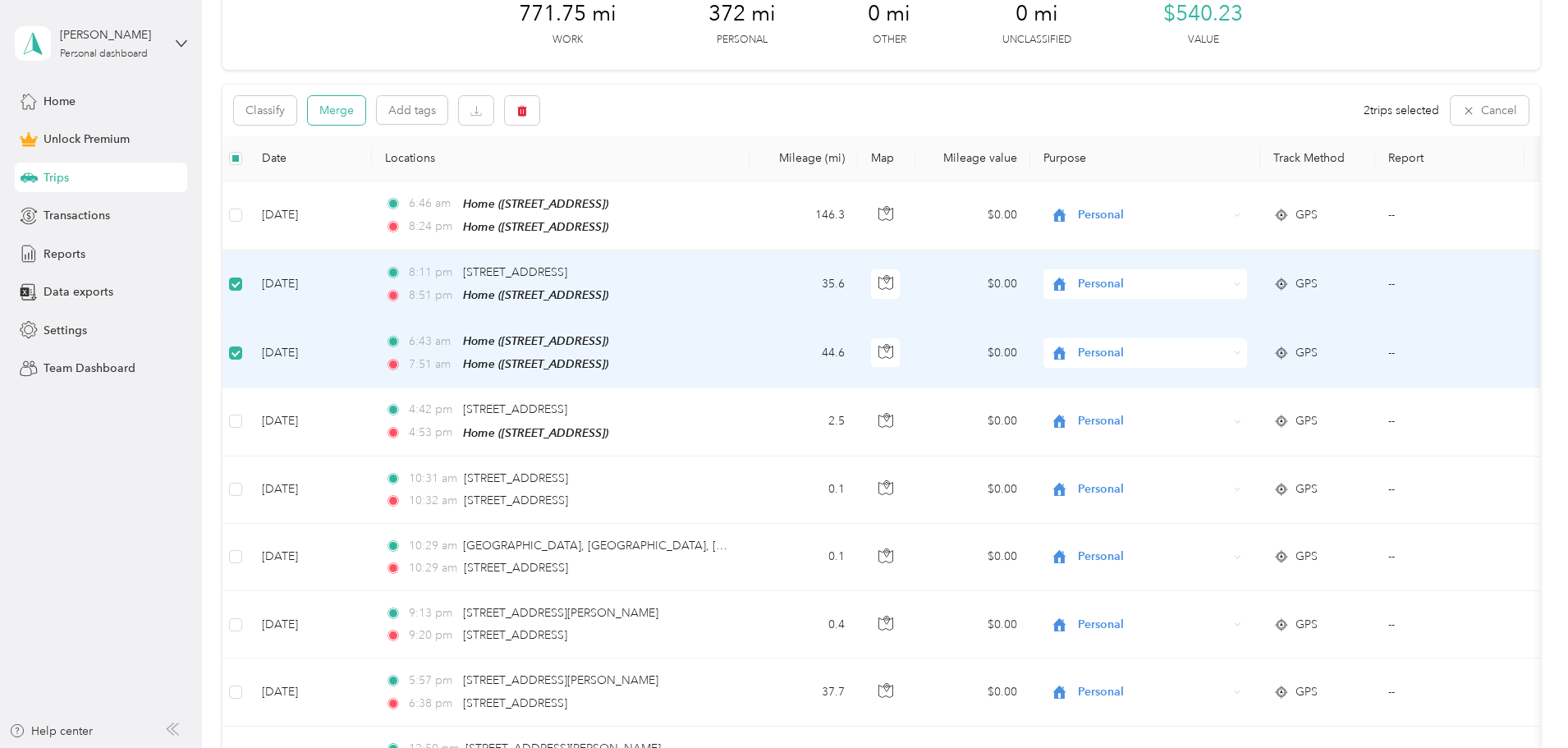
click at [365, 112] on button "Merge" at bounding box center [336, 110] width 58 height 28
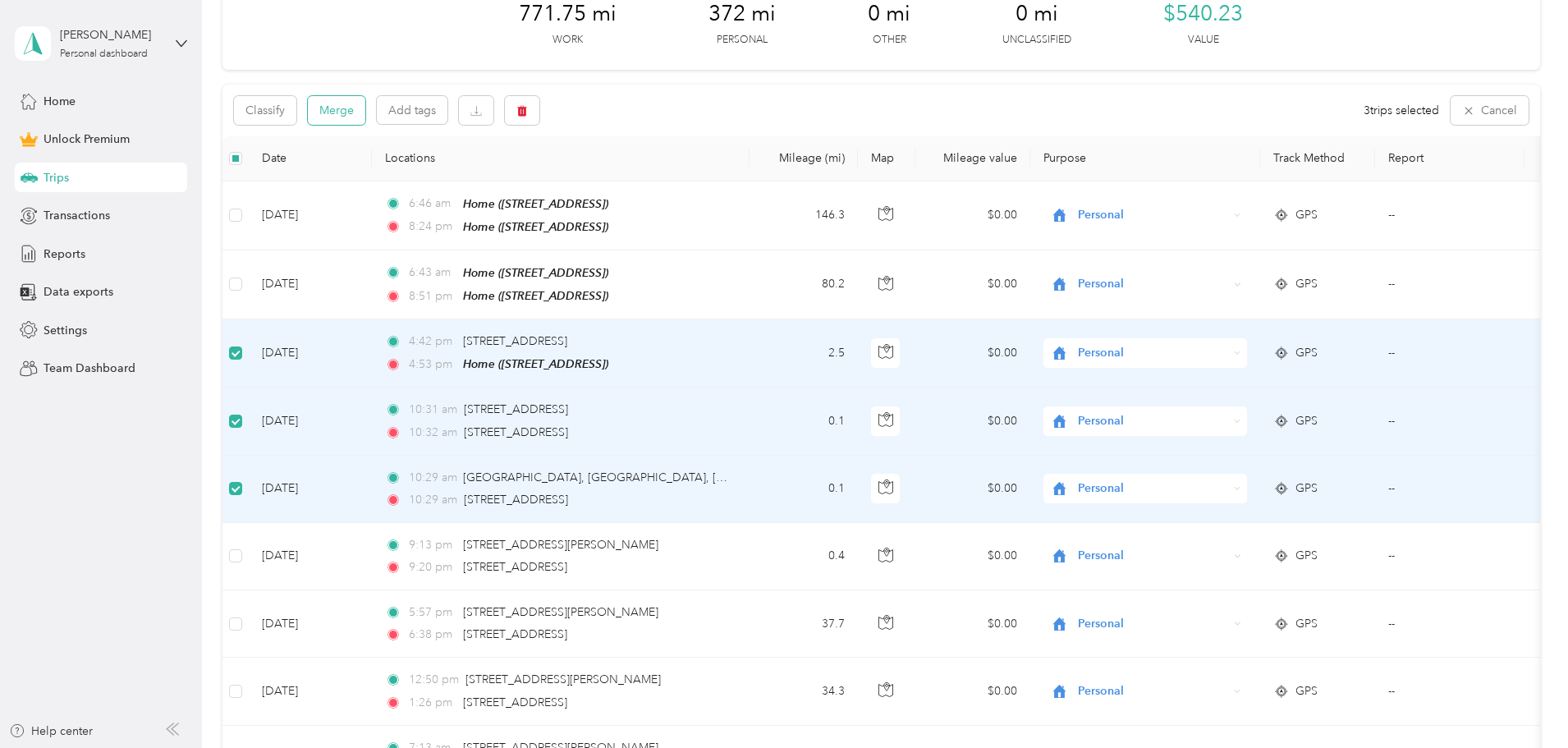
click at [365, 111] on button "Merge" at bounding box center [336, 110] width 58 height 28
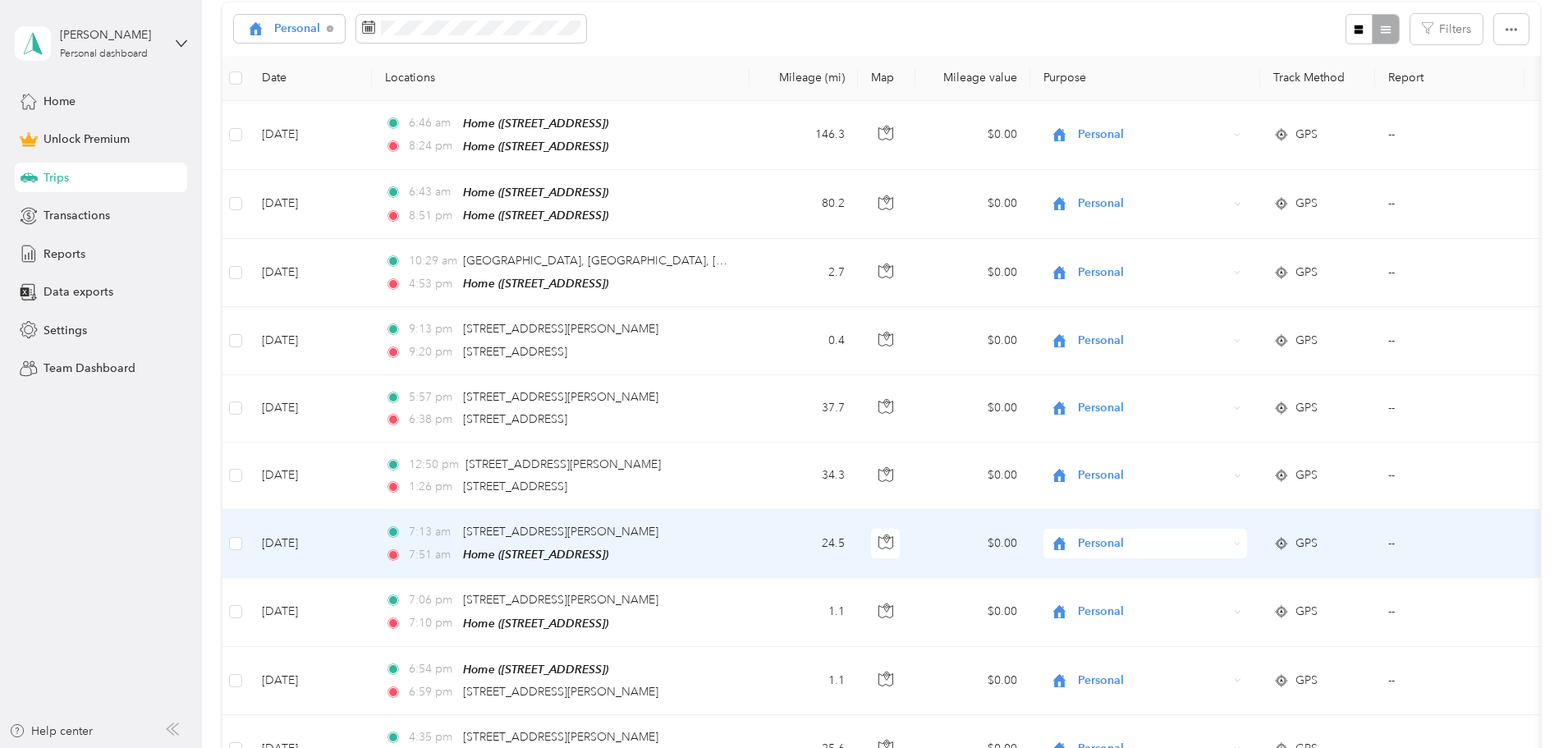
scroll to position [327, 0]
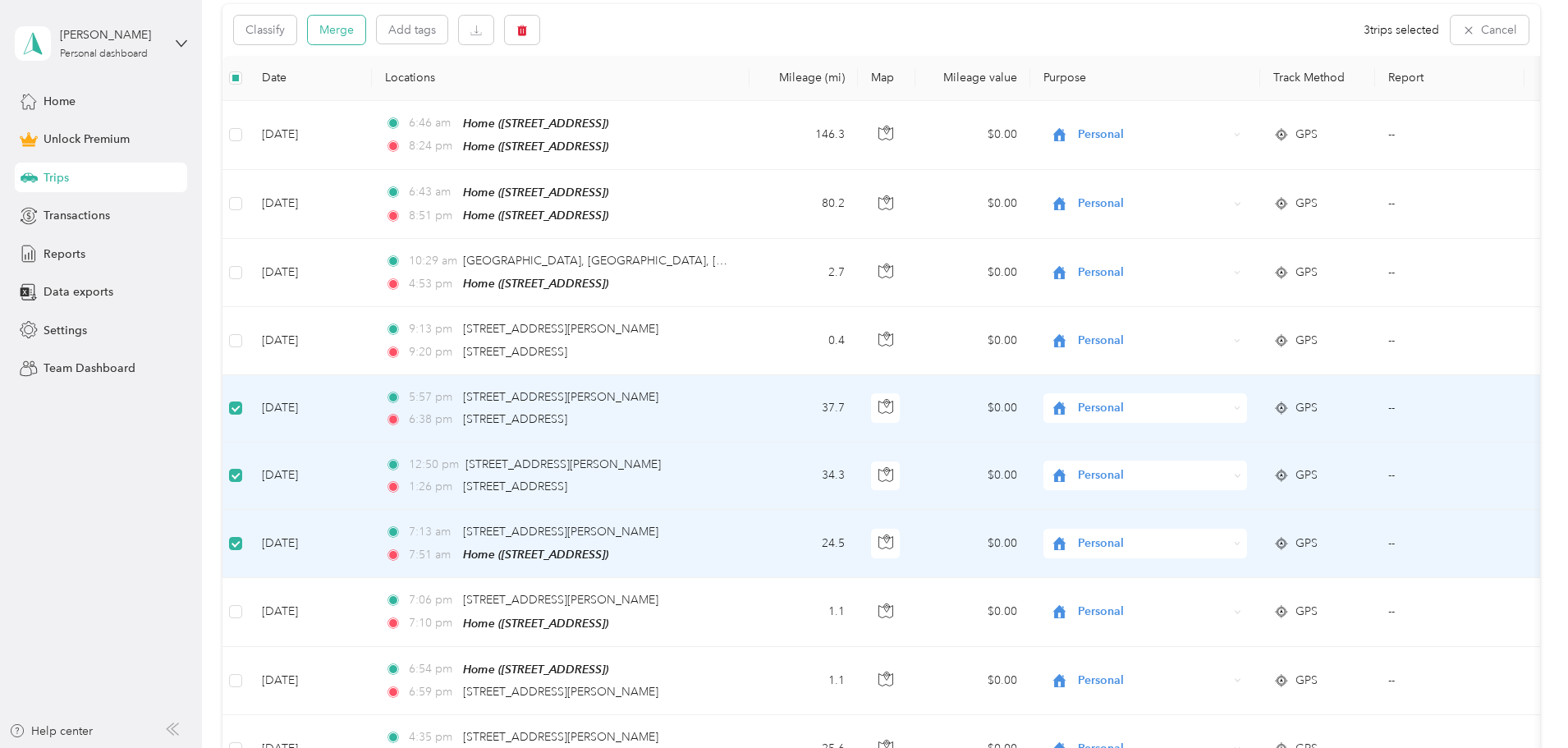
click at [365, 32] on button "Merge" at bounding box center [336, 30] width 58 height 28
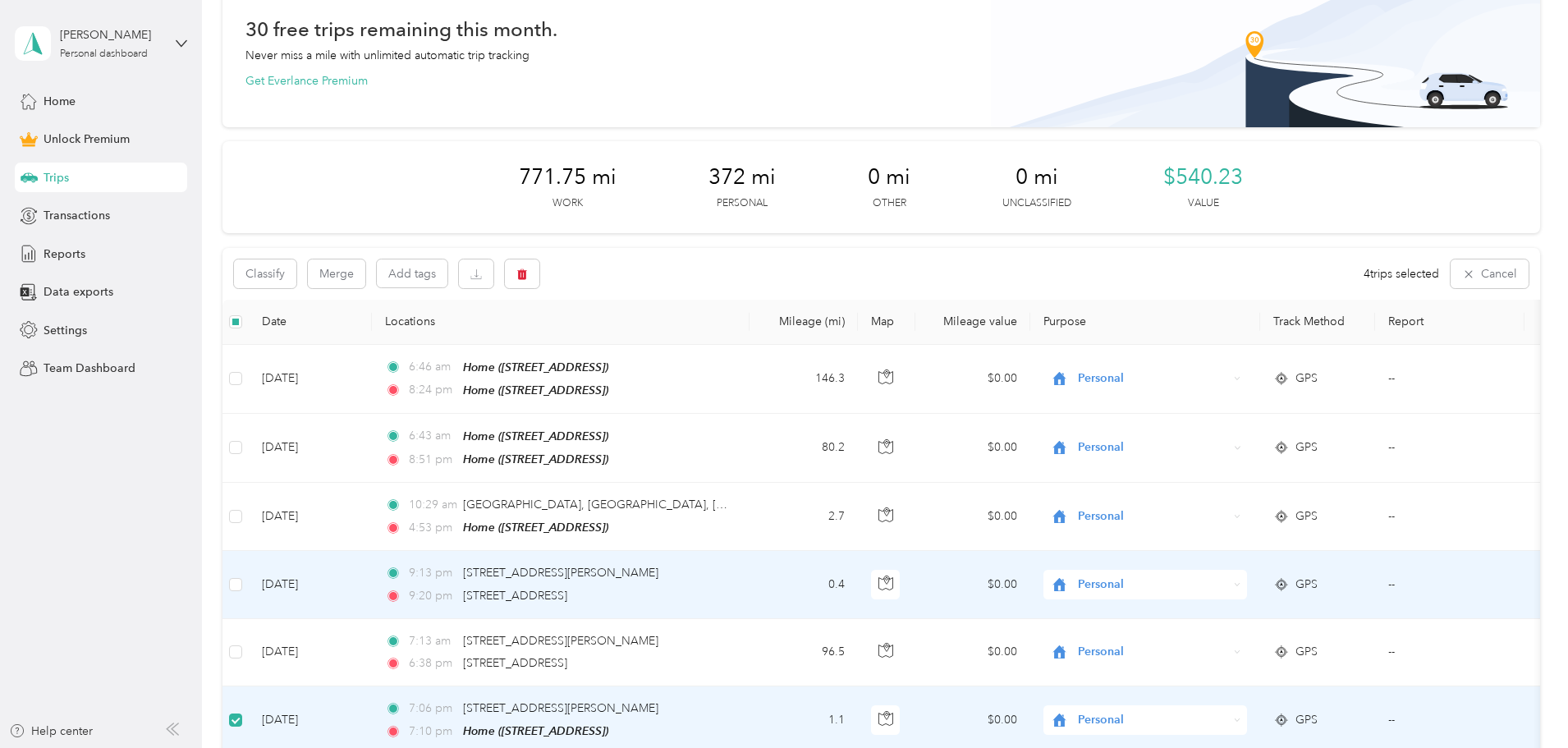
scroll to position [80, 0]
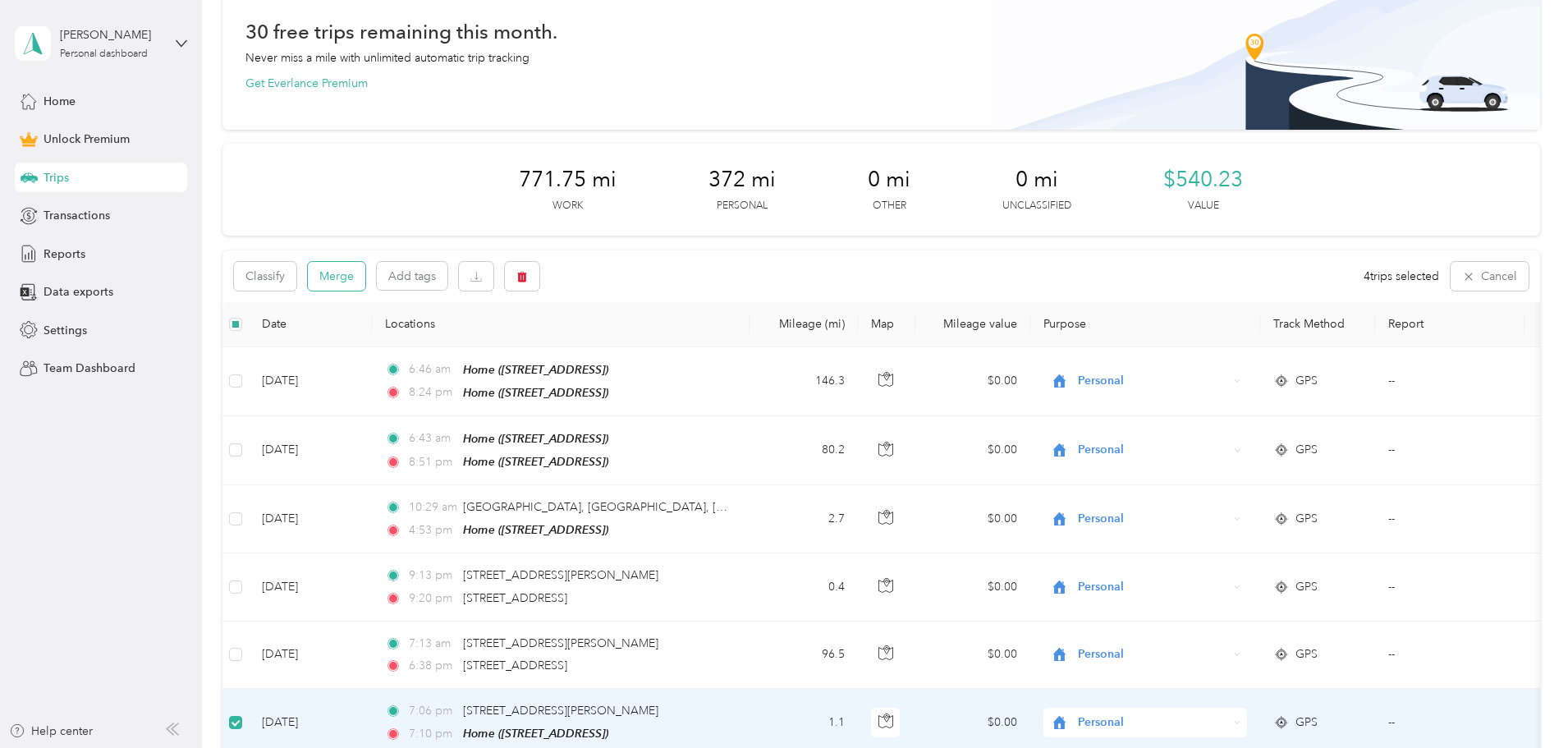
click at [365, 274] on button "Merge" at bounding box center [336, 276] width 58 height 28
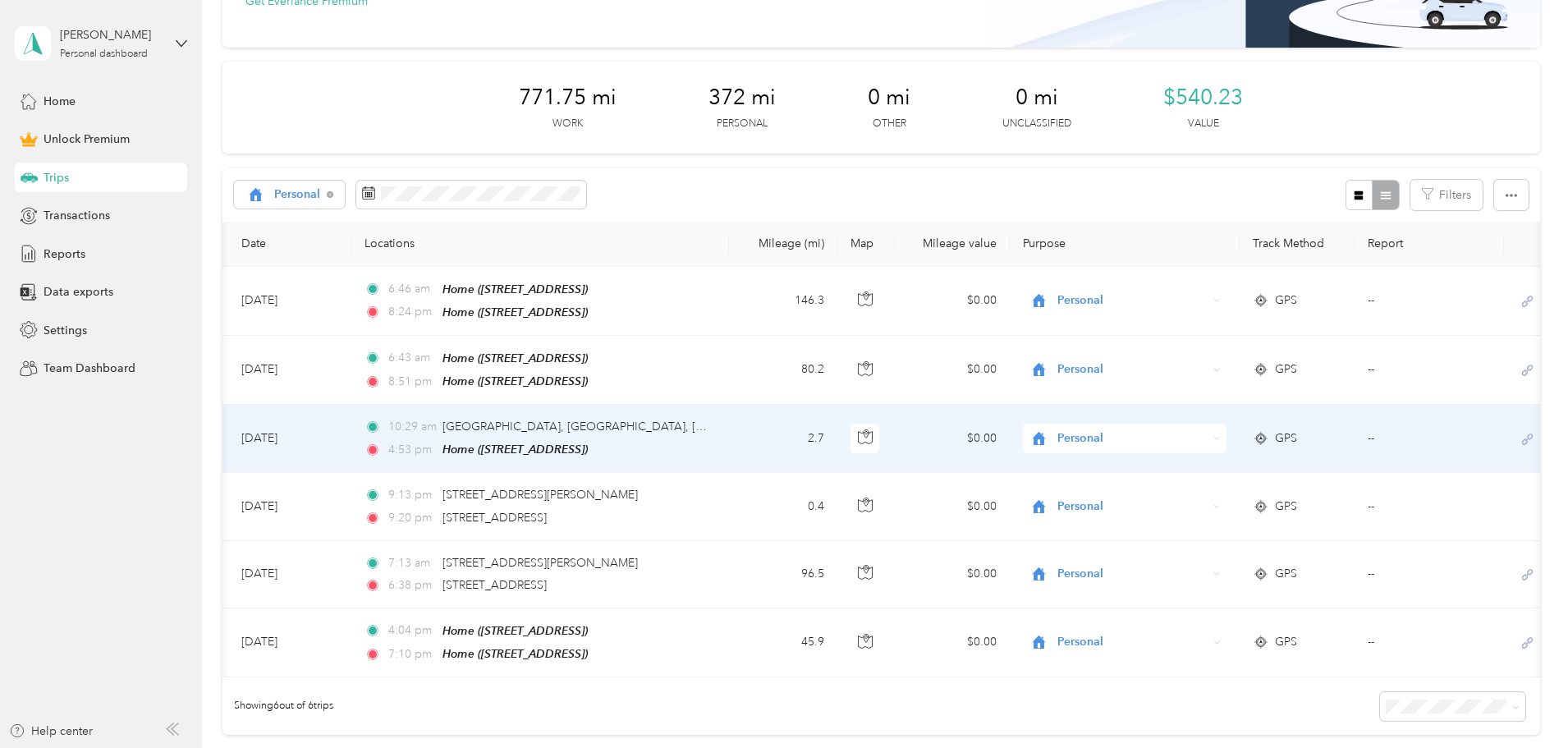
scroll to position [0, 0]
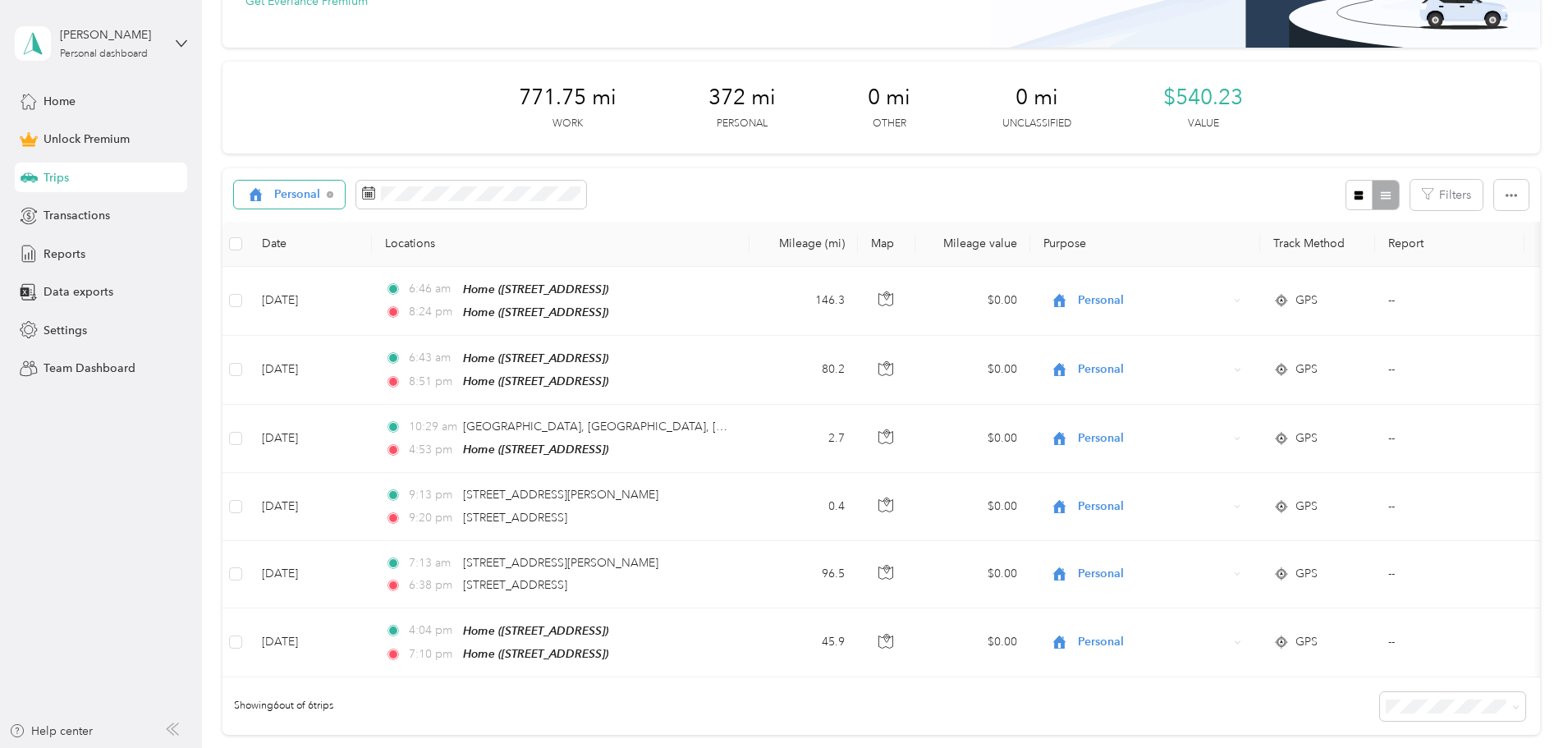
click at [345, 192] on div "Personal" at bounding box center [290, 194] width 112 height 28
click at [411, 286] on span "Work" at bounding box center [418, 282] width 68 height 18
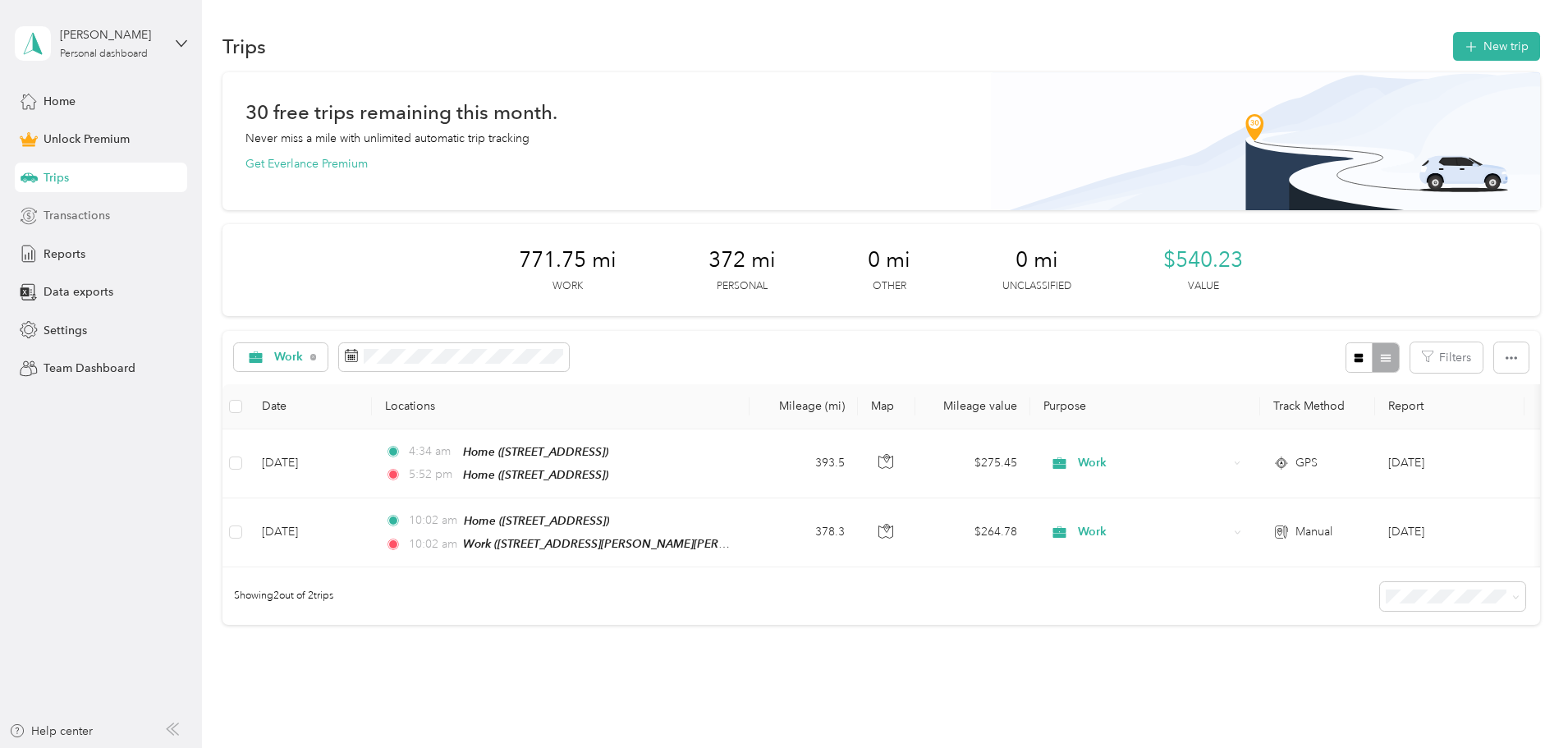
click at [98, 211] on span "Transactions" at bounding box center [77, 215] width 67 height 18
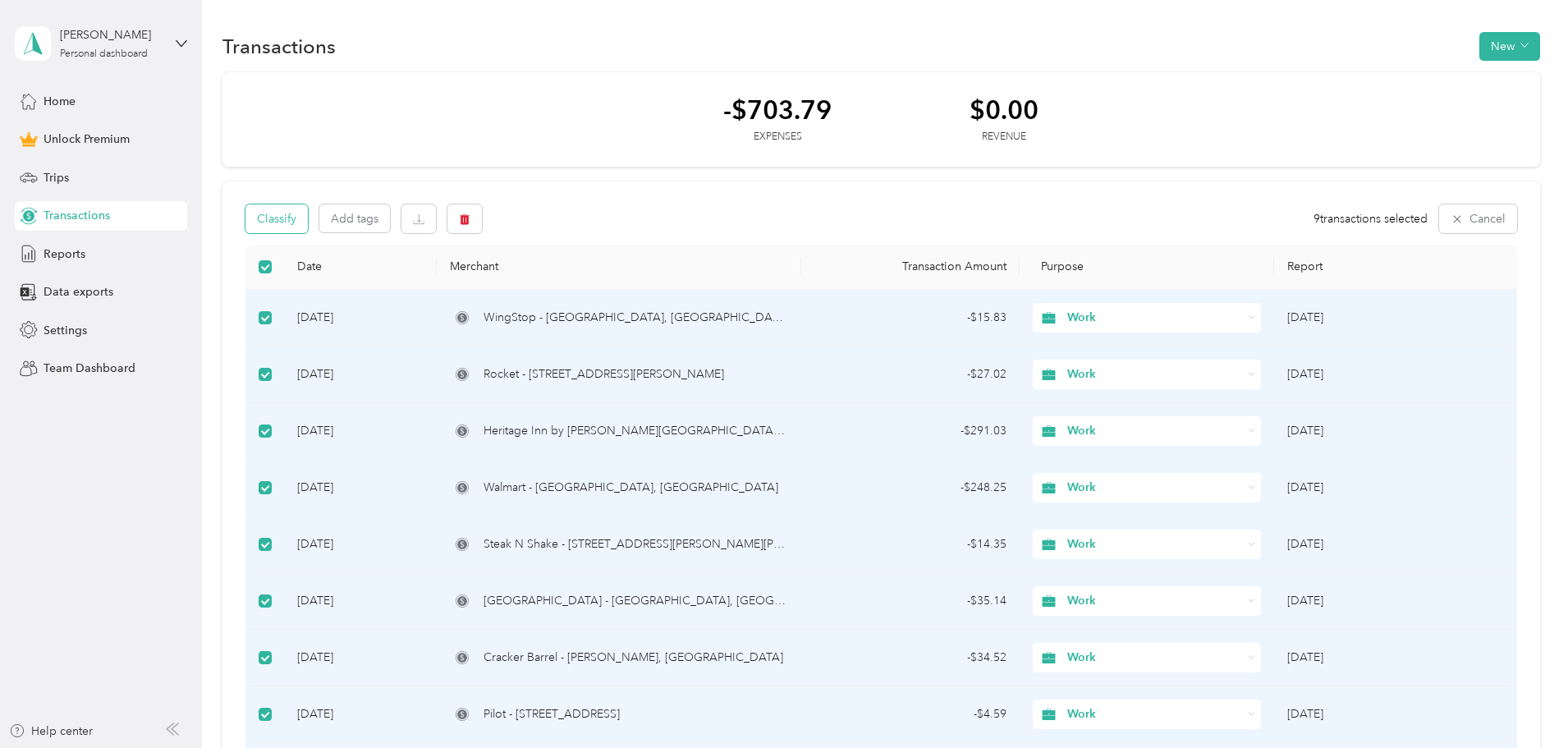
click at [308, 227] on button "Classify" at bounding box center [276, 218] width 63 height 28
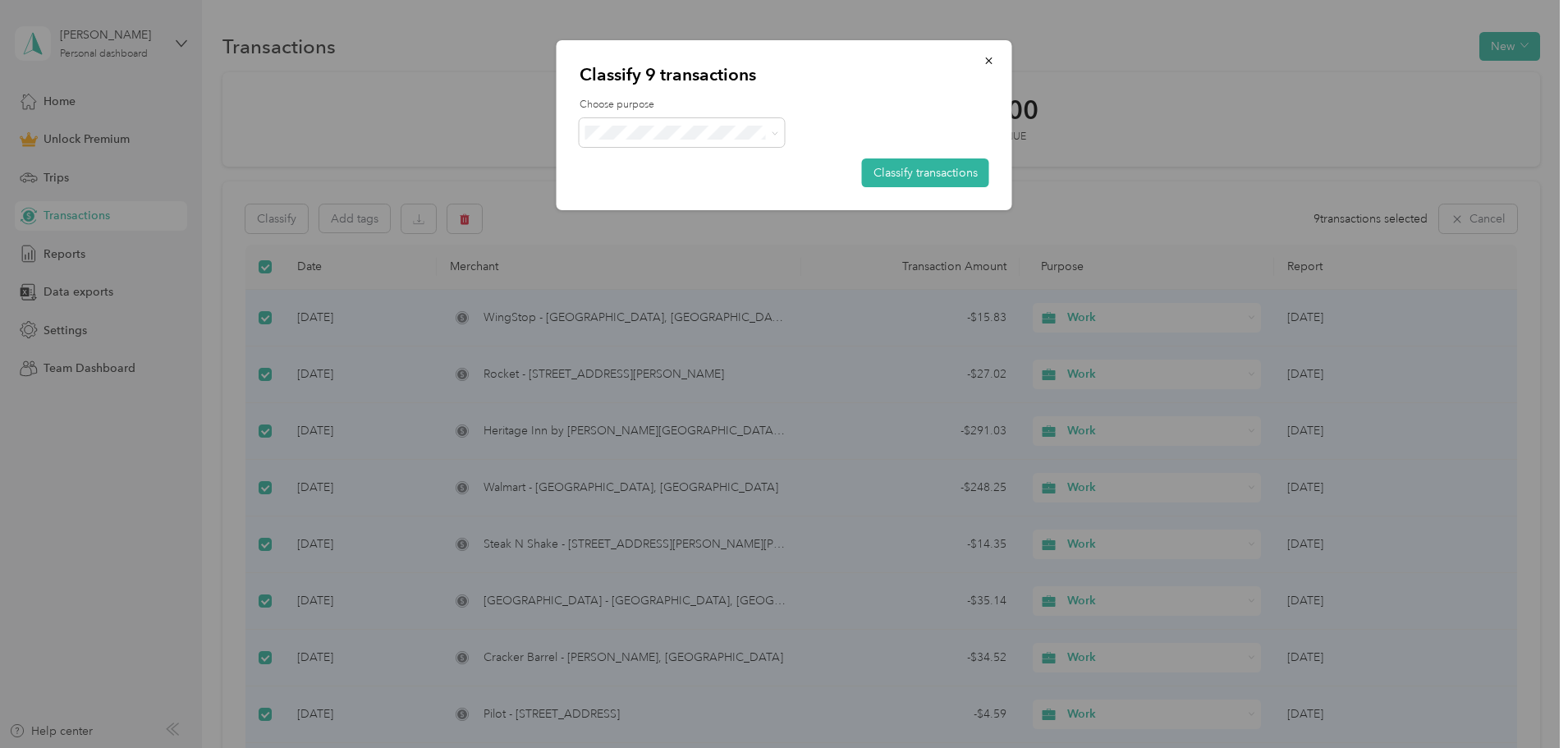
click at [341, 285] on div at bounding box center [784, 374] width 1568 height 748
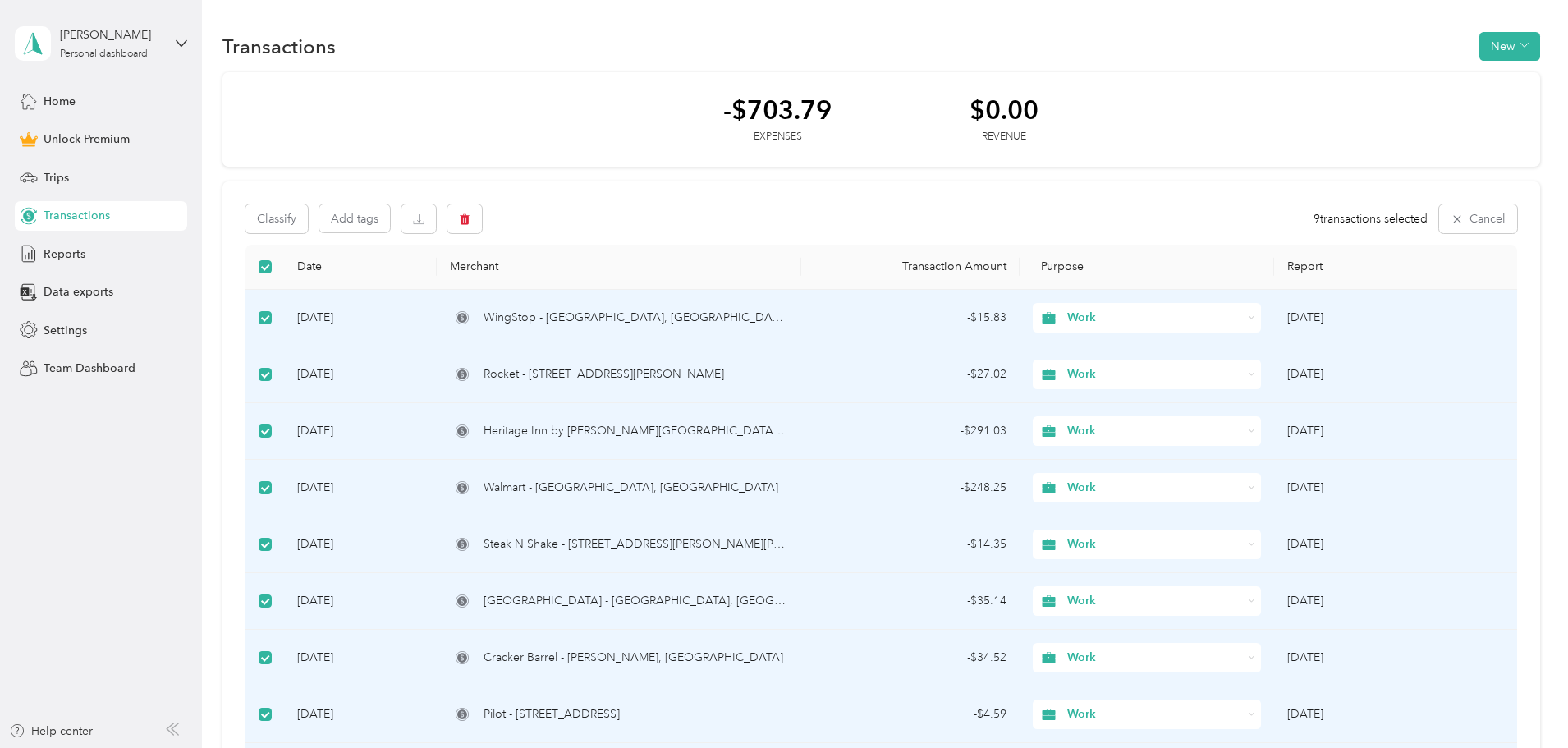
click at [343, 263] on div "Classify Add tags 9 transactions selected Cancel Date Merchant Transaction Amou…" at bounding box center [882, 524] width 1318 height 685
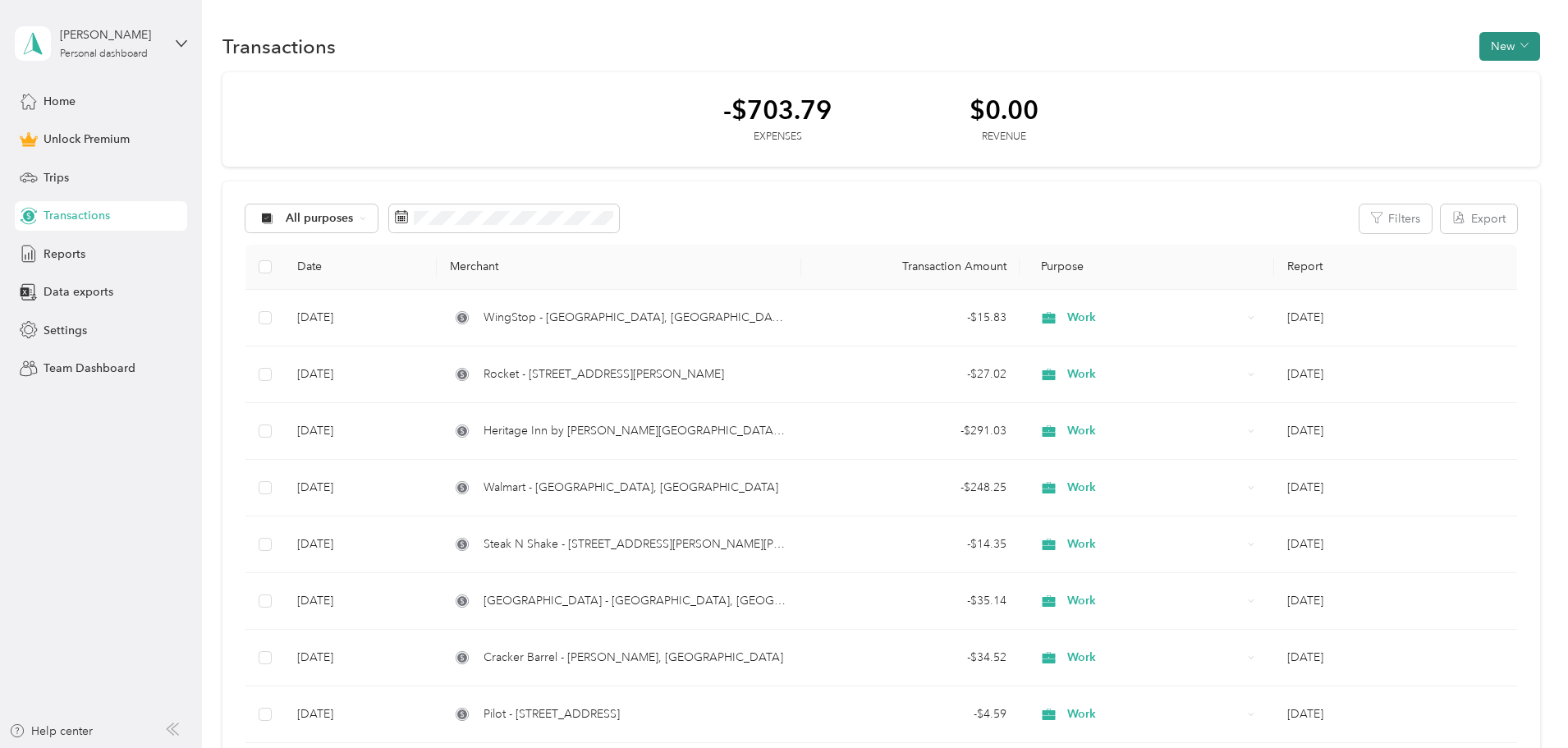
click at [1520, 47] on icon "button" at bounding box center [1525, 45] width 8 height 8
click at [1395, 76] on span "Expense" at bounding box center [1391, 78] width 44 height 18
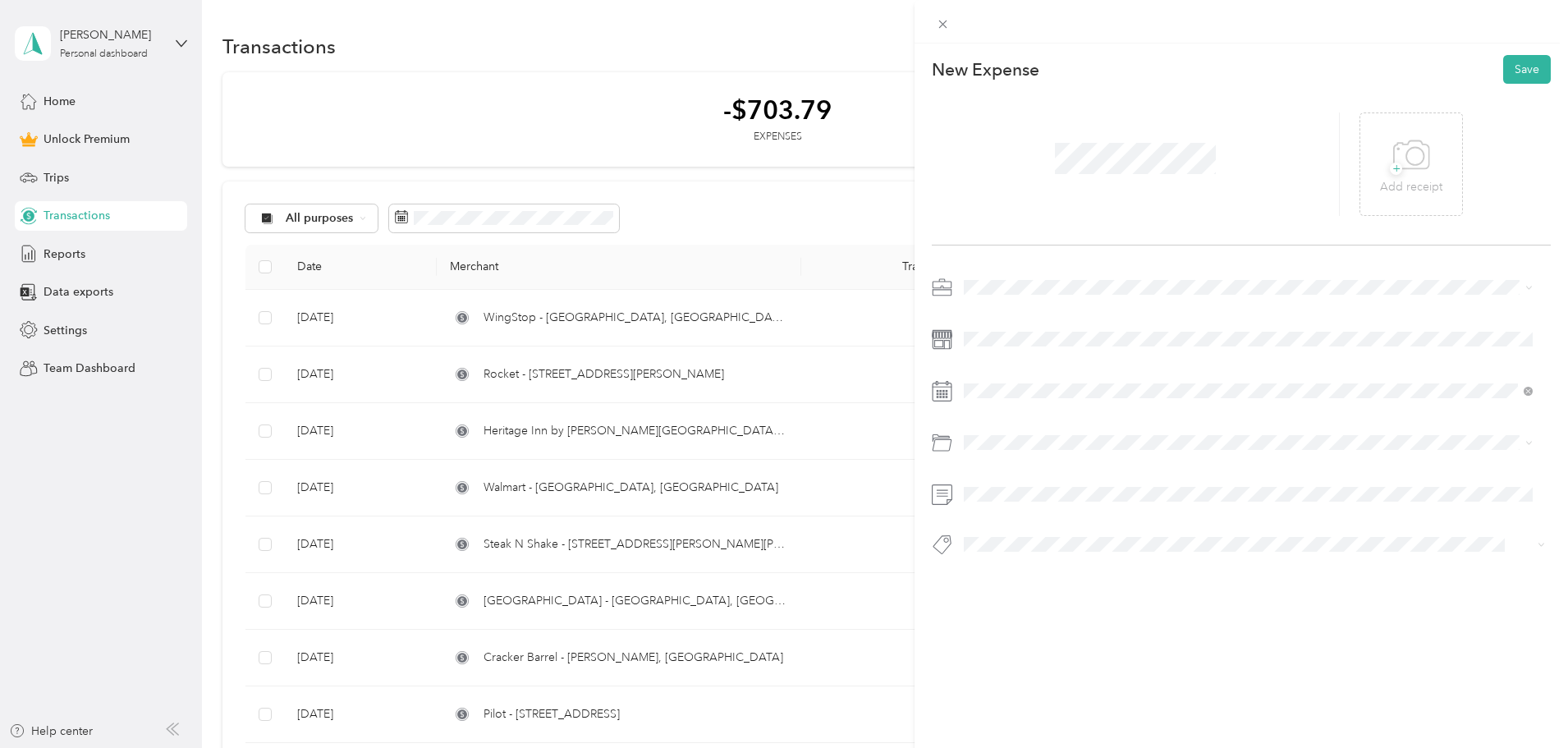
click at [1008, 294] on span at bounding box center [1254, 287] width 593 height 26
click at [992, 320] on div "Work" at bounding box center [1248, 316] width 557 height 18
click at [998, 483] on icon at bounding box center [1005, 484] width 17 height 17
click at [1081, 615] on div "25" at bounding box center [1083, 618] width 22 height 21
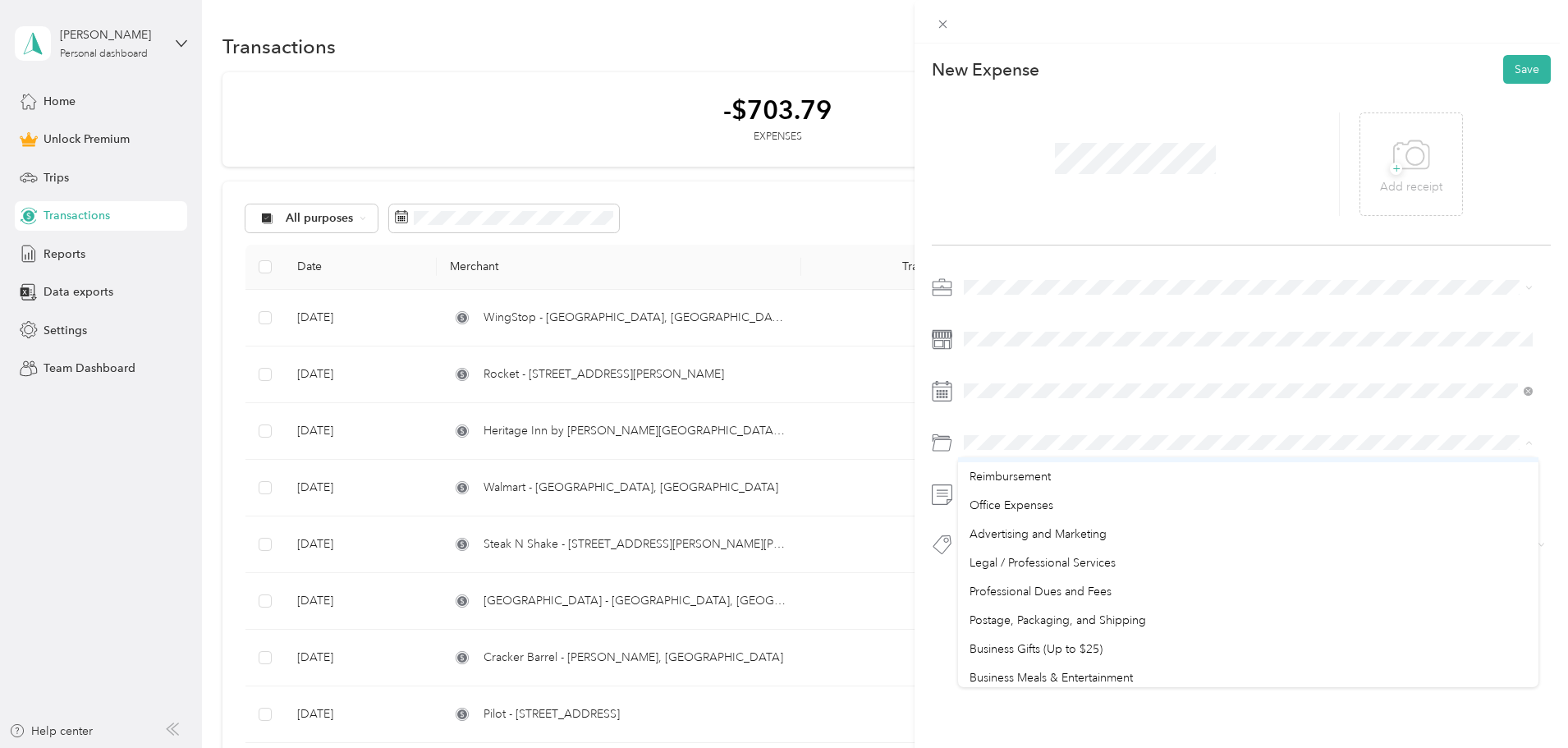
scroll to position [493, 0]
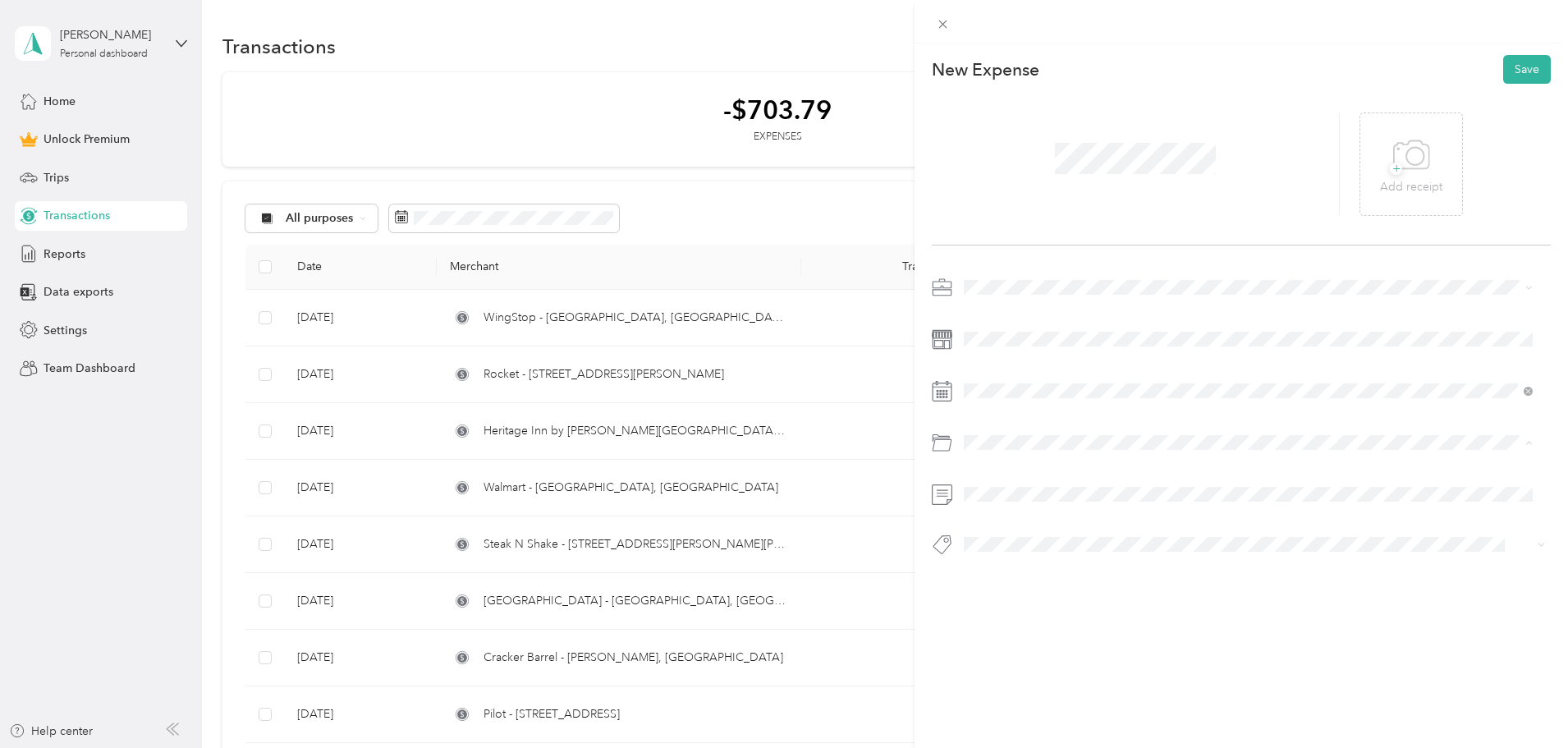
click at [1083, 647] on span "Business Meals & Entertainment" at bounding box center [1051, 648] width 163 height 14
click at [1509, 69] on button "Save" at bounding box center [1526, 69] width 48 height 28
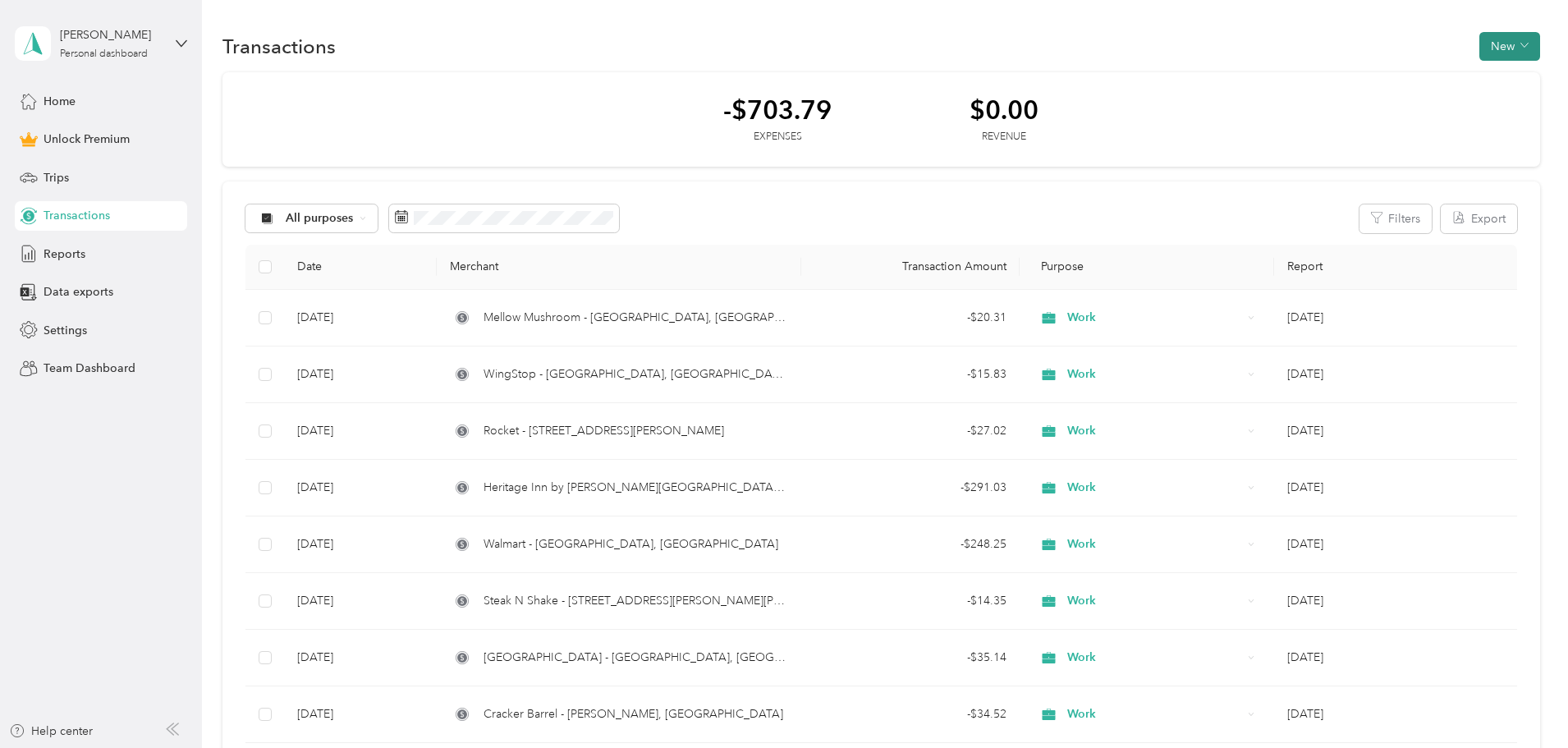
click at [1480, 43] on button "New" at bounding box center [1510, 46] width 61 height 28
click at [1394, 78] on span "Expense" at bounding box center [1391, 78] width 44 height 18
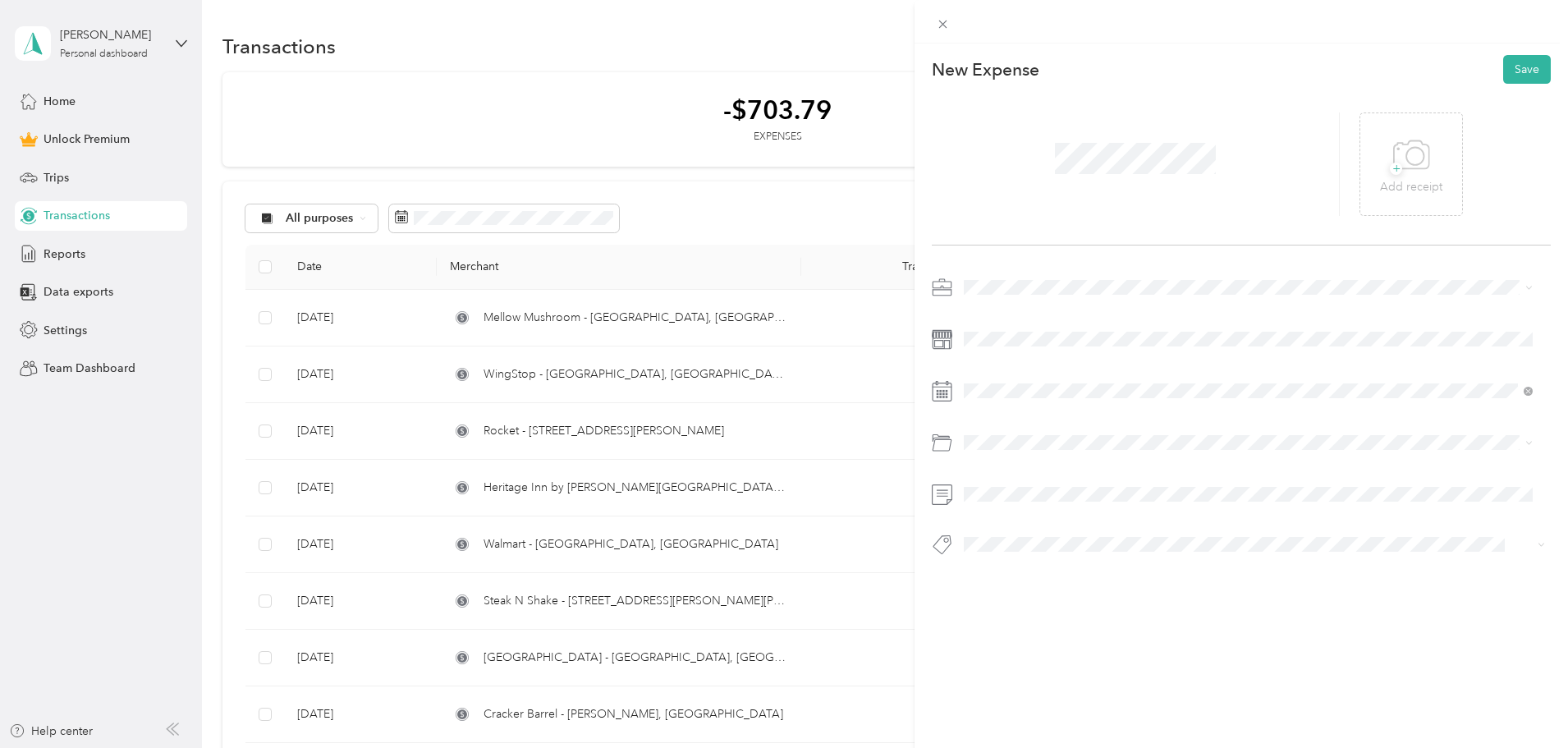
click at [994, 317] on span "Work" at bounding box center [983, 315] width 28 height 14
click at [1007, 480] on icon at bounding box center [1005, 484] width 17 height 17
click at [1038, 616] on div "23" at bounding box center [1041, 618] width 22 height 21
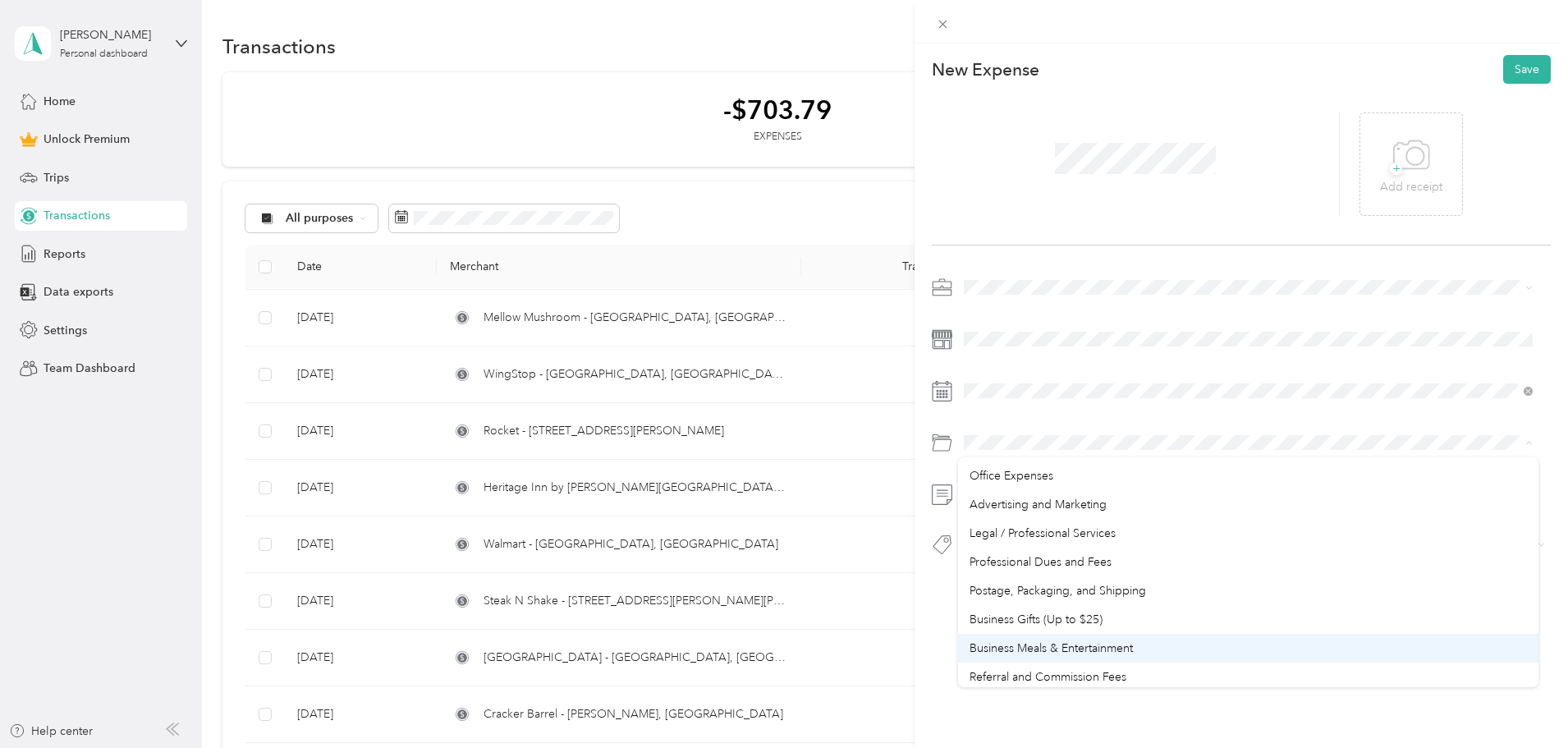
scroll to position [575, 0]
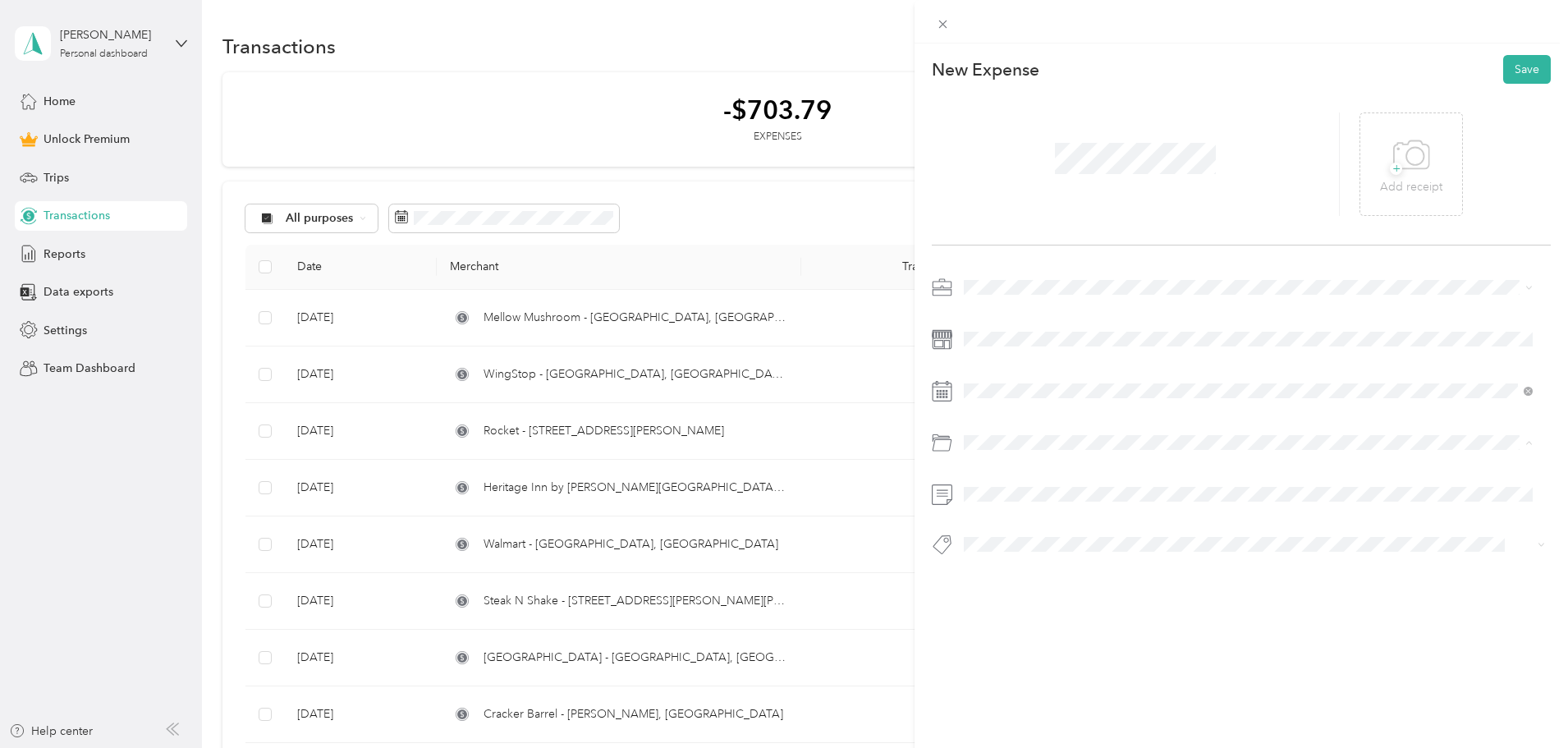
click at [1050, 569] on span "Business Meals & Entertainment" at bounding box center [1051, 565] width 163 height 14
click at [1503, 66] on button "Save" at bounding box center [1526, 69] width 48 height 28
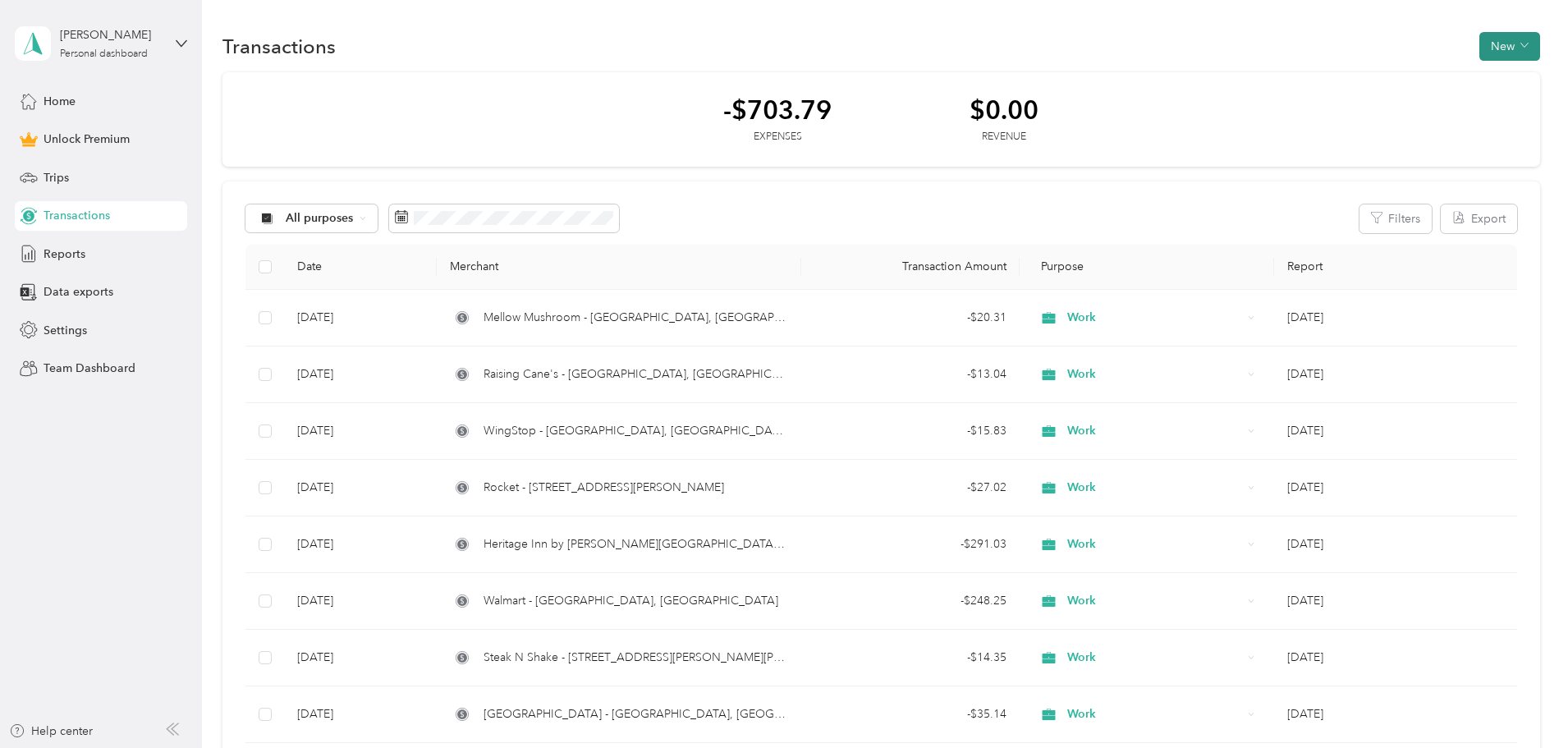
click at [1480, 40] on button "New" at bounding box center [1510, 46] width 61 height 28
click at [1389, 63] on div "Transactions New" at bounding box center [882, 45] width 1318 height 34
click at [1480, 45] on button "New" at bounding box center [1510, 46] width 61 height 28
click at [1390, 78] on span "Expense" at bounding box center [1391, 78] width 44 height 18
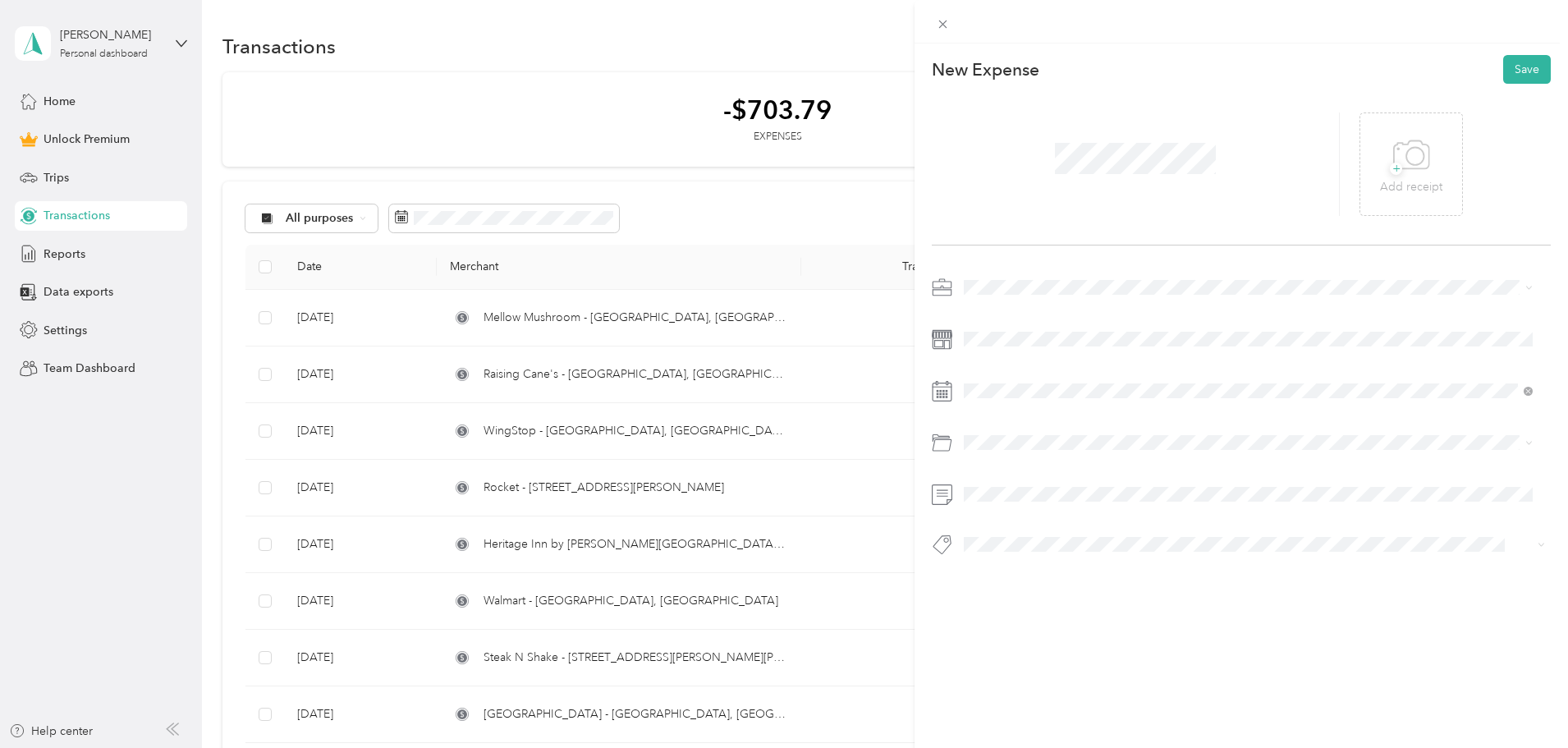
click at [999, 313] on div "Work" at bounding box center [1248, 315] width 557 height 18
click at [999, 479] on icon at bounding box center [1005, 484] width 17 height 17
click at [1060, 616] on div "24" at bounding box center [1062, 618] width 22 height 21
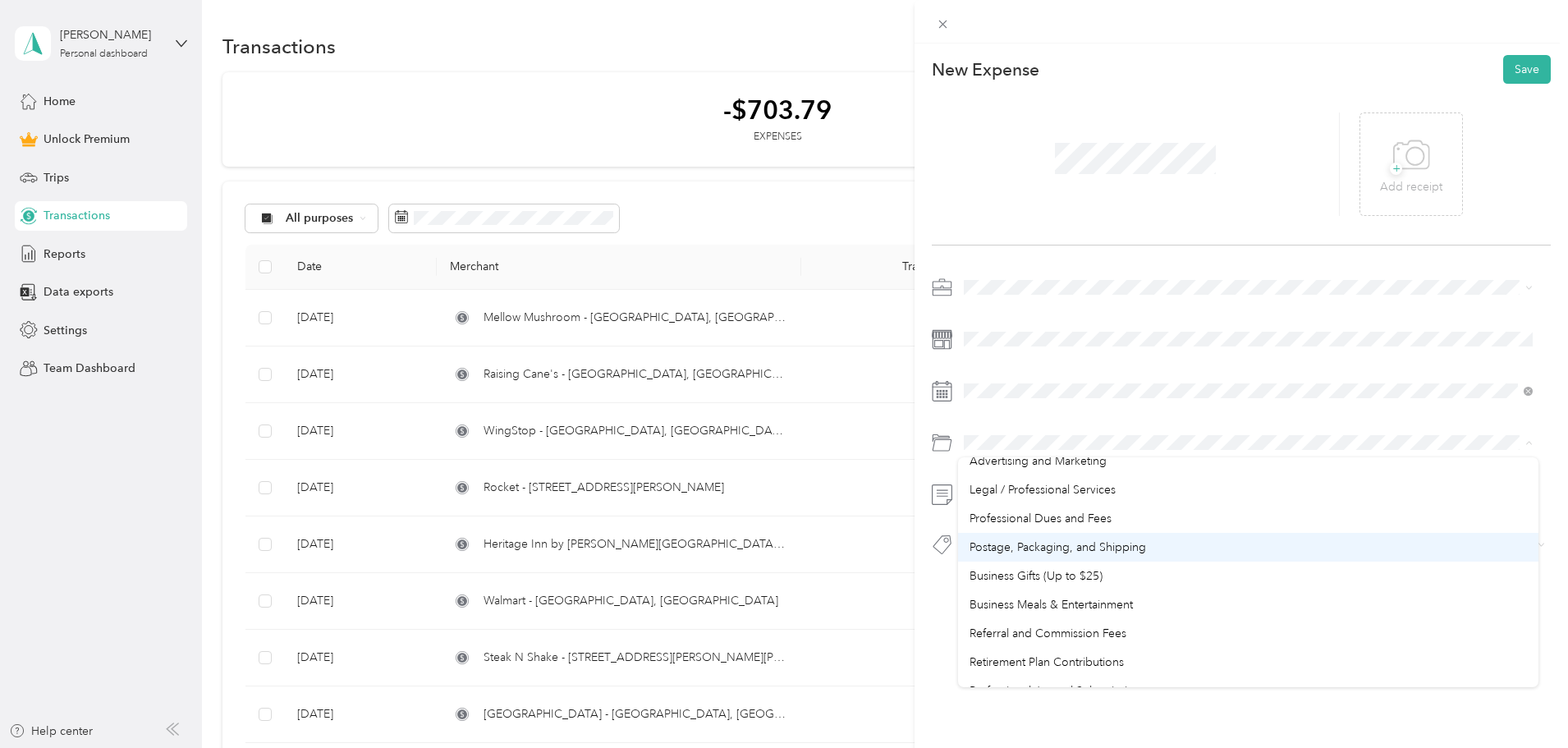
scroll to position [575, 0]
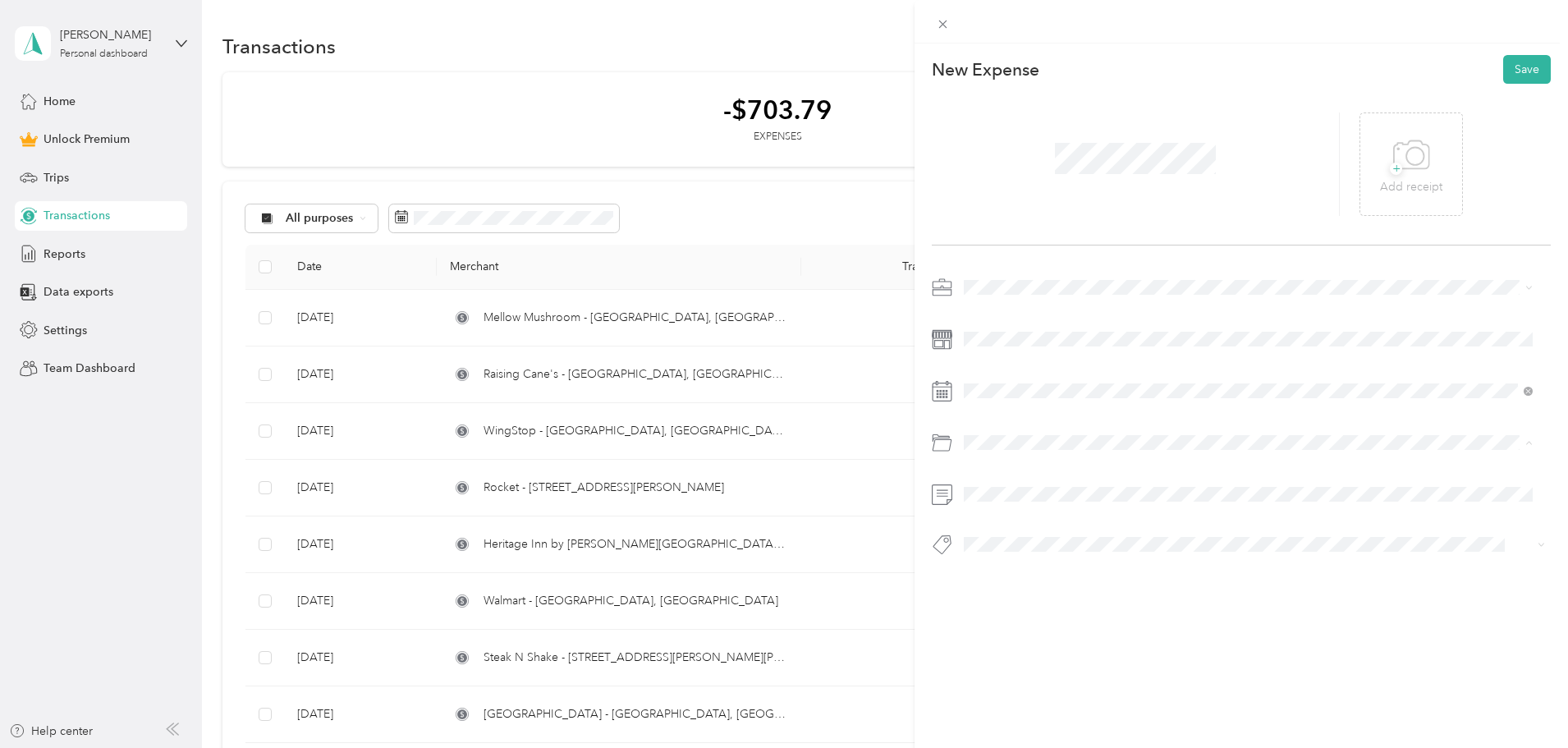
click at [1036, 566] on span "Business Meals & Entertainment" at bounding box center [1051, 565] width 163 height 14
click at [1505, 69] on button "Save" at bounding box center [1526, 69] width 48 height 28
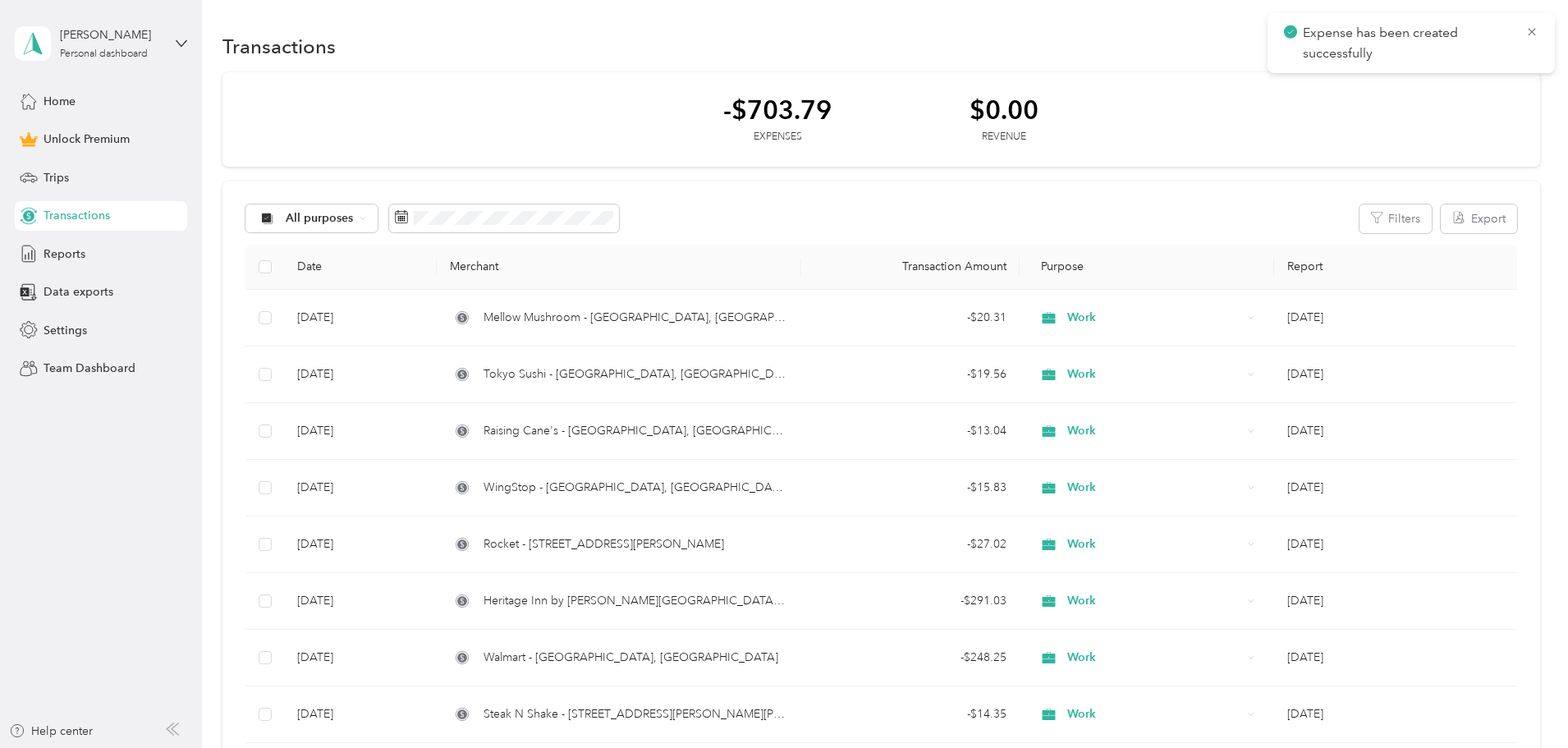
click at [1519, 140] on div "-$703.79 Expenses $0.00 Revenue All purposes Filters Export Date Merchant Trans…" at bounding box center [882, 555] width 1318 height 964
click at [1533, 31] on icon at bounding box center [1531, 31] width 8 height 8
click at [1480, 44] on button "New" at bounding box center [1510, 46] width 61 height 28
click at [1376, 79] on span "Expense" at bounding box center [1391, 78] width 44 height 18
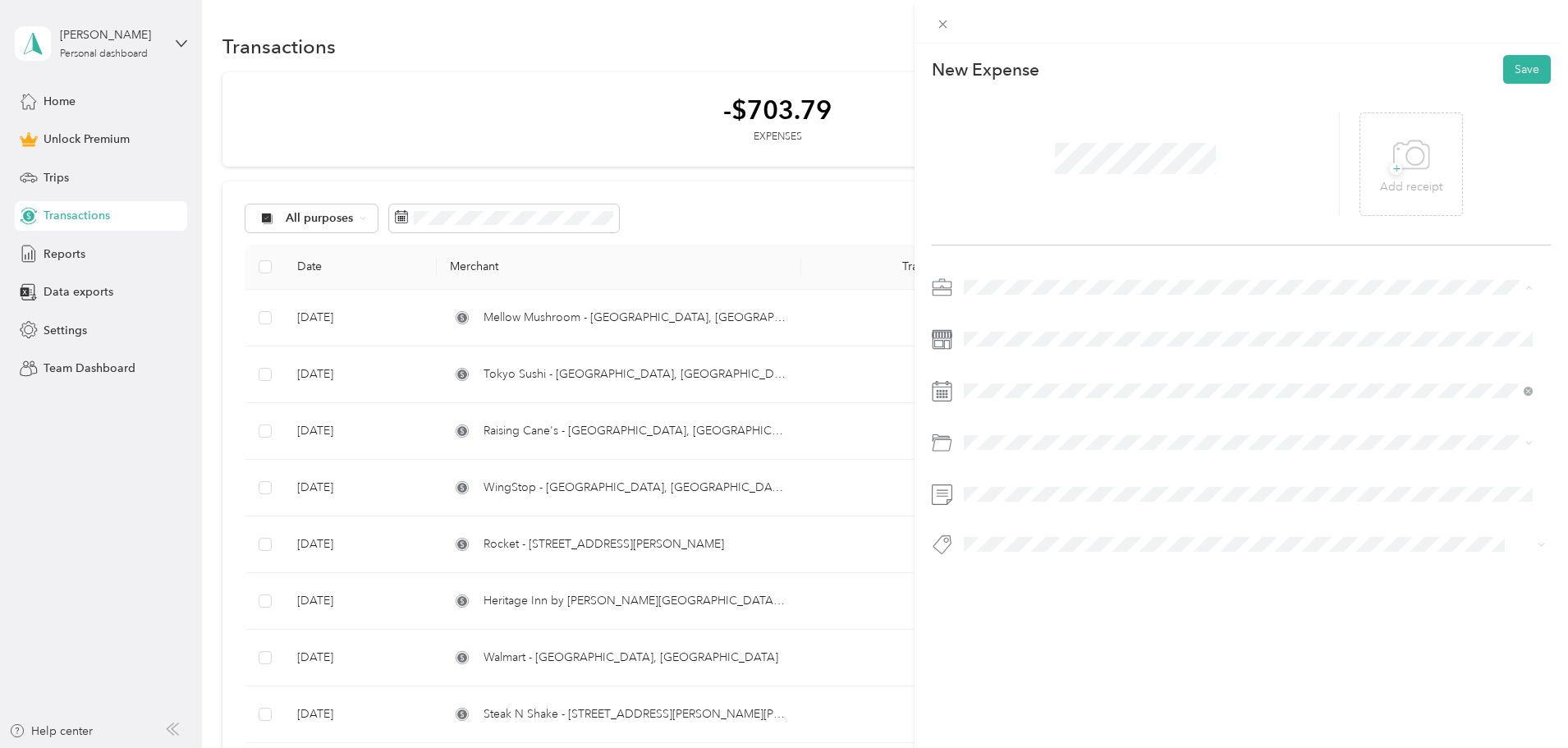
click at [990, 318] on span "Work" at bounding box center [983, 316] width 28 height 14
click at [1003, 481] on icon at bounding box center [1005, 484] width 8 height 15
click at [1067, 617] on div "24" at bounding box center [1062, 618] width 22 height 21
click at [1000, 449] on span at bounding box center [1254, 442] width 593 height 26
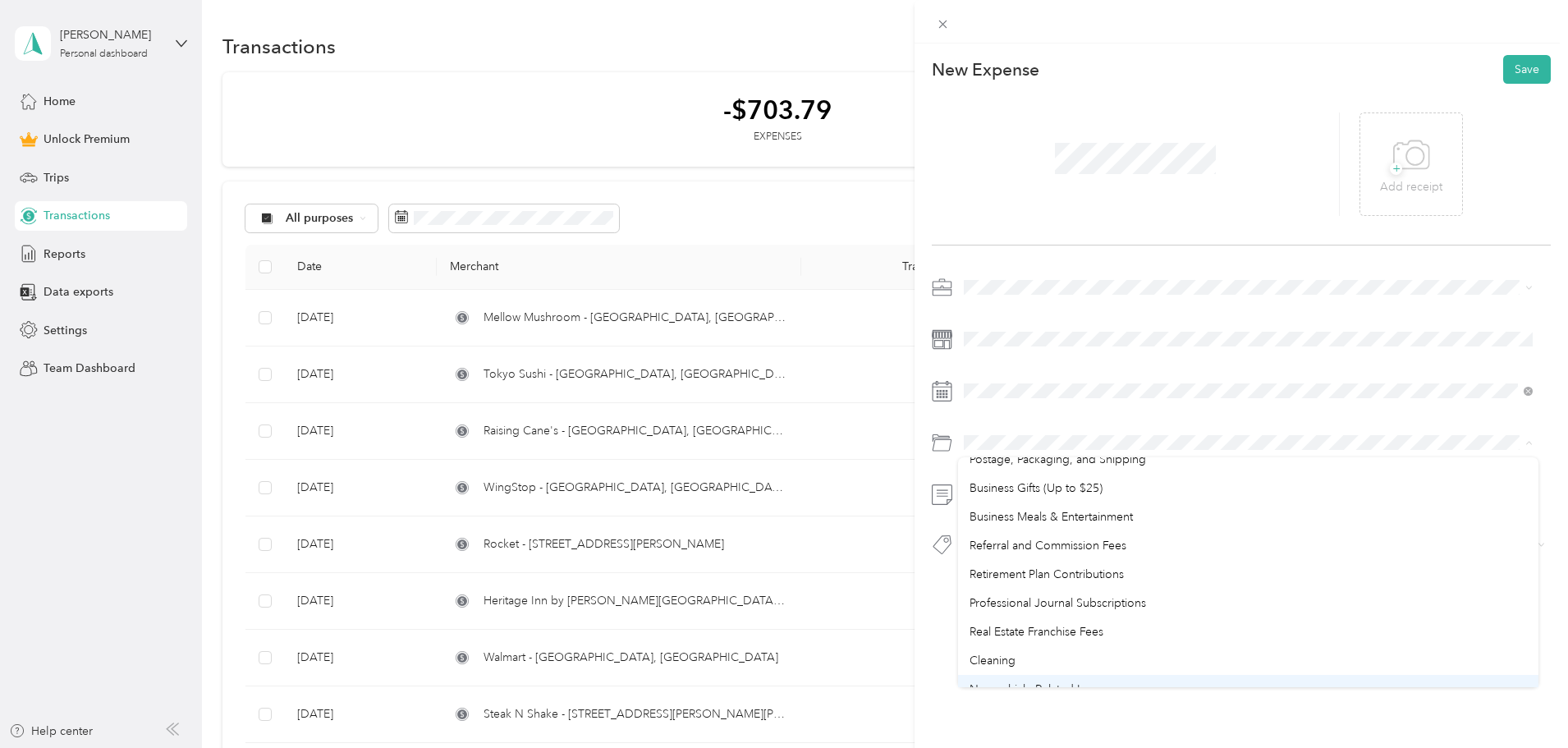
scroll to position [542, 0]
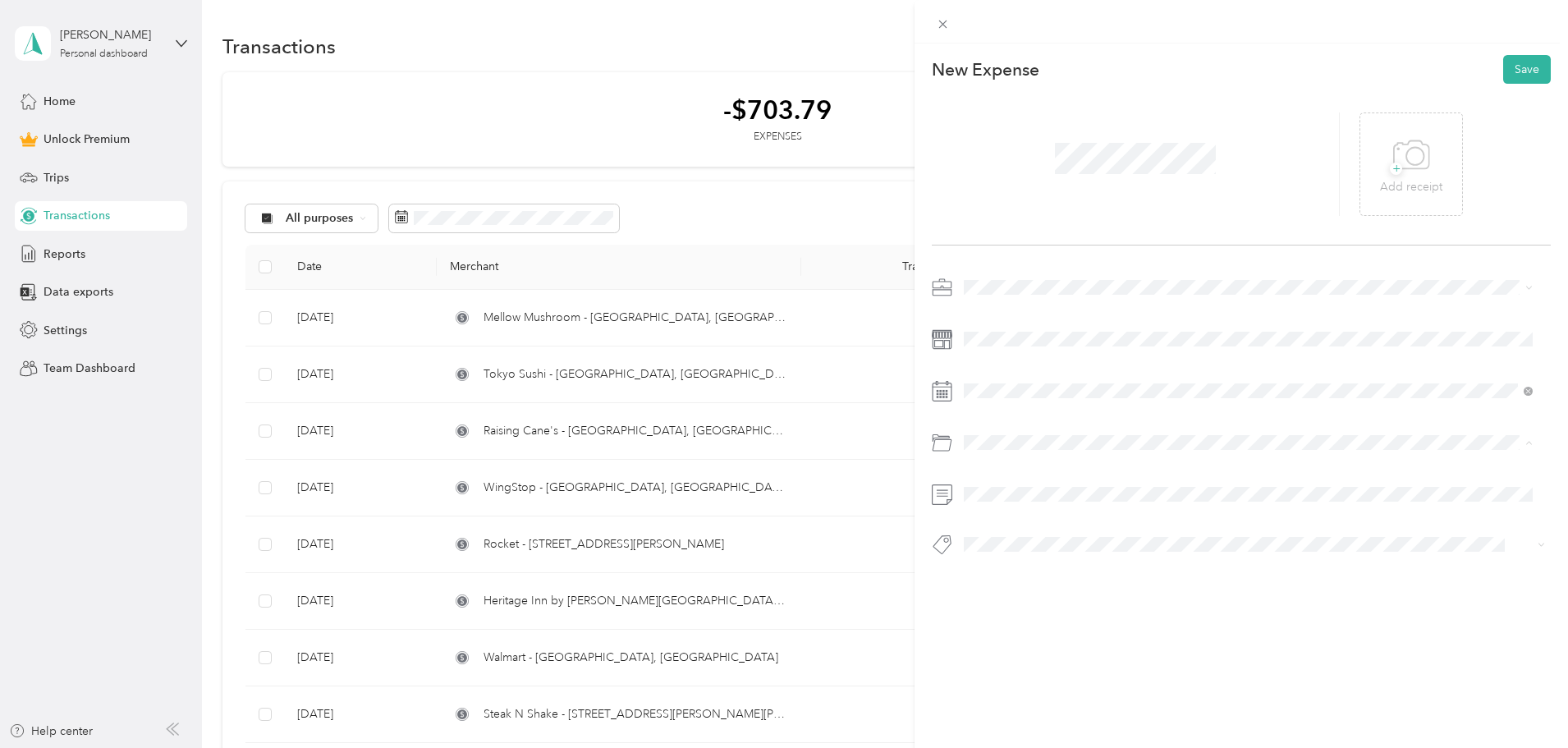
click at [1050, 603] on span "Business Meals & Entertainment" at bounding box center [1051, 599] width 163 height 14
click at [1509, 62] on button "Save" at bounding box center [1526, 69] width 48 height 28
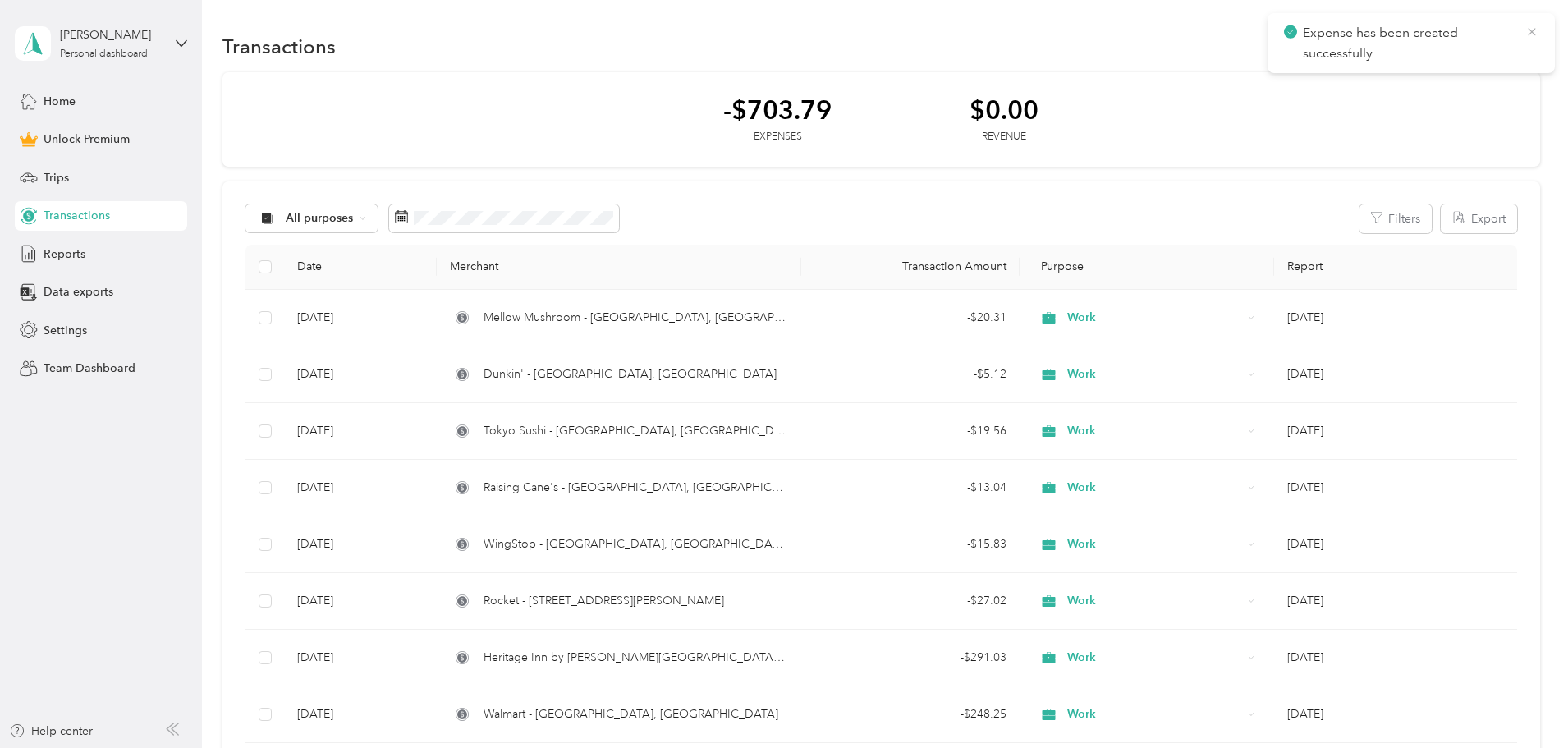
click at [1533, 25] on icon at bounding box center [1532, 33] width 13 height 15
click at [1480, 43] on button "New" at bounding box center [1510, 46] width 61 height 28
click at [1381, 72] on span "Expense" at bounding box center [1391, 78] width 44 height 18
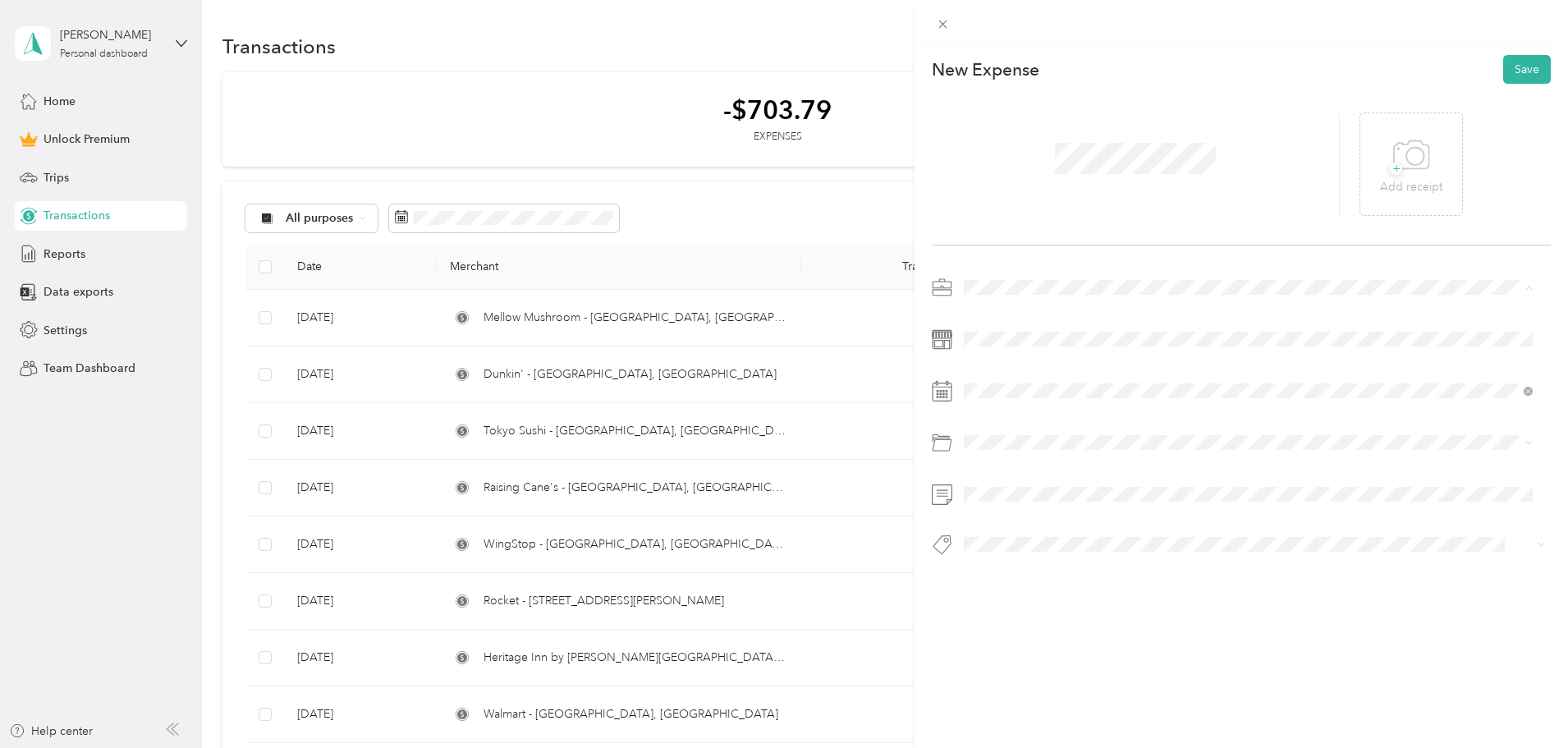
click at [1003, 320] on div "Work" at bounding box center [1248, 316] width 557 height 18
click at [1003, 488] on icon at bounding box center [1005, 484] width 17 height 17
click at [1043, 618] on div "23" at bounding box center [1041, 618] width 22 height 21
click at [1002, 433] on span at bounding box center [1254, 442] width 593 height 26
click at [1014, 504] on span "Gasoline" at bounding box center [992, 508] width 45 height 14
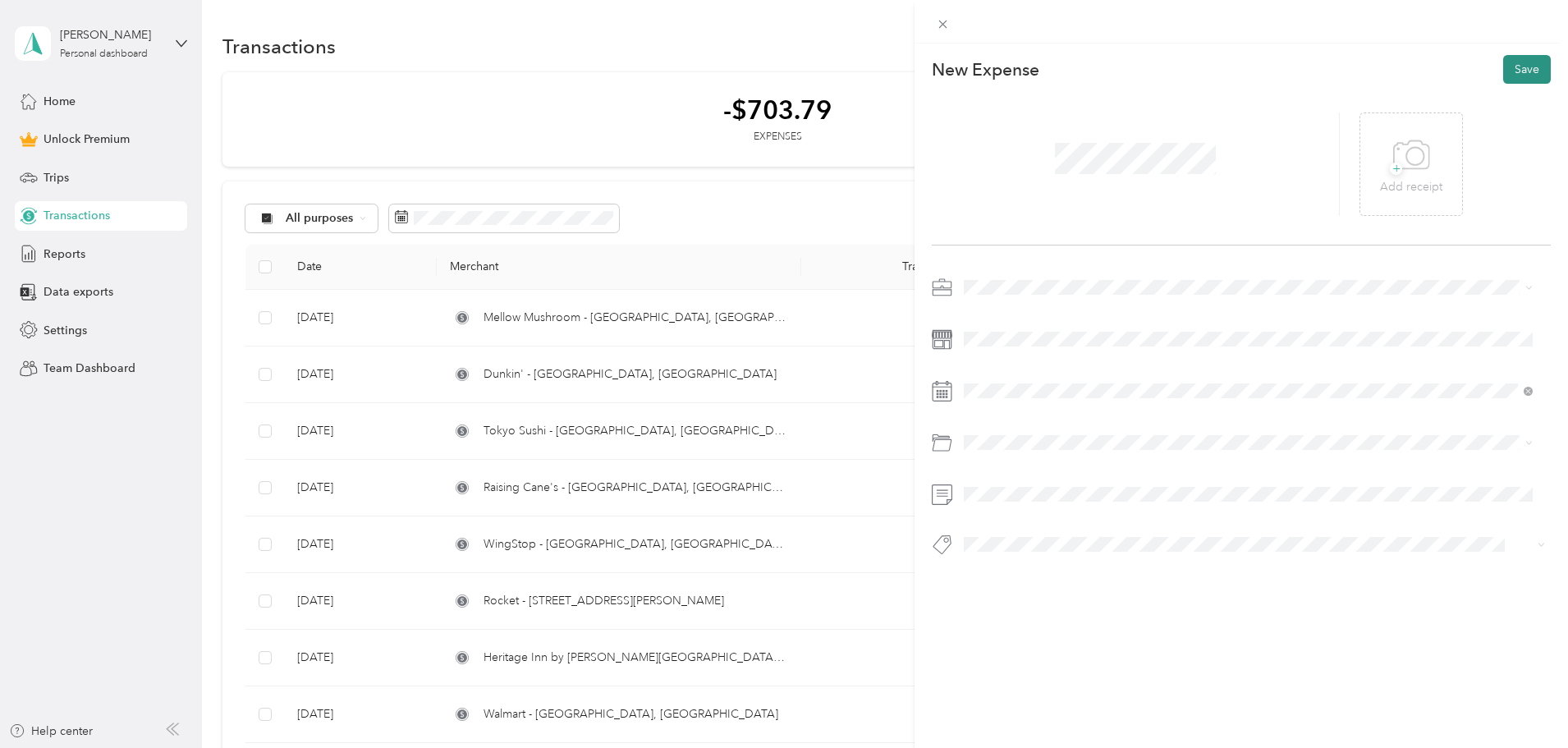
click at [1509, 72] on button "Save" at bounding box center [1526, 69] width 48 height 28
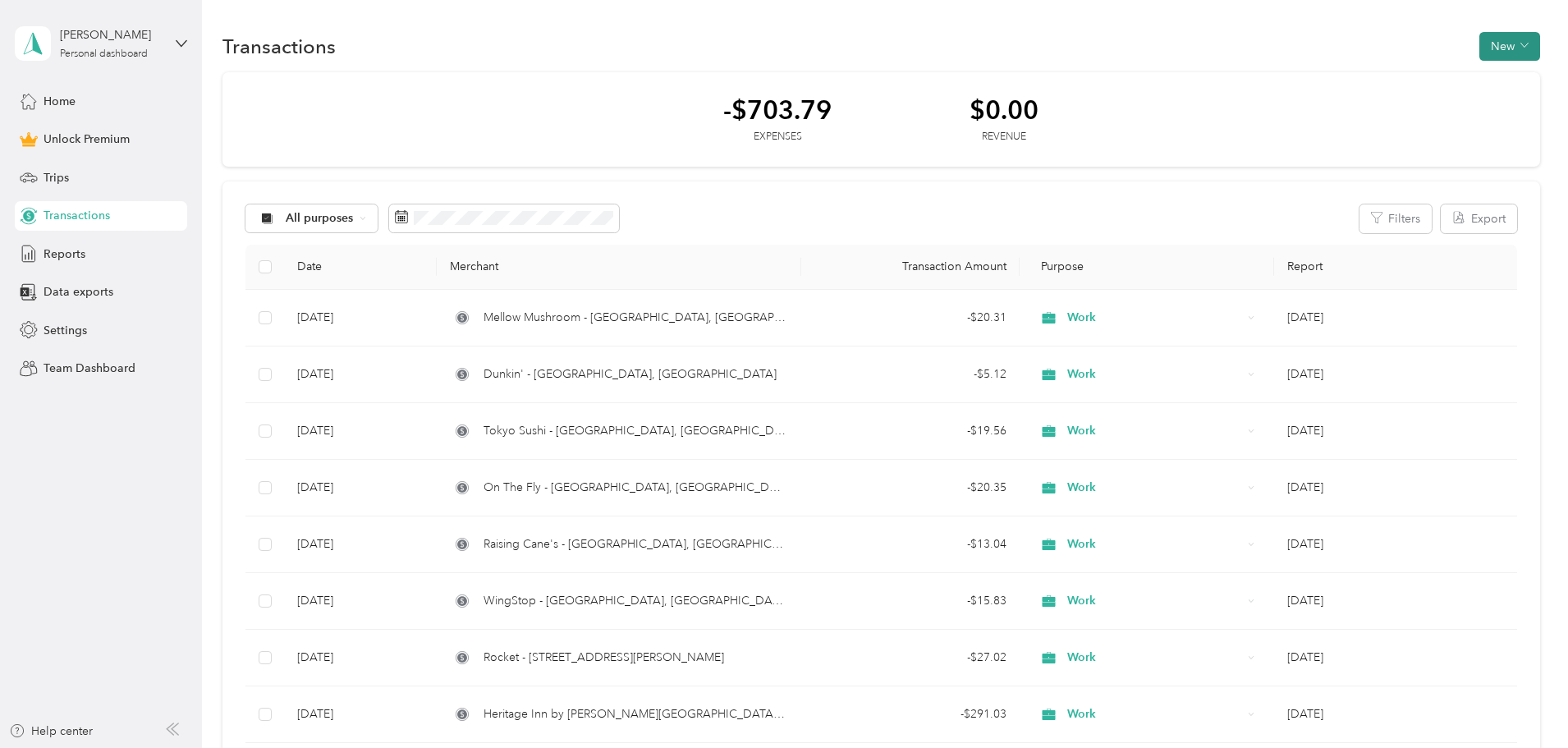
click at [1480, 46] on button "New" at bounding box center [1510, 46] width 61 height 28
click at [1406, 78] on span "Expense" at bounding box center [1391, 78] width 44 height 18
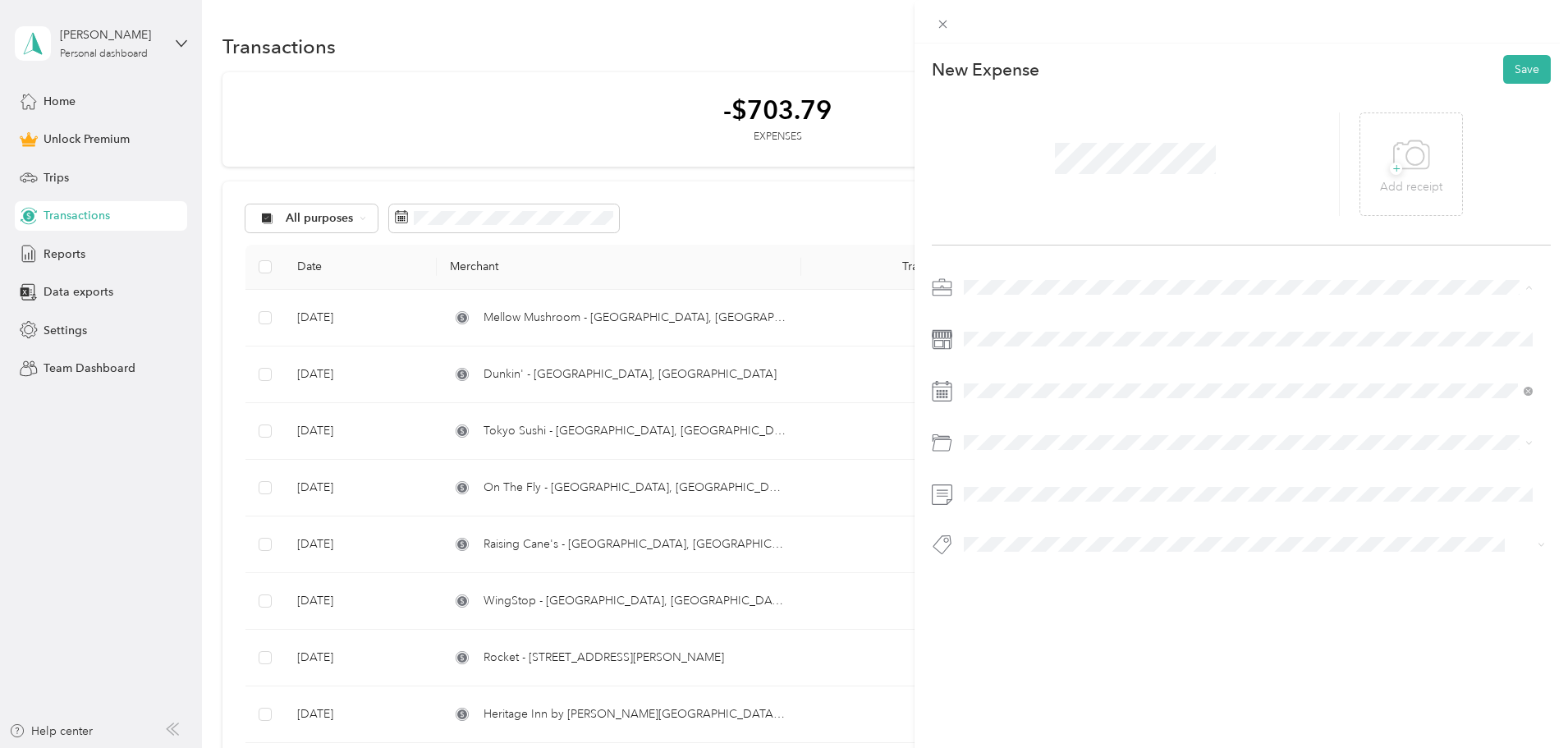
click at [996, 313] on span "Work" at bounding box center [983, 316] width 28 height 14
click at [1003, 486] on icon at bounding box center [1005, 484] width 8 height 15
click at [1042, 619] on div "23" at bounding box center [1041, 618] width 22 height 21
click at [1058, 450] on span at bounding box center [1254, 442] width 593 height 26
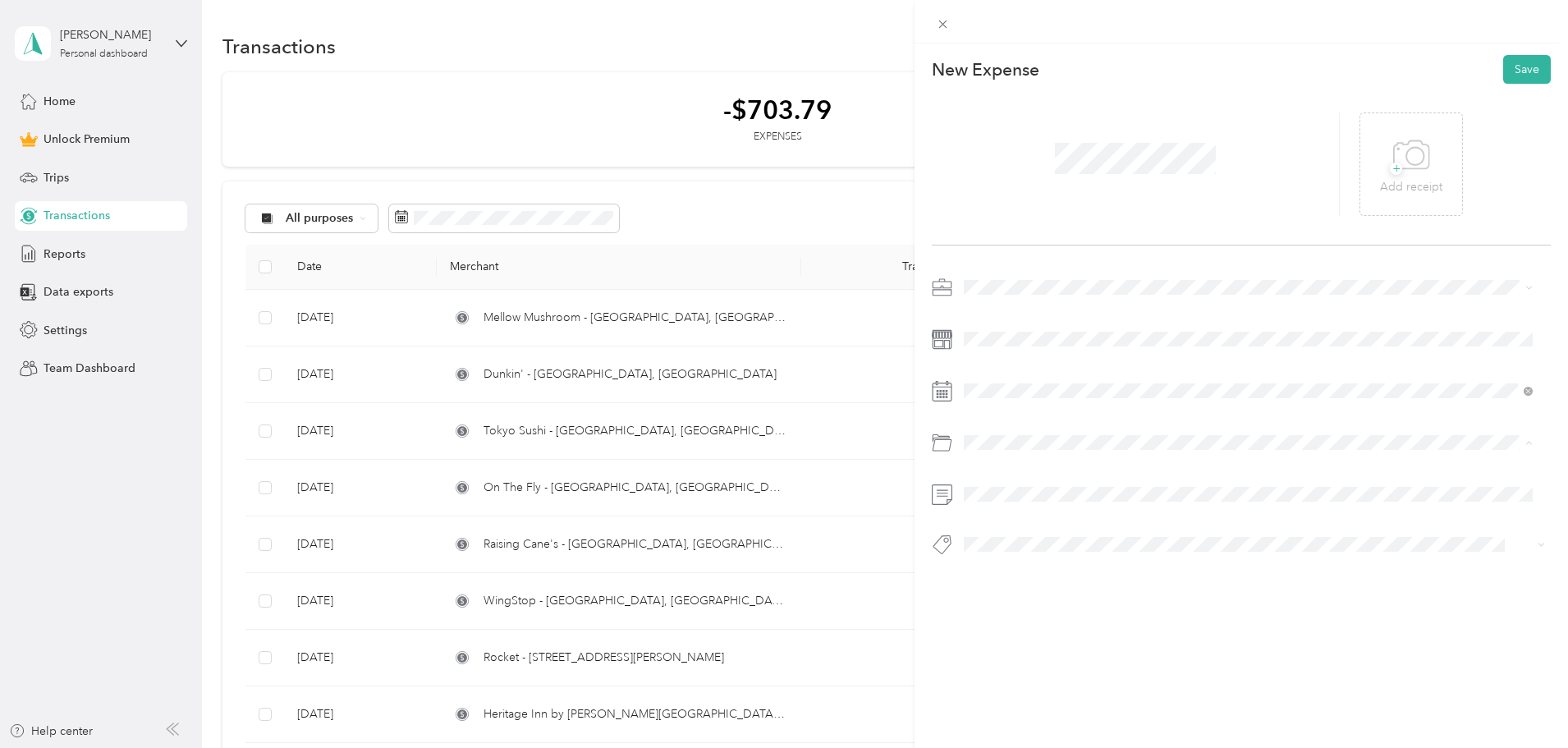
click at [1077, 580] on div "Business Travel" at bounding box center [1248, 582] width 557 height 18
click at [1512, 63] on button "Save" at bounding box center [1526, 69] width 48 height 28
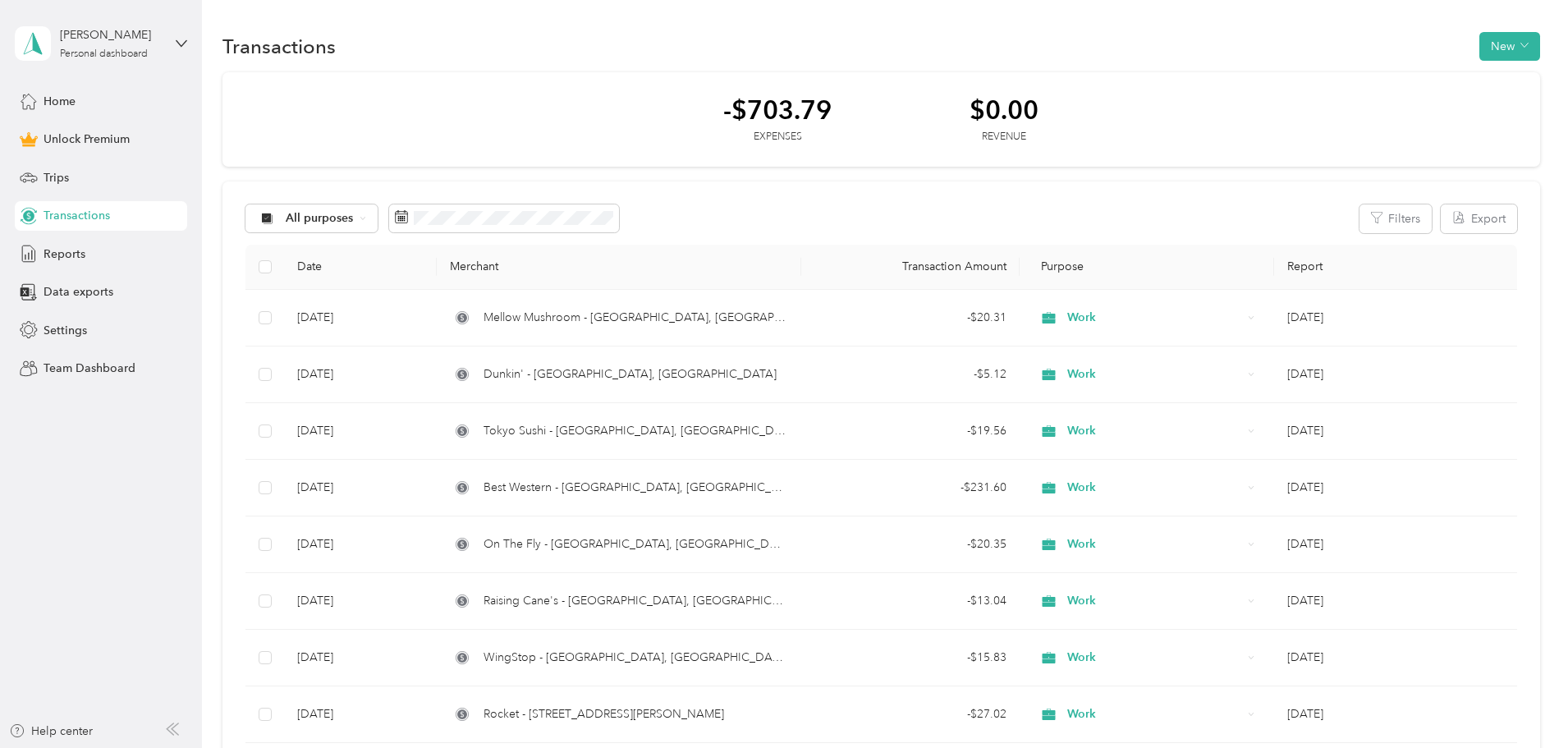
click at [283, 274] on div "-$703.79 Expenses $0.00 Revenue All purposes Filters Export Date Merchant Trans…" at bounding box center [882, 639] width 1318 height 1133
click at [137, 49] on div "Personal dashboard" at bounding box center [103, 54] width 88 height 10
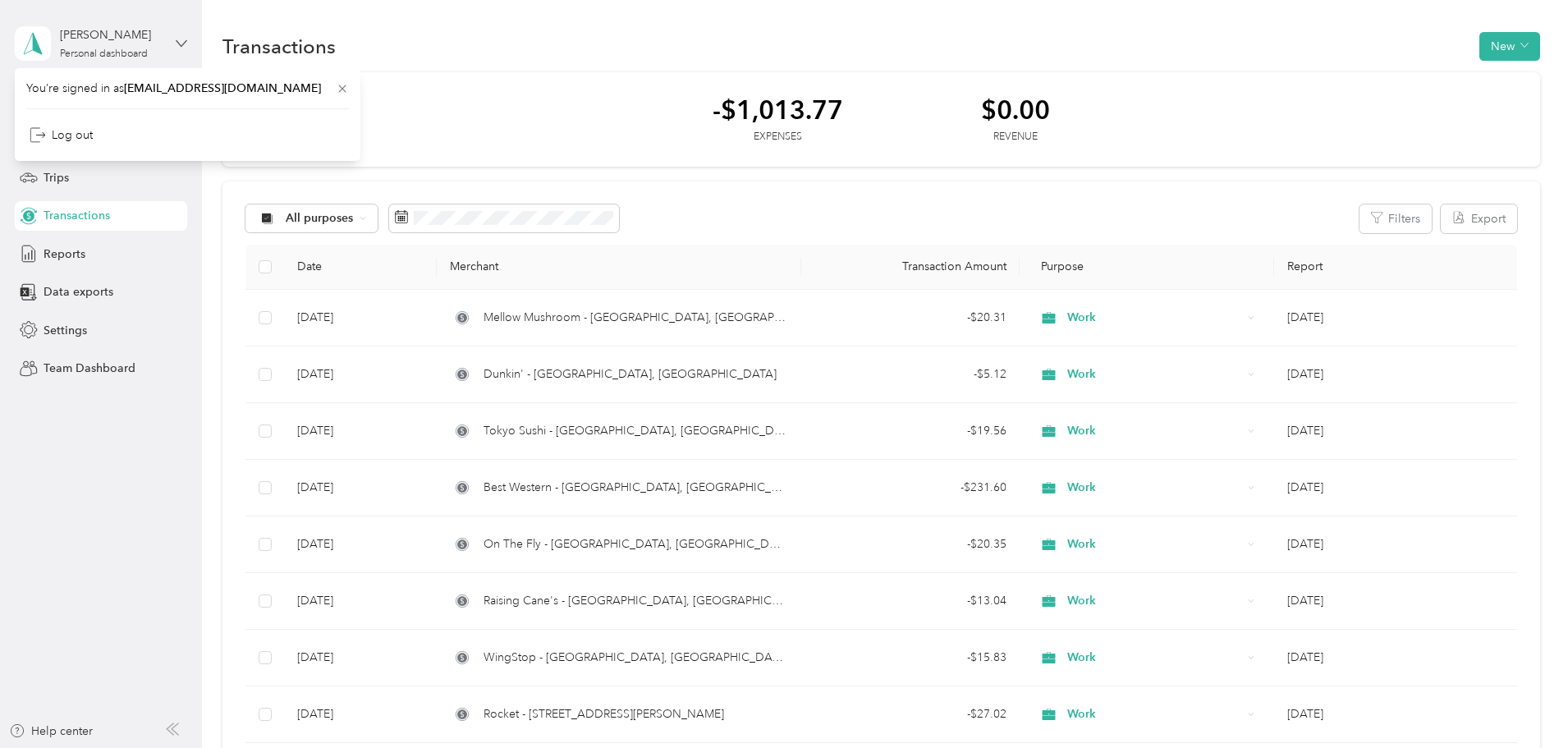
click at [183, 39] on icon at bounding box center [182, 43] width 12 height 12
click at [88, 57] on div "Personal dashboard" at bounding box center [103, 54] width 88 height 10
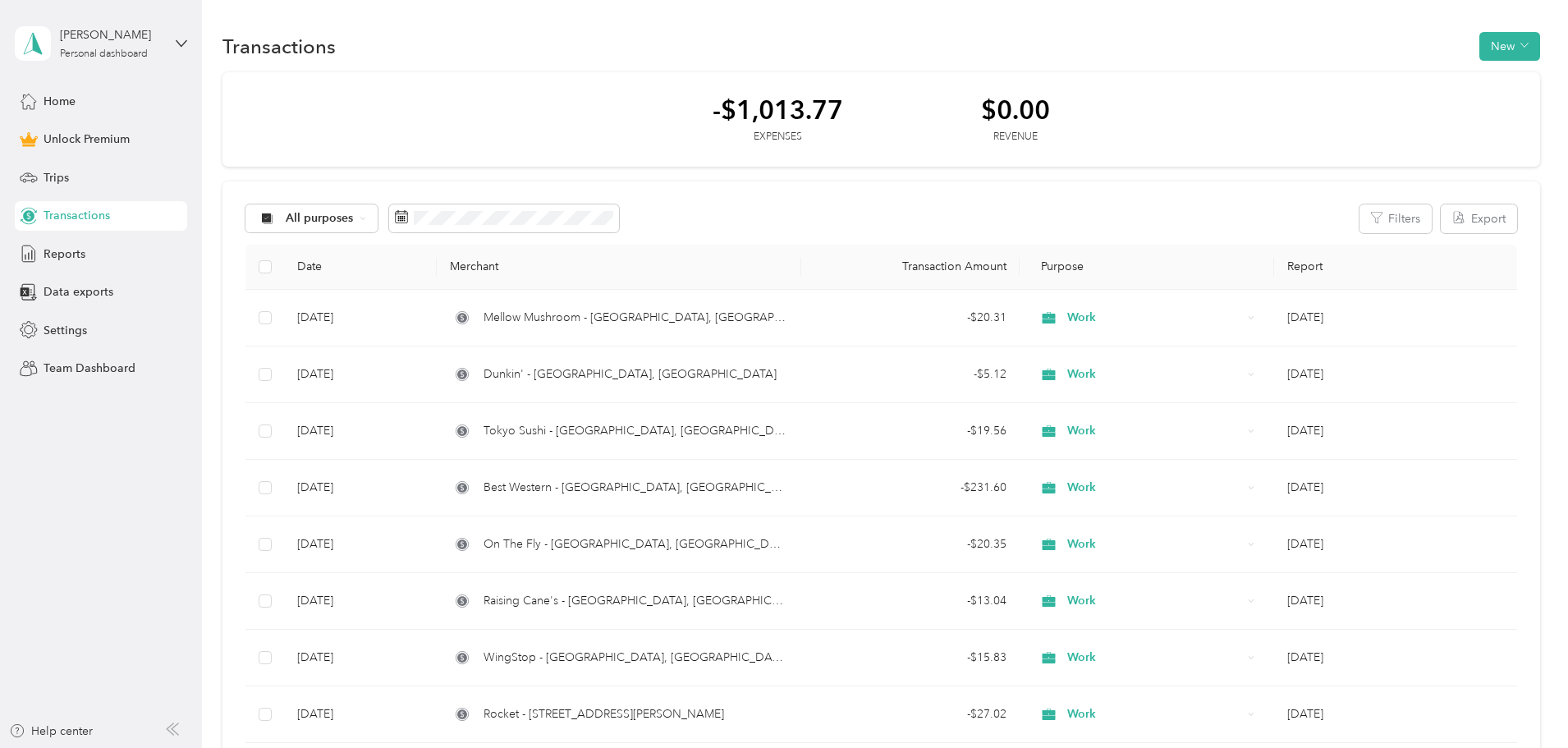
click at [68, 213] on span "Transactions" at bounding box center [77, 215] width 67 height 18
click at [68, 99] on span "Home" at bounding box center [59, 101] width 32 height 18
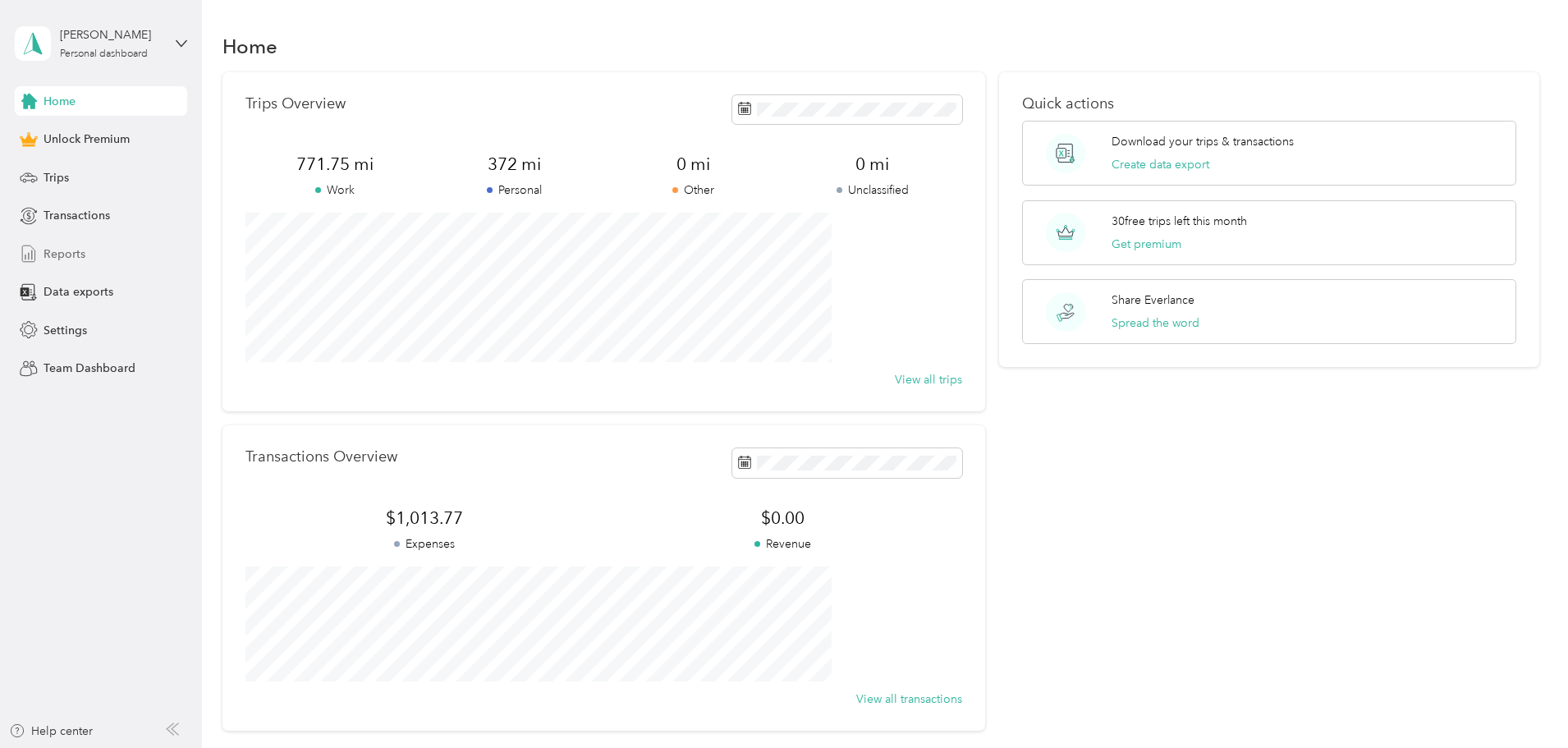
click at [76, 251] on span "Reports" at bounding box center [64, 254] width 42 height 18
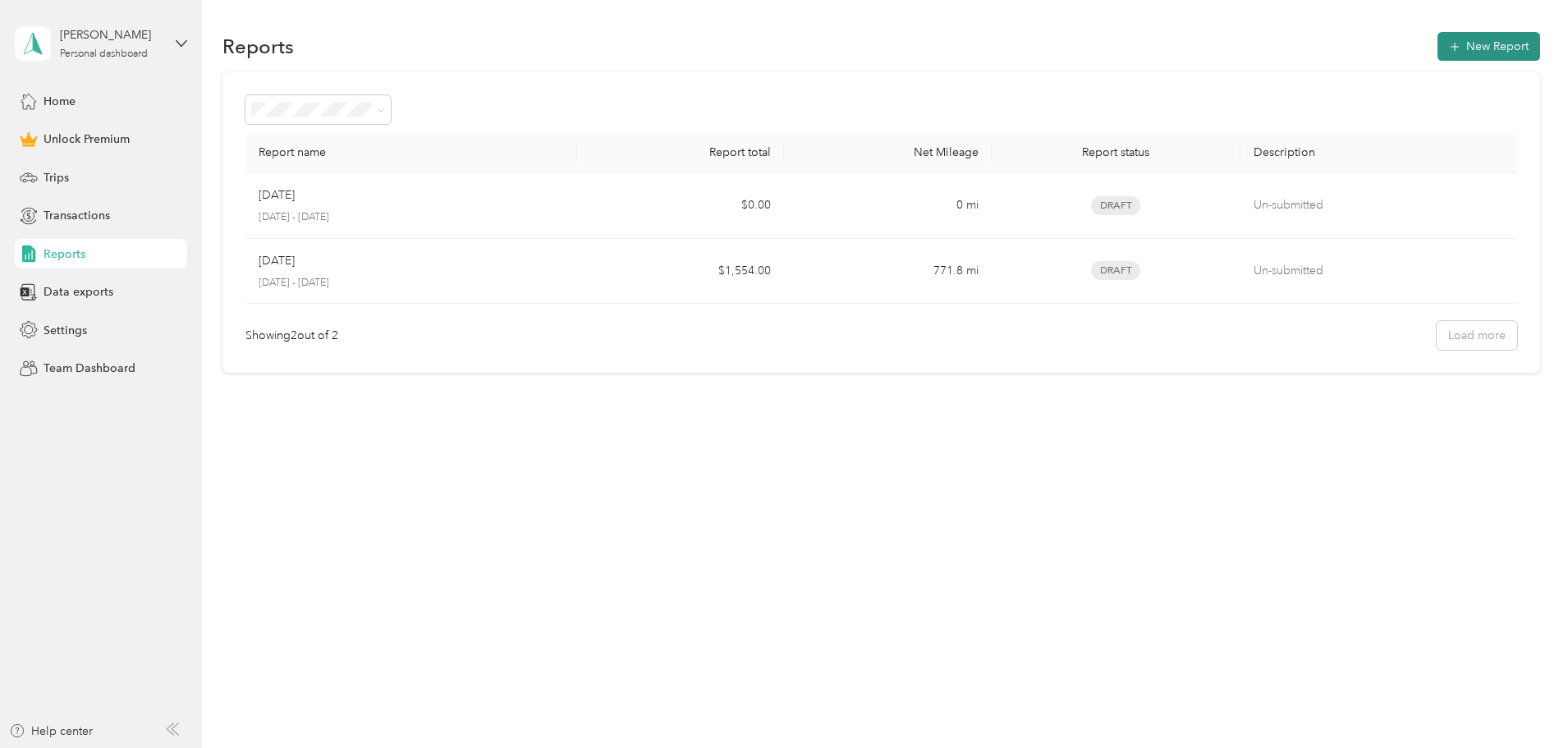
click at [1438, 43] on button "New Report" at bounding box center [1489, 46] width 103 height 28
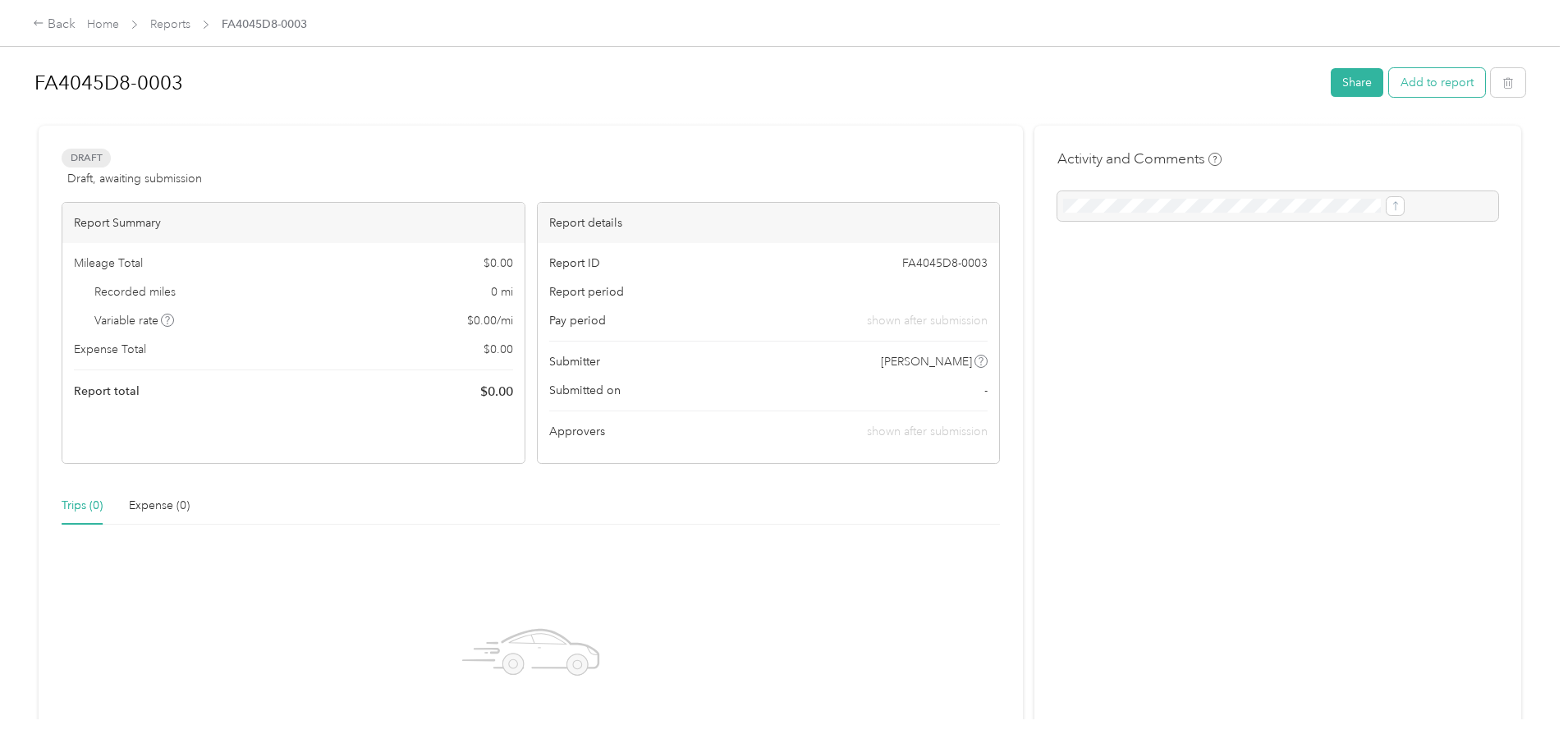
click at [1389, 85] on button "Add to report" at bounding box center [1436, 83] width 96 height 28
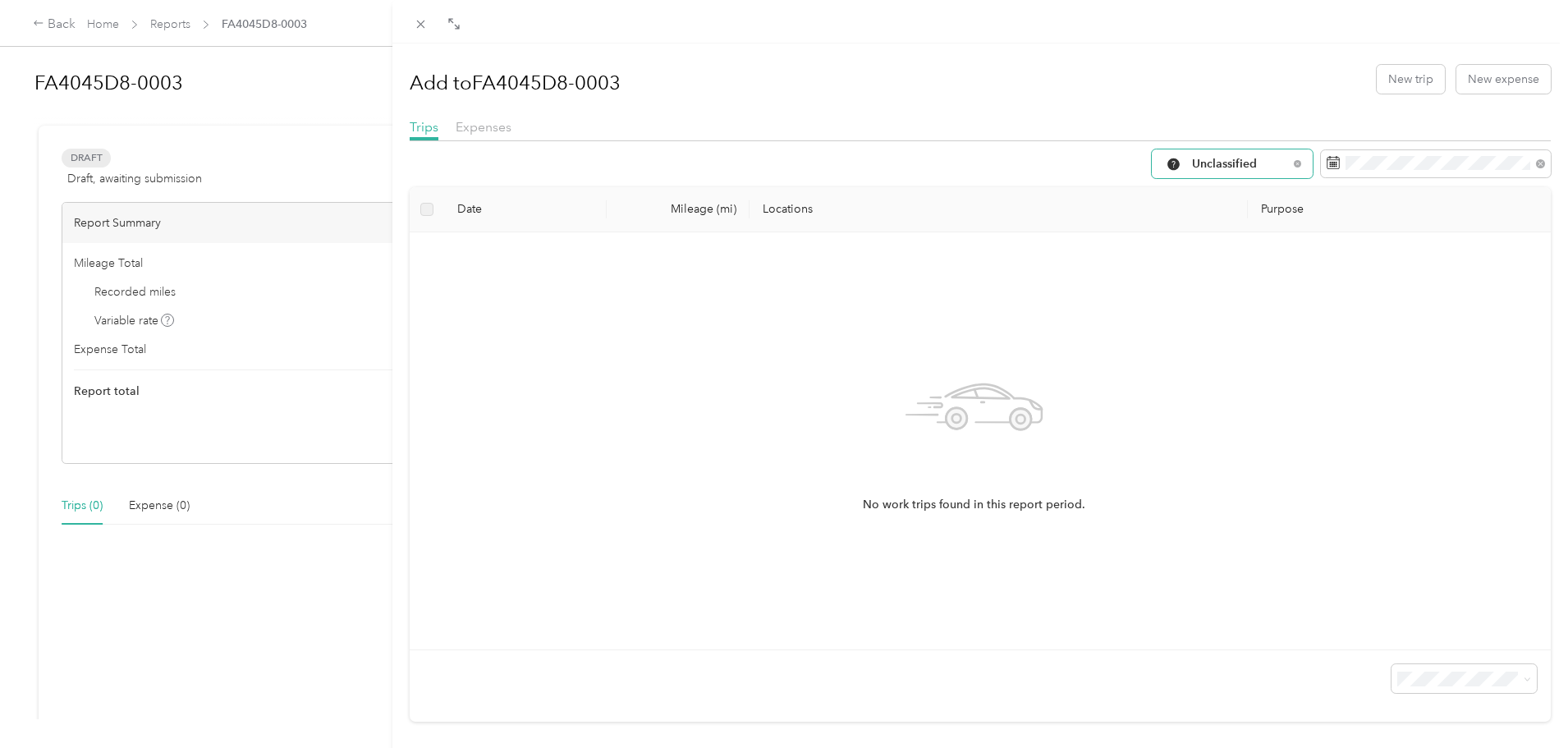
click at [1209, 160] on span "Unclassified" at bounding box center [1239, 164] width 96 height 12
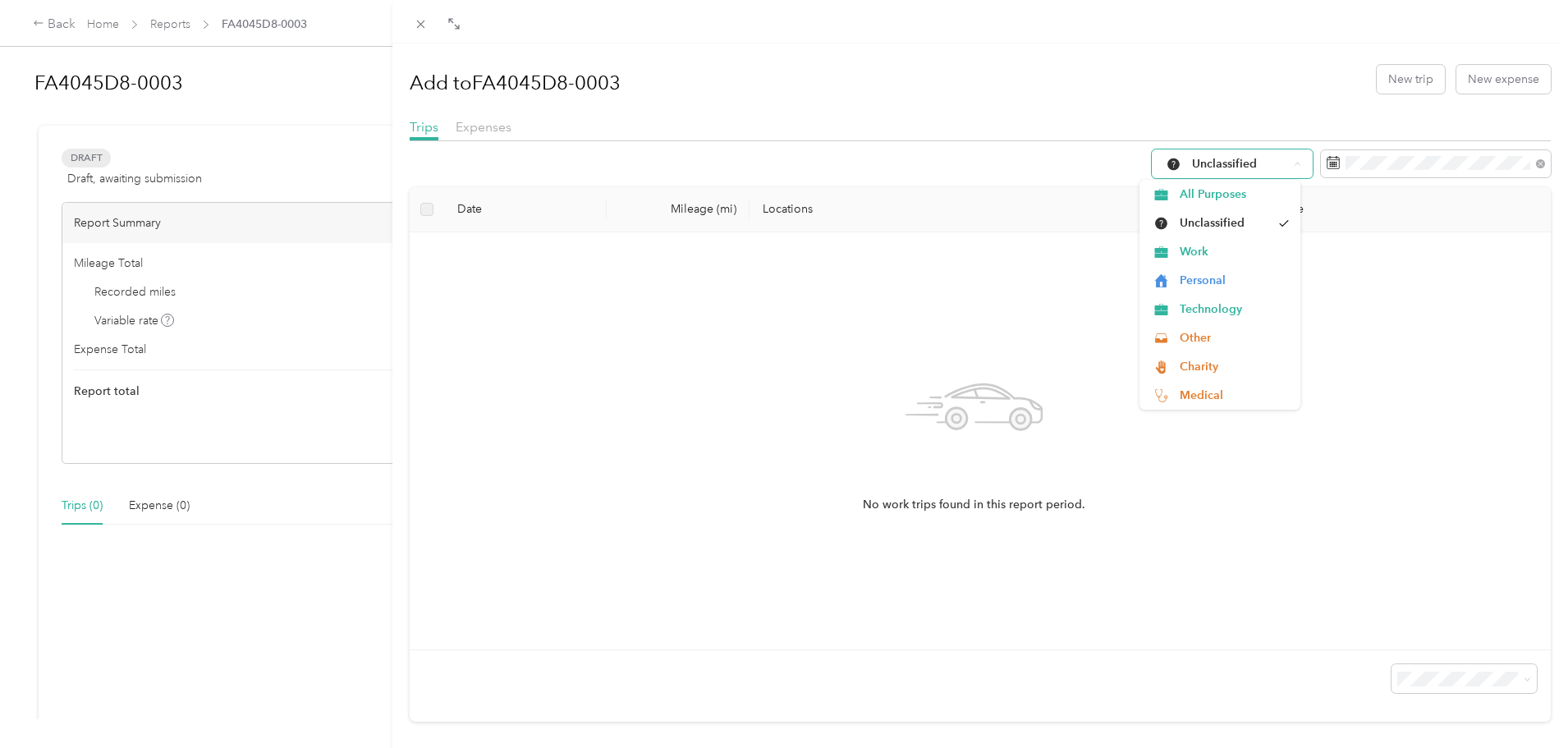
click at [1212, 160] on span "Unclassified" at bounding box center [1239, 164] width 96 height 12
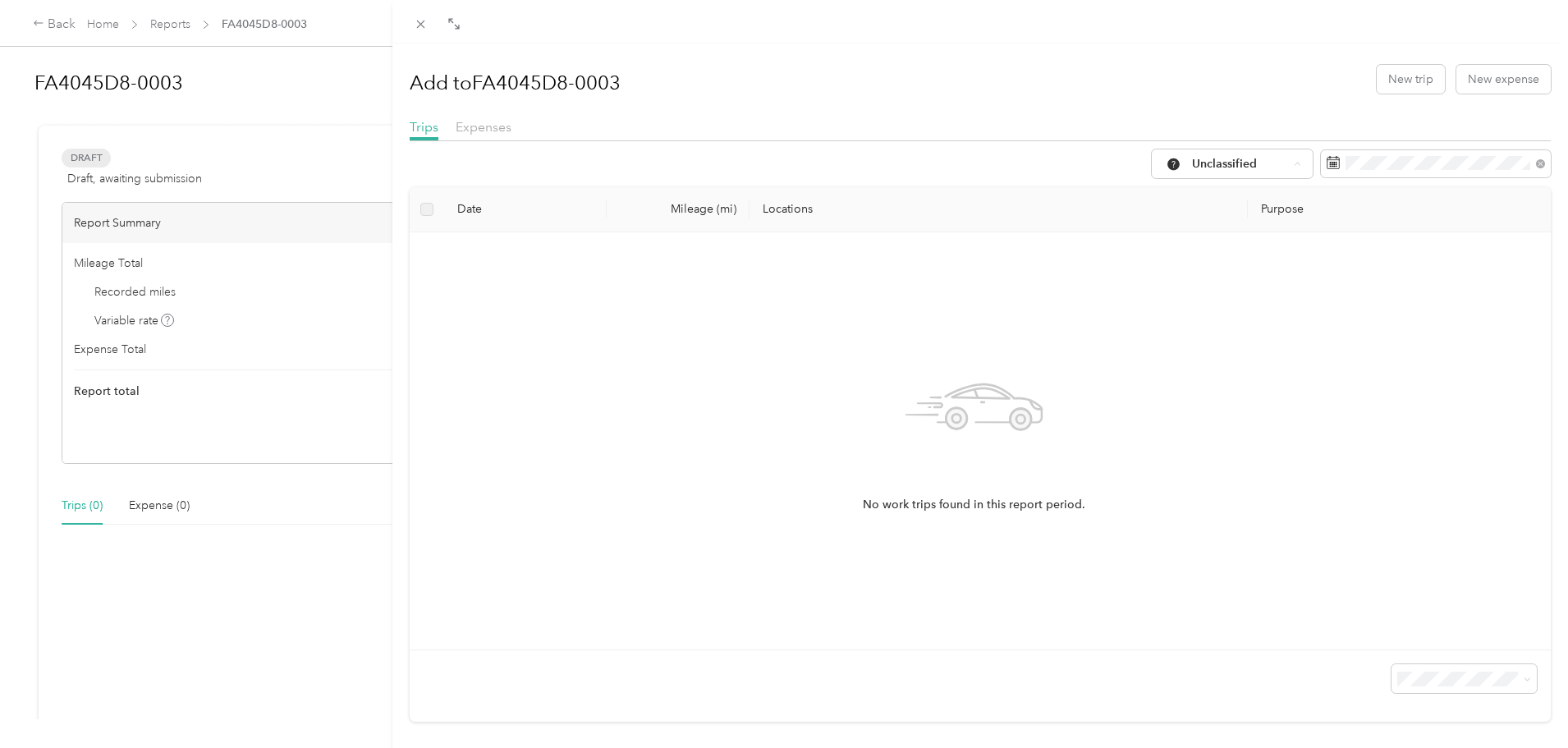
click at [1196, 256] on li "Work" at bounding box center [1219, 251] width 161 height 28
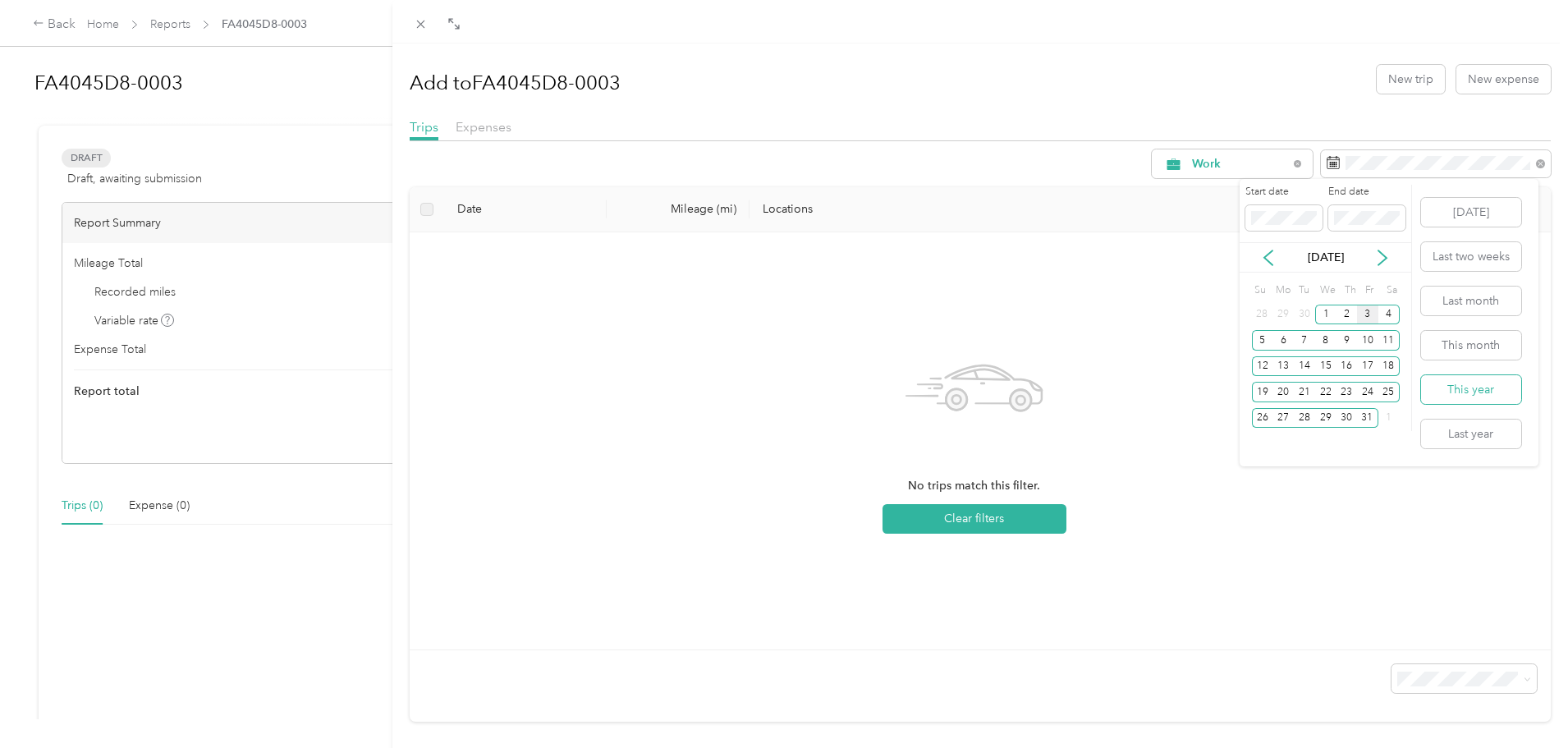
click at [1462, 392] on button "This year" at bounding box center [1471, 389] width 100 height 28
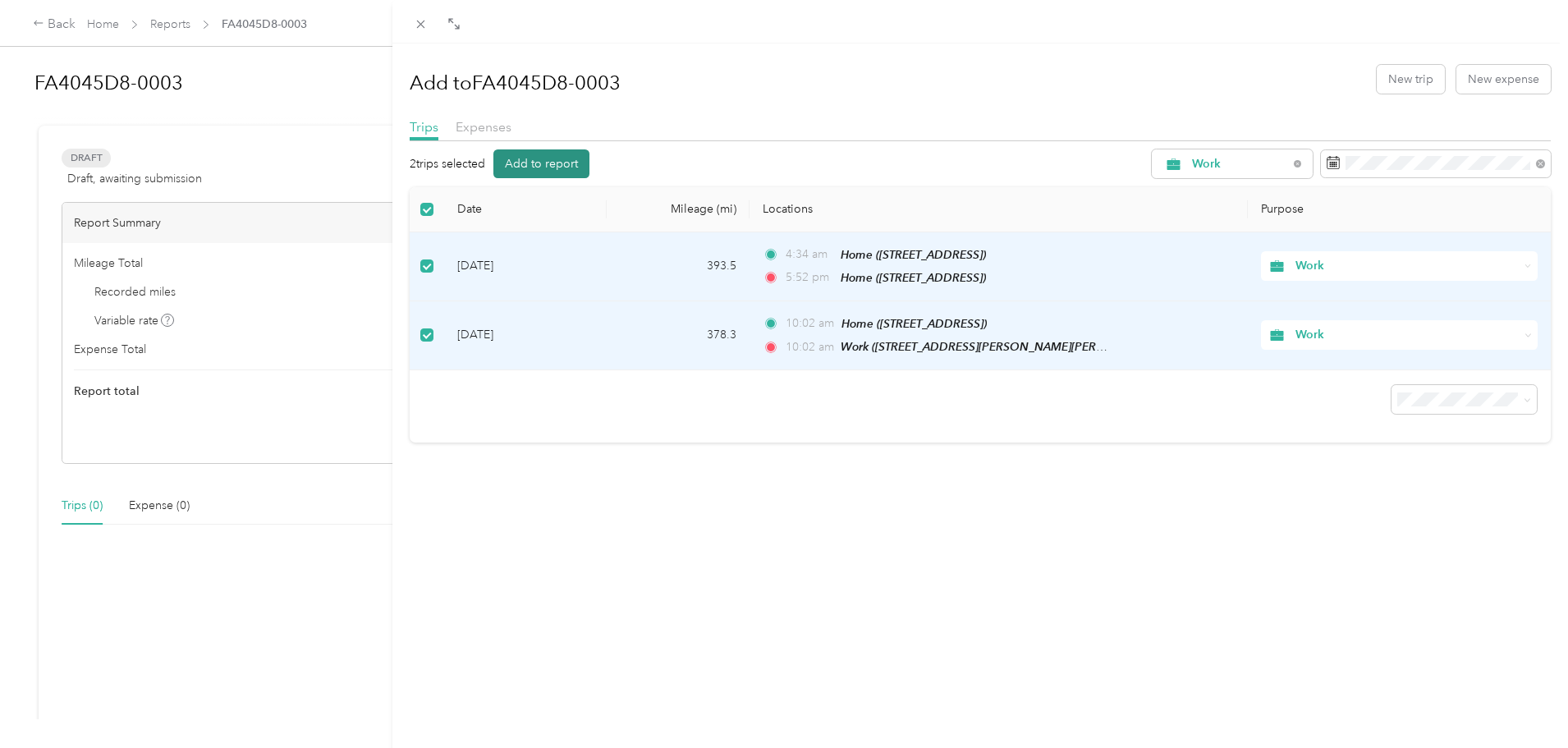
click at [554, 164] on button "Add to report" at bounding box center [541, 163] width 96 height 28
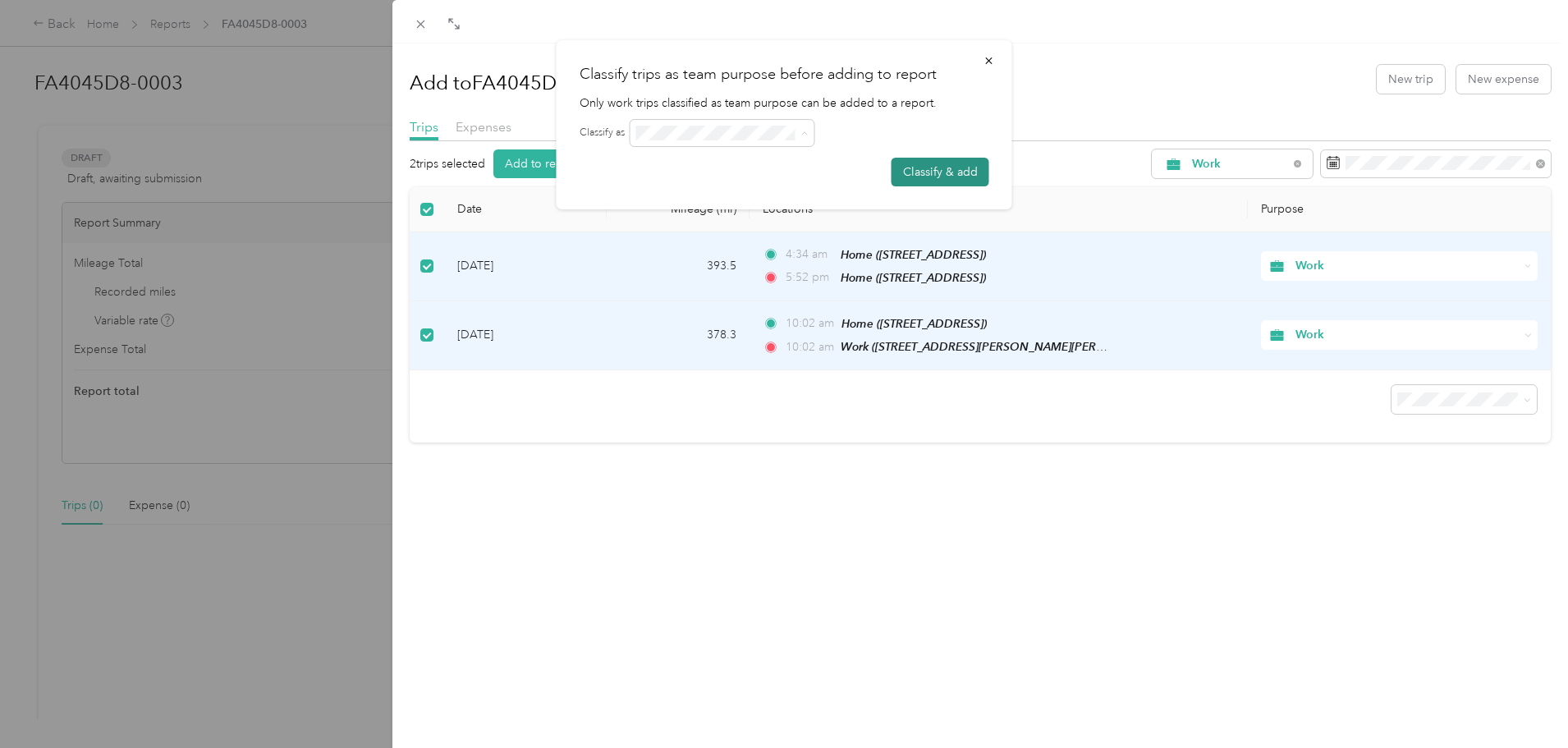
click at [940, 174] on button "Classify & add" at bounding box center [940, 172] width 98 height 28
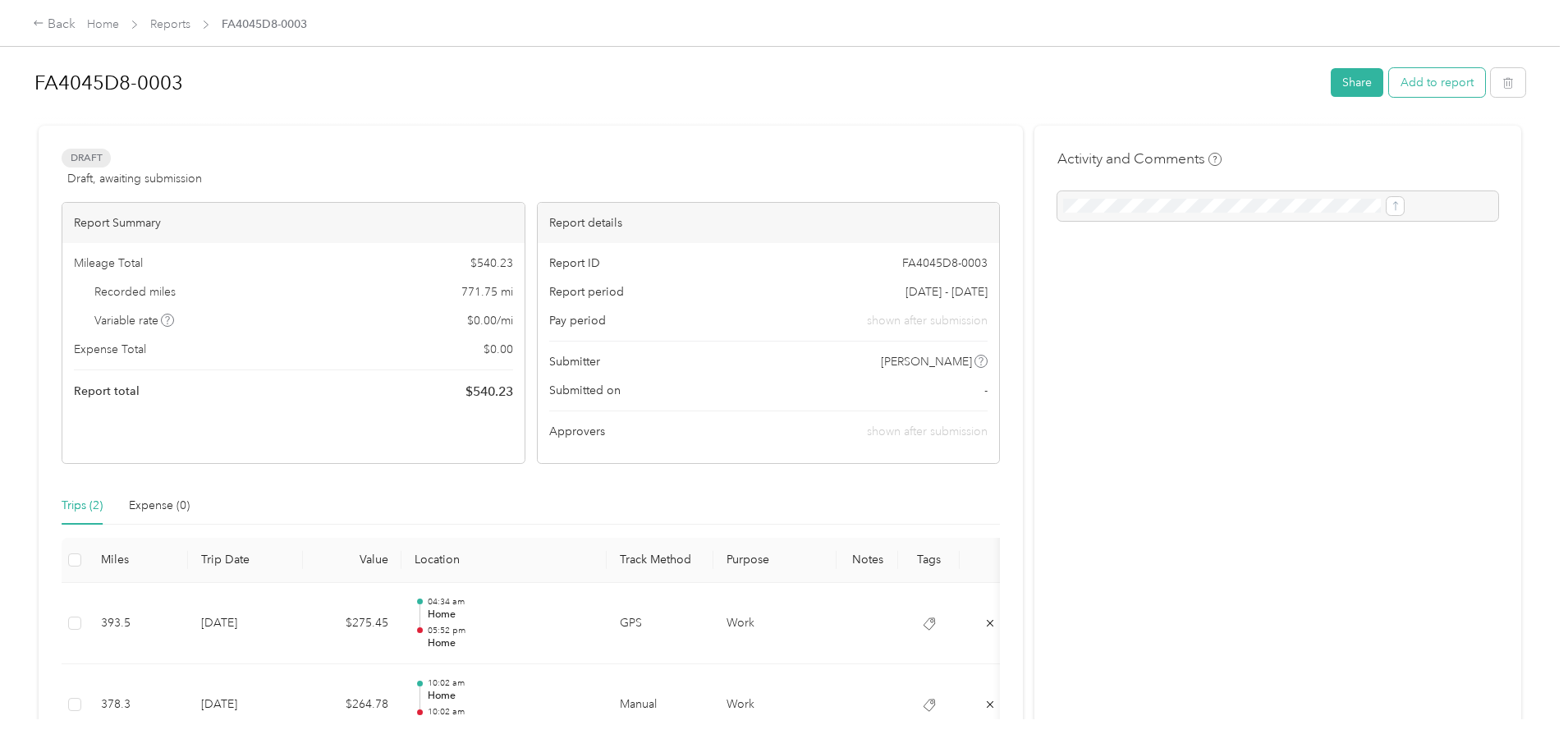
click at [1389, 85] on button "Add to report" at bounding box center [1436, 83] width 96 height 28
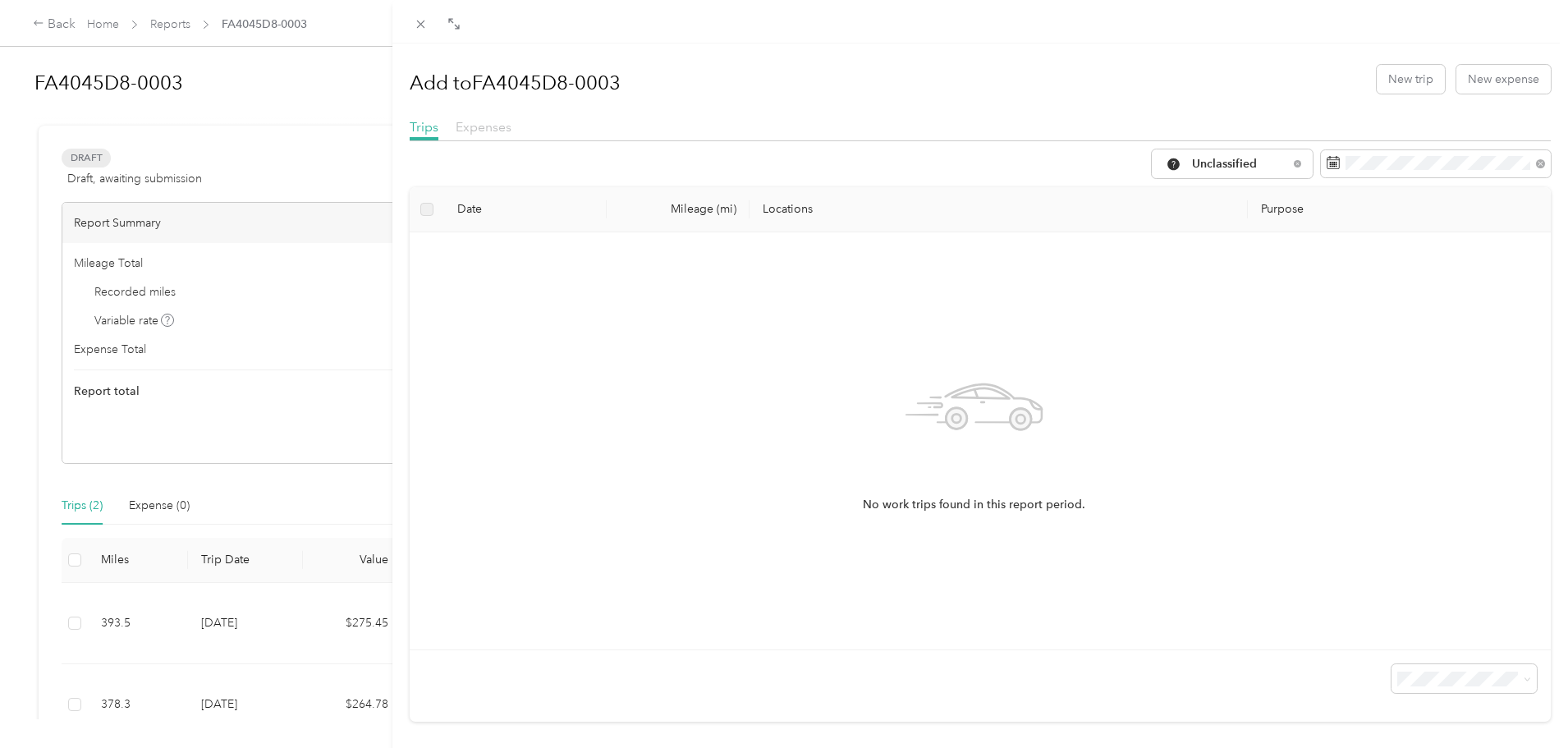
click at [485, 133] on span "Expenses" at bounding box center [483, 127] width 56 height 16
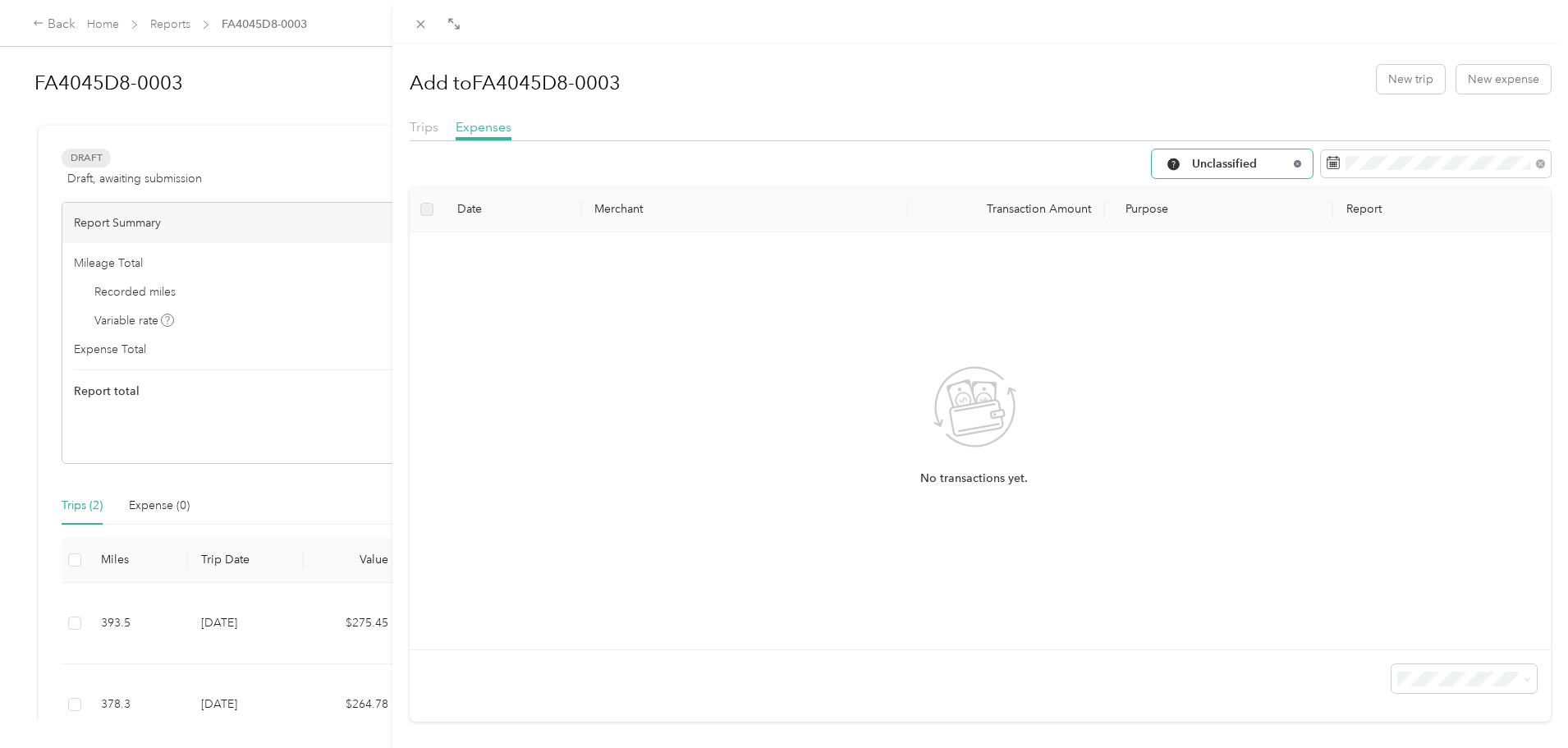
click at [1294, 164] on icon at bounding box center [1297, 163] width 7 height 7
click at [1263, 164] on span "All Purposes" at bounding box center [1239, 164] width 96 height 12
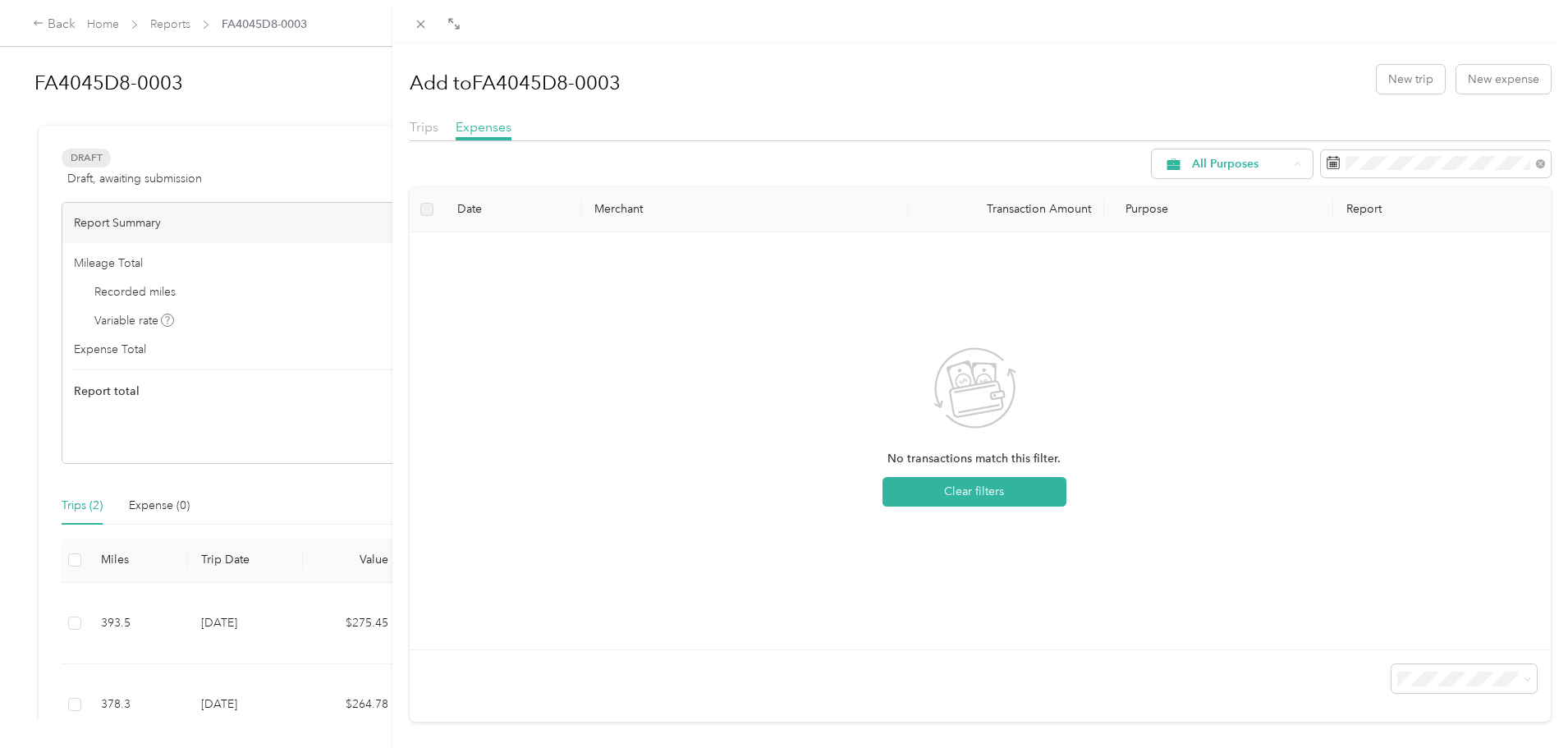
click at [1223, 244] on span "Work" at bounding box center [1234, 251] width 109 height 18
click at [1538, 163] on icon at bounding box center [1540, 163] width 5 height 5
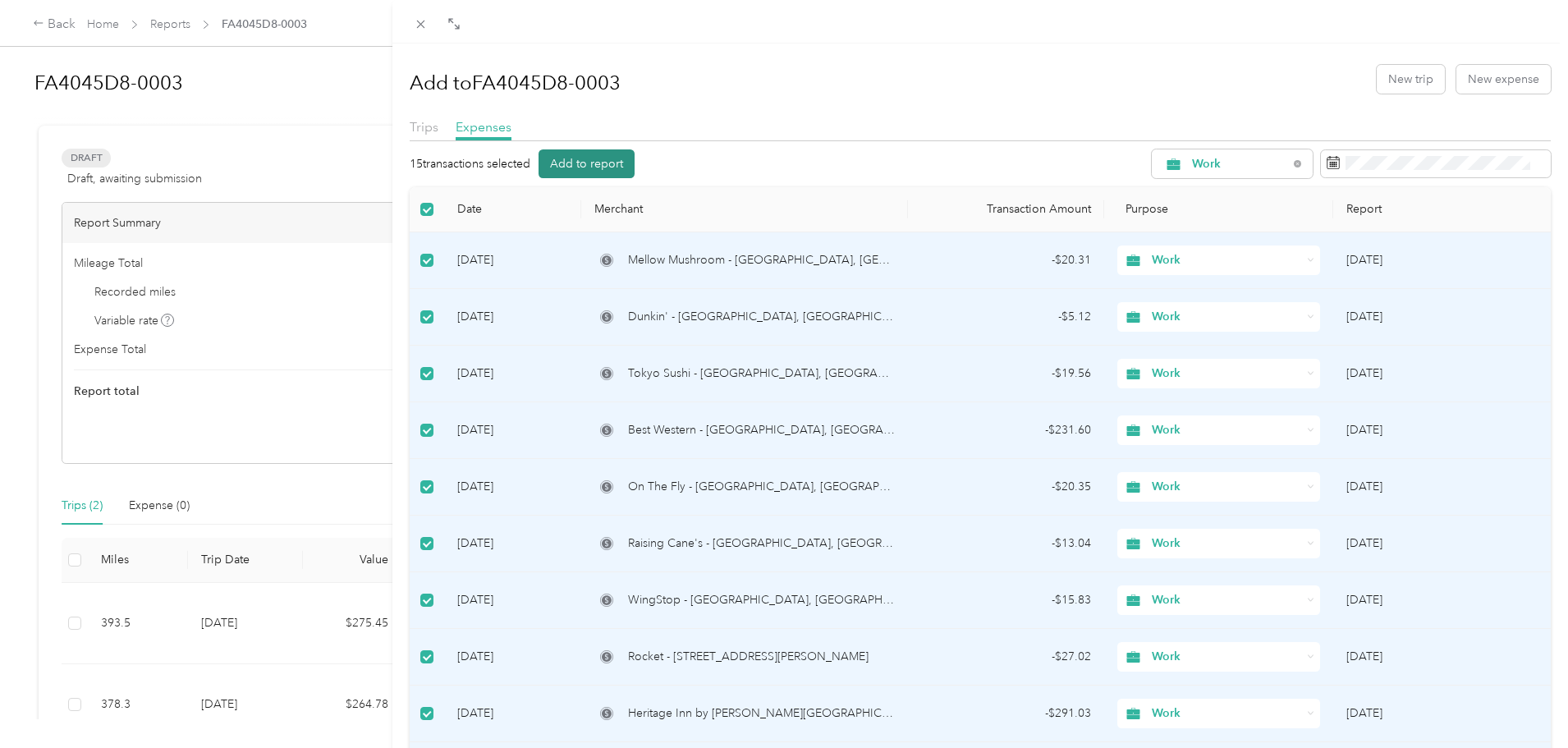
click at [601, 159] on button "Add to report" at bounding box center [586, 163] width 96 height 28
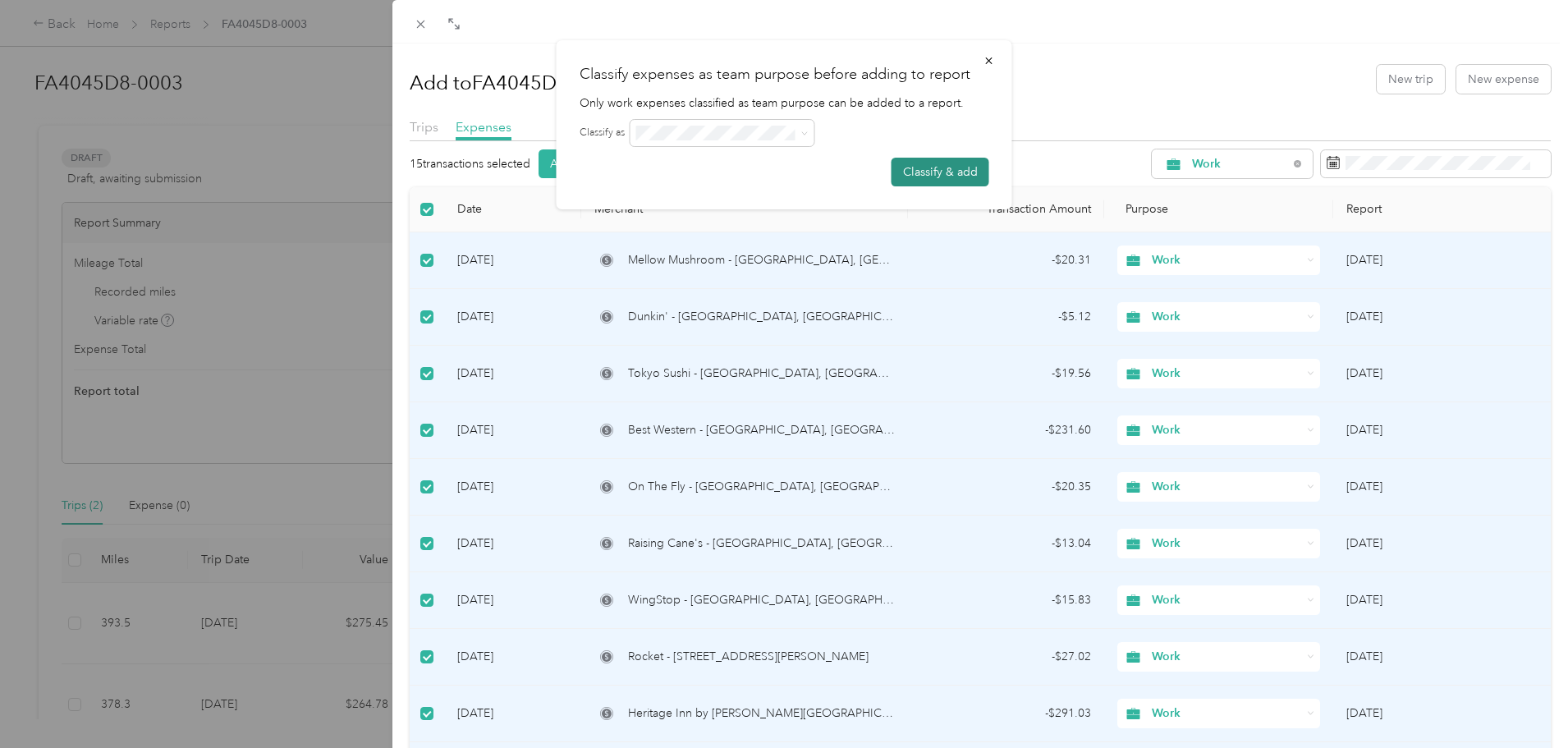
click at [940, 177] on button "Classify & add" at bounding box center [940, 172] width 98 height 28
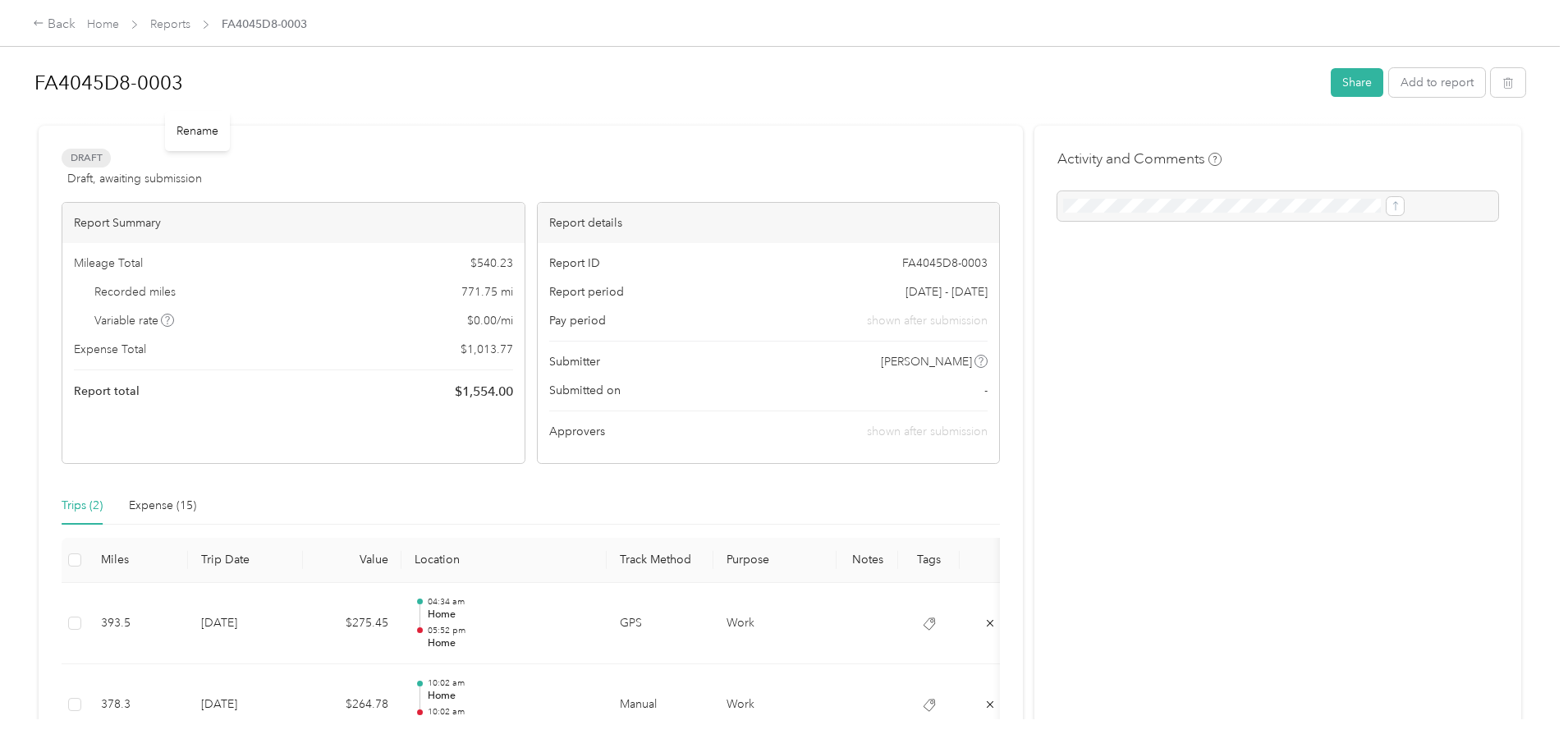
click at [245, 83] on h1 "FA4045D8-0003" at bounding box center [676, 83] width 1284 height 39
click at [133, 84] on div "FA4045D8-0003 Share Add to report Draft Draft, awaiting submission View activit…" at bounding box center [780, 359] width 1560 height 719
click at [131, 204] on div "2025 Share Add to report Draft Draft, awaiting submission View activity & comme…" at bounding box center [780, 359] width 1560 height 719
click at [910, 267] on span "FA4045D8-0003" at bounding box center [945, 263] width 85 height 18
click at [915, 264] on span "FA4045D8-0003" at bounding box center [945, 263] width 85 height 18
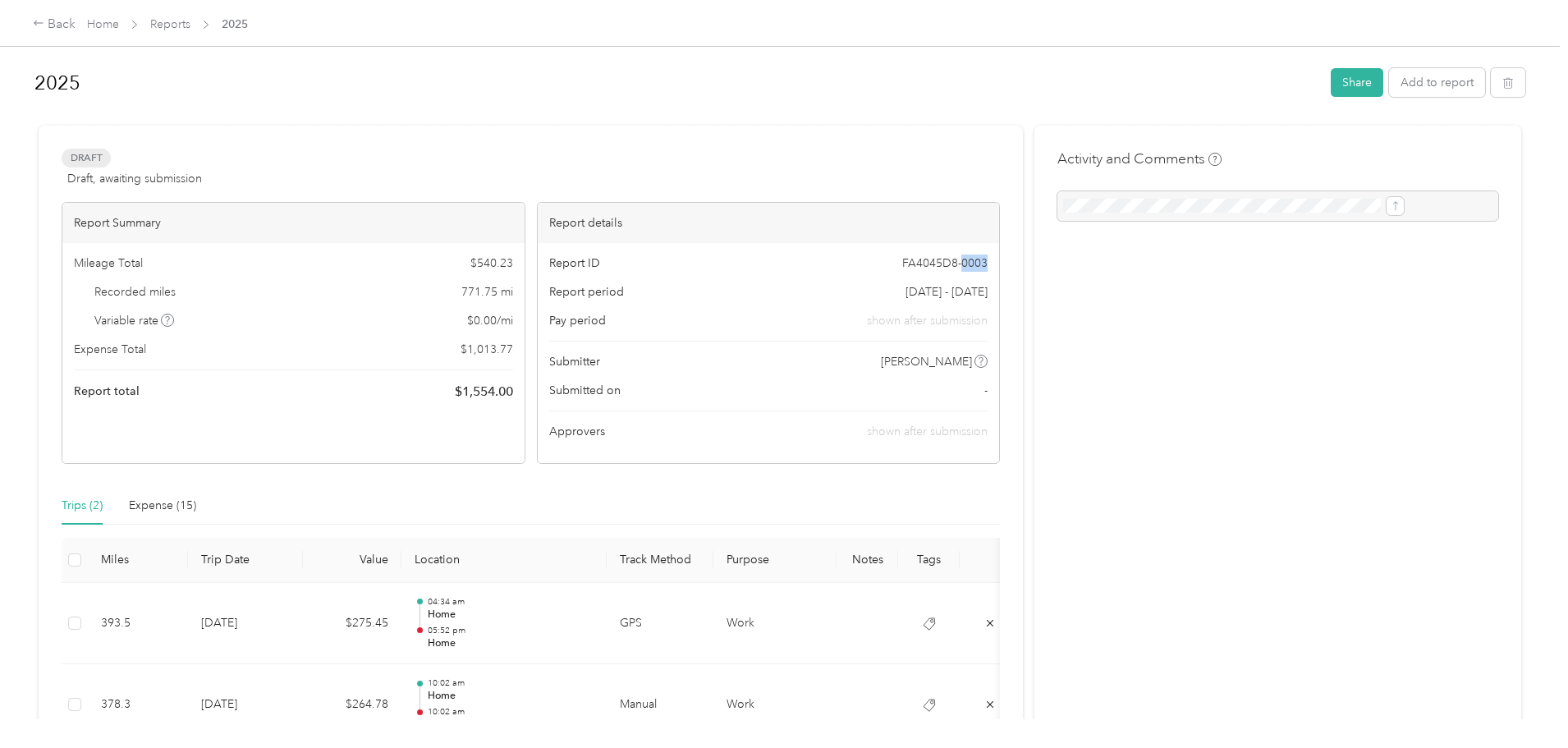
click at [915, 264] on span "FA4045D8-0003" at bounding box center [945, 263] width 85 height 18
click at [776, 268] on div "Report ID FA4045D8-0003" at bounding box center [768, 263] width 440 height 18
click at [915, 291] on span "Sep 15 - 25, 2025" at bounding box center [947, 292] width 82 height 18
click at [909, 290] on span "Sep 15 - 25, 2025" at bounding box center [947, 292] width 82 height 18
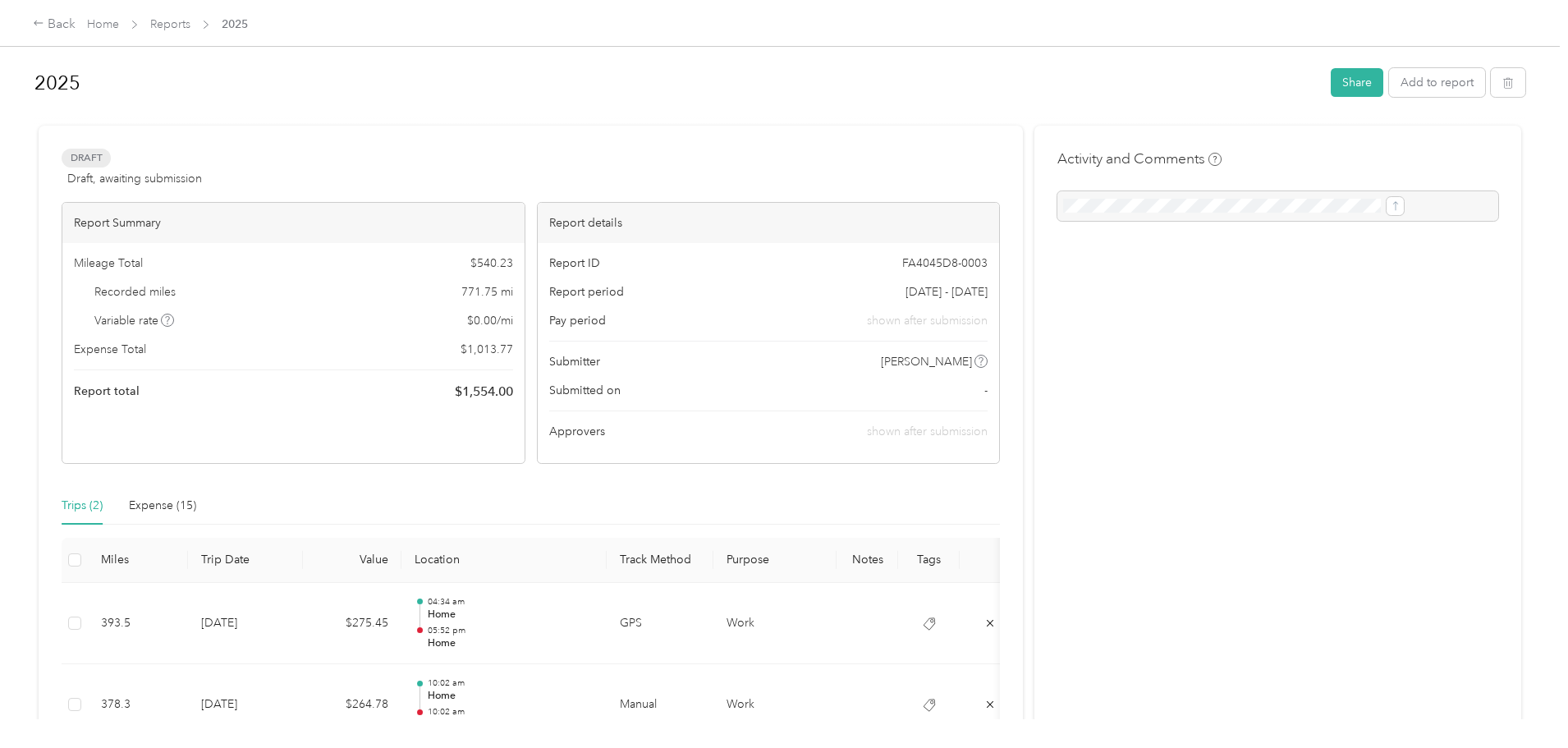
click at [507, 110] on div at bounding box center [779, 118] width 1490 height 18
click at [190, 21] on link "Reports" at bounding box center [170, 24] width 40 height 14
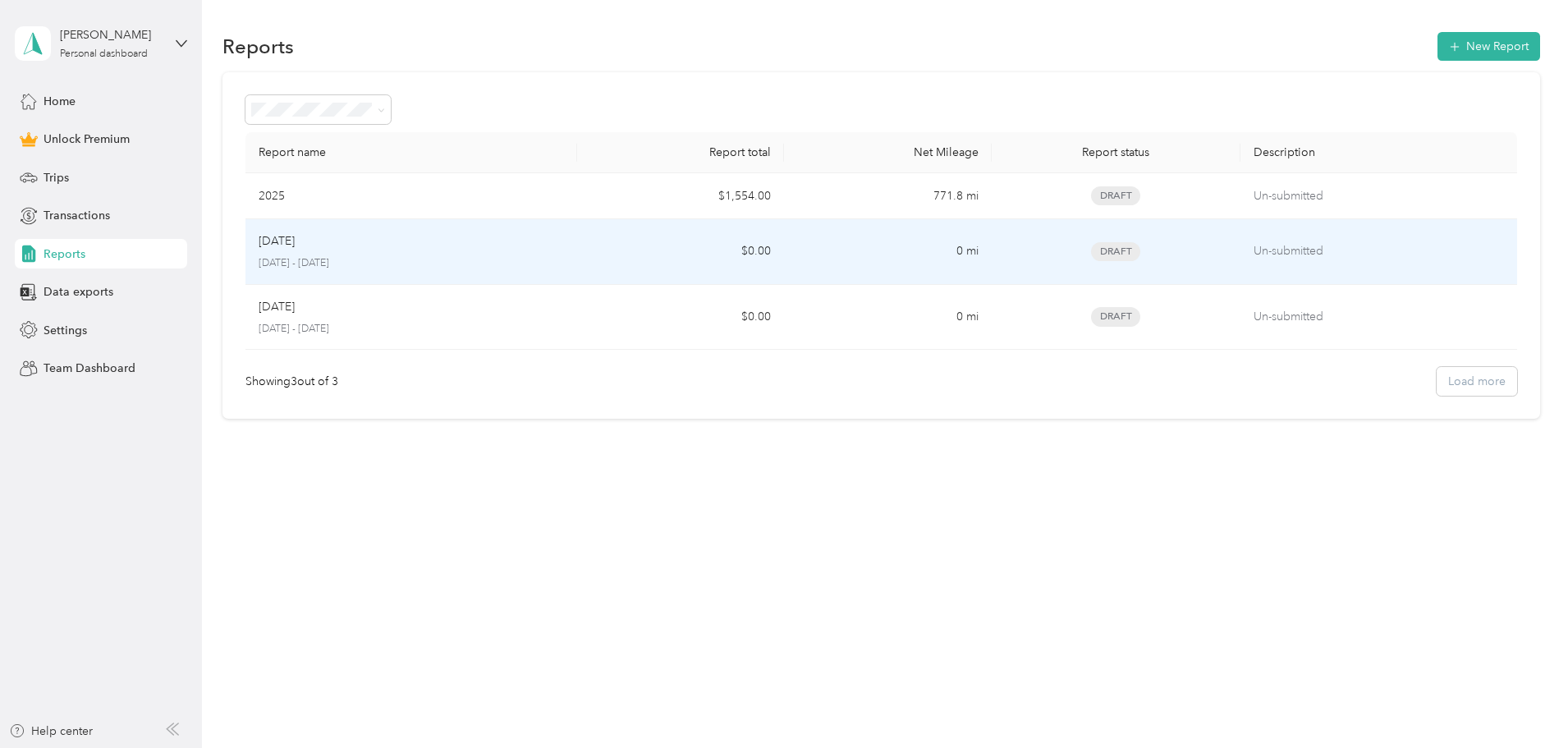
click at [564, 252] on div "Oct 2025 October 1 - 31, 2025" at bounding box center [411, 252] width 305 height 38
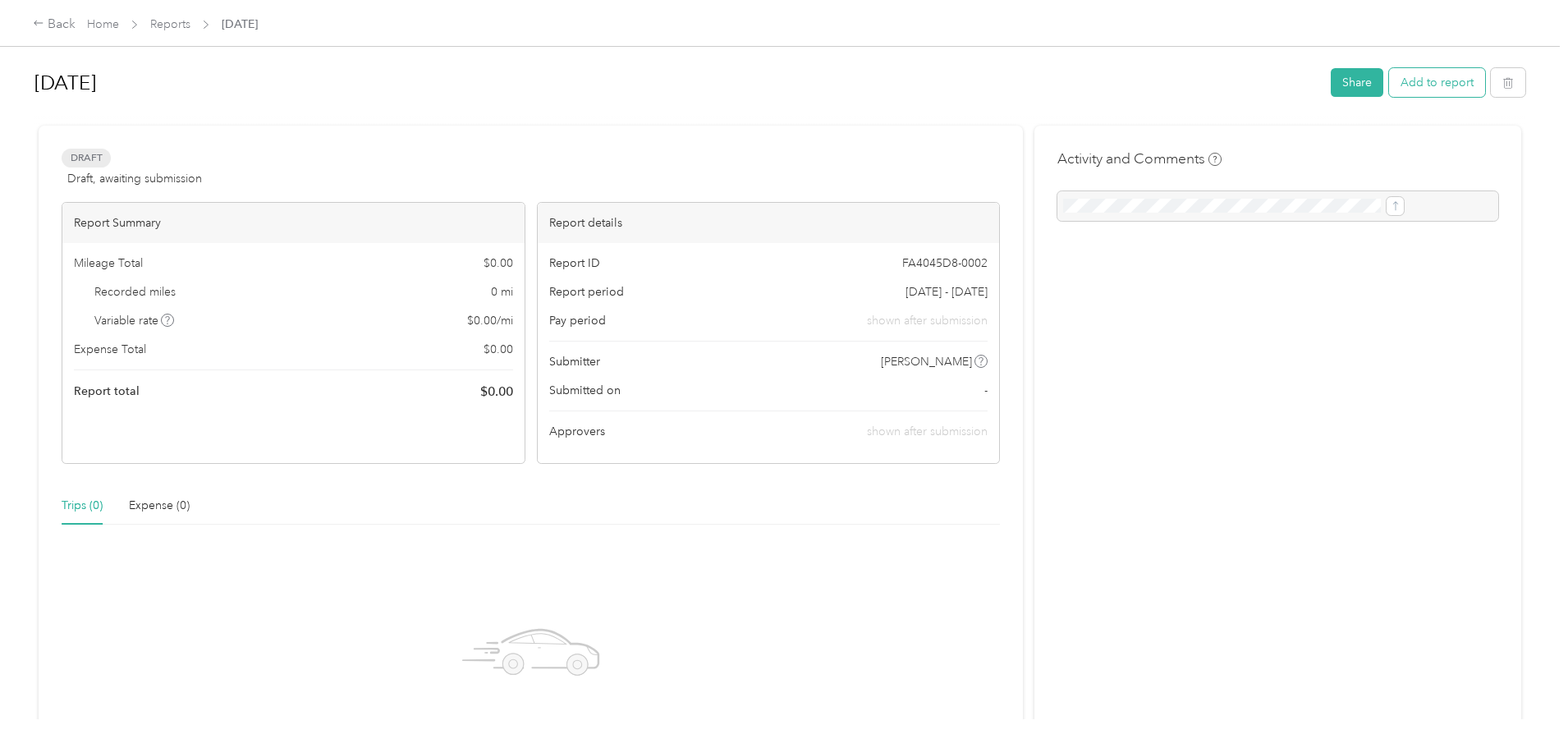
click at [1389, 83] on button "Add to report" at bounding box center [1436, 83] width 96 height 28
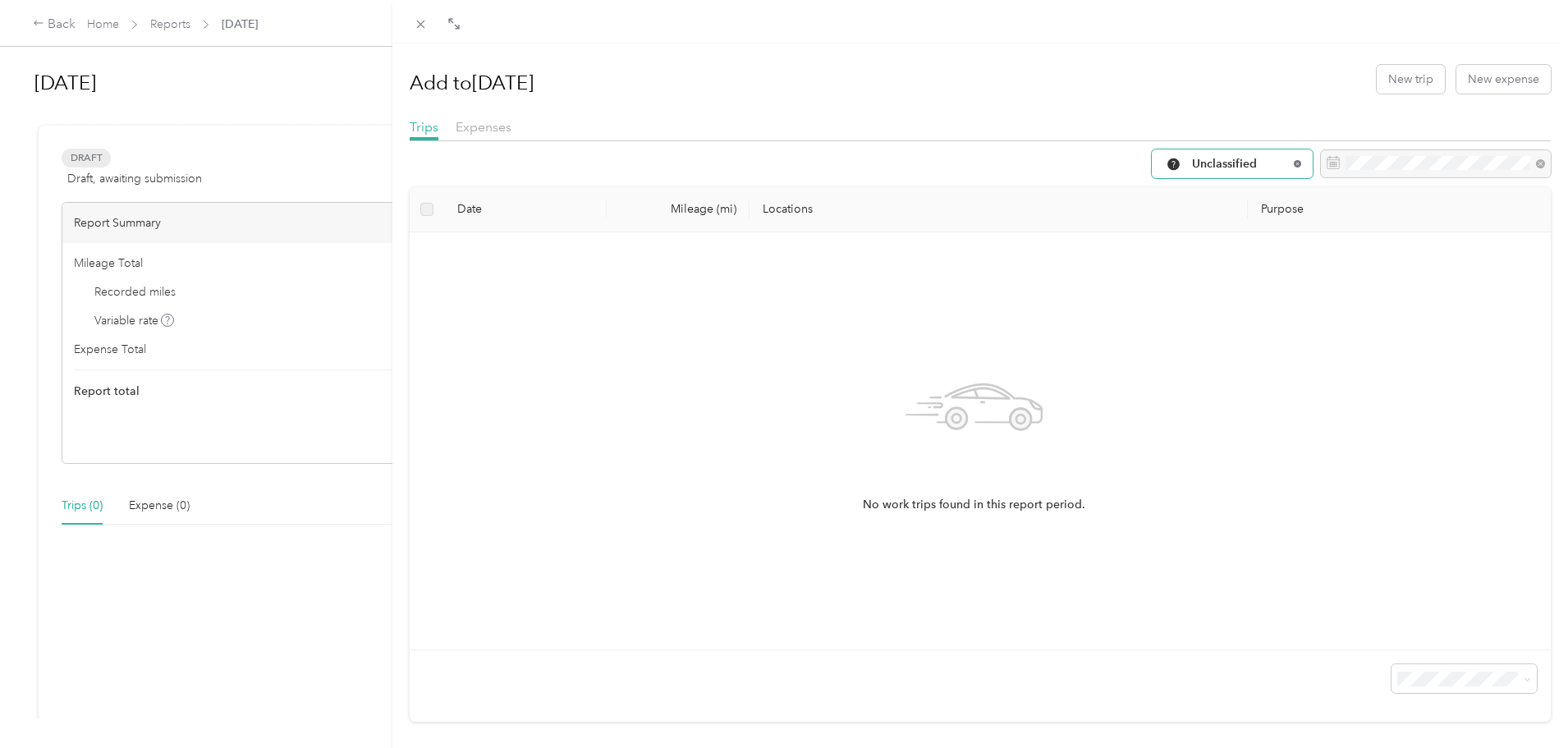
click at [1294, 162] on icon at bounding box center [1297, 163] width 7 height 7
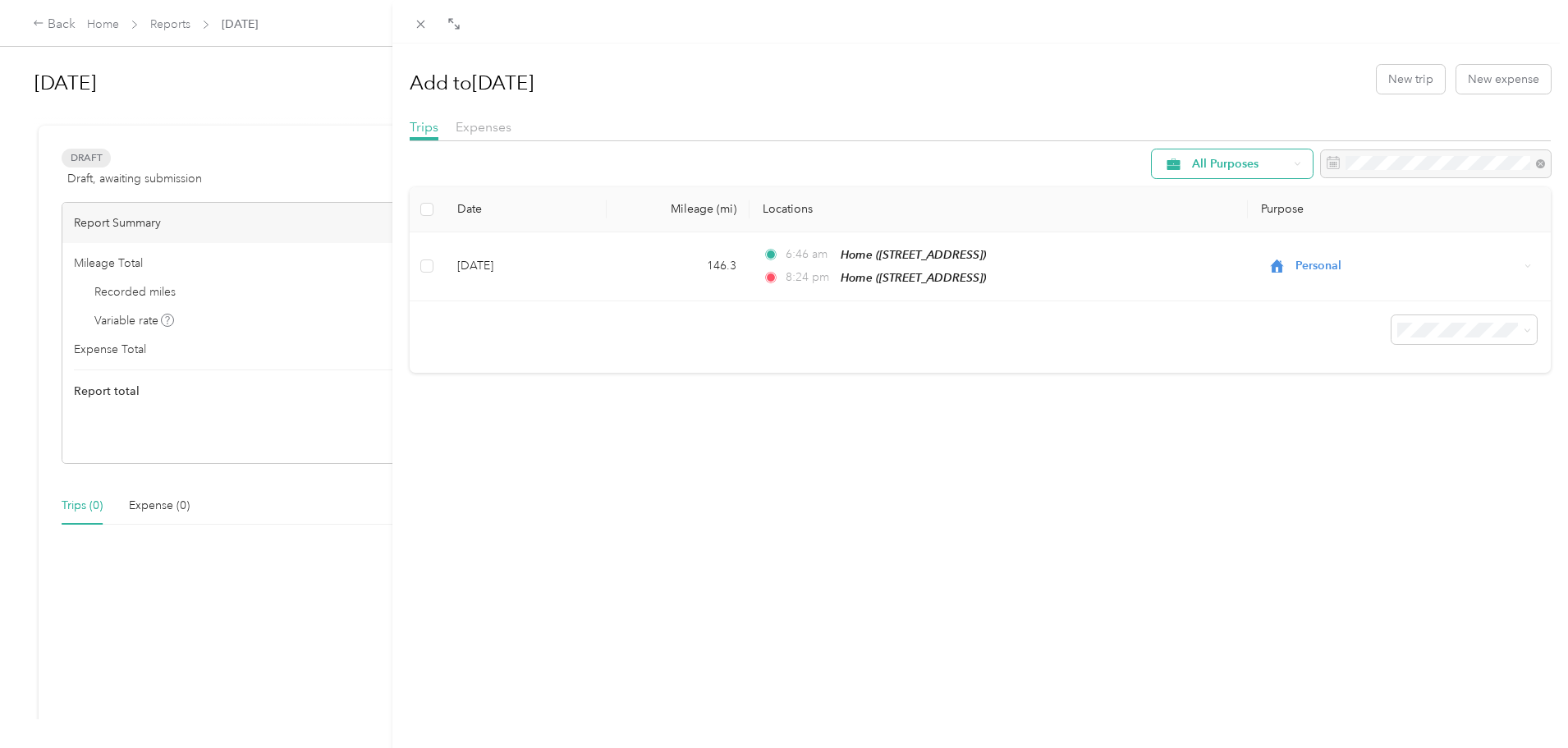
click at [1237, 175] on div "All Purposes" at bounding box center [1232, 163] width 161 height 28
click at [1198, 244] on span "Work" at bounding box center [1234, 251] width 109 height 18
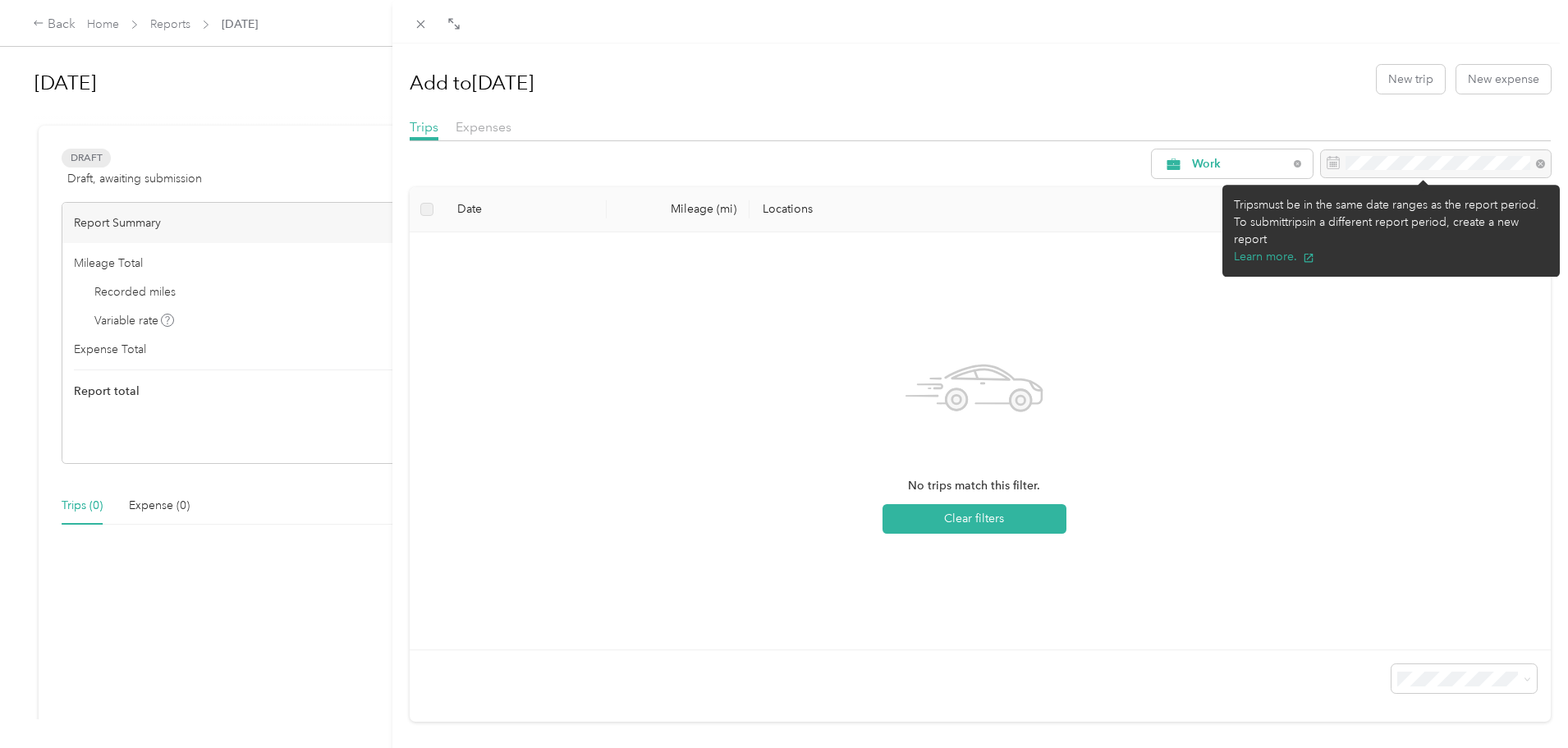
click at [1447, 164] on div at bounding box center [1436, 163] width 230 height 28
click at [1526, 163] on div at bounding box center [1436, 163] width 230 height 28
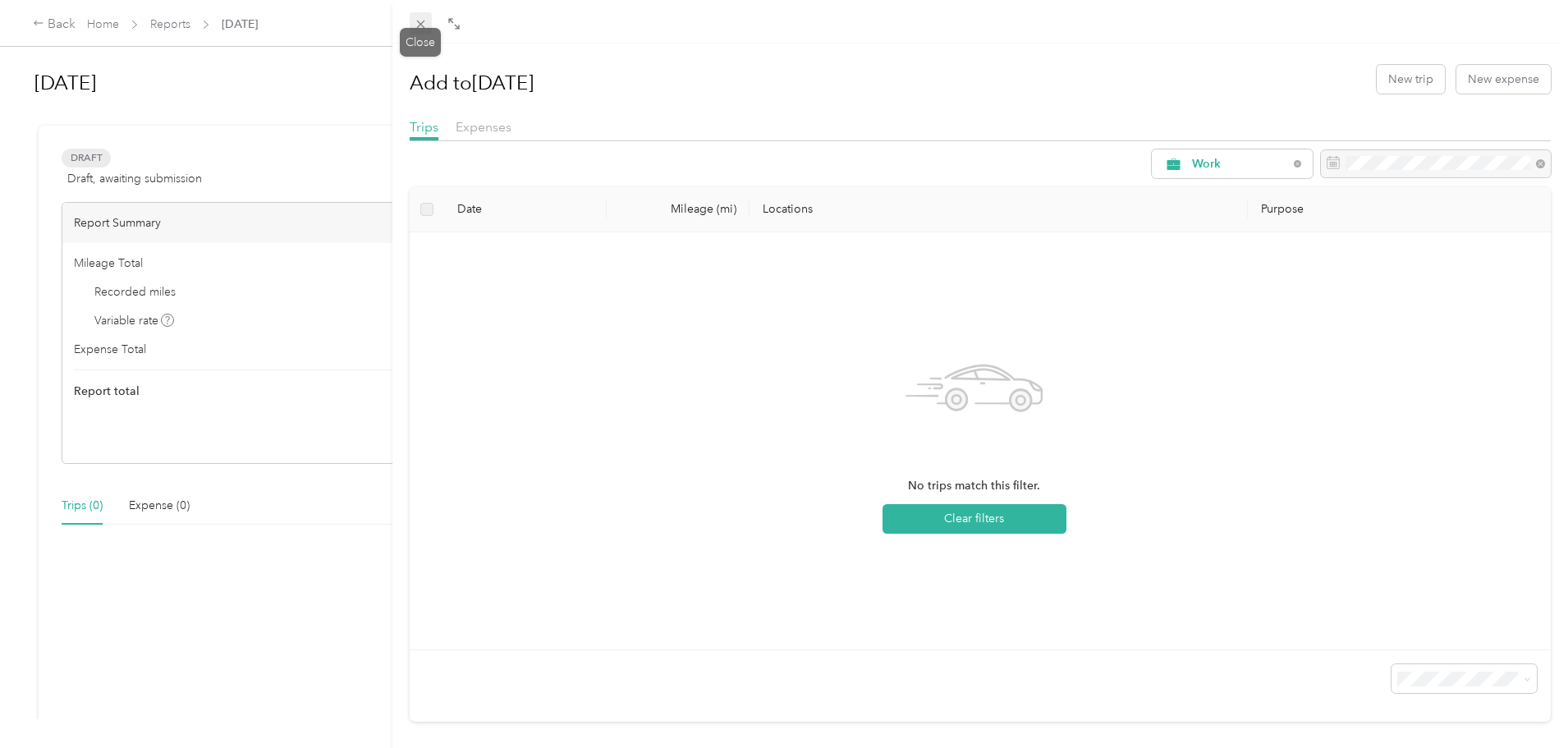
click at [419, 23] on icon at bounding box center [420, 25] width 8 height 8
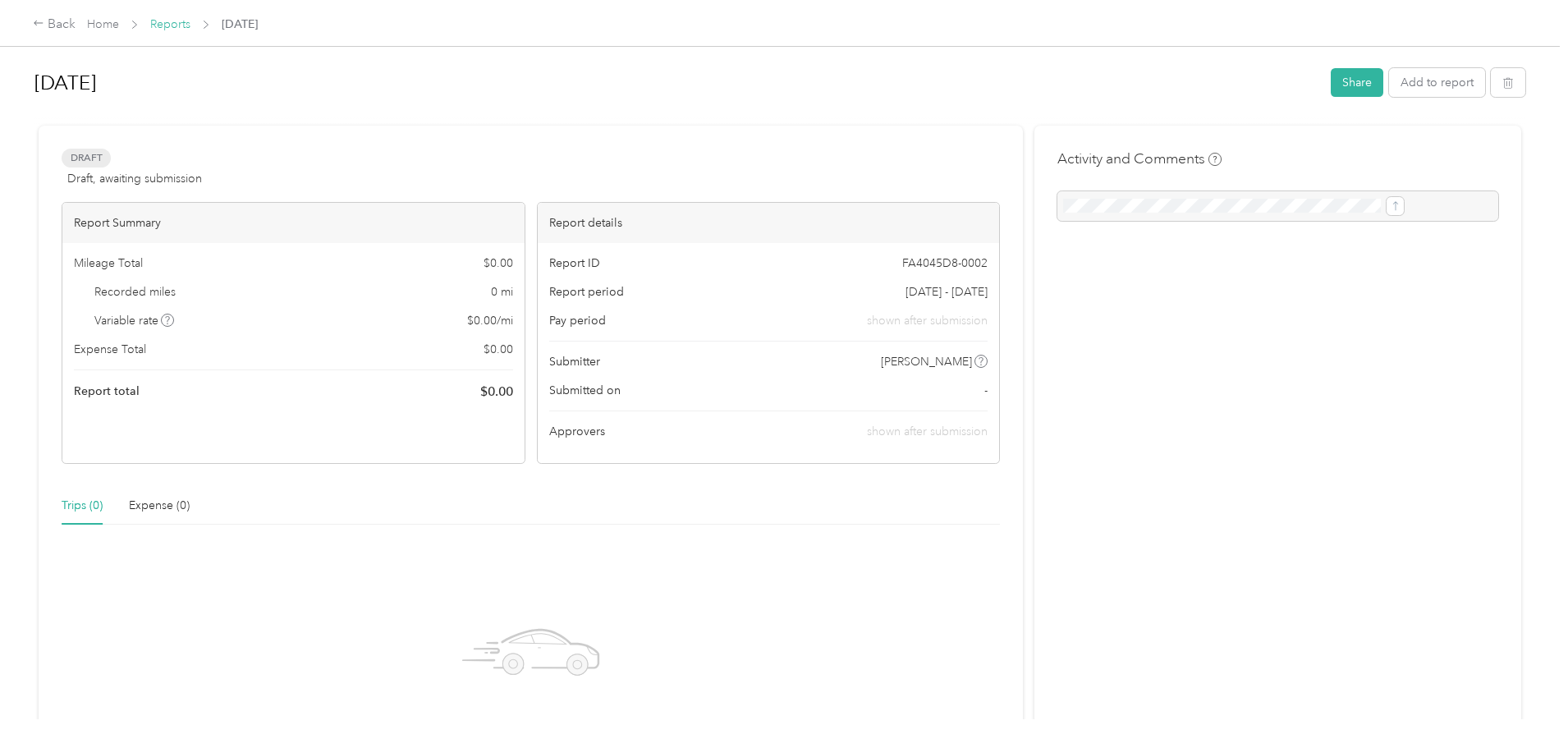
click at [190, 25] on link "Reports" at bounding box center [170, 24] width 40 height 14
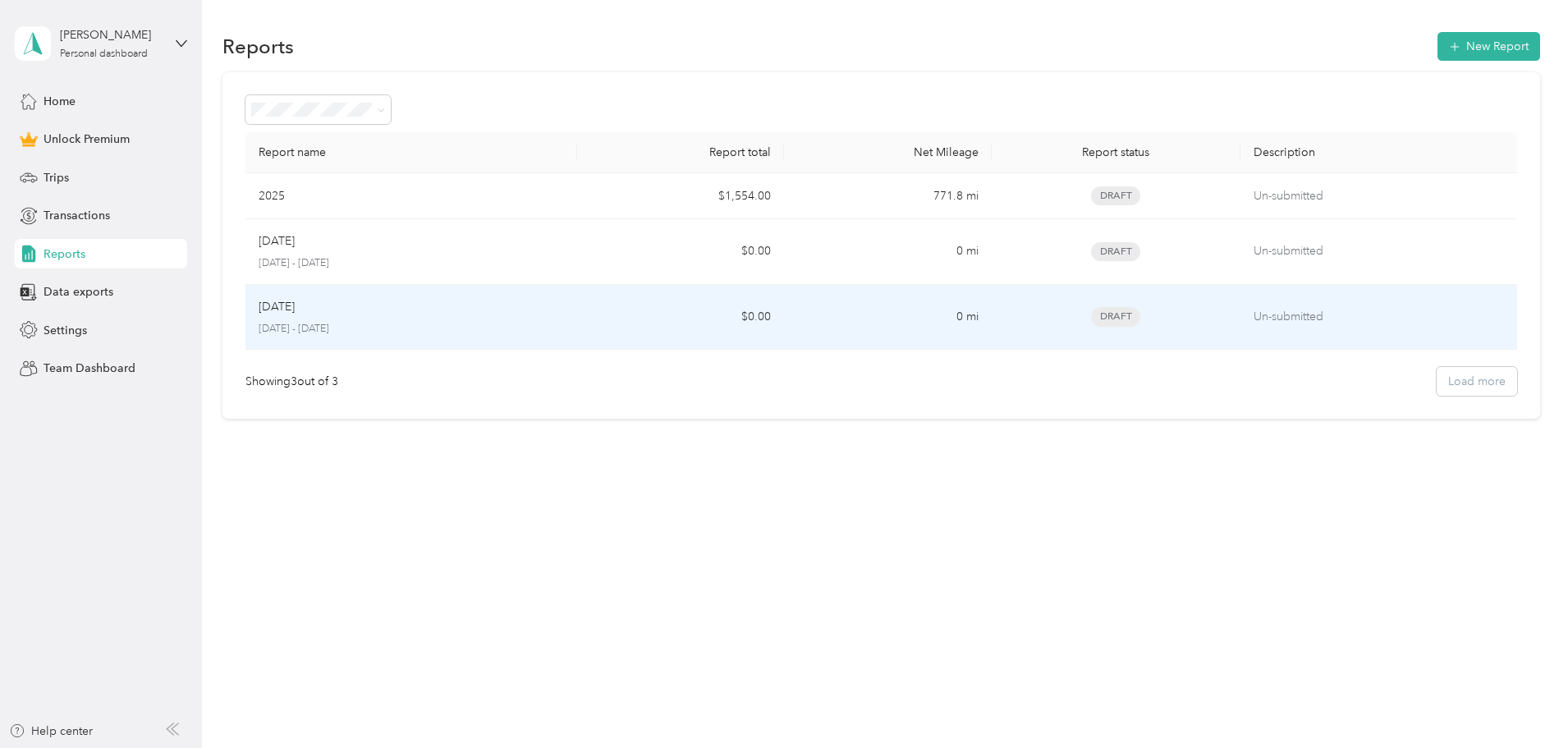
click at [541, 304] on div "[DATE]" at bounding box center [411, 307] width 305 height 18
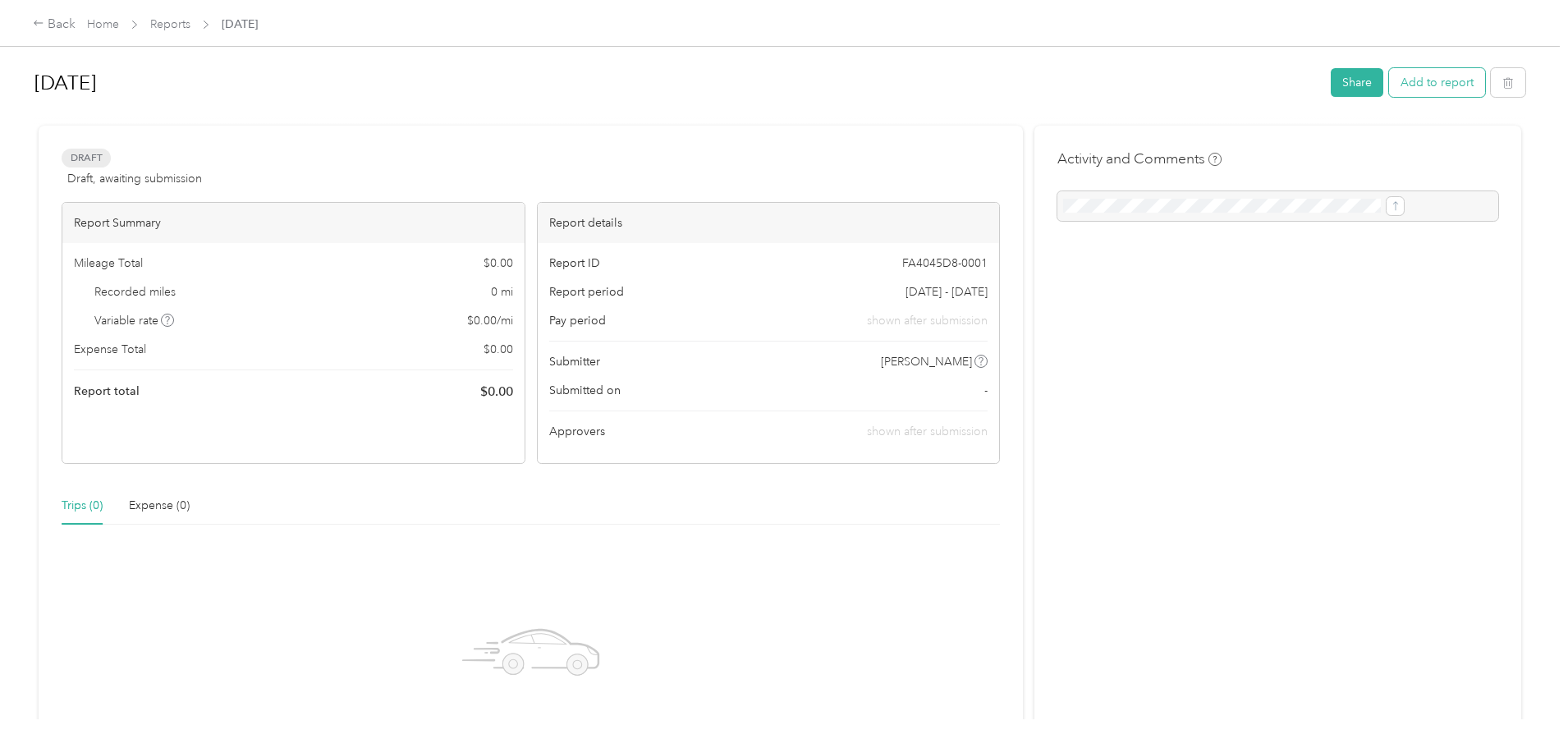
click at [1389, 88] on button "Add to report" at bounding box center [1436, 83] width 96 height 28
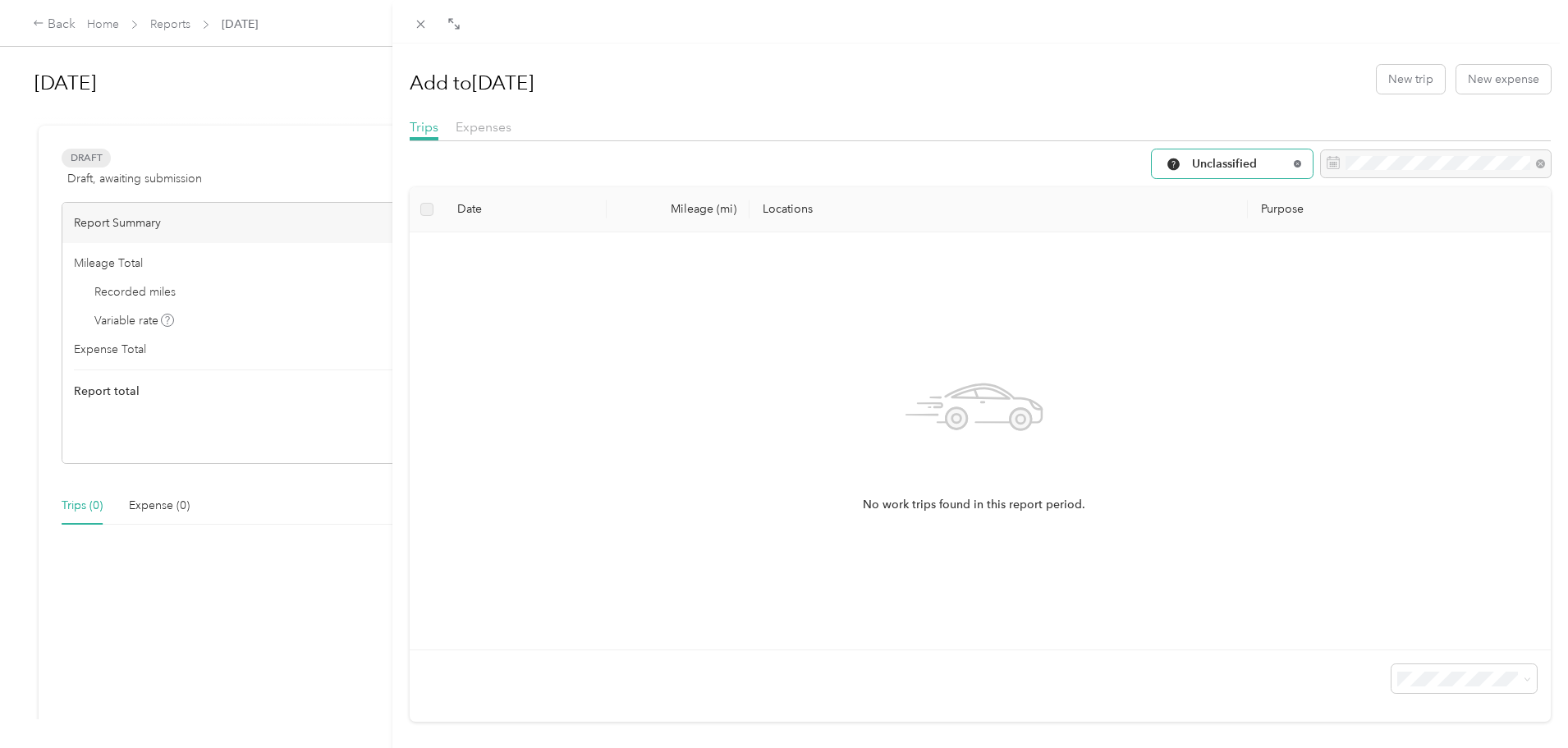
click at [1294, 161] on icon at bounding box center [1297, 163] width 7 height 7
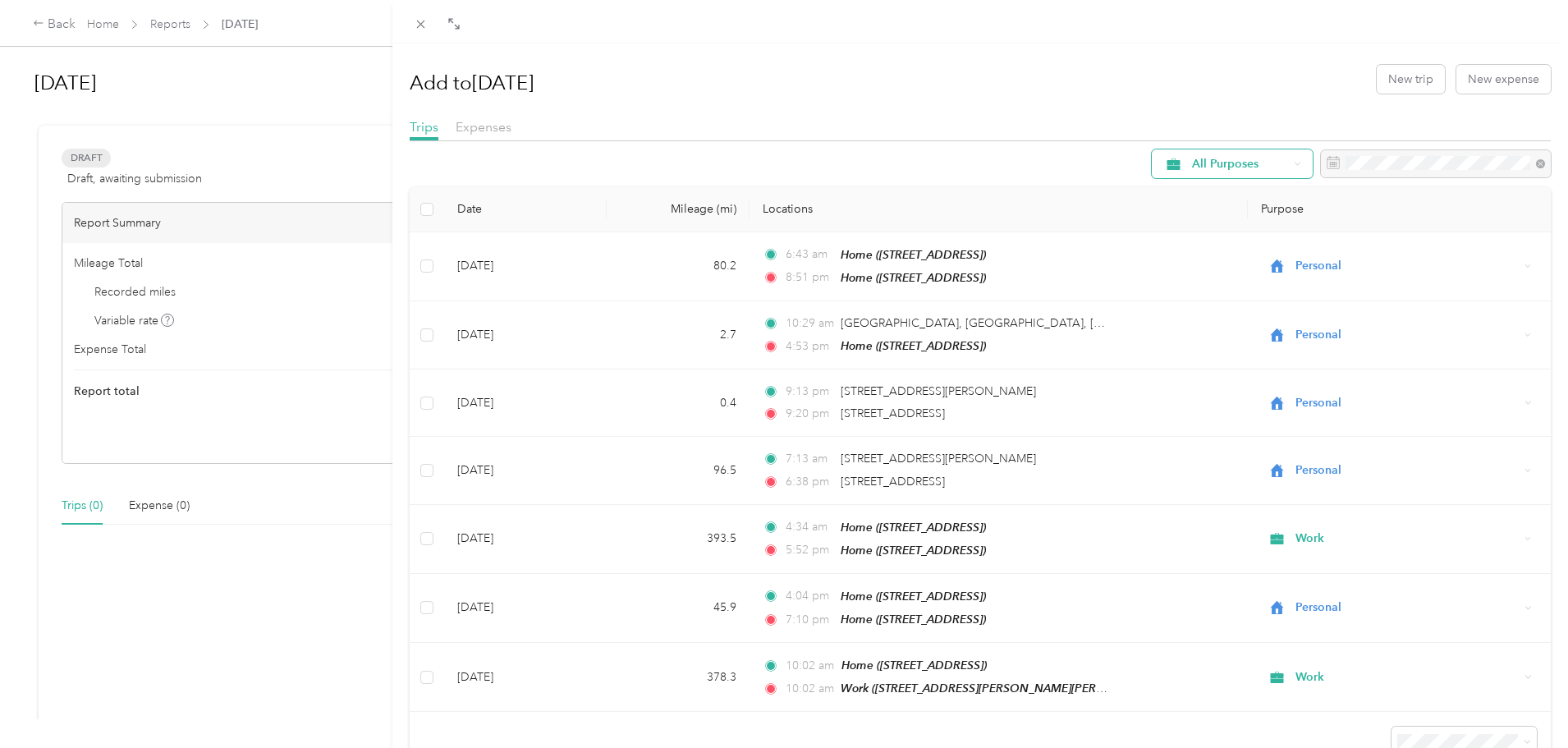
click at [1294, 161] on icon at bounding box center [1297, 163] width 7 height 7
click at [1209, 254] on span "Work" at bounding box center [1234, 251] width 109 height 18
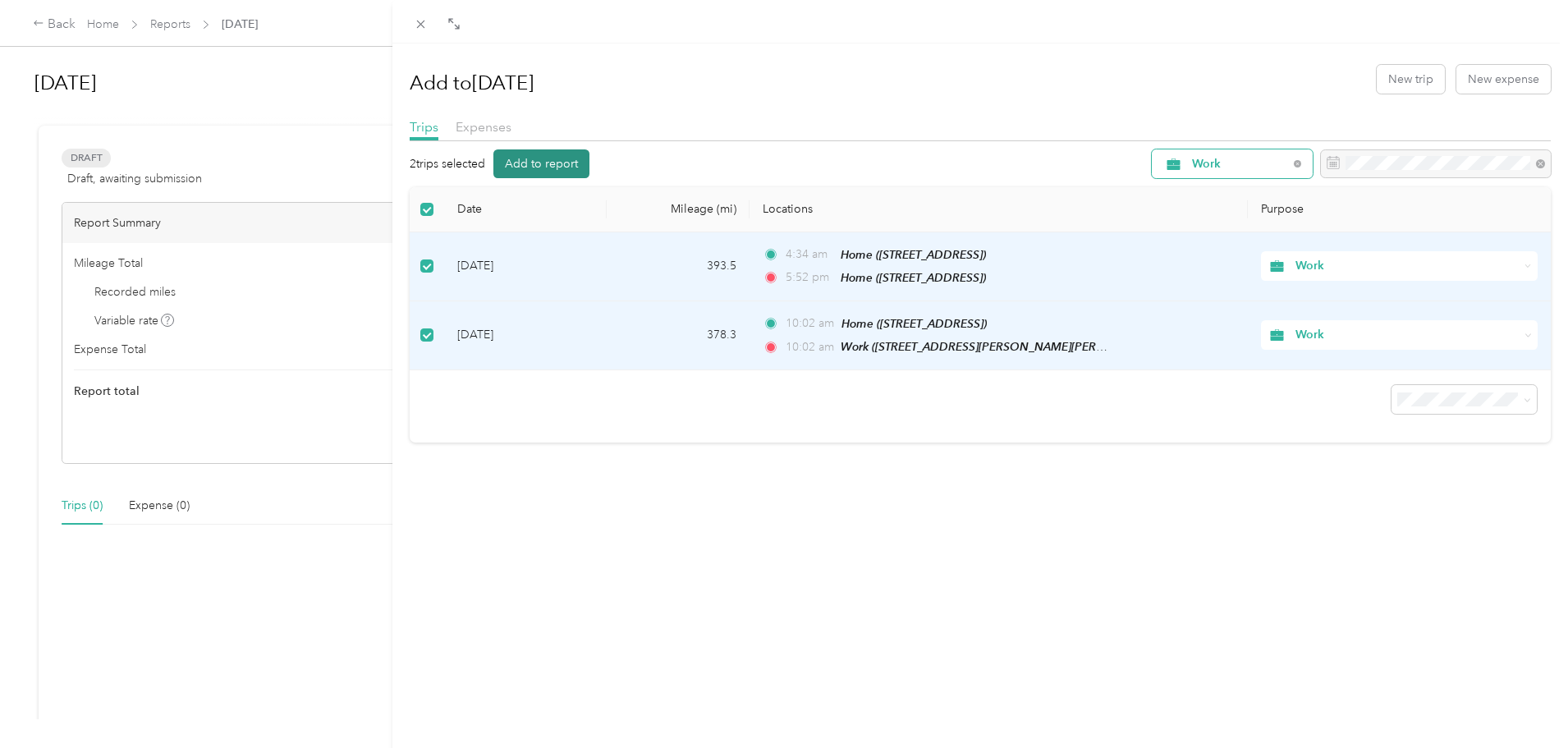
click at [555, 165] on button "Add to report" at bounding box center [541, 163] width 96 height 28
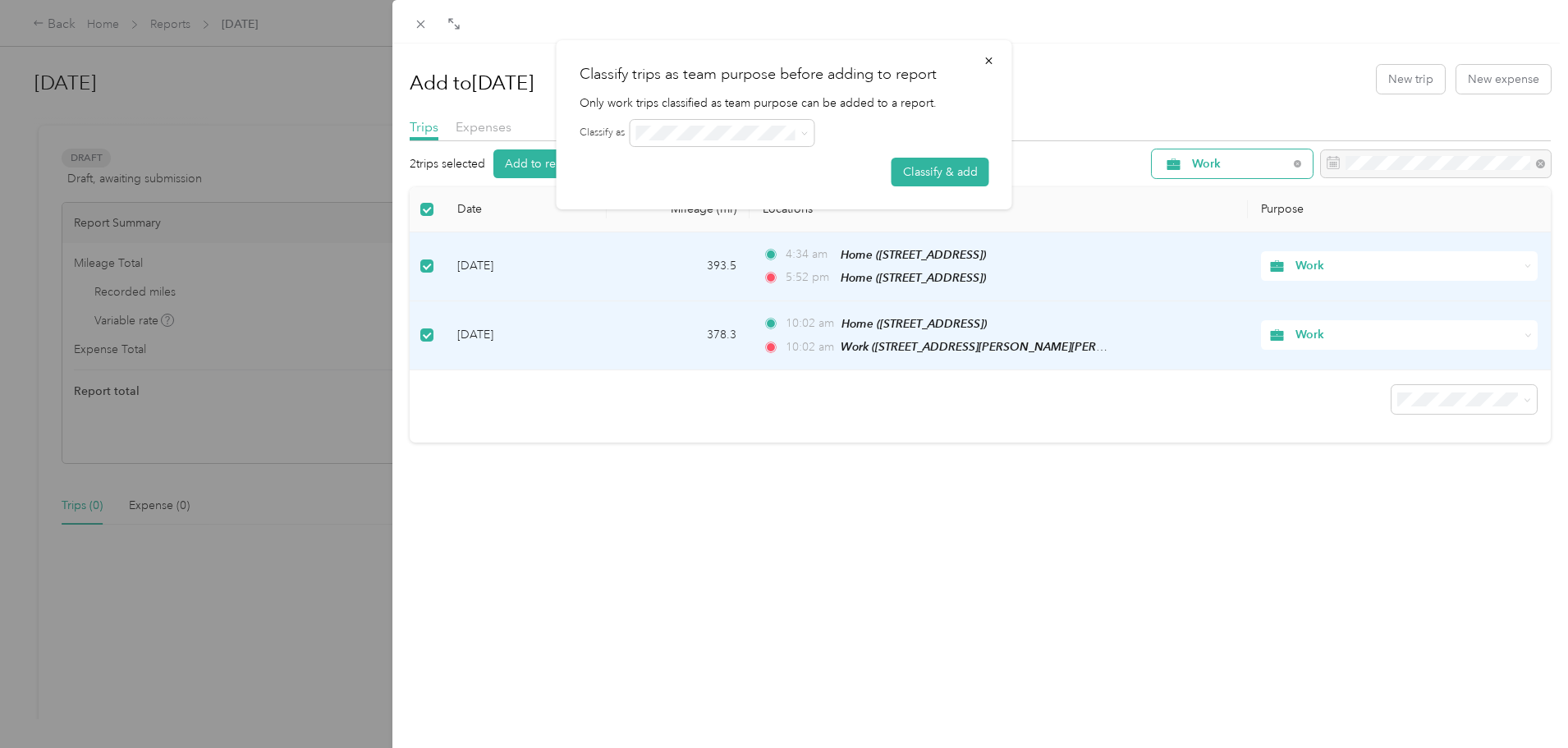
click at [727, 118] on div "Classify trips as team purpose before adding to report Only work trips classifi…" at bounding box center [784, 124] width 455 height 169
click at [936, 168] on button "Classify & add" at bounding box center [940, 172] width 98 height 28
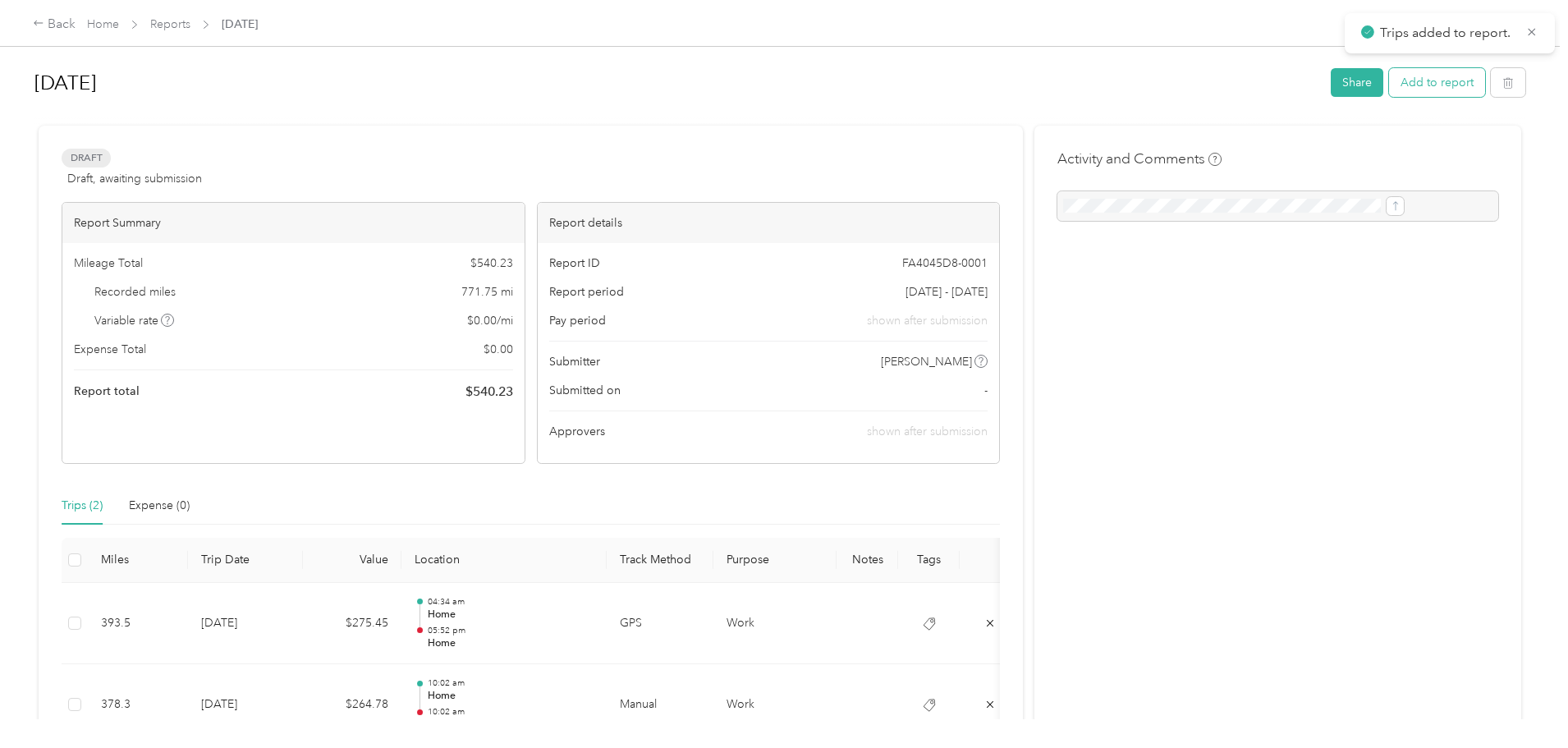
click at [1389, 86] on button "Add to report" at bounding box center [1436, 83] width 96 height 28
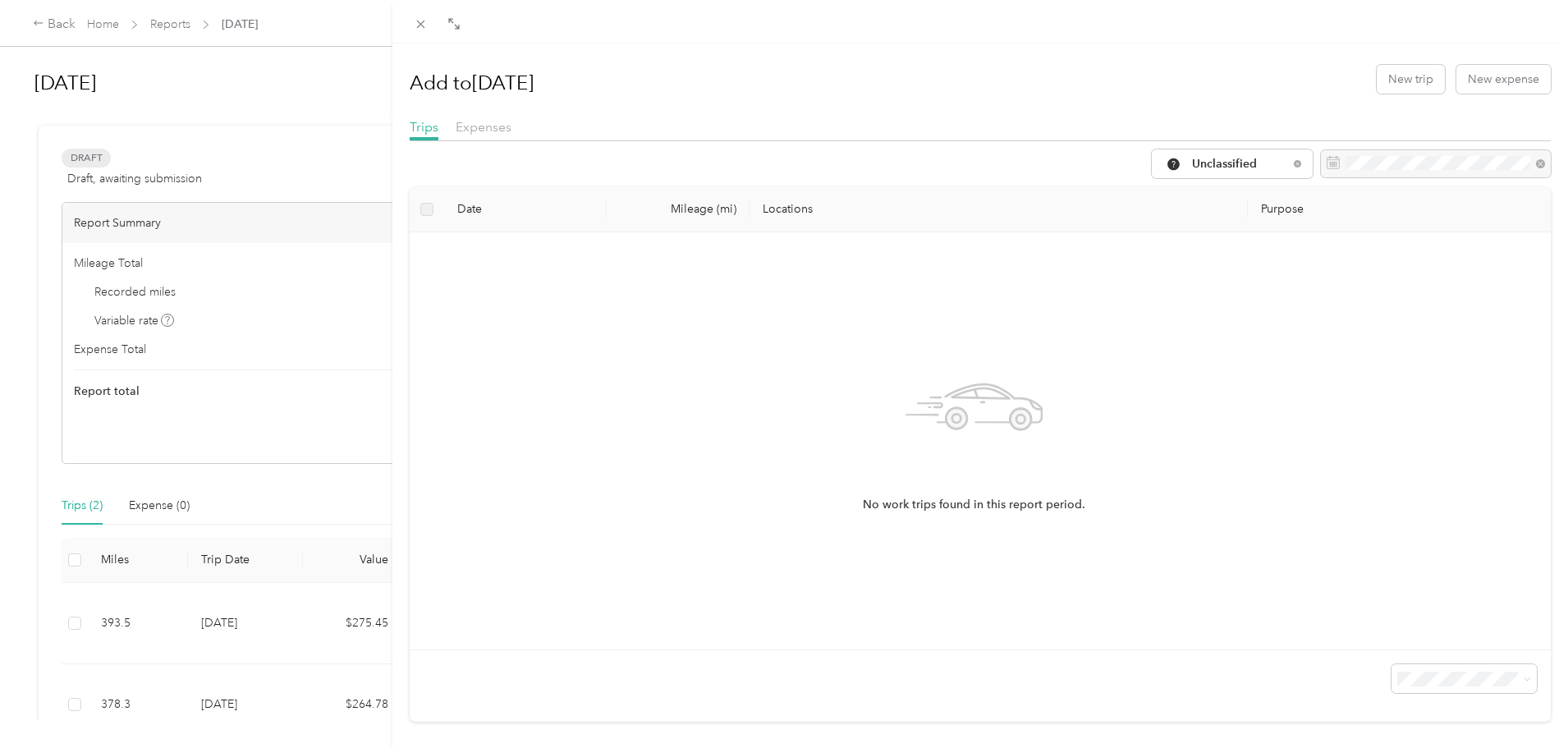
click at [479, 134] on div "Expenses" at bounding box center [483, 128] width 56 height 21
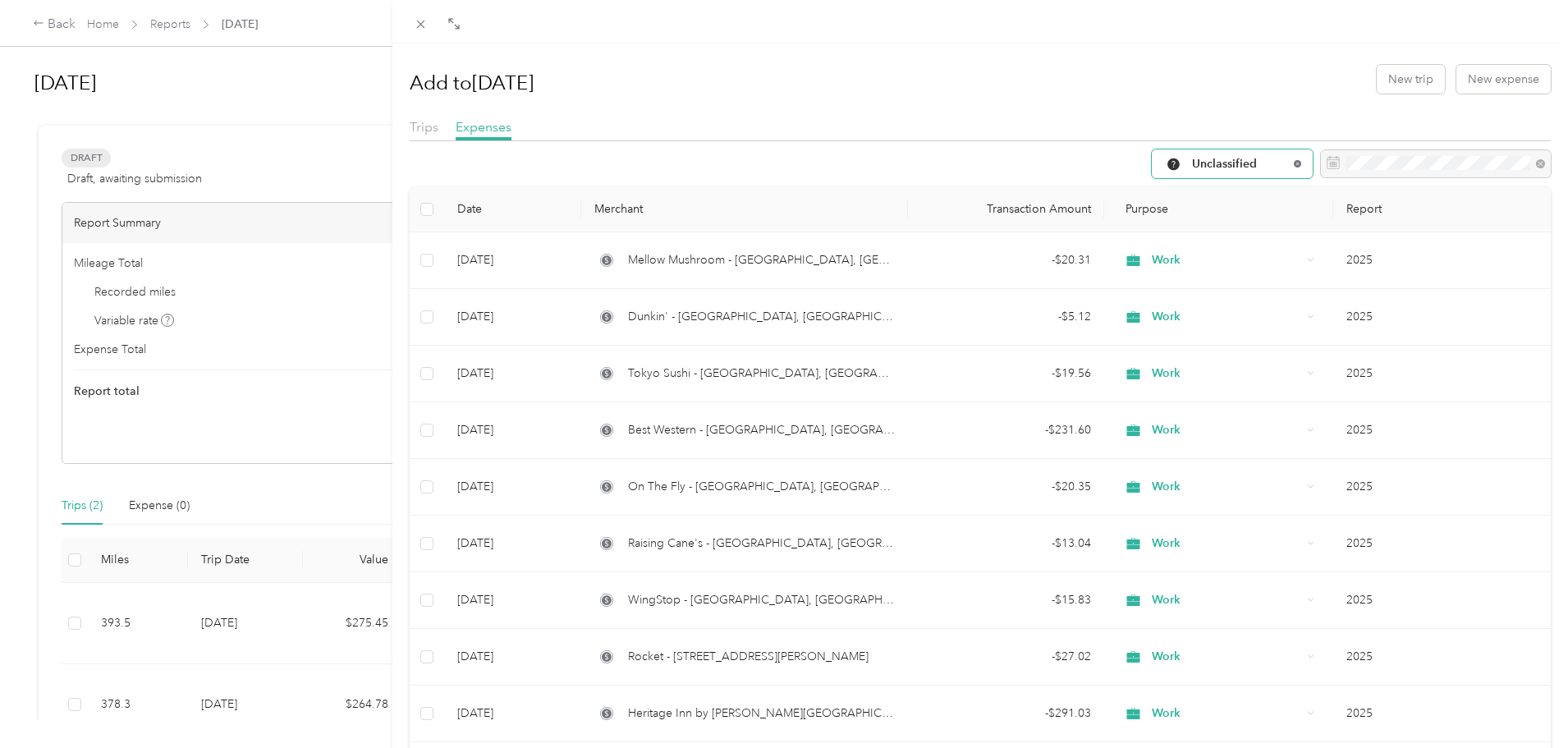
click at [1294, 164] on icon at bounding box center [1297, 163] width 7 height 7
click at [1239, 165] on span "All Purposes" at bounding box center [1239, 164] width 96 height 12
click at [1204, 193] on span "All Purposes" at bounding box center [1234, 193] width 109 height 18
click at [1225, 158] on span "All Purposes" at bounding box center [1239, 164] width 96 height 12
click at [1197, 254] on span "Work" at bounding box center [1234, 251] width 109 height 18
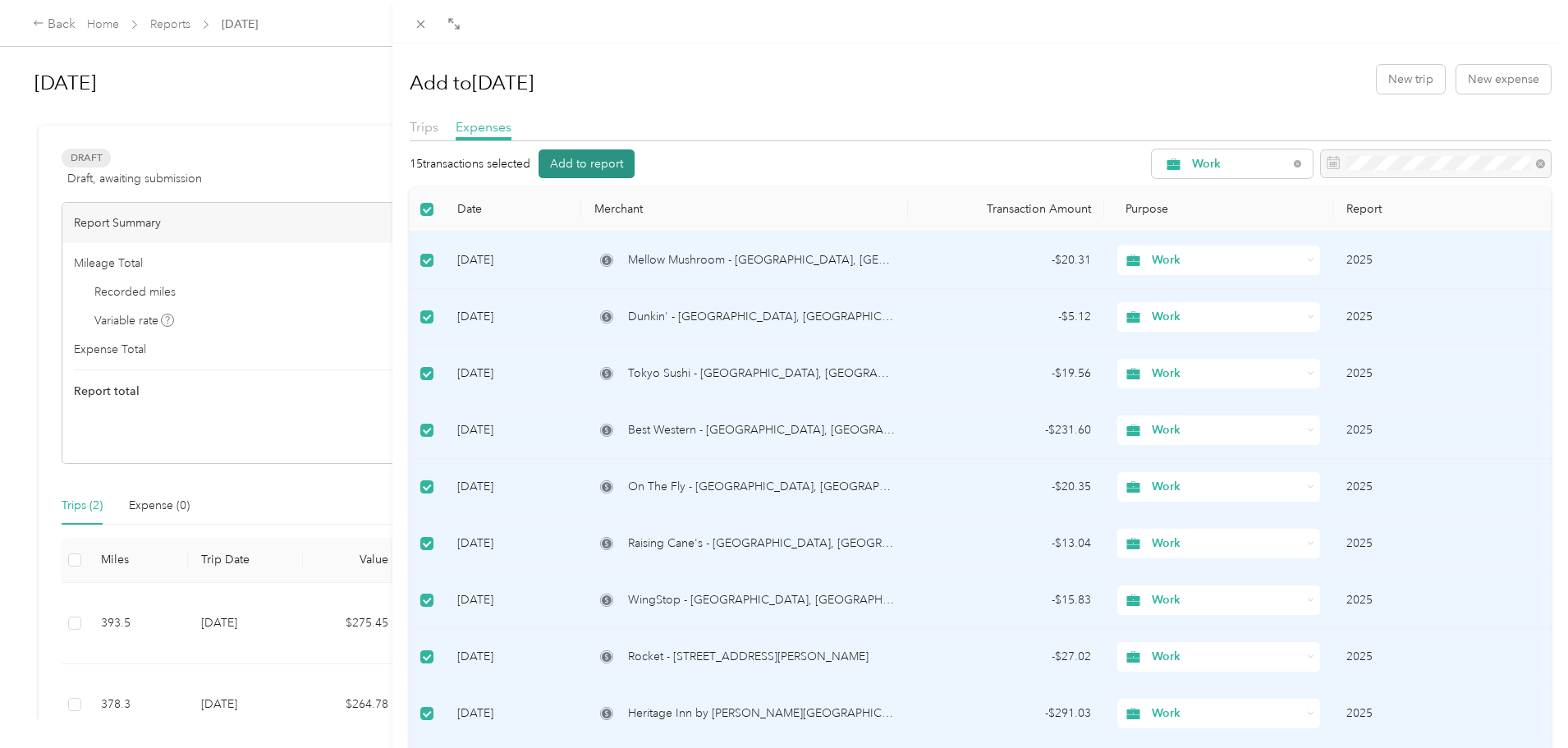
click at [595, 168] on button "Add to report" at bounding box center [586, 163] width 96 height 28
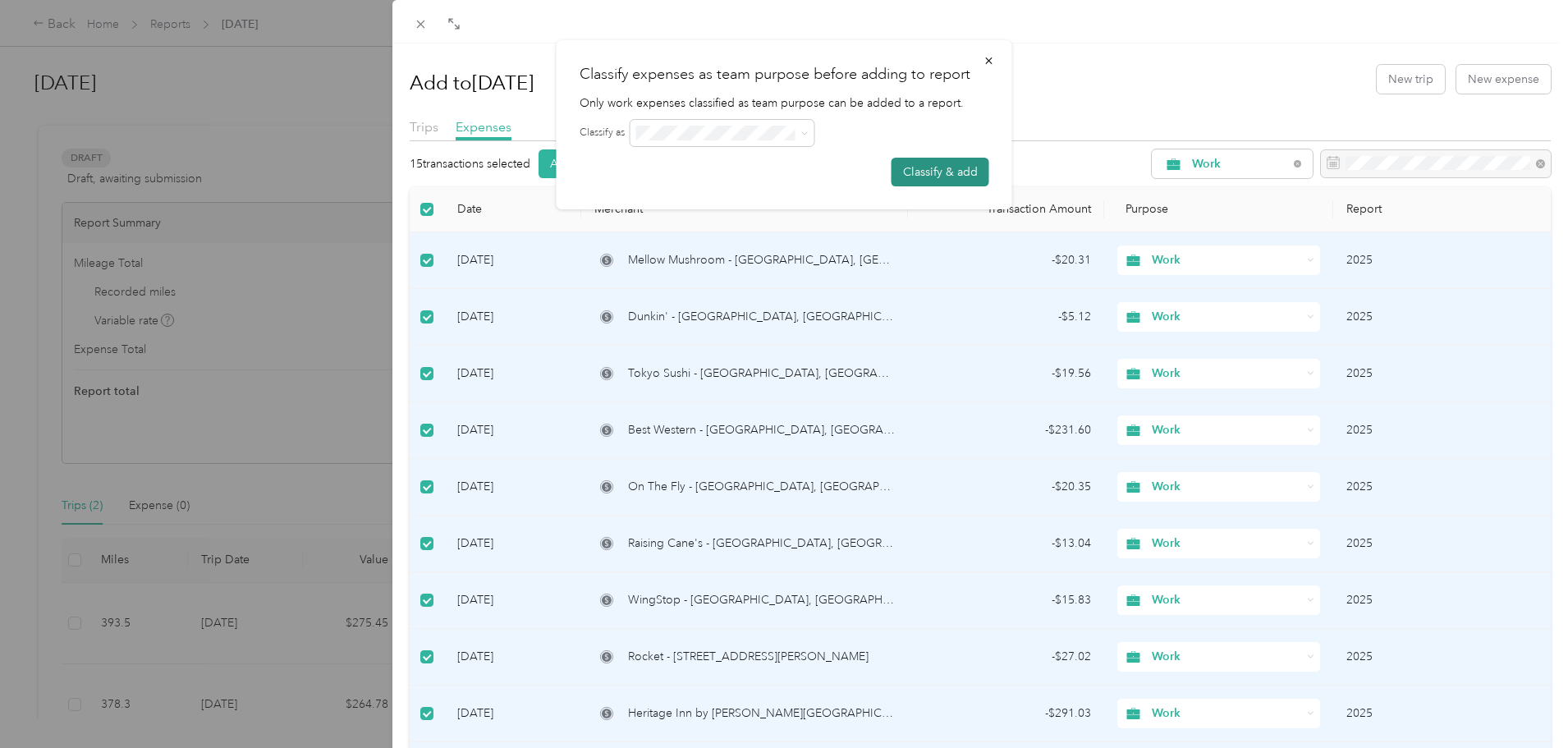
click at [930, 170] on button "Classify & add" at bounding box center [940, 172] width 98 height 28
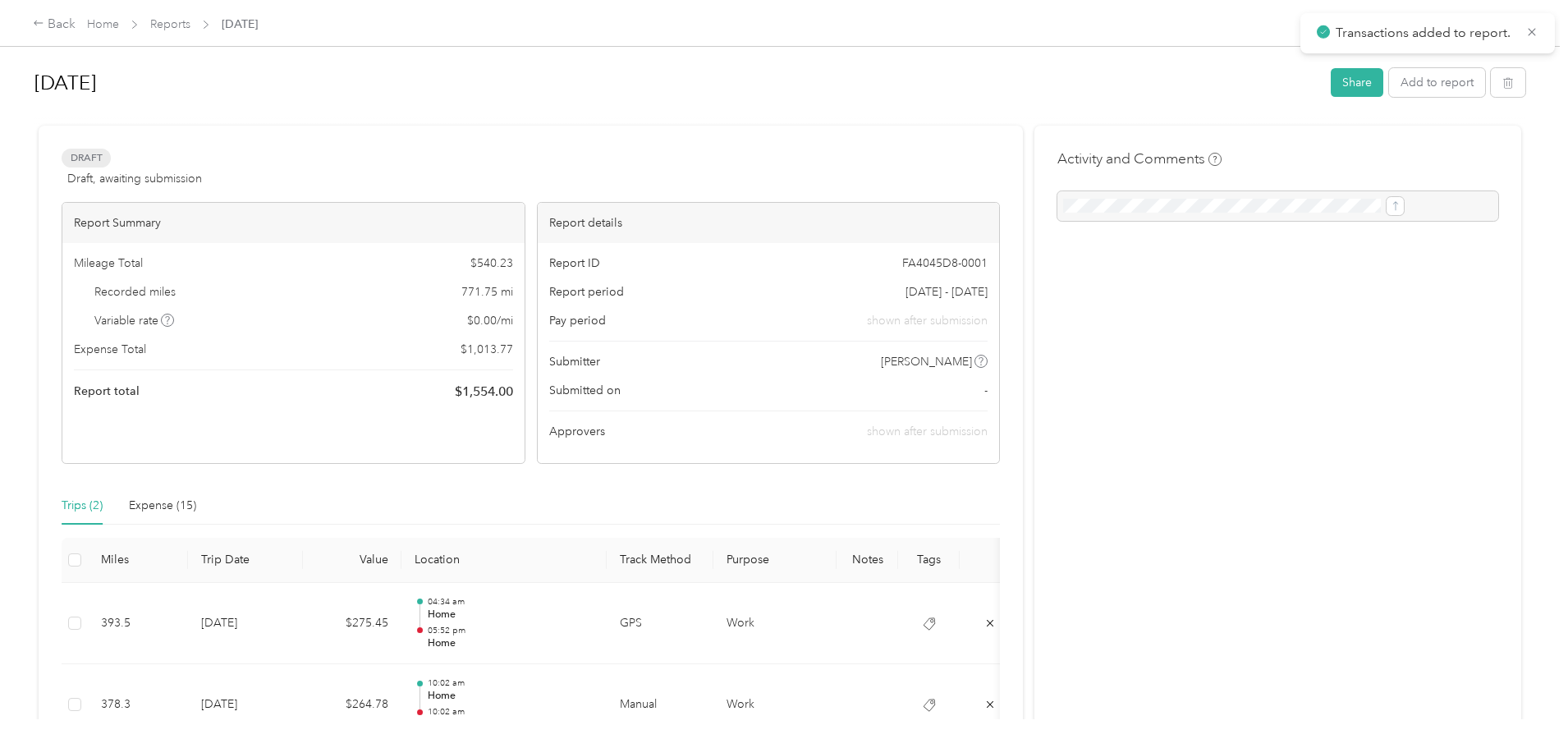
click at [126, 222] on div "Back Home Reports Sep 2025 Sep 2025 Share Add to report Draft Draft, awaiting s…" at bounding box center [780, 374] width 1560 height 748
click at [190, 21] on link "Reports" at bounding box center [170, 24] width 40 height 14
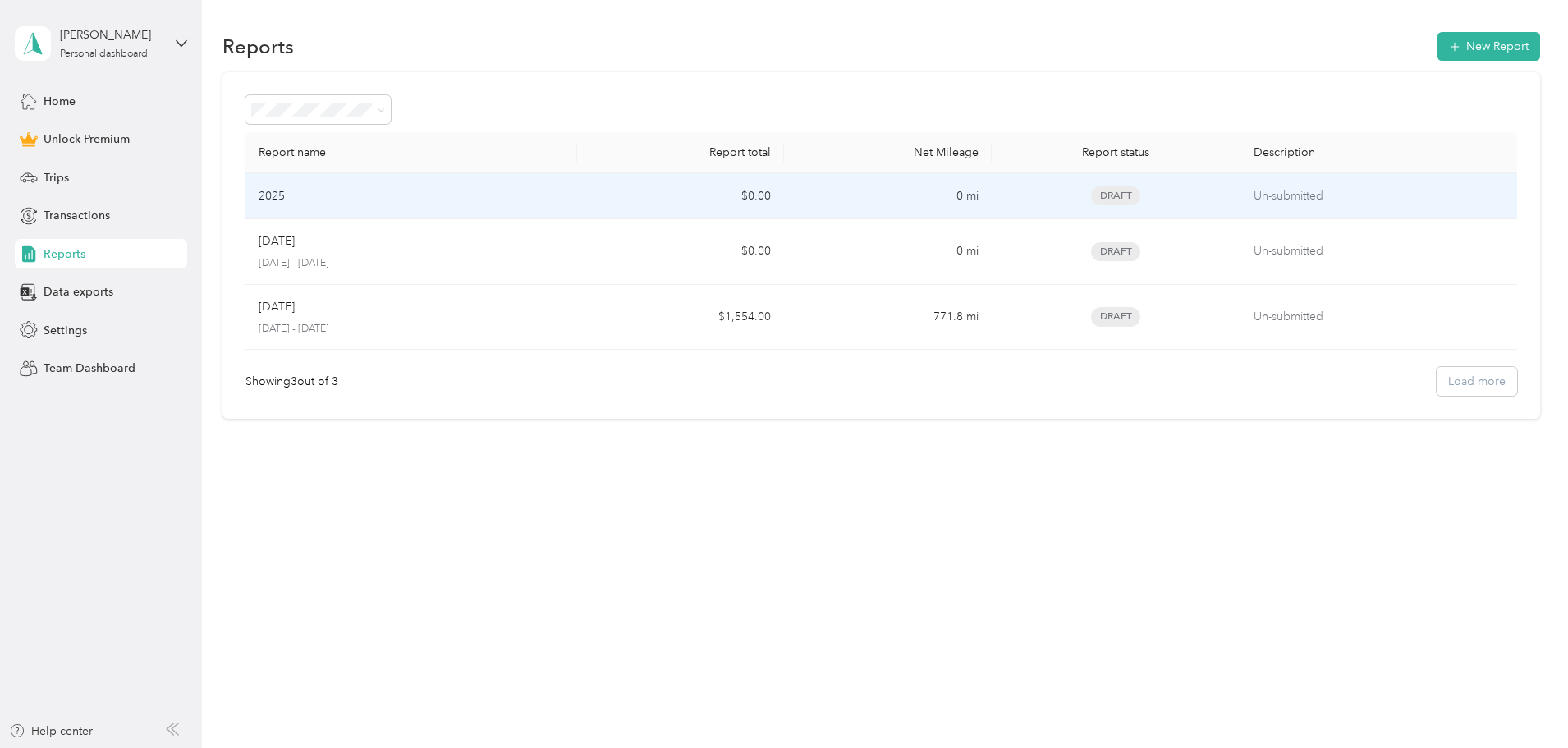
click at [1138, 193] on div "Draft" at bounding box center [1116, 195] width 223 height 19
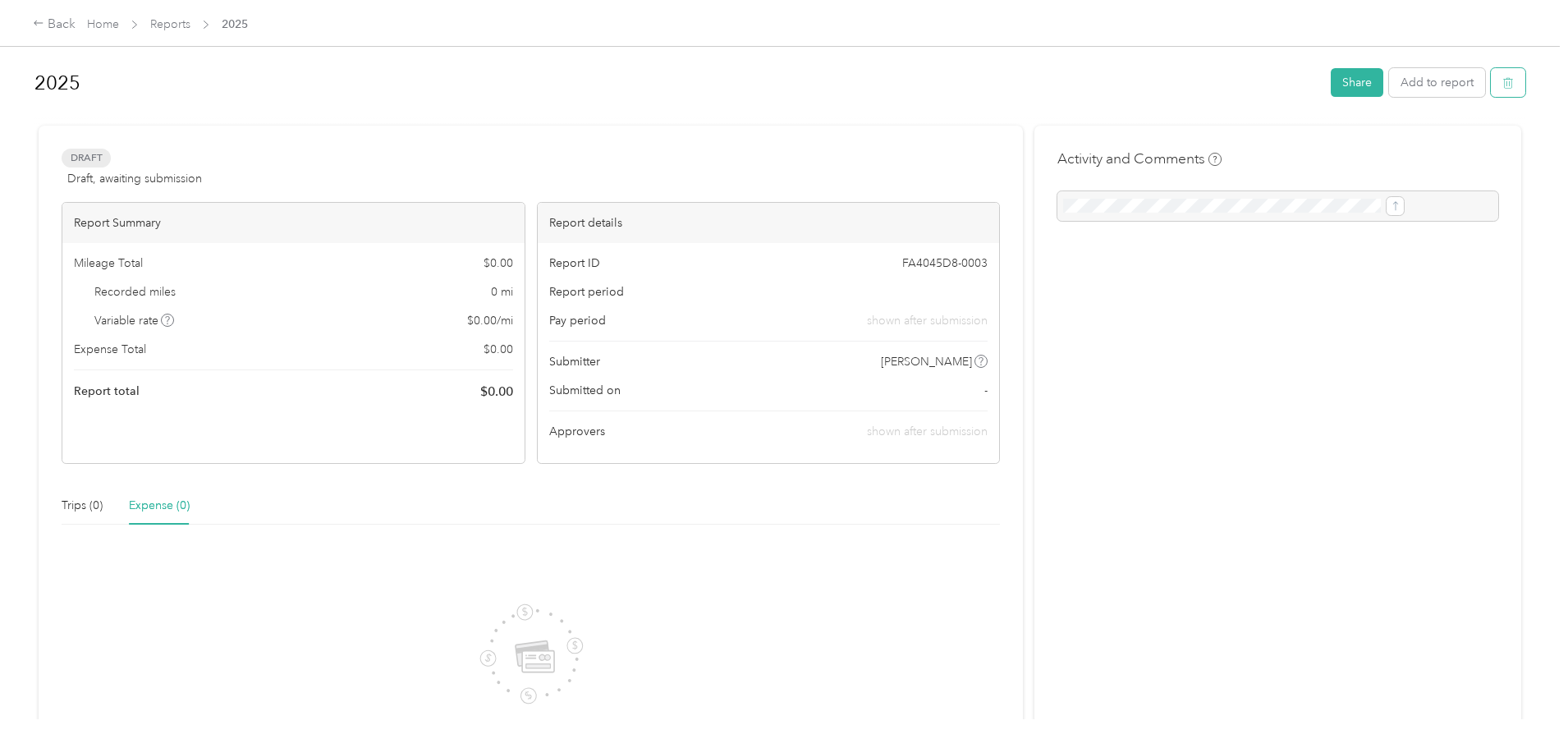
click at [1490, 85] on button "button" at bounding box center [1507, 83] width 34 height 28
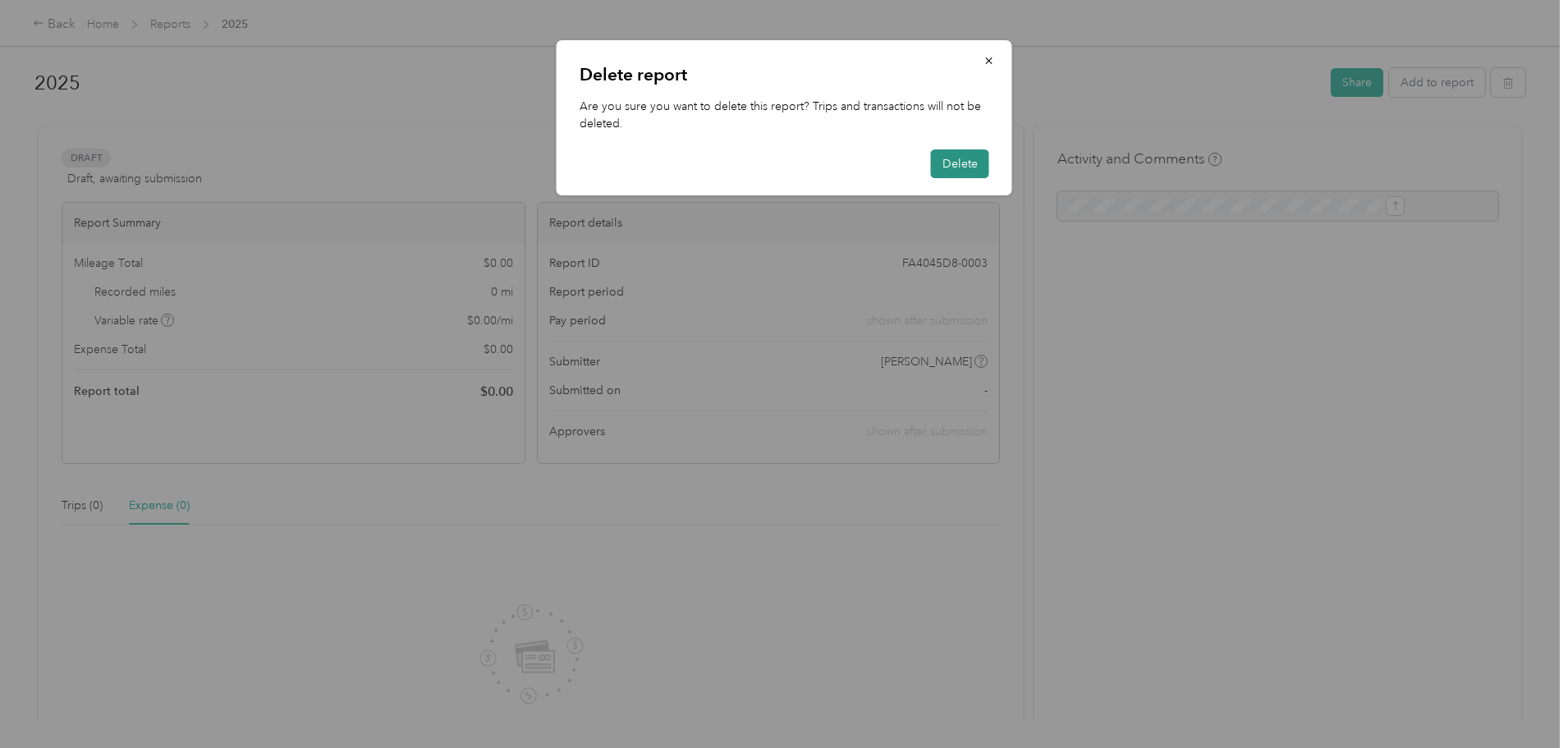
click at [972, 160] on button "Delete" at bounding box center [960, 163] width 58 height 28
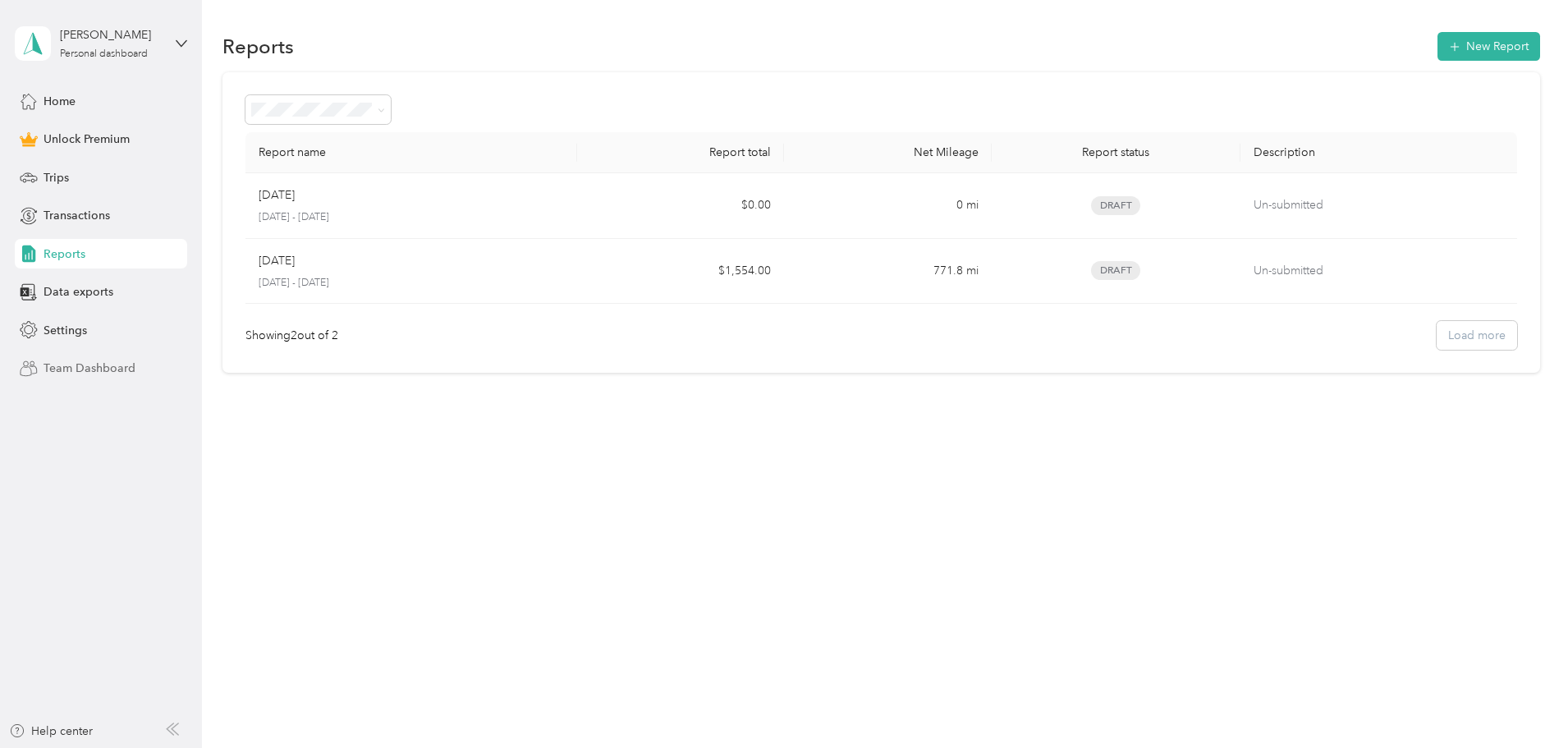
click at [68, 371] on span "Team Dashboard" at bounding box center [89, 368] width 92 height 18
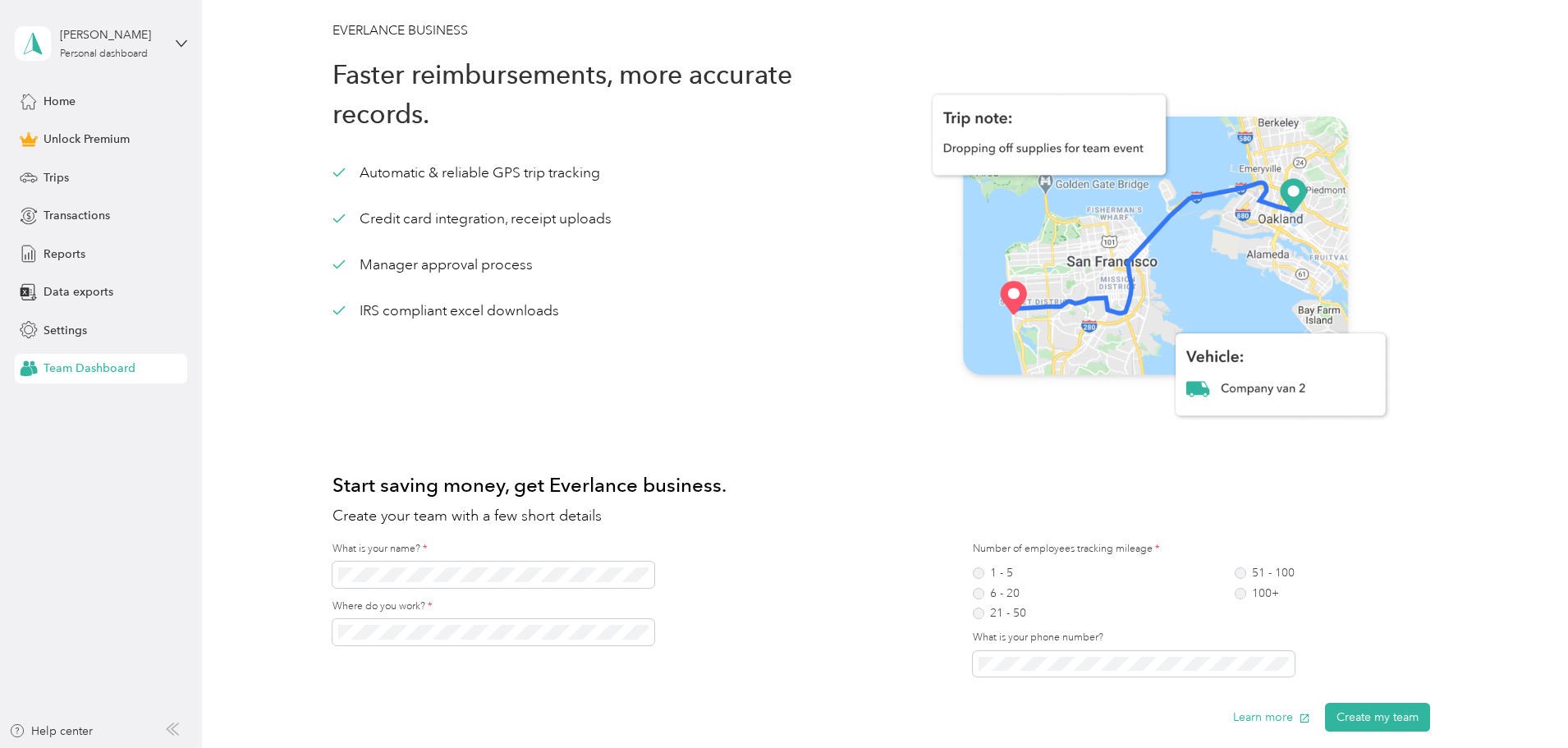
drag, startPoint x: 562, startPoint y: 313, endPoint x: 573, endPoint y: 316, distance: 11.4
click at [573, 316] on div "Automatic & reliable GPS trip tracking Credit card integration, receipt uploads…" at bounding box center [607, 242] width 549 height 158
drag, startPoint x: 565, startPoint y: 309, endPoint x: 496, endPoint y: 306, distance: 69.1
click at [496, 306] on div "Automatic & reliable GPS trip tracking Credit card integration, receipt uploads…" at bounding box center [607, 242] width 549 height 158
click at [655, 306] on div "Automatic & reliable GPS trip tracking Credit card integration, receipt uploads…" at bounding box center [607, 242] width 549 height 158
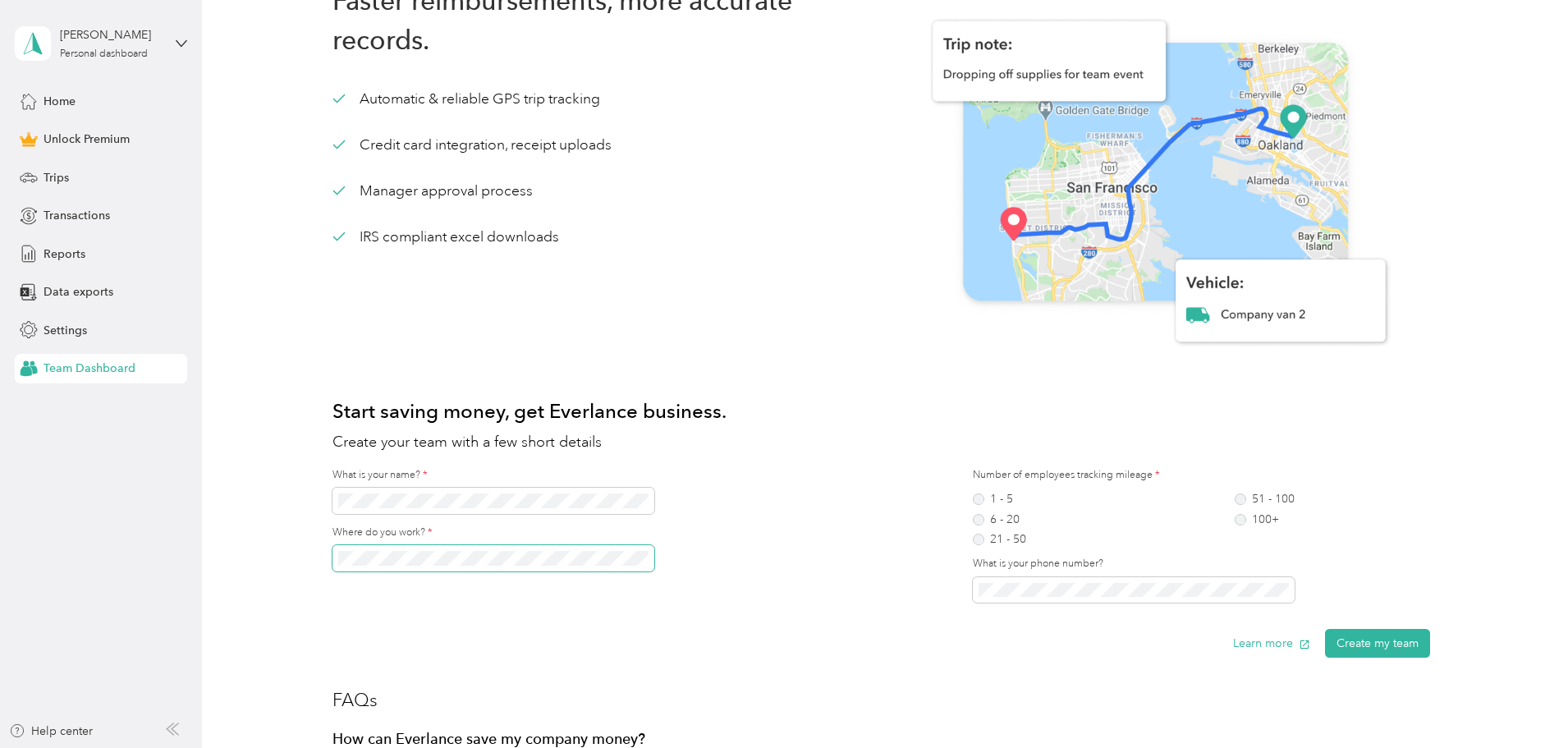
scroll to position [329, 0]
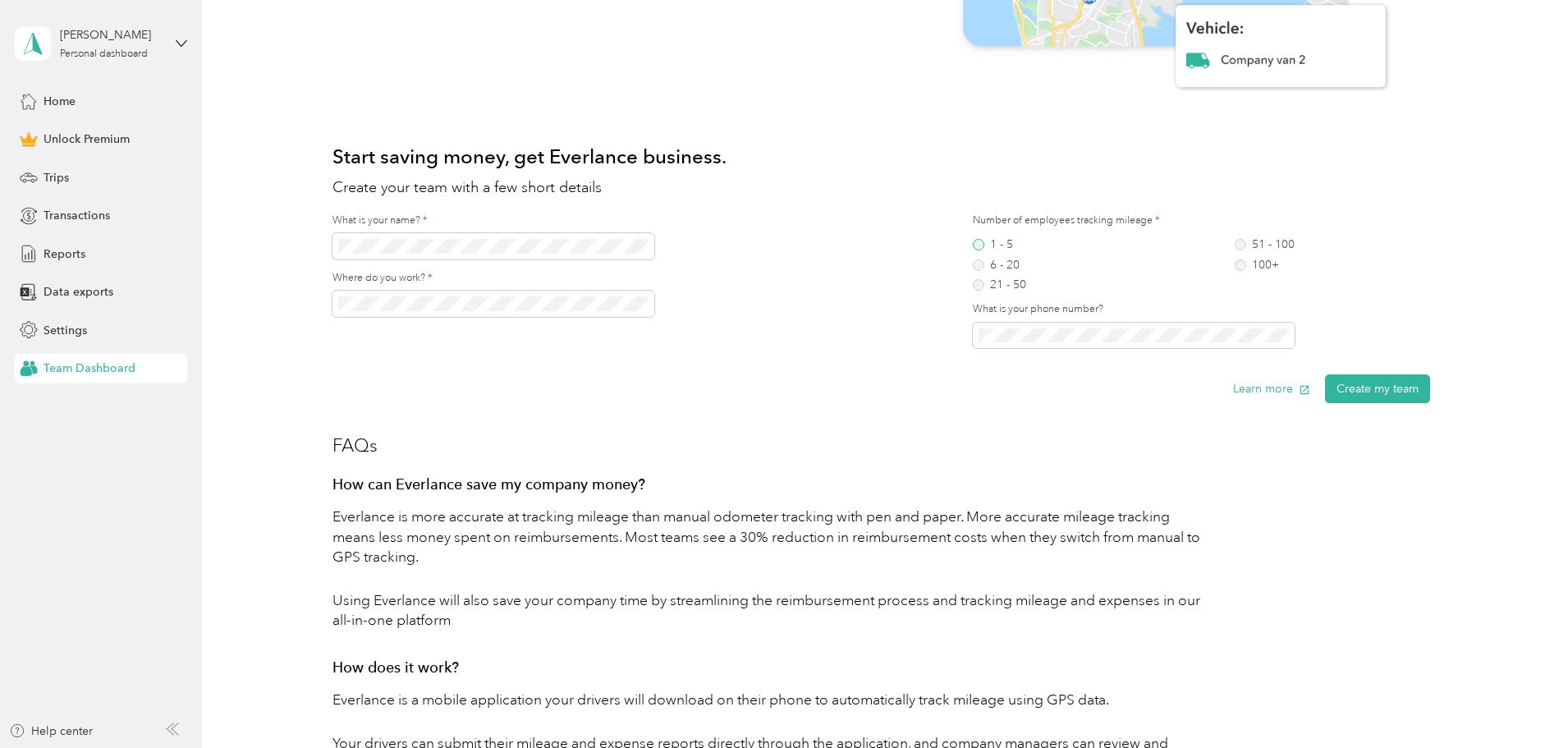
click at [977, 241] on label "1 - 5" at bounding box center [999, 244] width 53 height 12
click at [1375, 389] on button "Create my team" at bounding box center [1378, 389] width 105 height 28
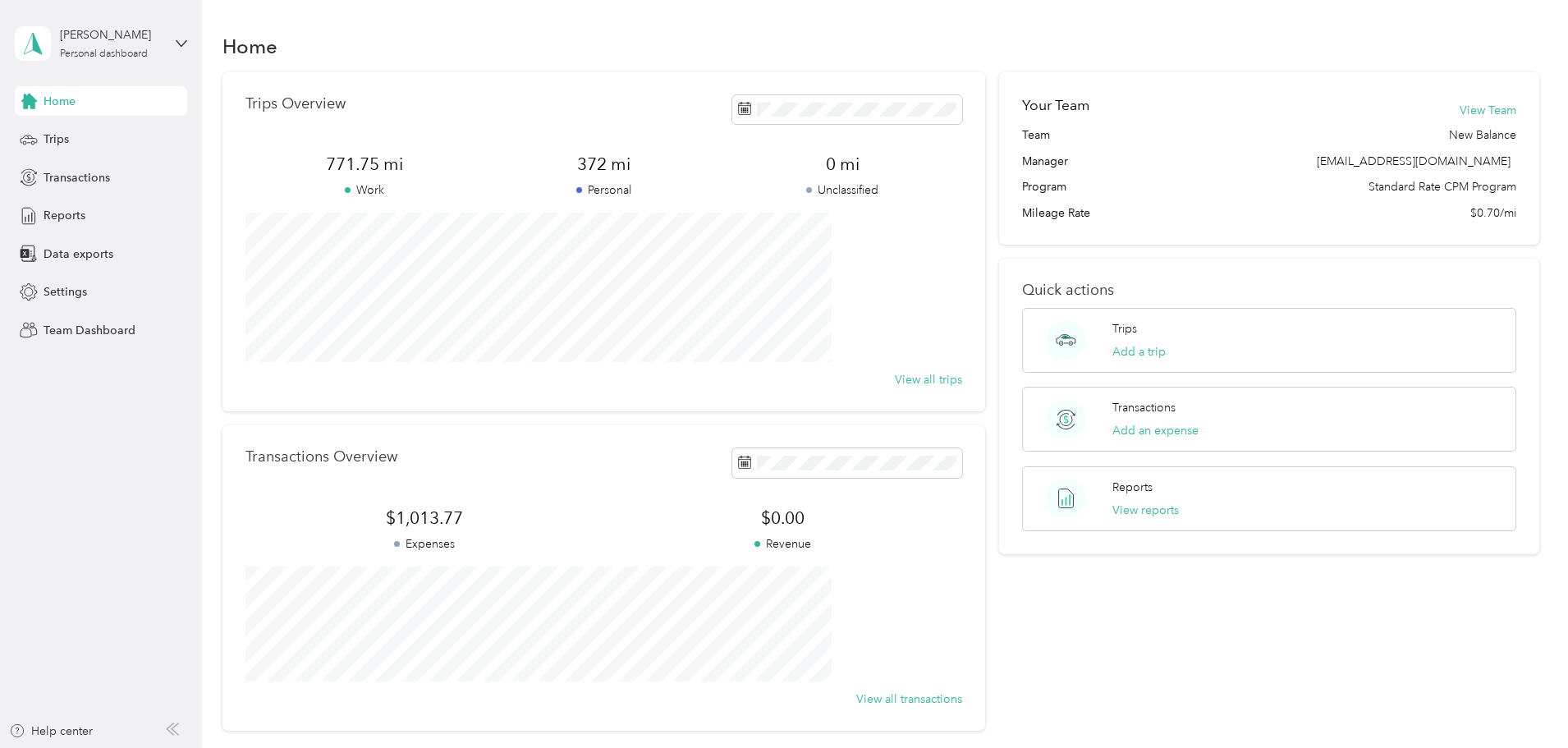
click at [1369, 190] on span "Standard Rate CPM Program" at bounding box center [1442, 187] width 148 height 18
click at [1460, 108] on button "View Team" at bounding box center [1488, 110] width 57 height 18
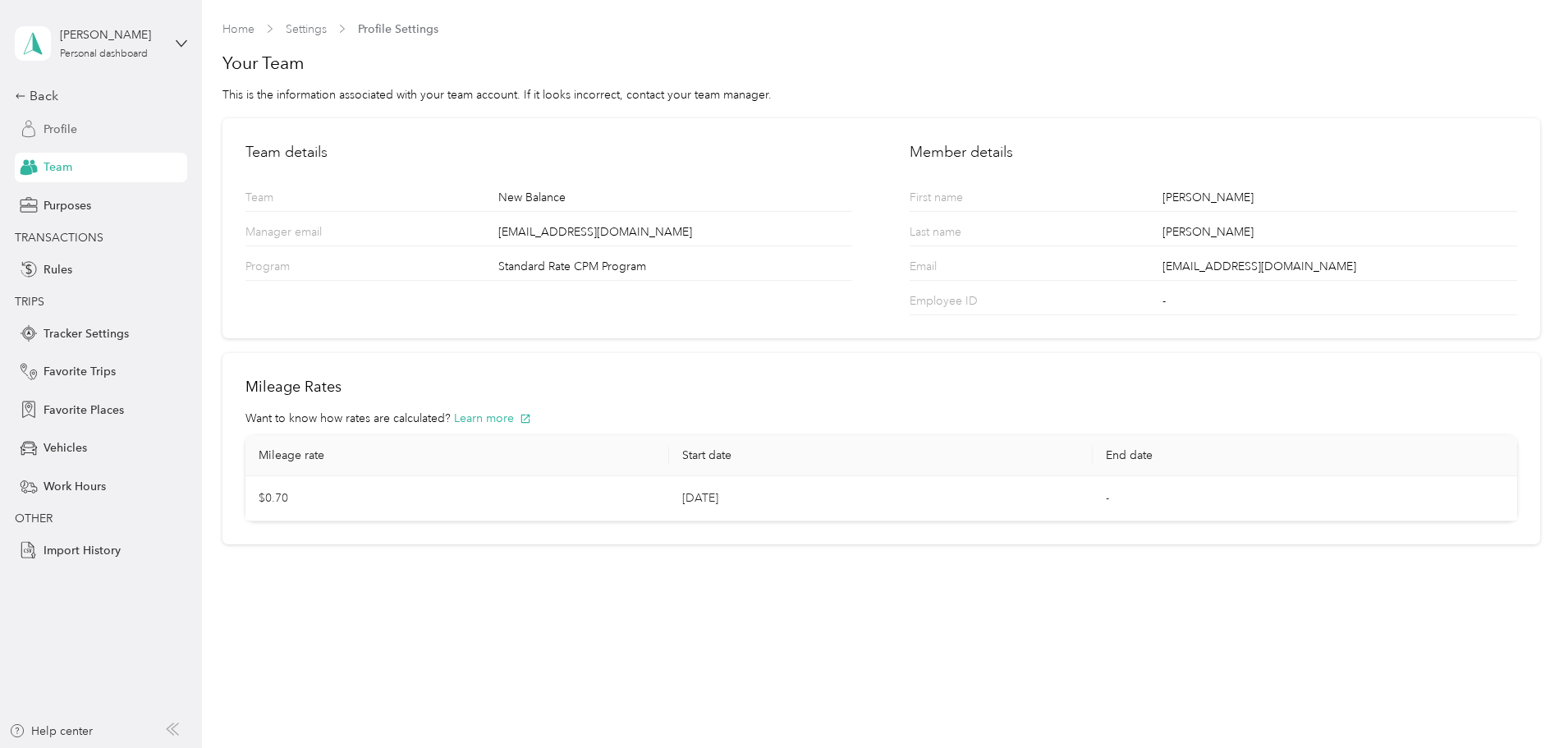
click at [68, 131] on span "Profile" at bounding box center [60, 129] width 33 height 18
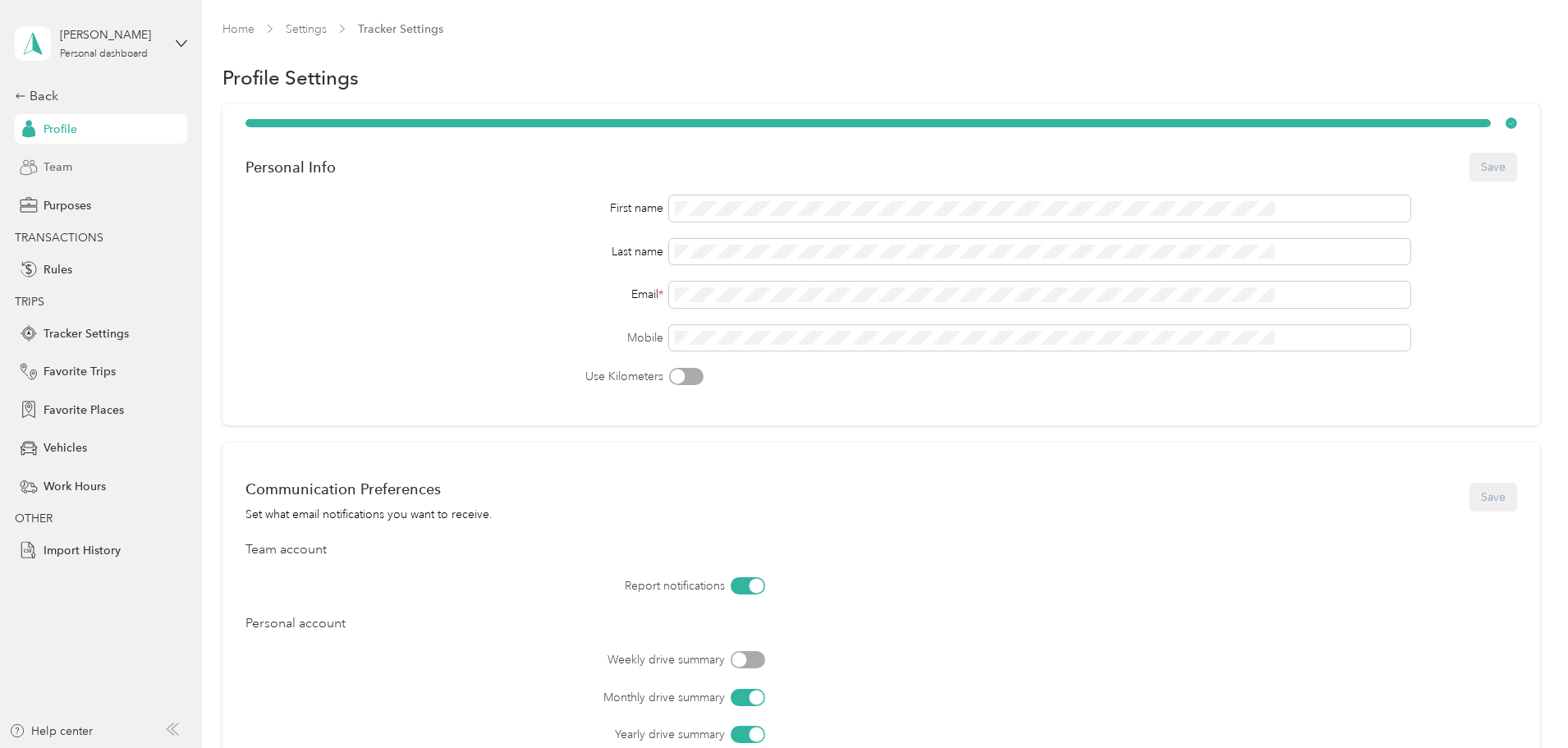
click at [59, 168] on span "Team" at bounding box center [58, 167] width 28 height 18
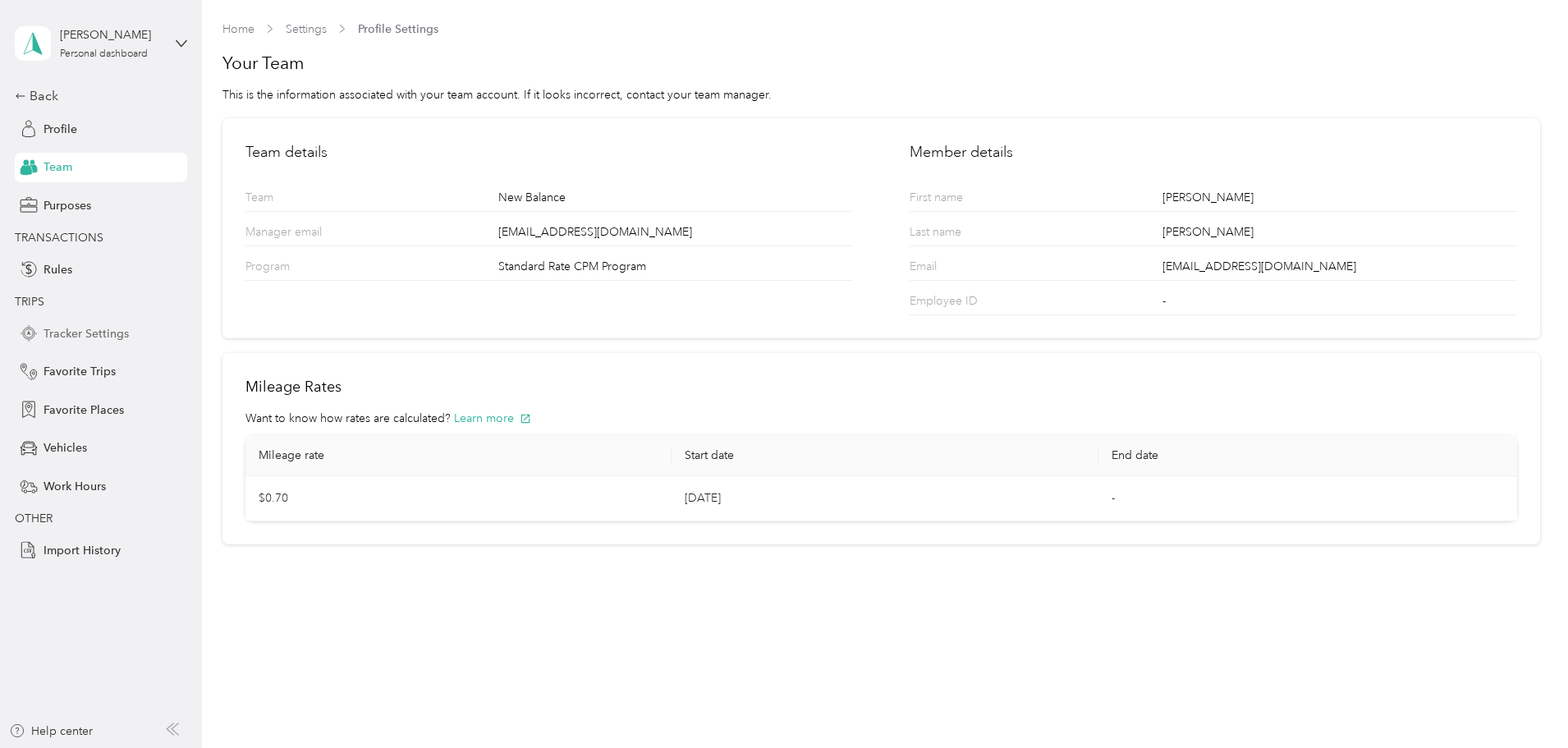
click at [92, 337] on span "Tracker Settings" at bounding box center [86, 334] width 85 height 18
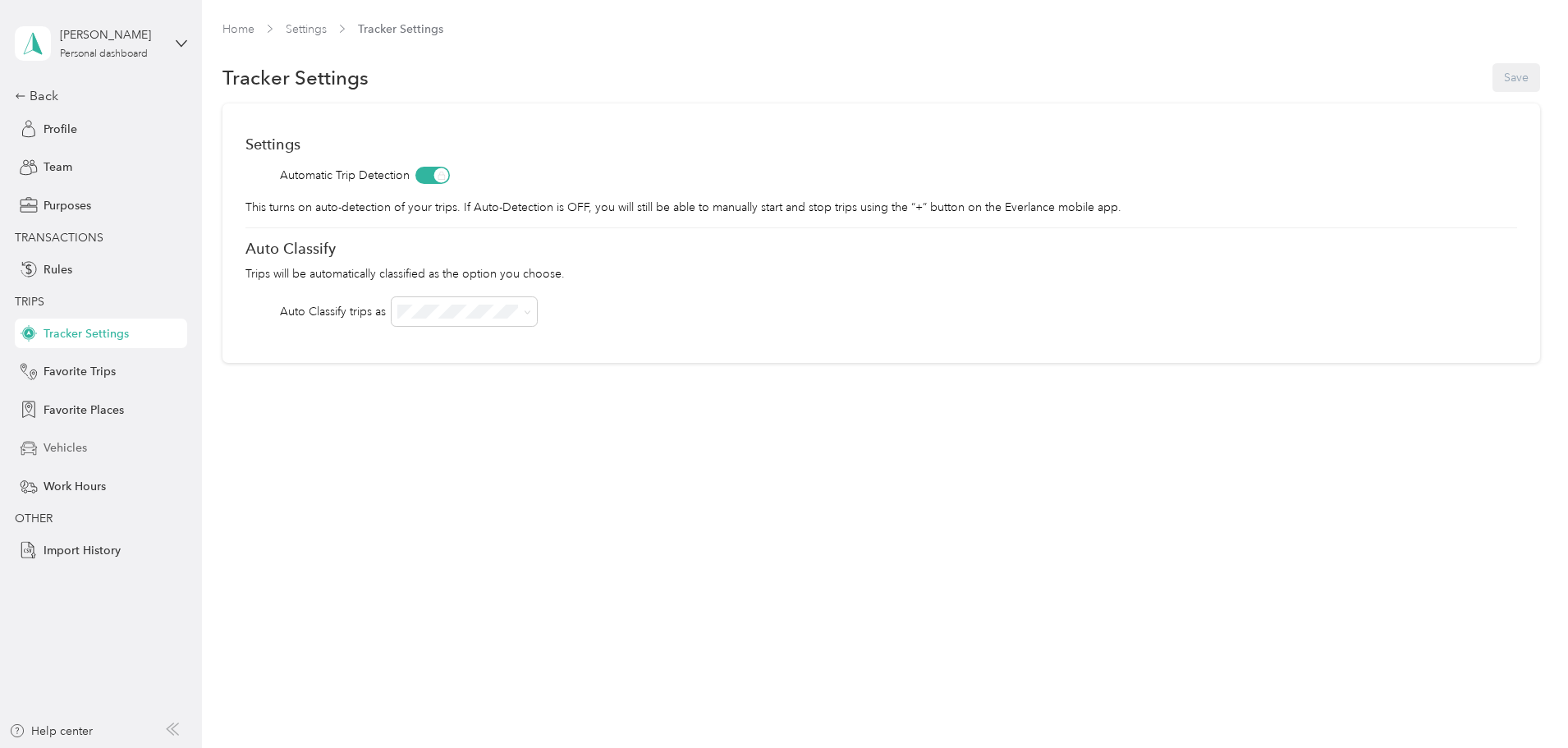
click at [64, 457] on div "Vehicles" at bounding box center [101, 448] width 173 height 29
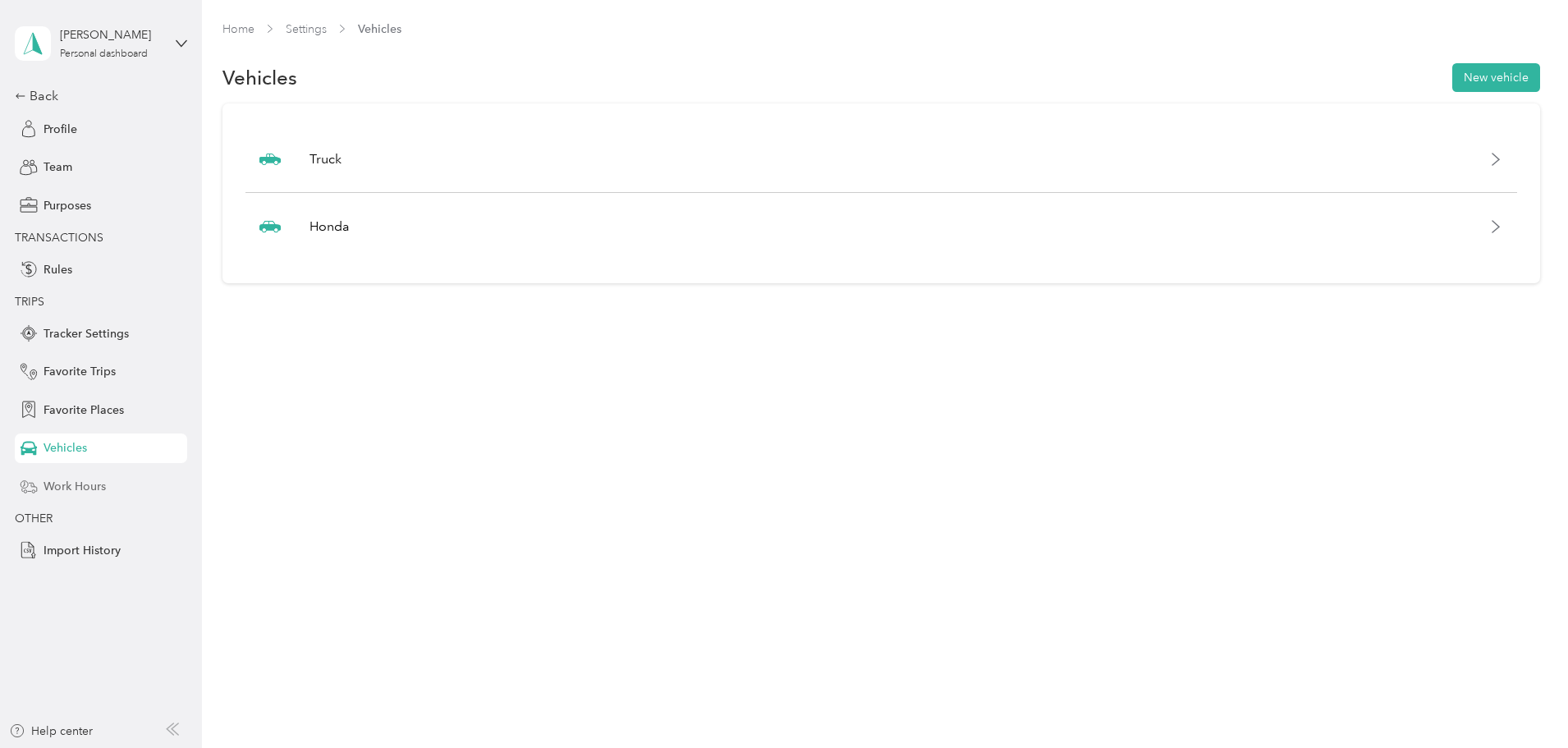
click at [63, 484] on span "Work Hours" at bounding box center [74, 486] width 63 height 18
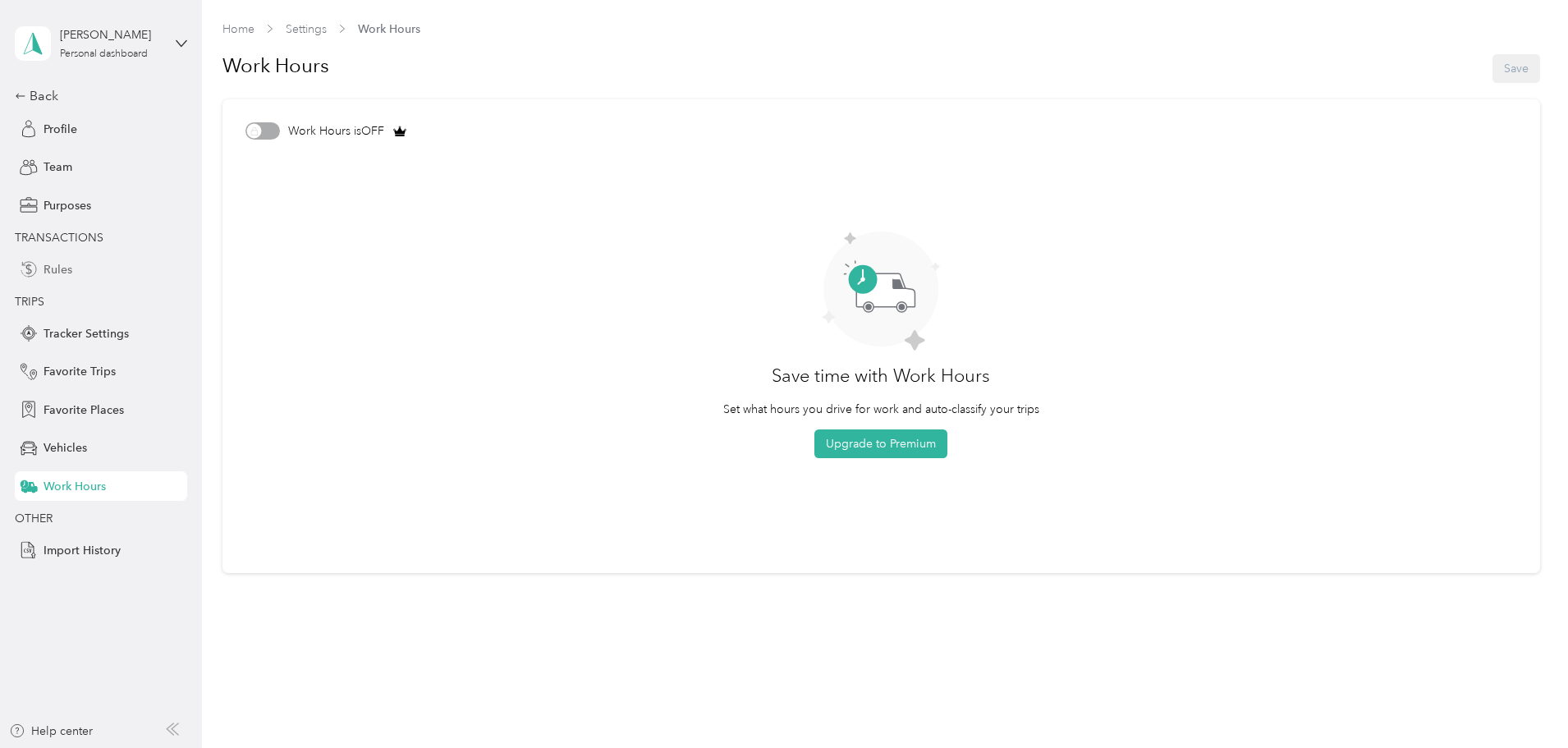
click at [69, 277] on span "Rules" at bounding box center [58, 269] width 28 height 18
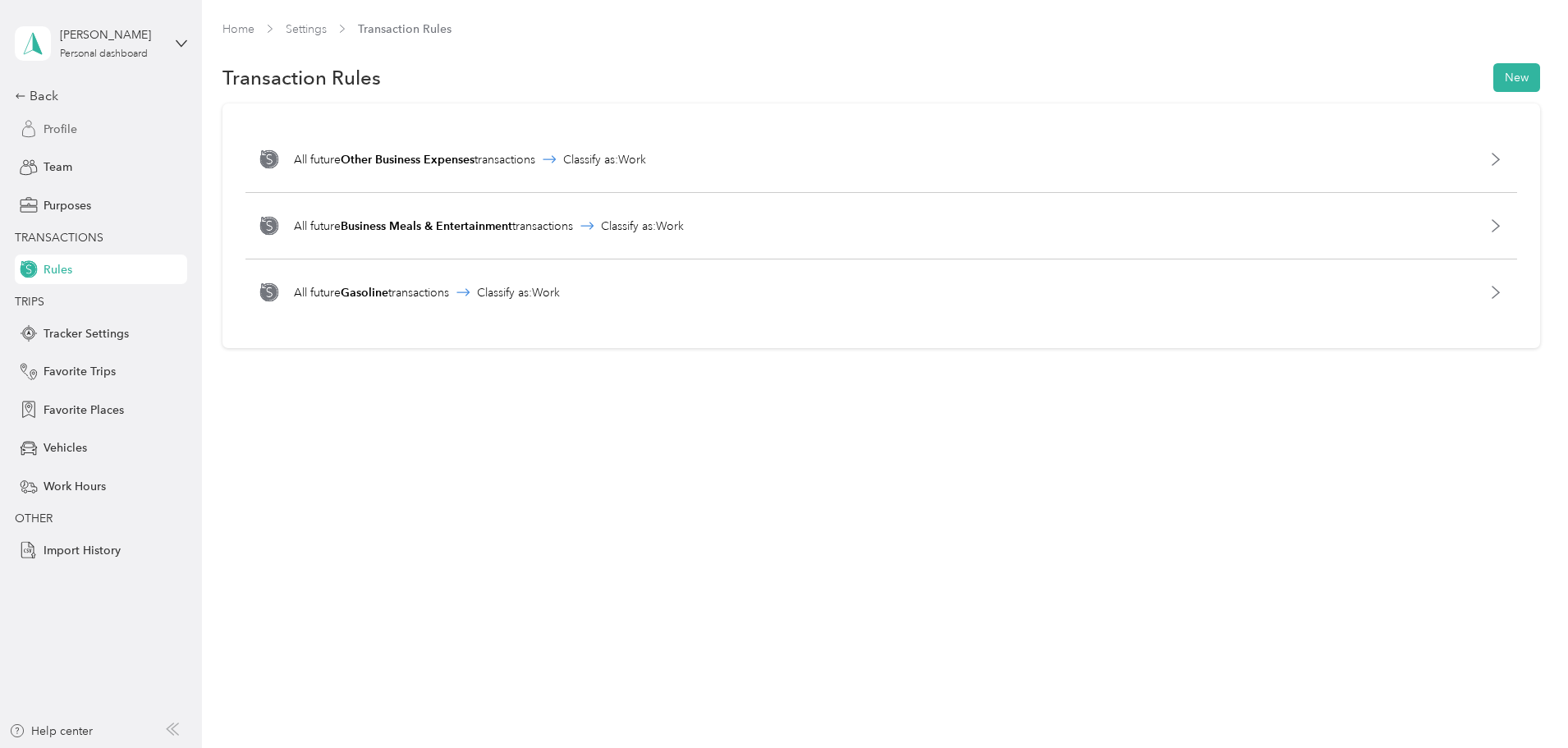
click at [52, 125] on span "Profile" at bounding box center [60, 129] width 33 height 18
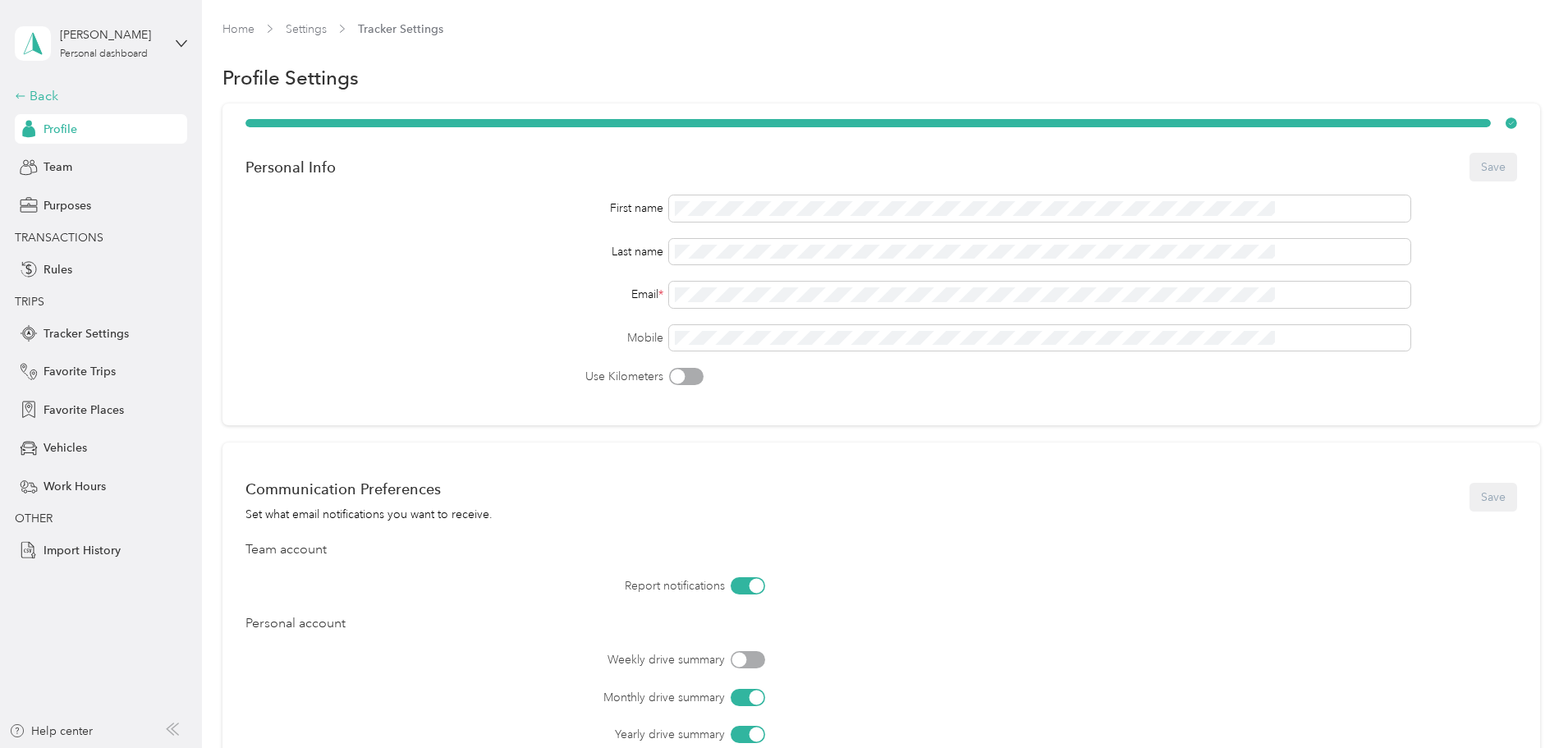
click at [38, 98] on div "Back" at bounding box center [97, 96] width 164 height 20
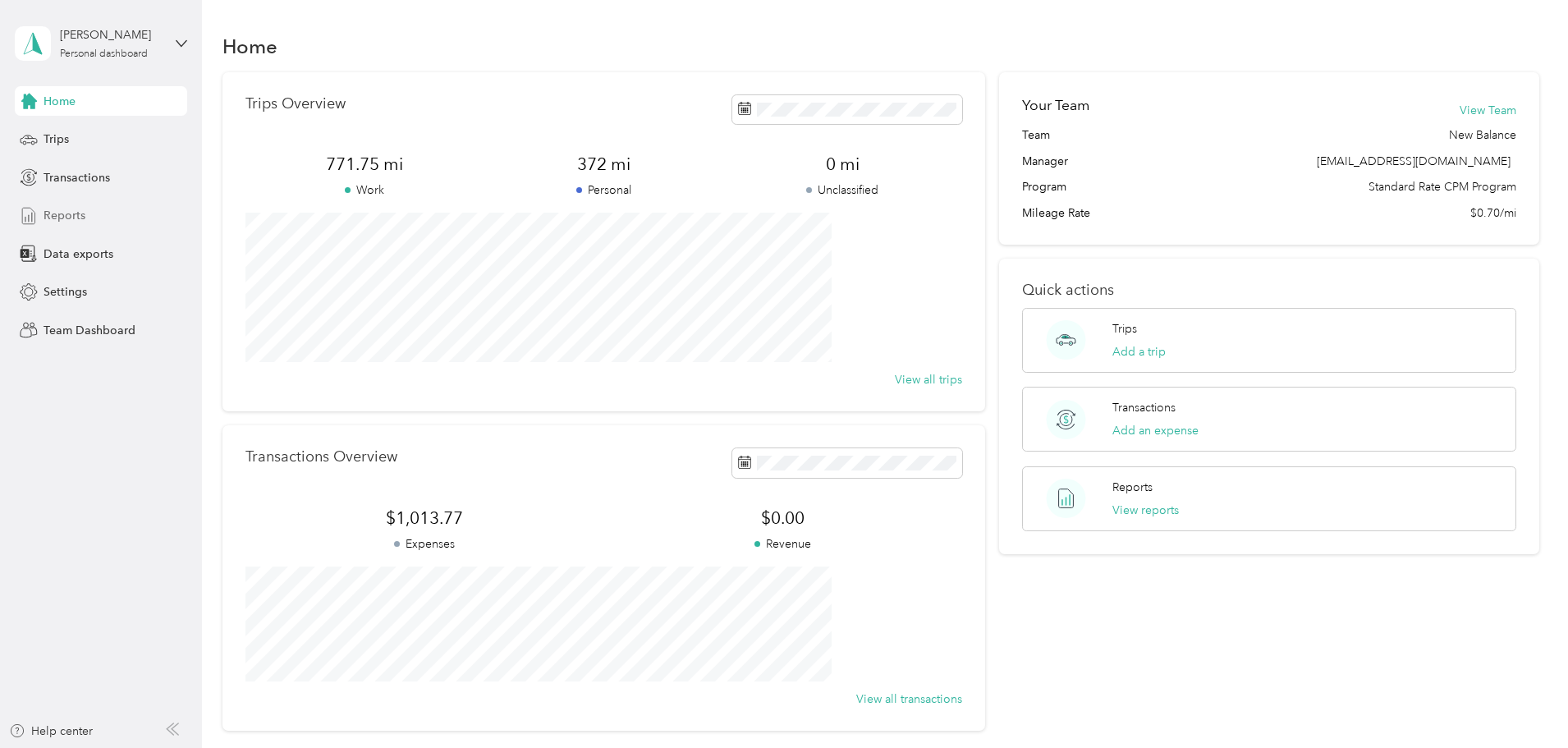
click at [78, 203] on div "Reports" at bounding box center [101, 215] width 173 height 29
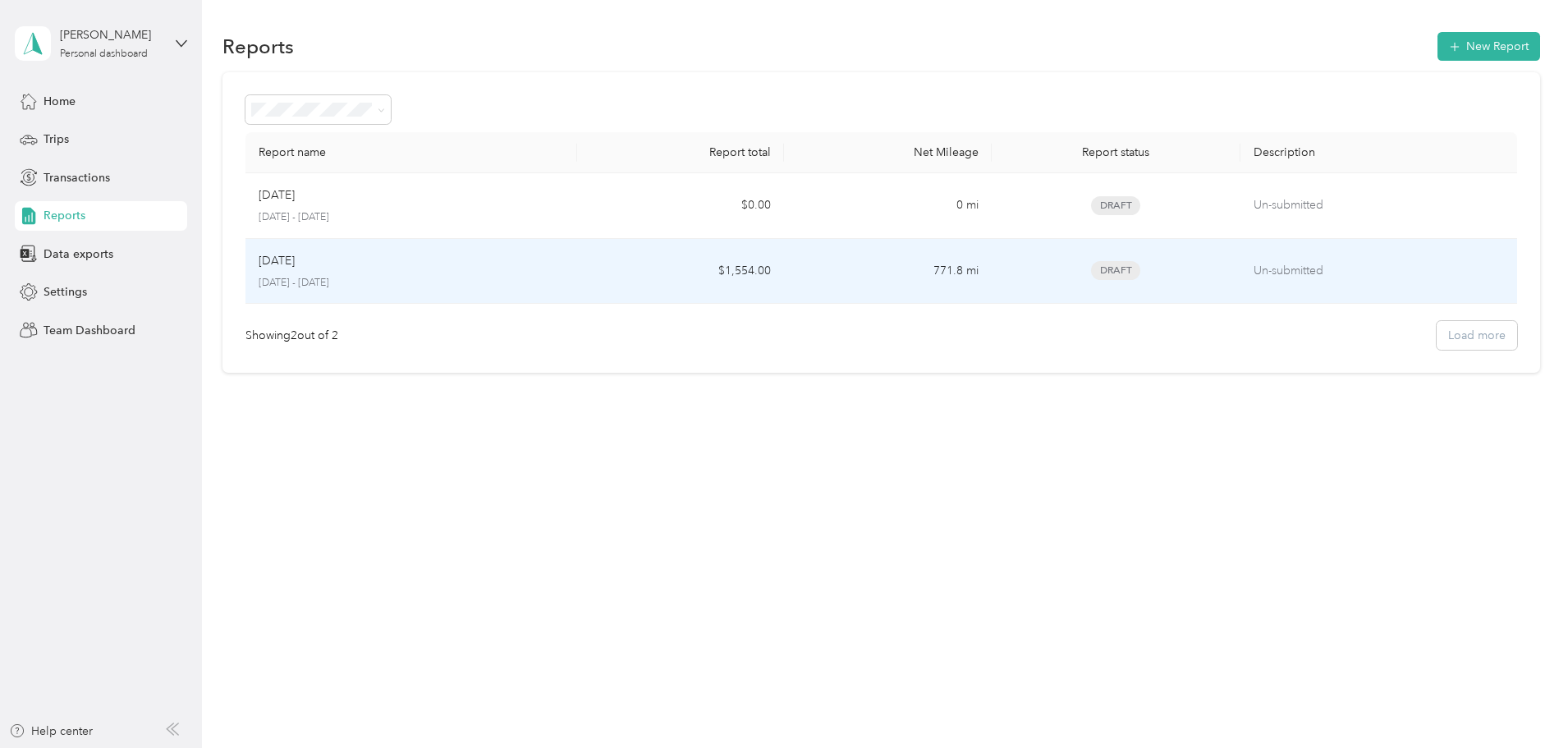
click at [564, 258] on div "[DATE]" at bounding box center [411, 261] width 305 height 18
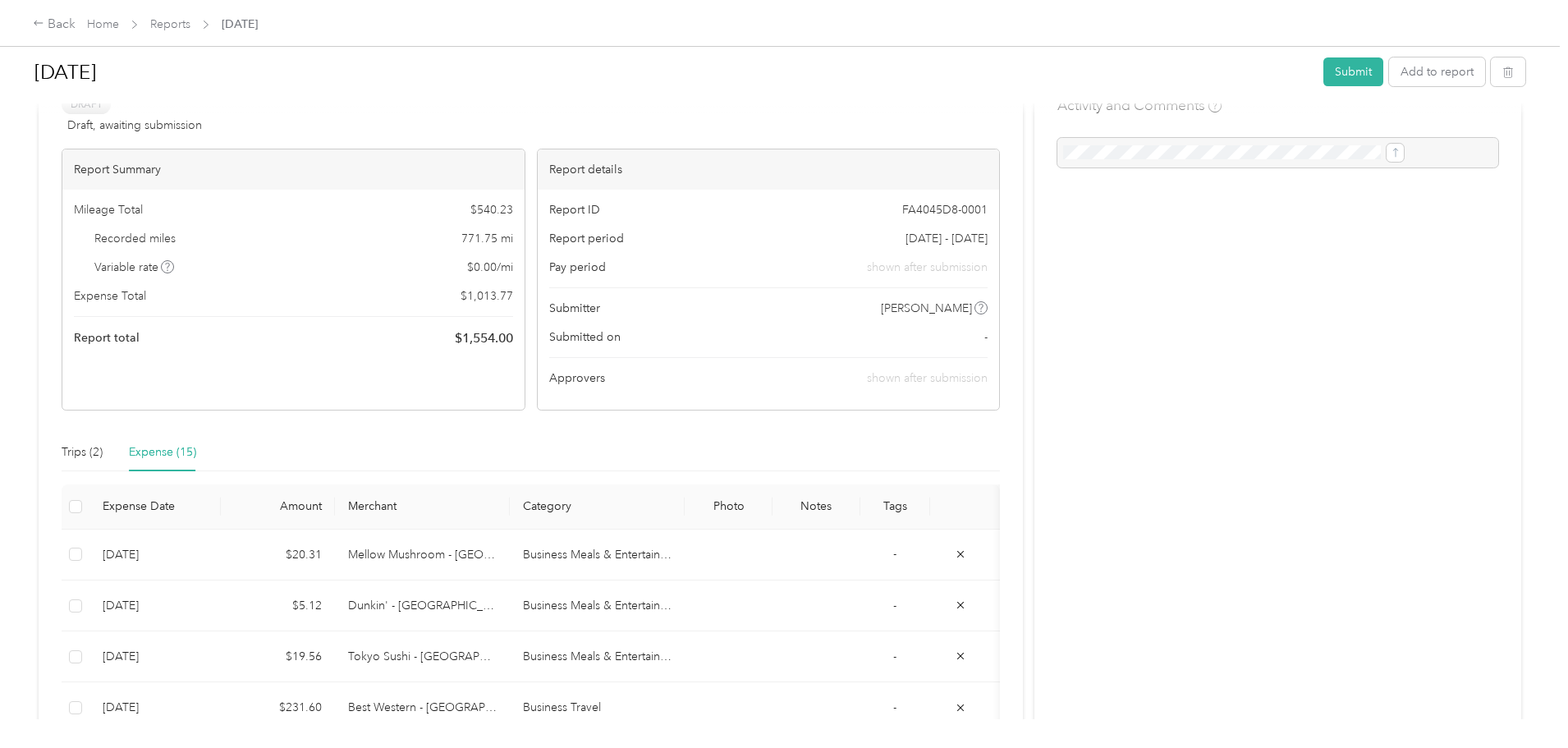
scroll to position [82, 0]
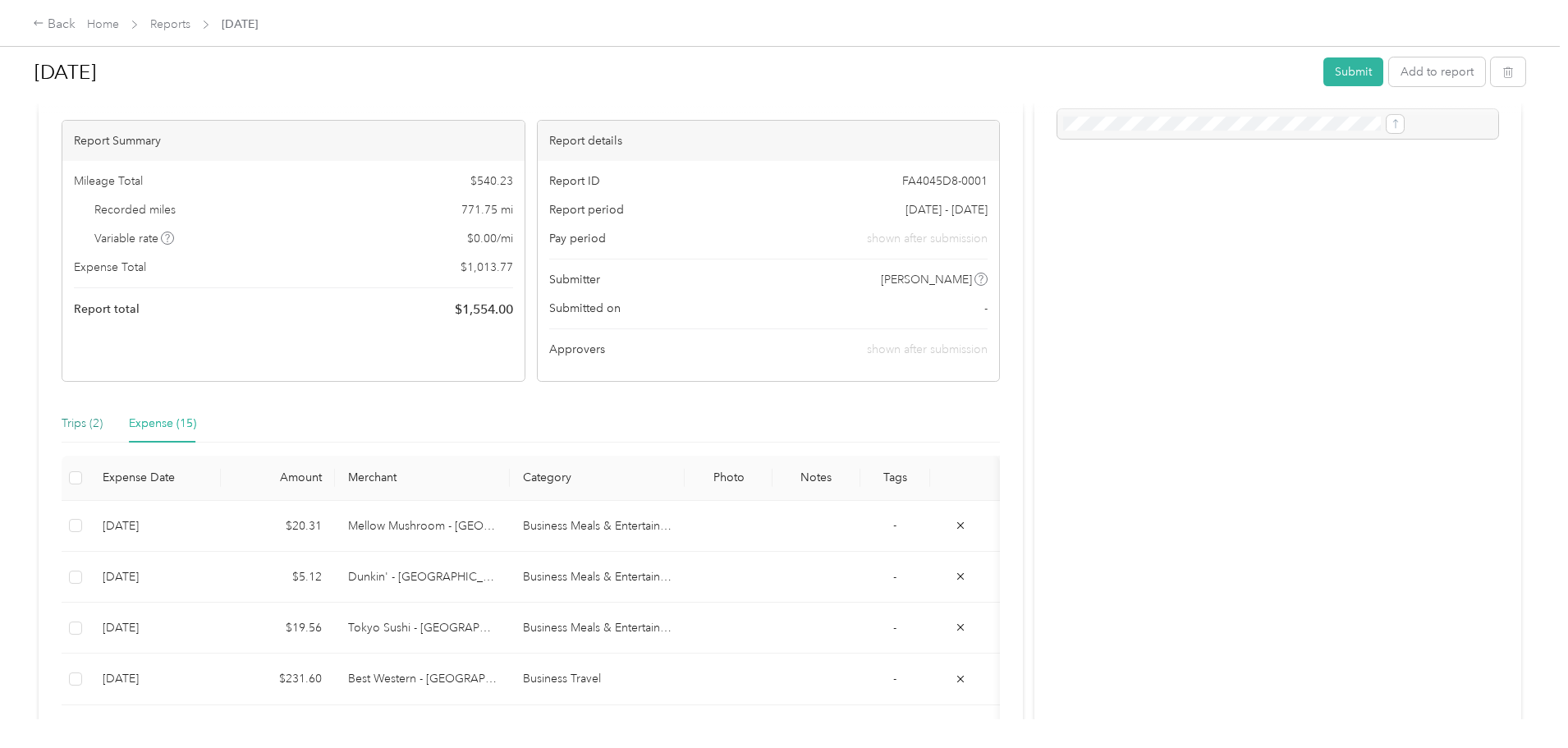
click at [103, 419] on div "Trips (2)" at bounding box center [82, 424] width 41 height 18
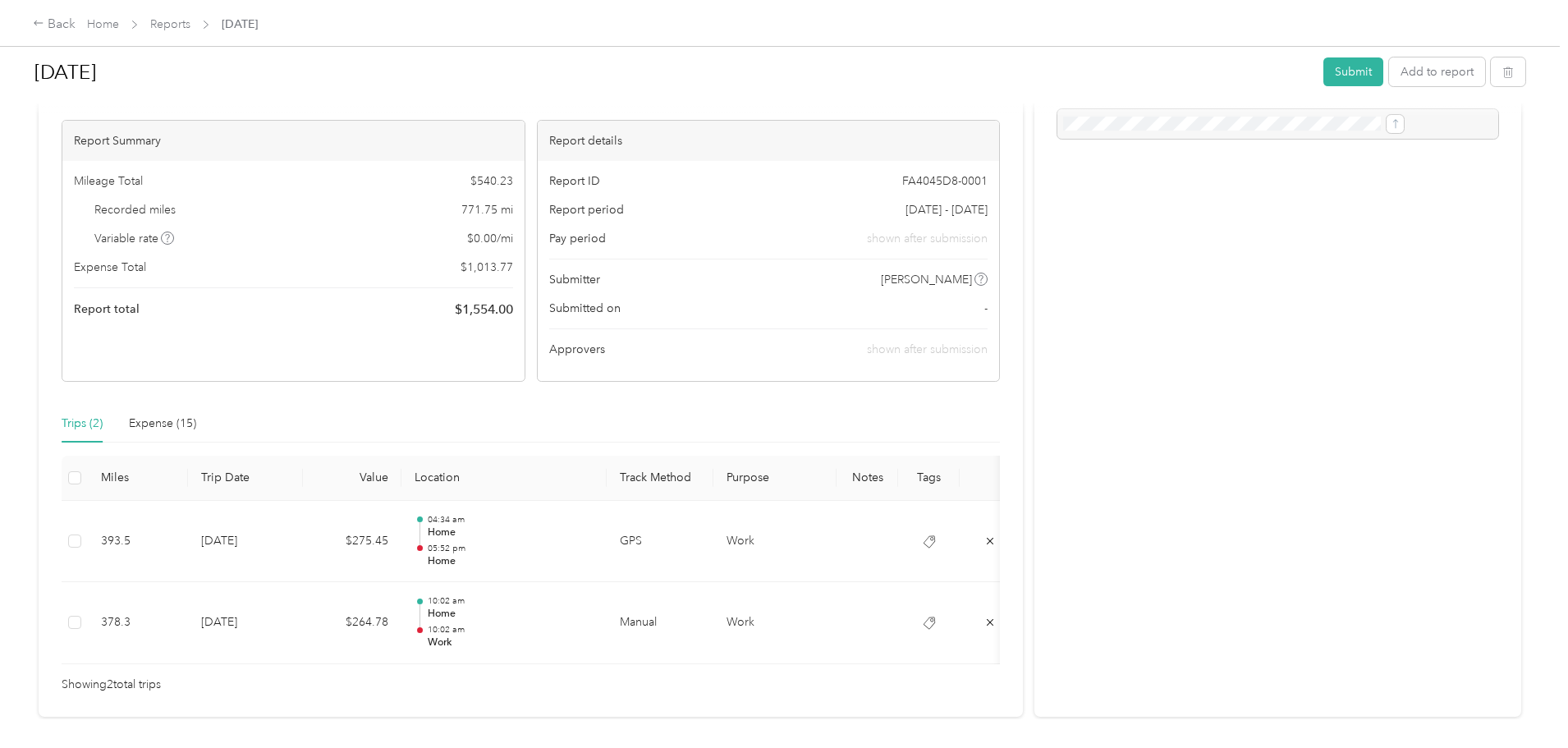
scroll to position [0, 0]
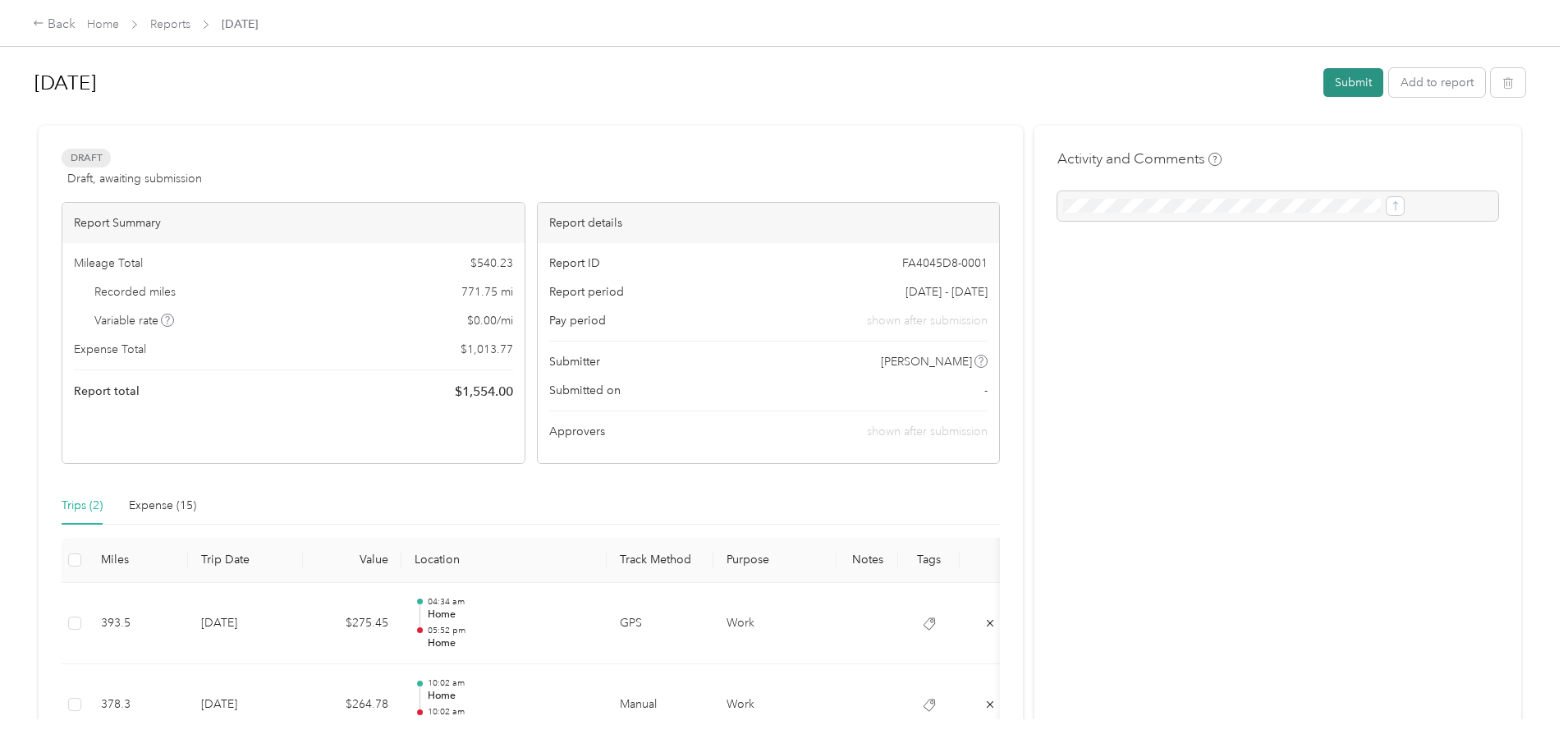
click at [1324, 86] on button "Submit" at bounding box center [1354, 83] width 60 height 28
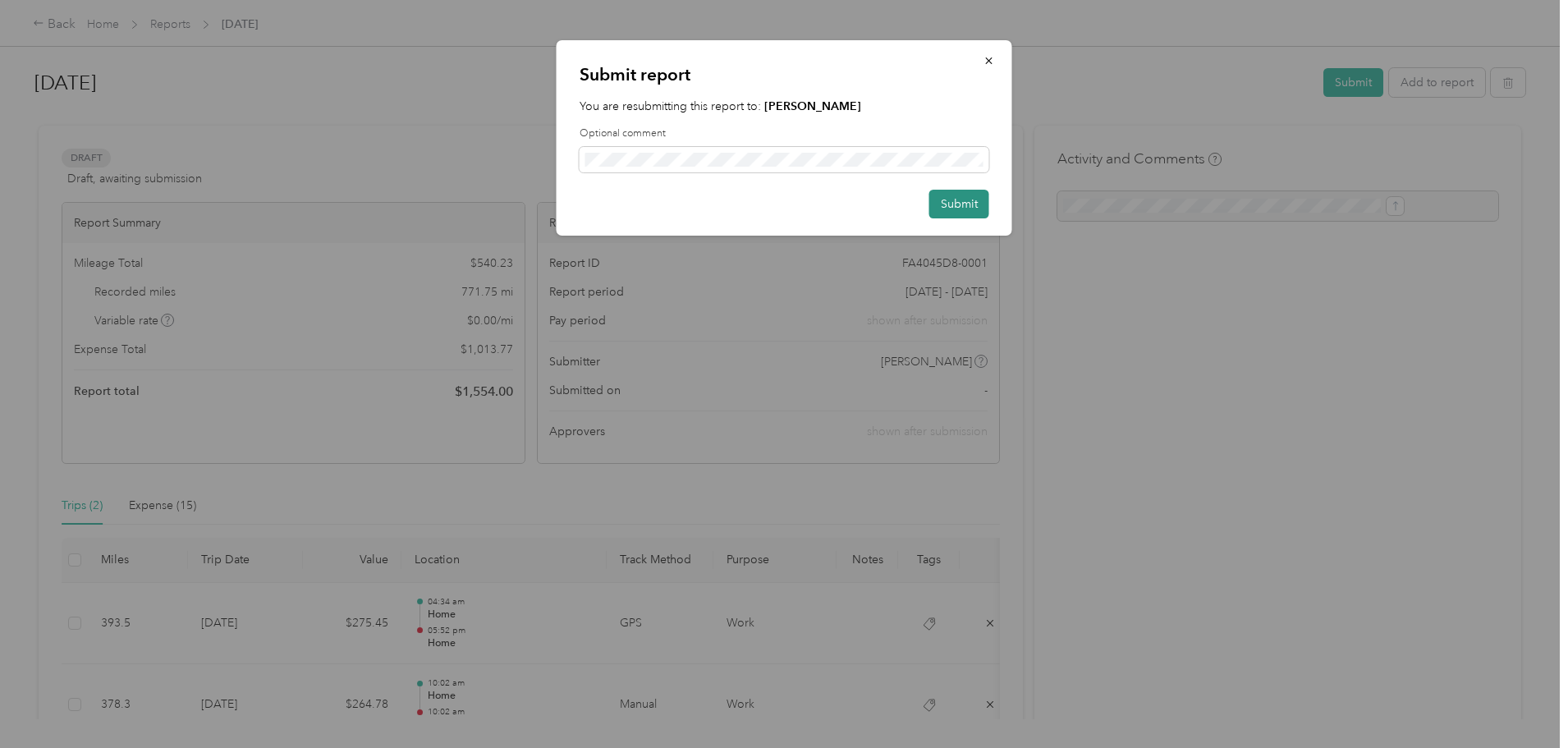
click at [950, 204] on button "Submit" at bounding box center [959, 203] width 60 height 28
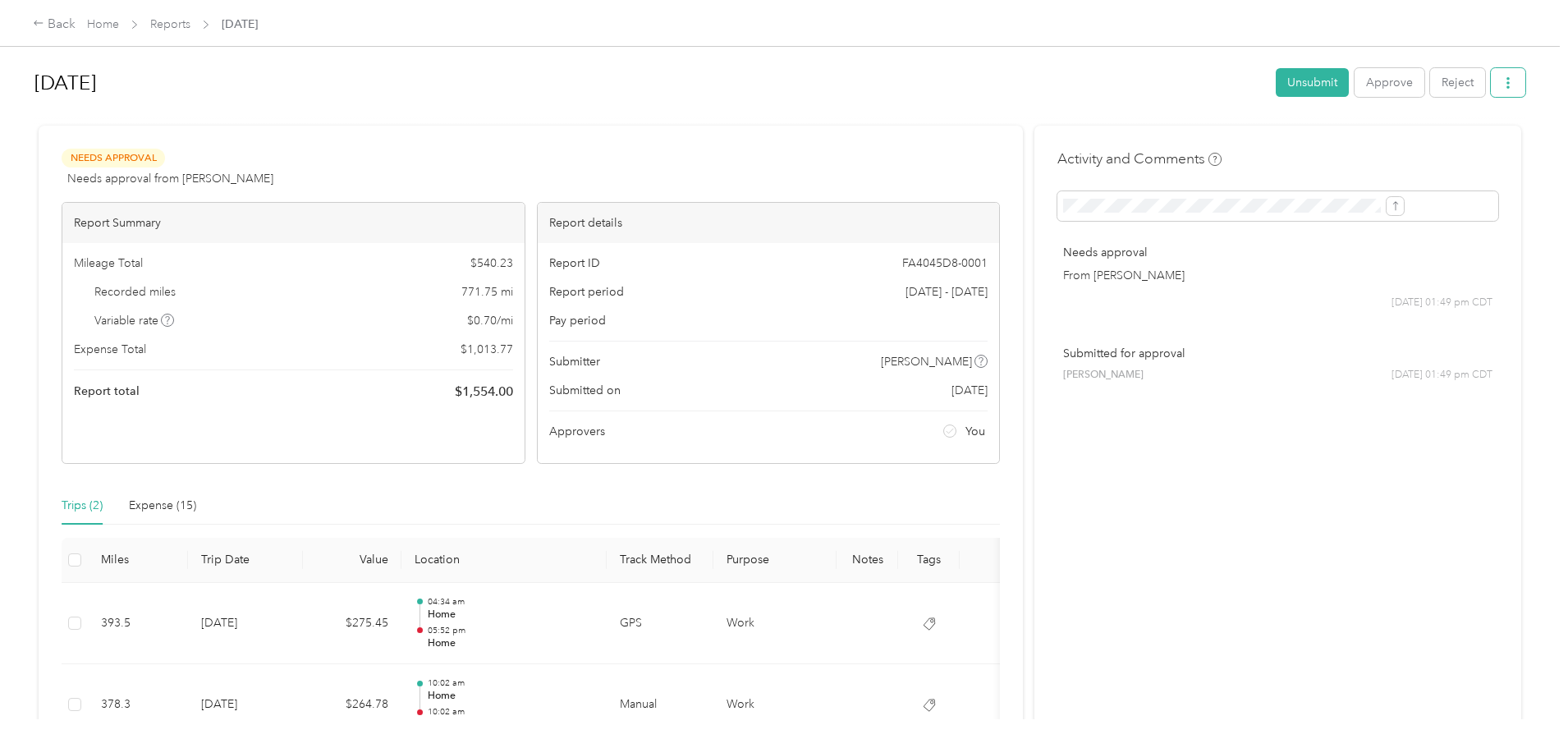
click at [1490, 82] on button "button" at bounding box center [1507, 83] width 34 height 28
click at [1458, 76] on div "Back Home Reports Sep 2025 Sep 2025 Unsubmit Approve Reject Needs Approval Need…" at bounding box center [780, 374] width 1560 height 748
click at [1354, 84] on button "Approve" at bounding box center [1390, 83] width 70 height 28
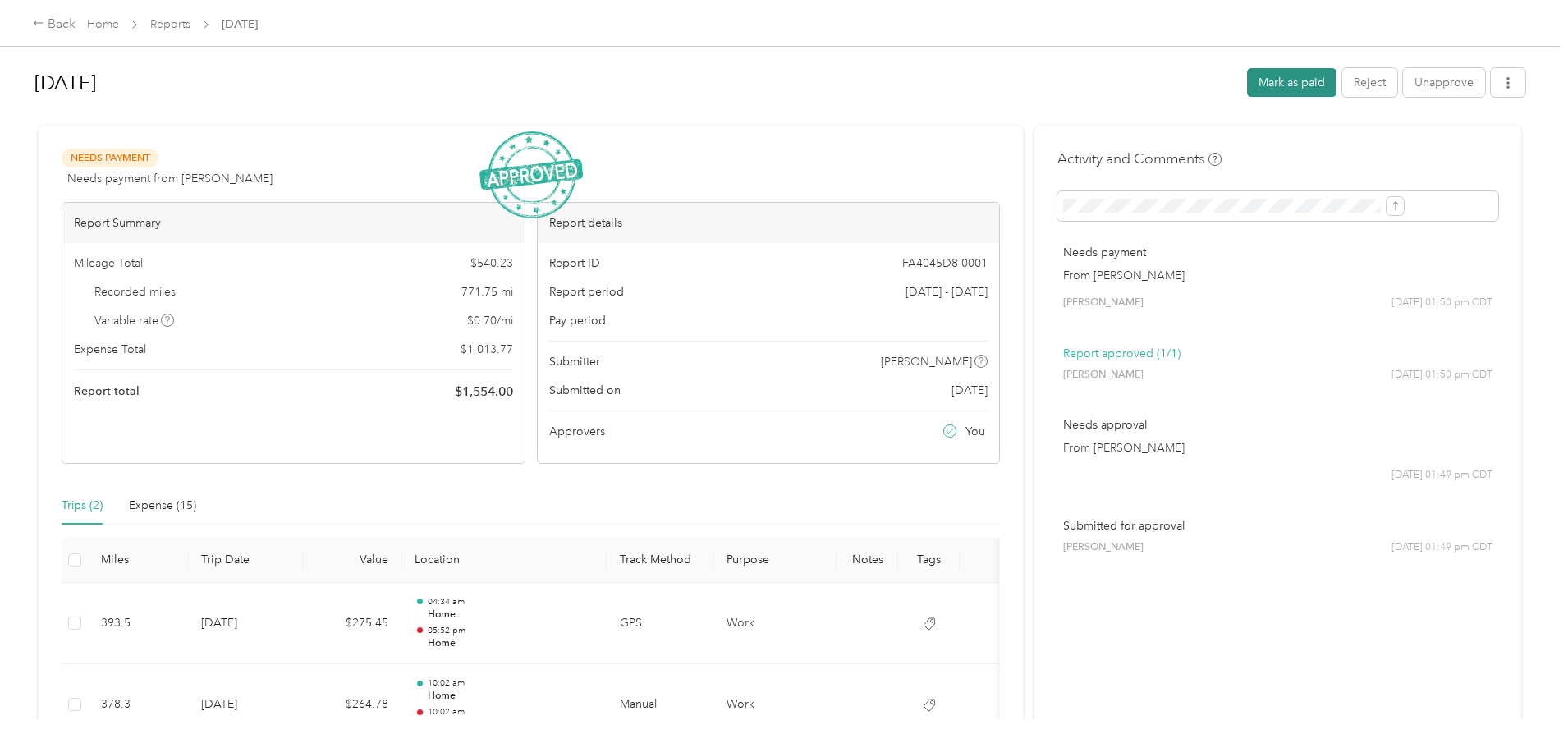
click at [1247, 81] on button "Mark as paid" at bounding box center [1291, 83] width 89 height 28
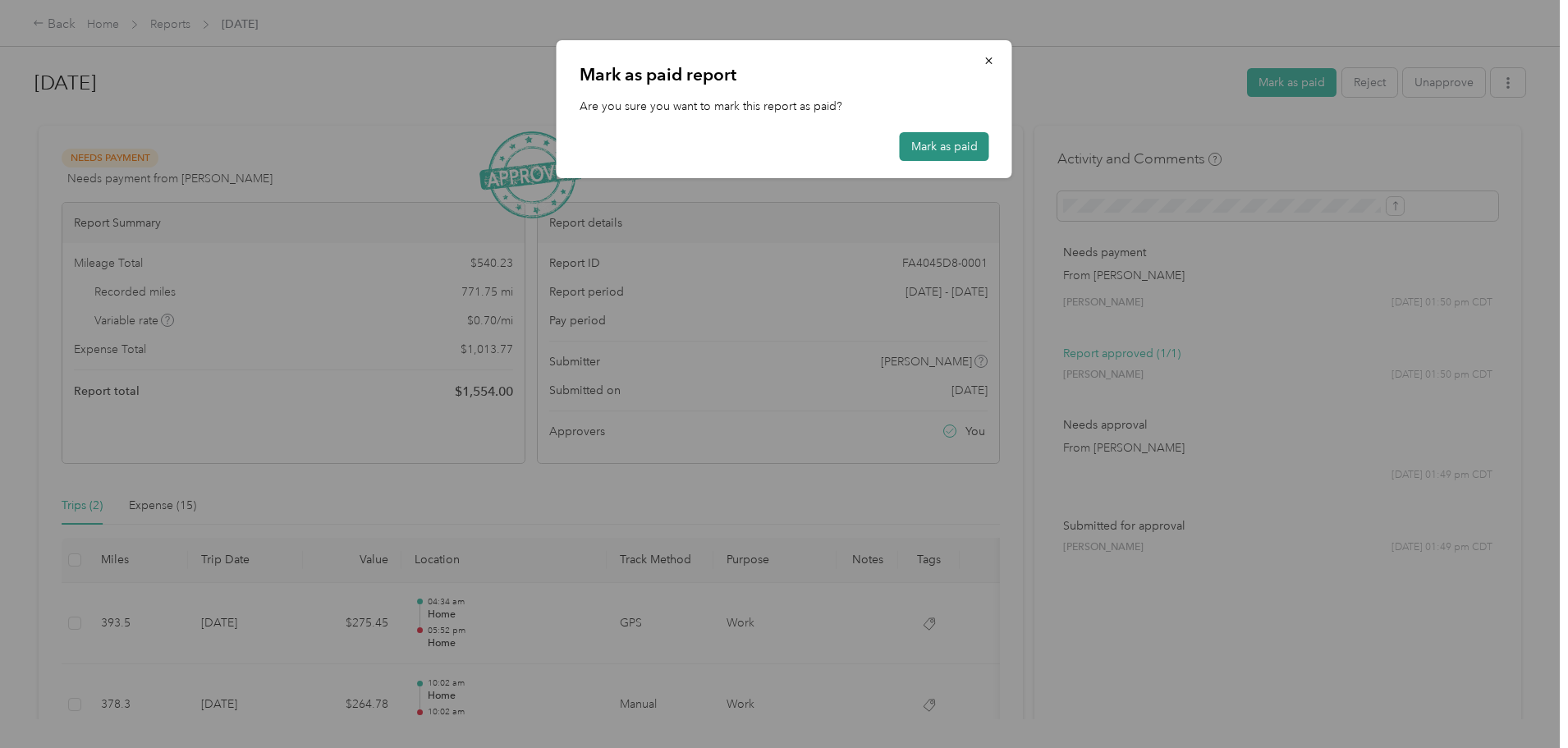
click at [927, 134] on button "Mark as paid" at bounding box center [944, 146] width 89 height 28
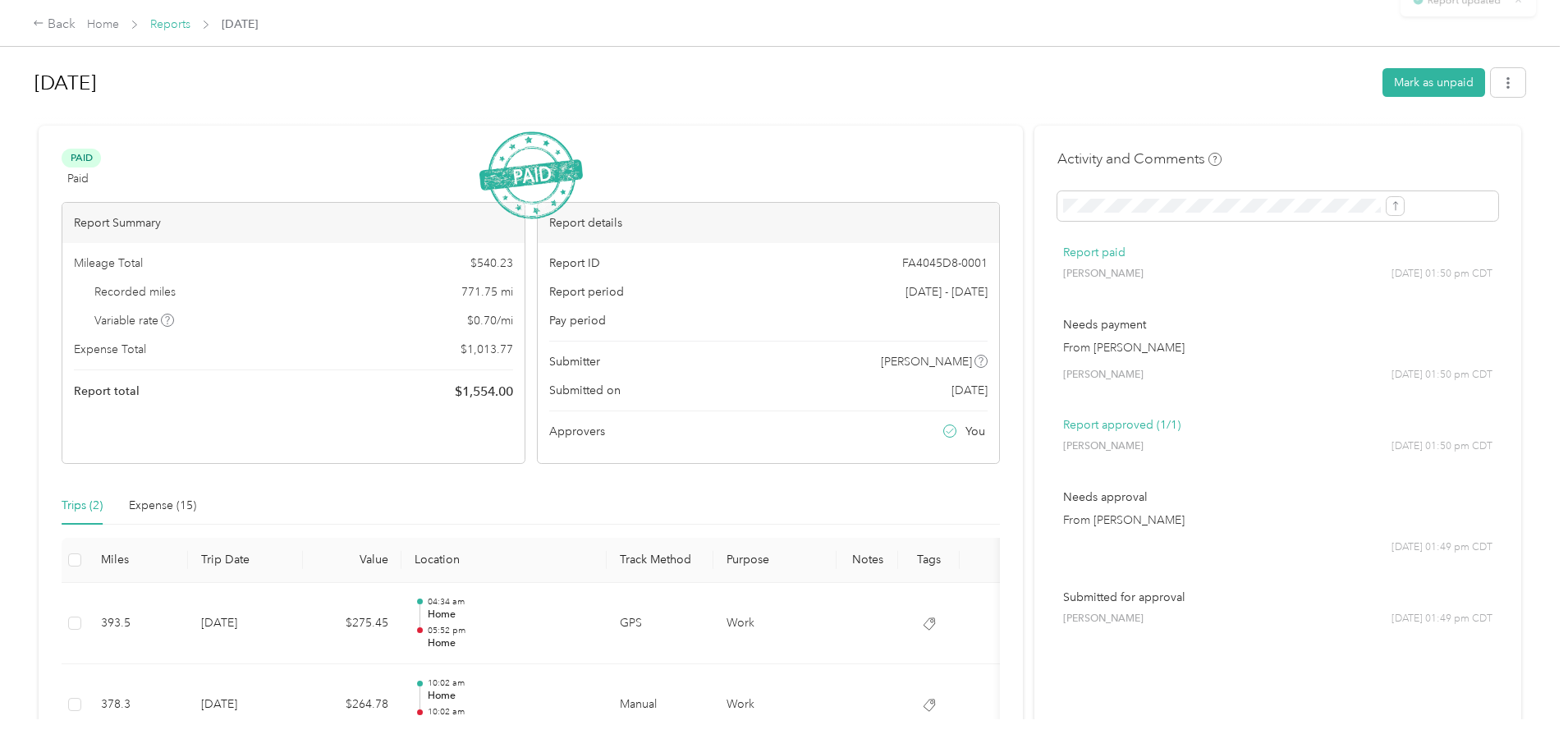
click at [190, 23] on link "Reports" at bounding box center [170, 24] width 40 height 14
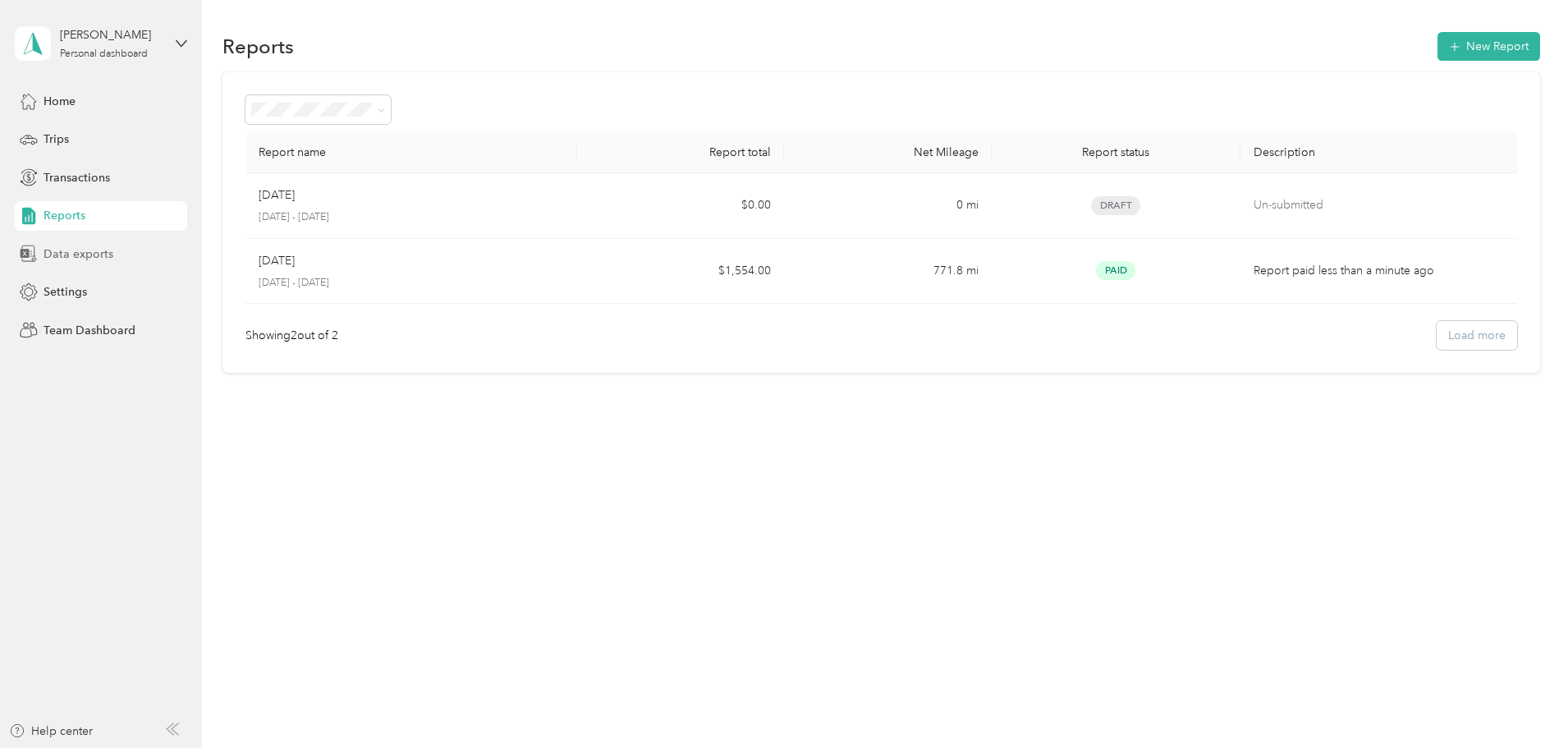
click at [82, 248] on span "Data exports" at bounding box center [78, 254] width 70 height 18
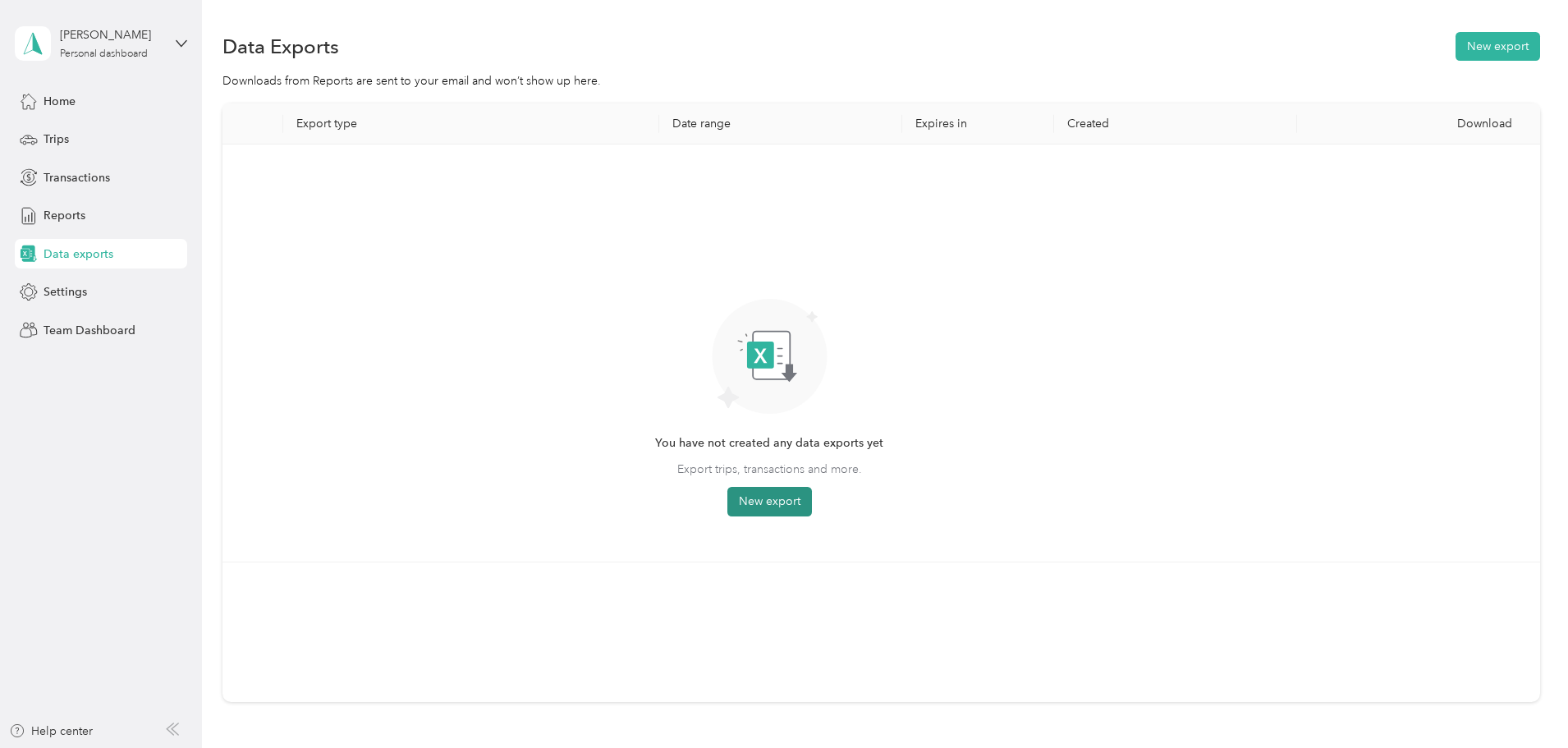
click at [812, 500] on button "New export" at bounding box center [769, 501] width 84 height 29
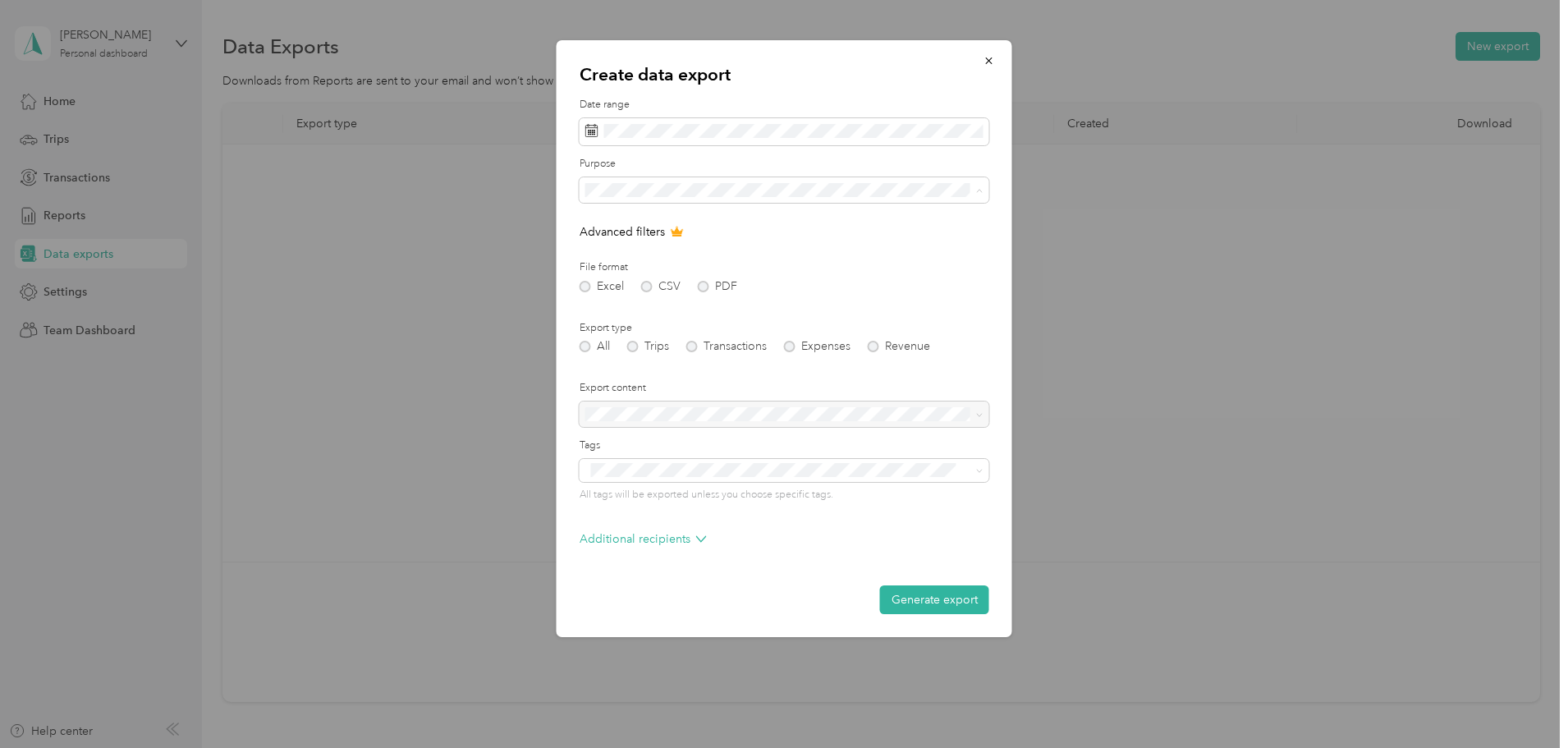
click at [637, 243] on span "New Balance" at bounding box center [625, 247] width 68 height 14
click at [644, 288] on div "Excel CSV PDF" at bounding box center [784, 287] width 410 height 12
click at [706, 289] on div "Excel CSV PDF" at bounding box center [784, 287] width 410 height 12
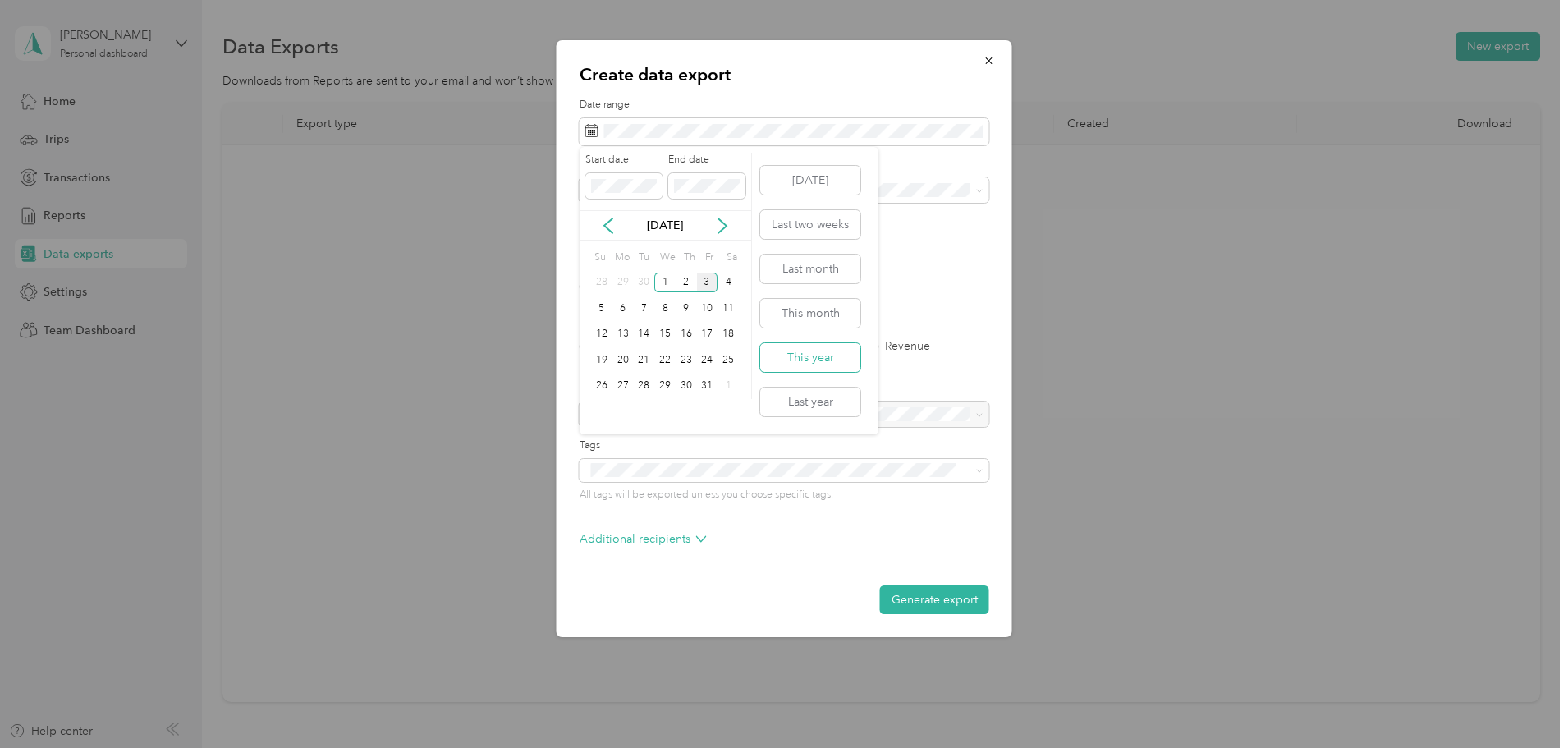
click at [808, 354] on button "This year" at bounding box center [810, 357] width 100 height 28
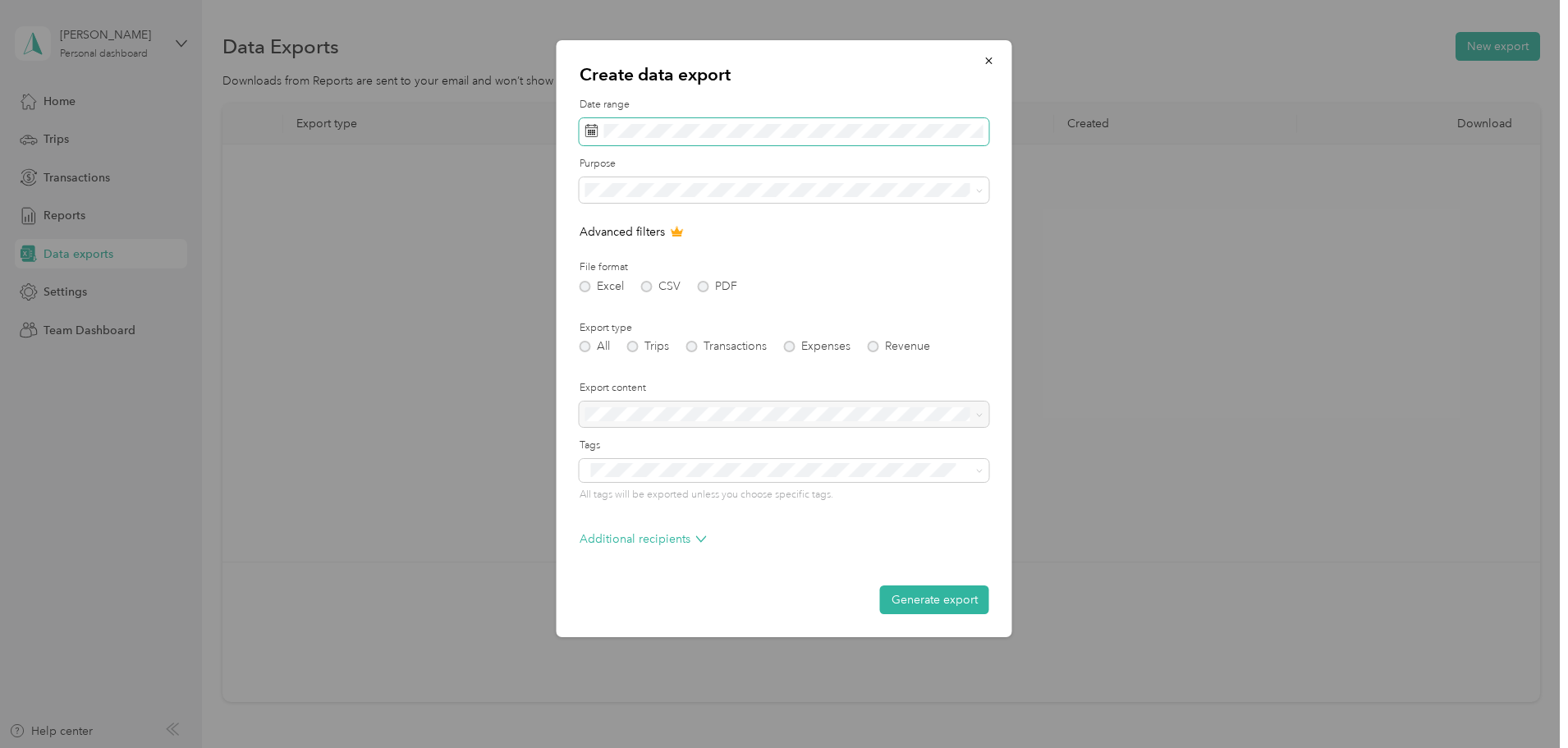
click at [652, 121] on span at bounding box center [784, 132] width 410 height 28
click at [921, 221] on form "Date range Purpose Advanced filters File format Excel CSV PDF Export type All T…" at bounding box center [784, 355] width 410 height 516
click at [648, 414] on div at bounding box center [784, 414] width 410 height 26
click at [700, 612] on div "Generate export" at bounding box center [784, 600] width 410 height 28
click at [683, 536] on p "Additional recipients" at bounding box center [643, 539] width 128 height 18
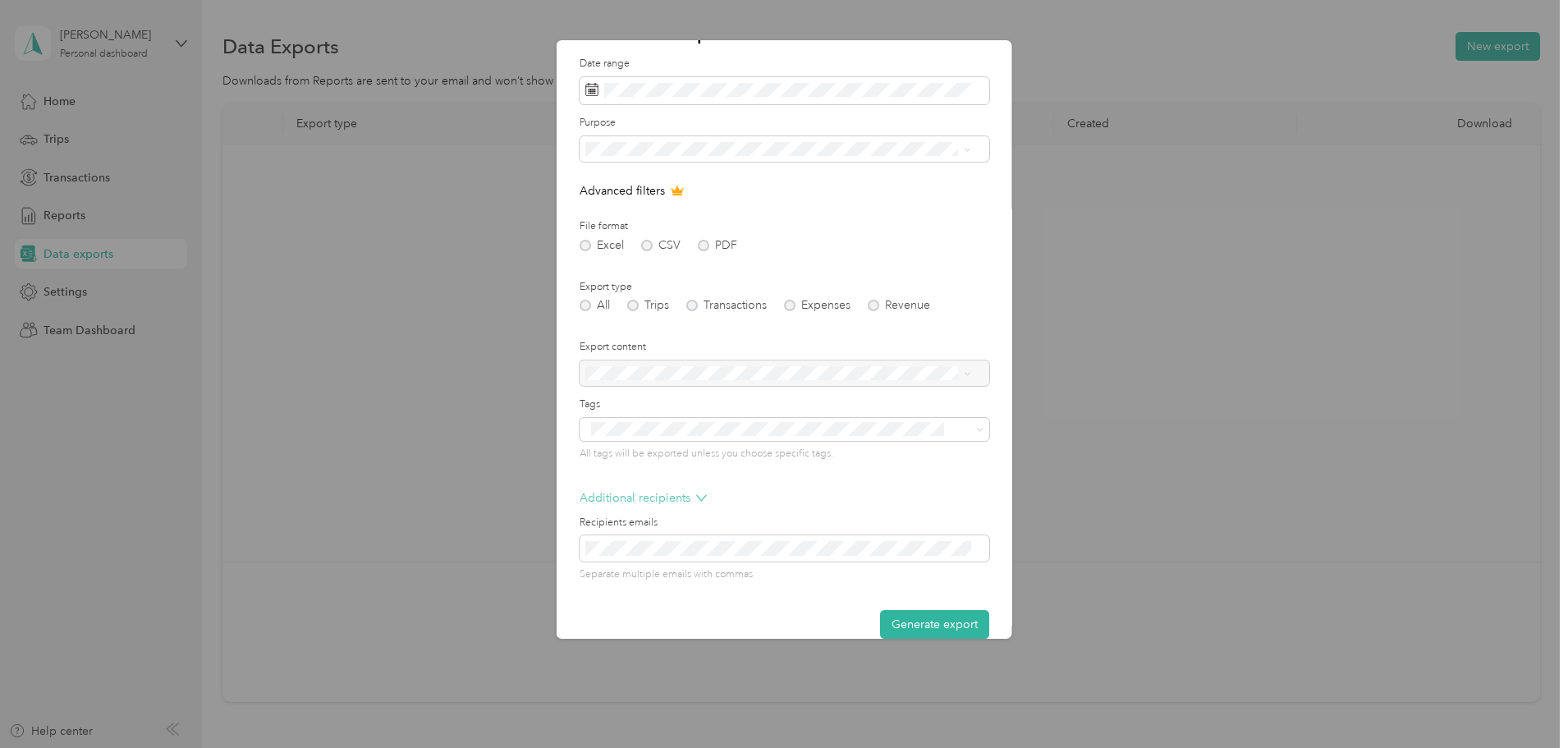
scroll to position [64, 0]
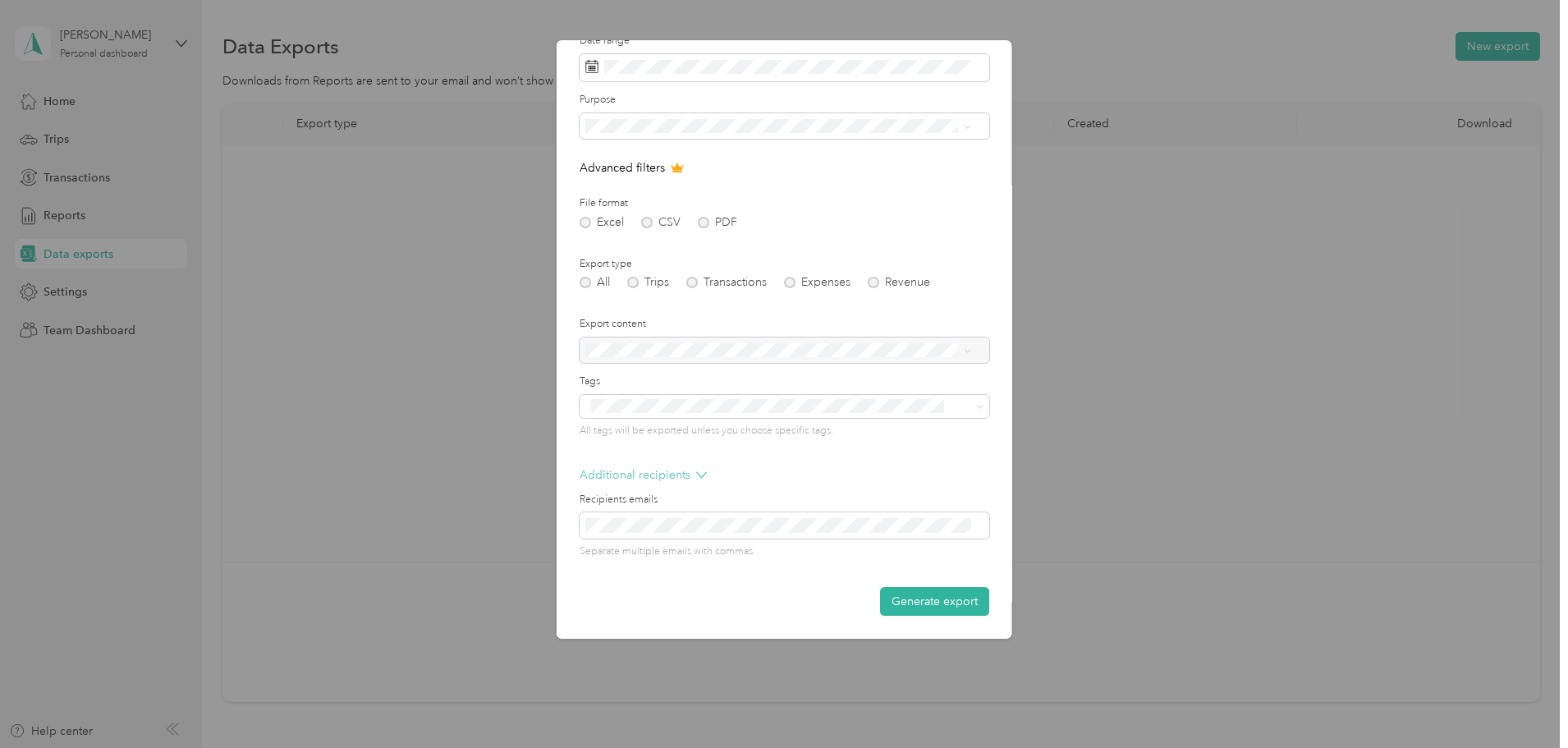
click at [669, 472] on p "Additional recipients" at bounding box center [643, 474] width 128 height 18
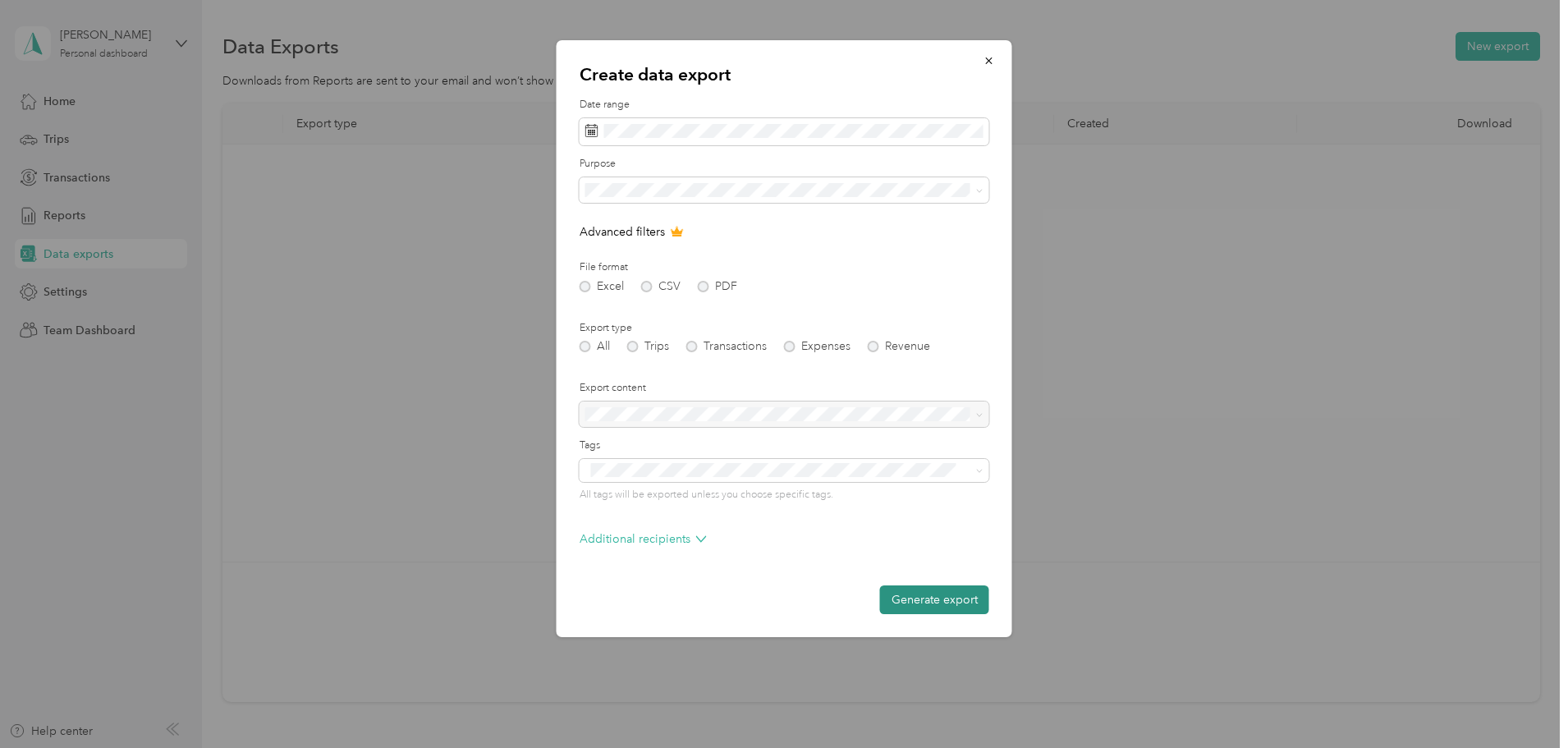
click at [934, 604] on button "Generate export" at bounding box center [934, 600] width 109 height 28
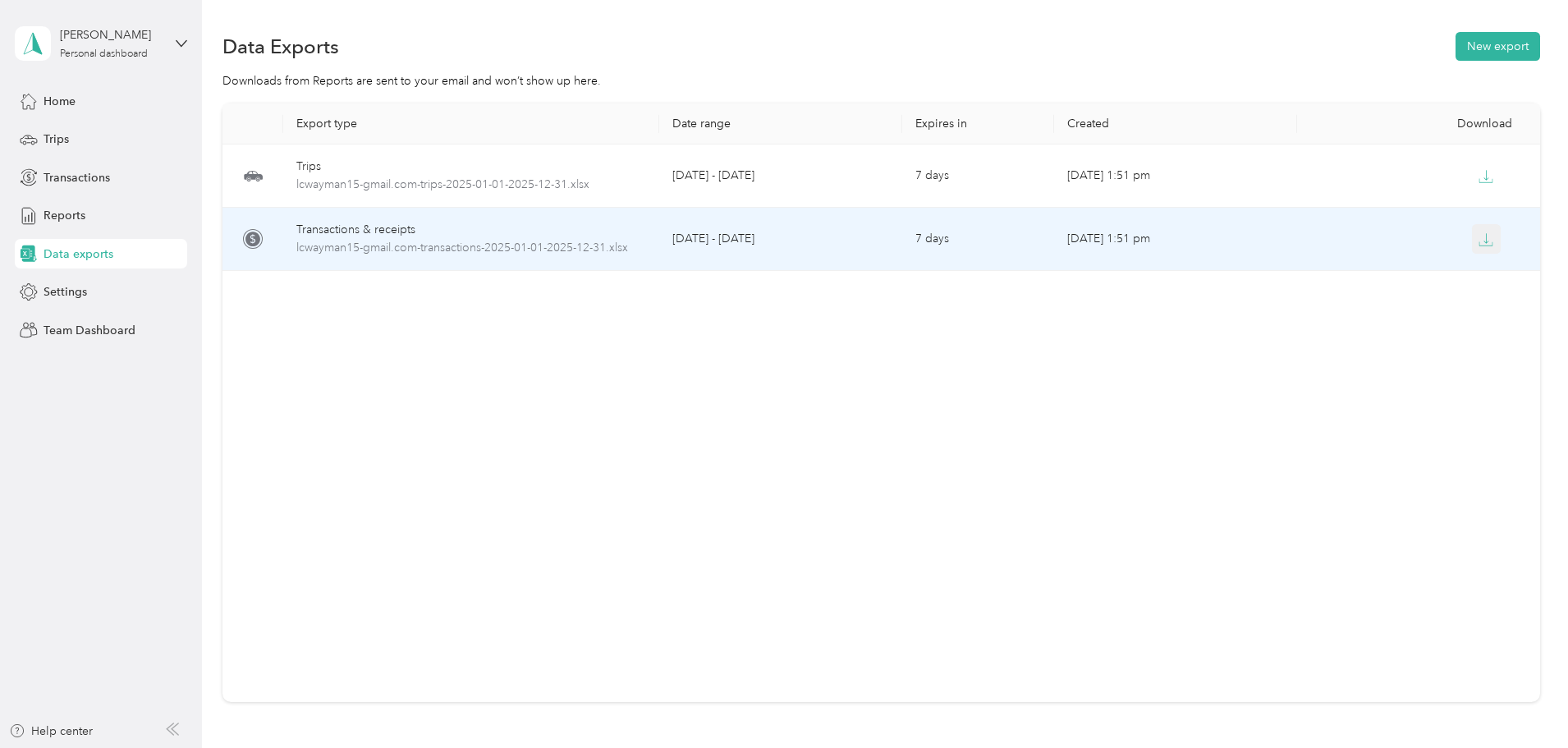
click at [1479, 239] on icon "button" at bounding box center [1486, 240] width 15 height 15
click at [497, 228] on div "Transactions & receipts" at bounding box center [470, 230] width 349 height 18
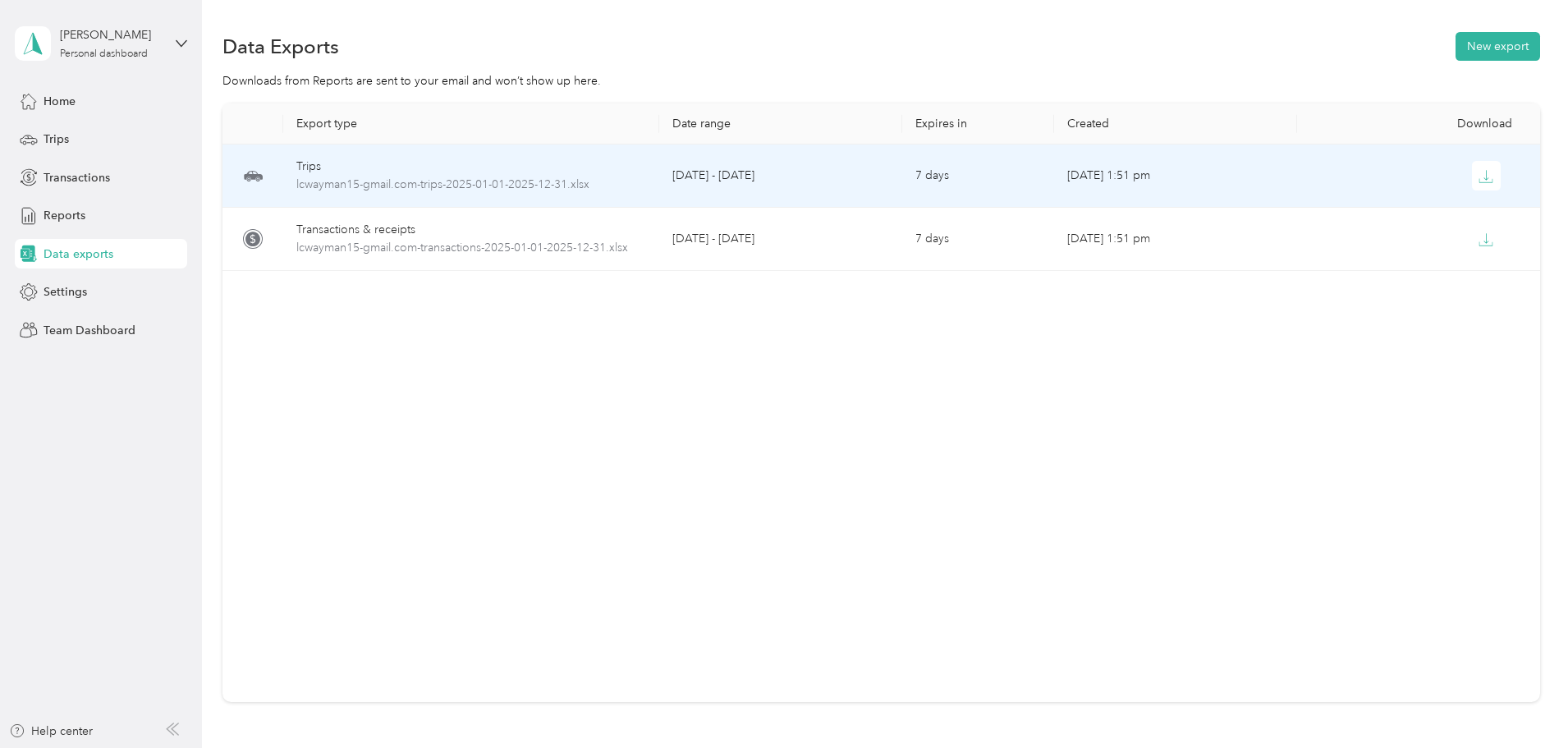
click at [1316, 172] on div at bounding box center [1419, 175] width 217 height 29
click at [1479, 170] on icon "button" at bounding box center [1486, 177] width 15 height 15
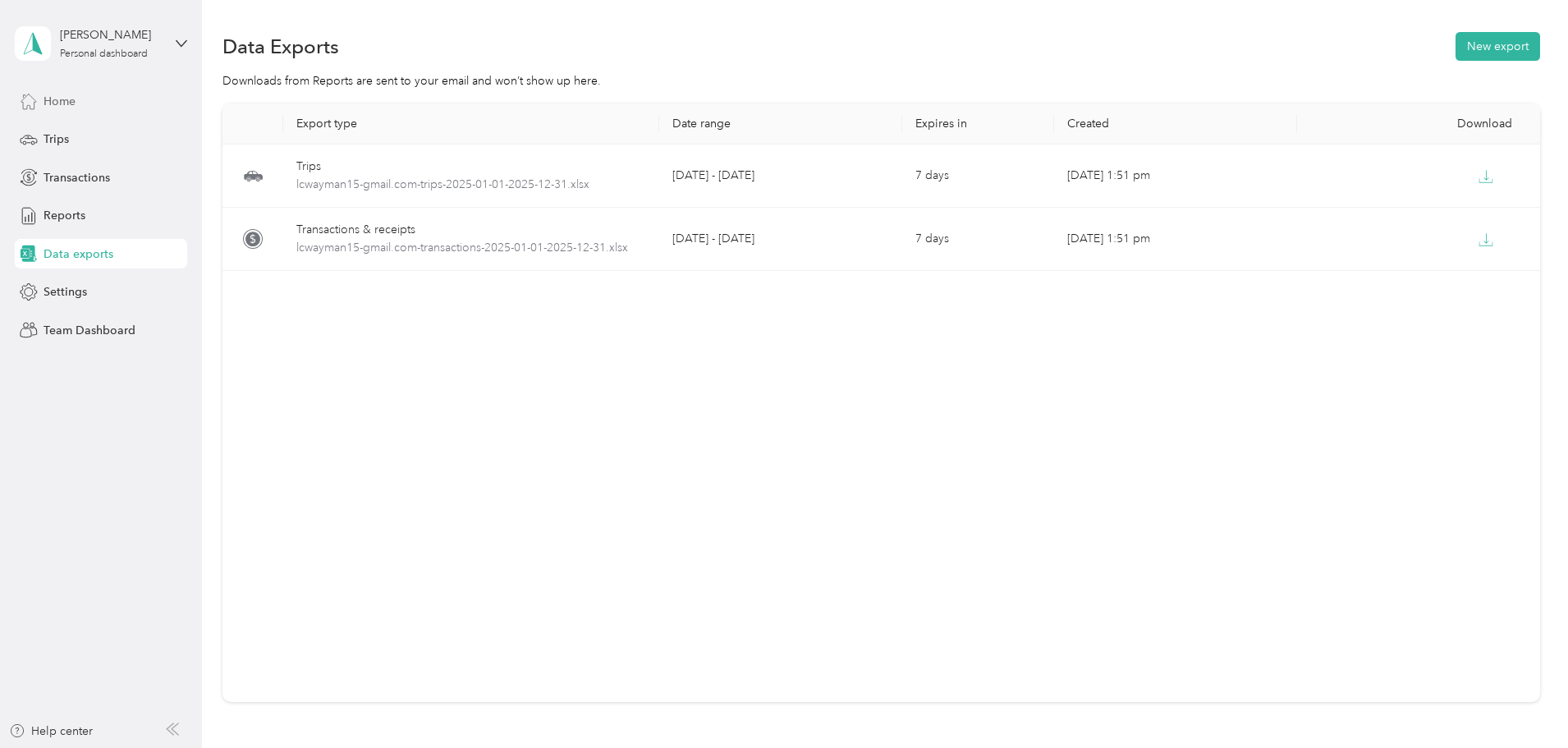
click at [64, 99] on span "Home" at bounding box center [59, 101] width 32 height 18
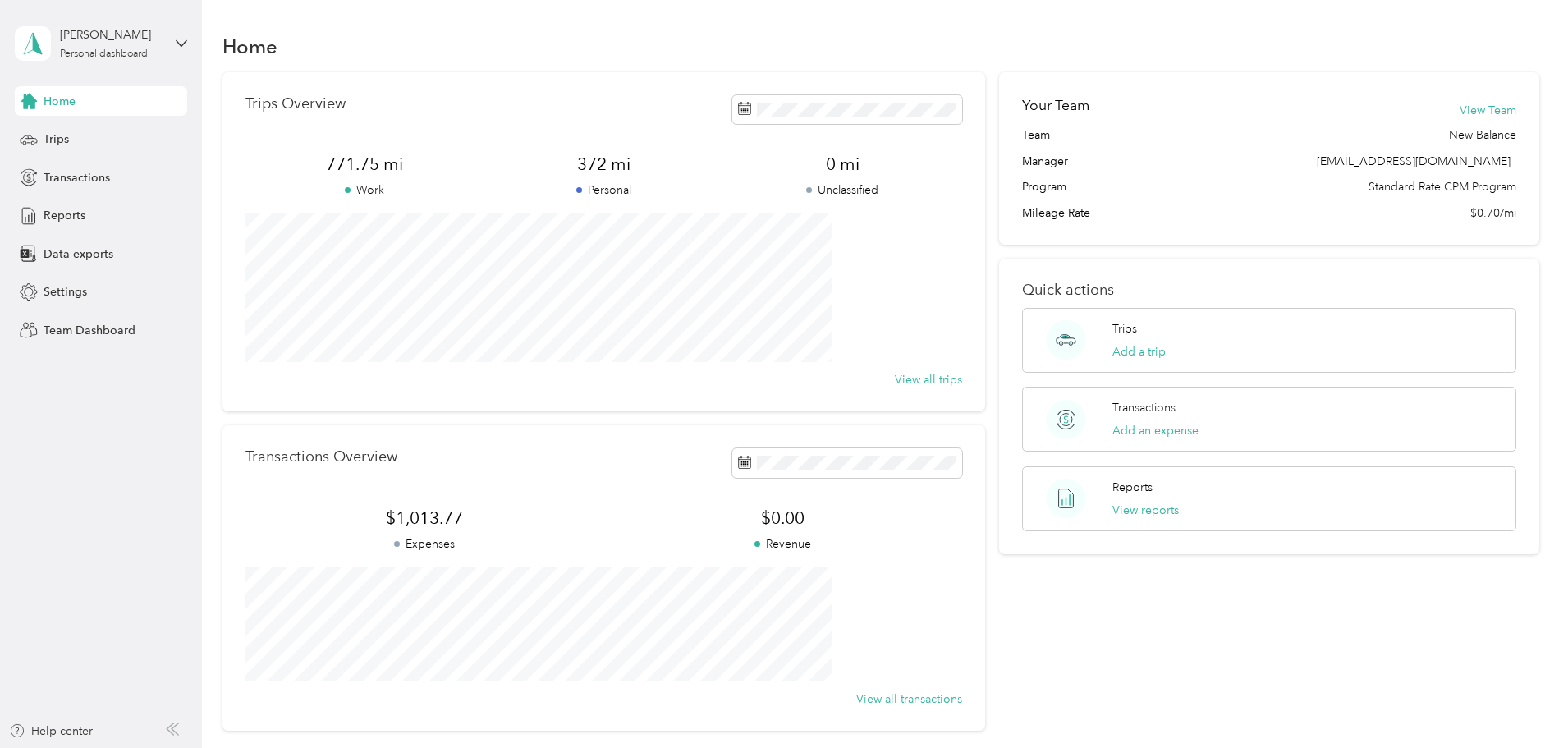
click at [284, 229] on div "Trips Overview 771.75 mi Work 372 mi Personal 0 mi Unclassified View all trips …" at bounding box center [882, 401] width 1318 height 658
click at [259, 212] on div "Trips Overview 771.75 mi Work 372 mi Personal 0 mi Unclassified View all trips …" at bounding box center [882, 401] width 1318 height 658
